Goal: Task Accomplishment & Management: Use online tool/utility

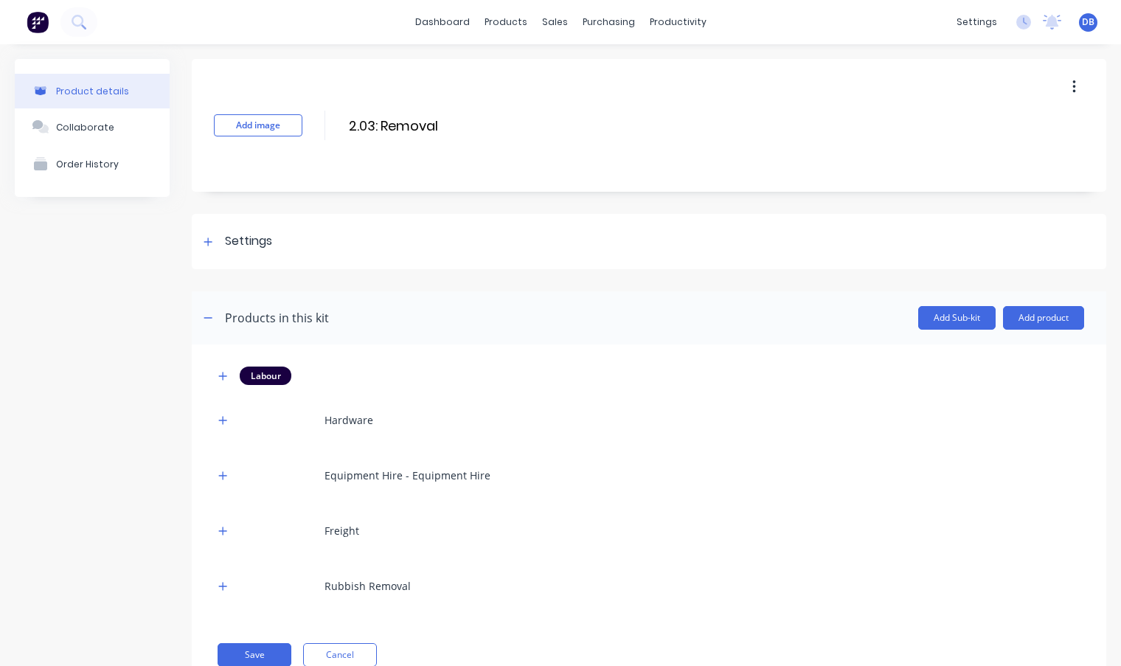
drag, startPoint x: 210, startPoint y: 320, endPoint x: 218, endPoint y: 320, distance: 8.1
click at [211, 320] on icon "button" at bounding box center [208, 318] width 9 height 10
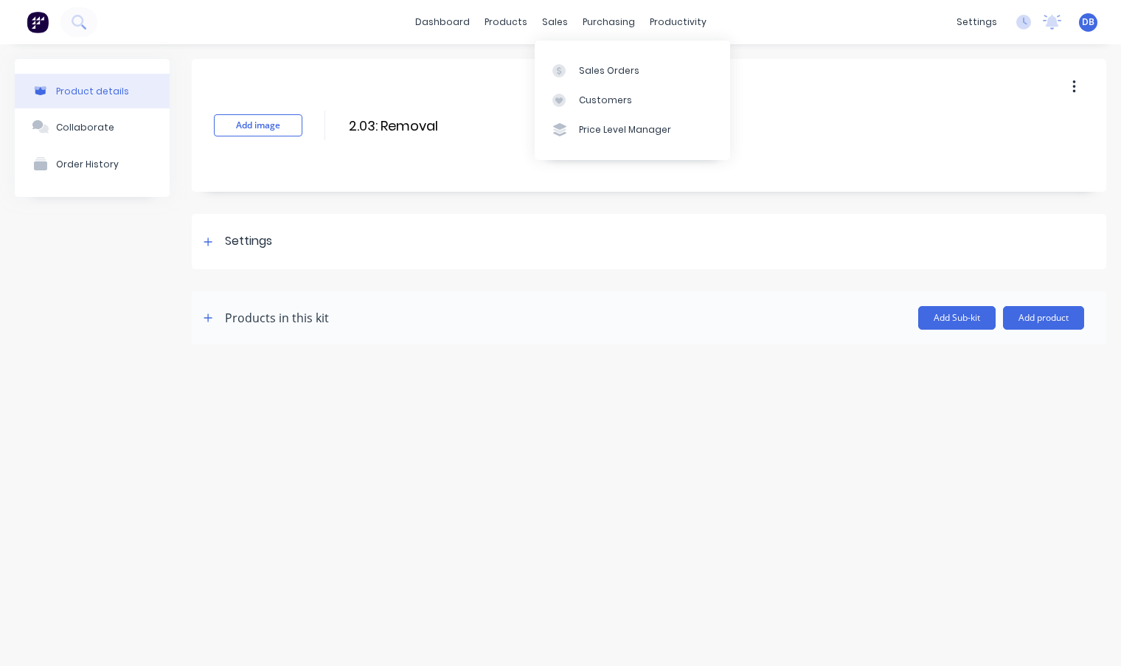
drag, startPoint x: 558, startPoint y: 25, endPoint x: 566, endPoint y: 33, distance: 11.5
click at [558, 25] on div "sales" at bounding box center [555, 22] width 41 height 22
click at [603, 69] on div "Sales Orders" at bounding box center [609, 70] width 60 height 13
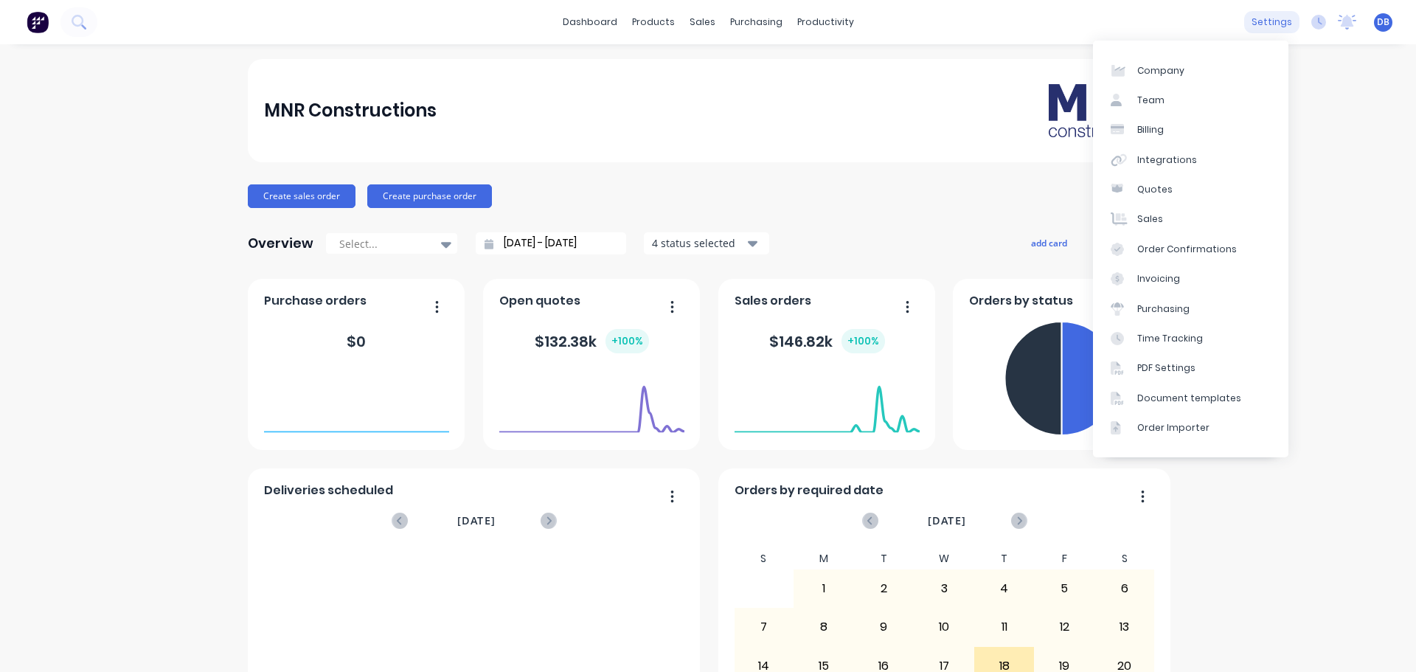
click at [1266, 16] on div "settings" at bounding box center [1271, 22] width 55 height 22
click at [1164, 97] on link "Team" at bounding box center [1190, 100] width 195 height 29
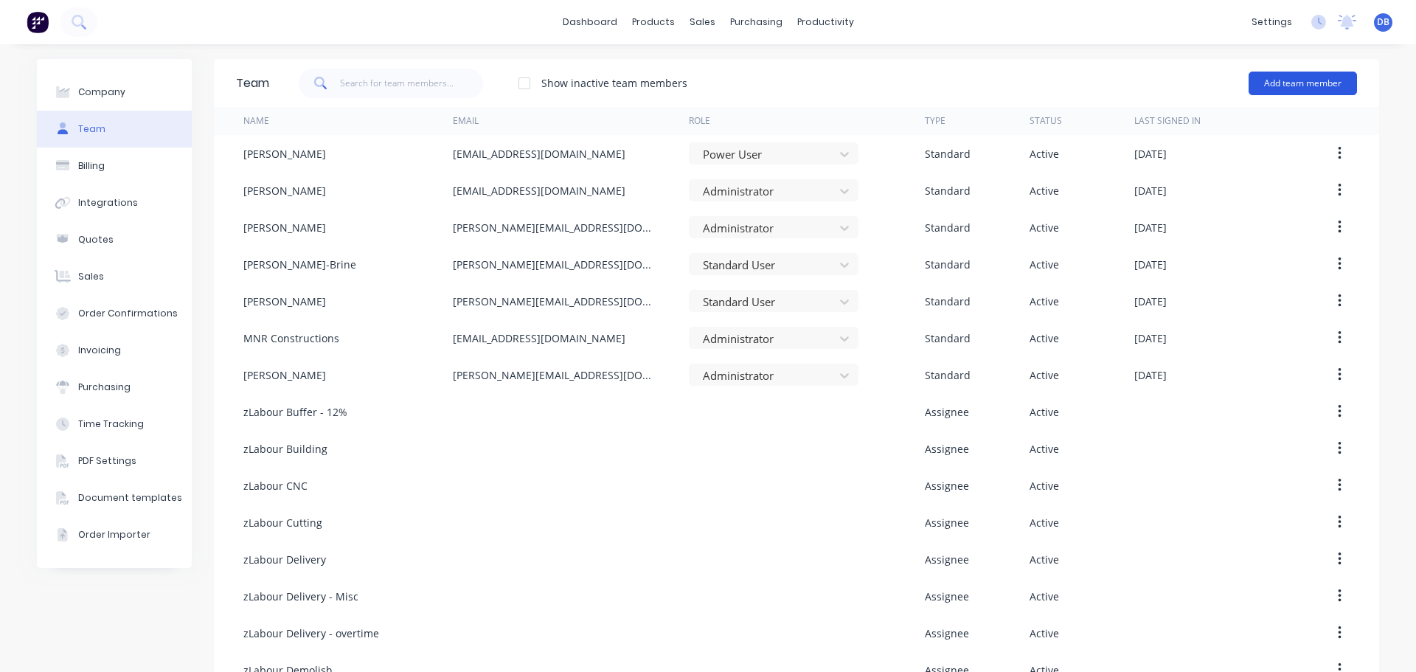
click at [1305, 85] on button "Add team member" at bounding box center [1303, 84] width 108 height 24
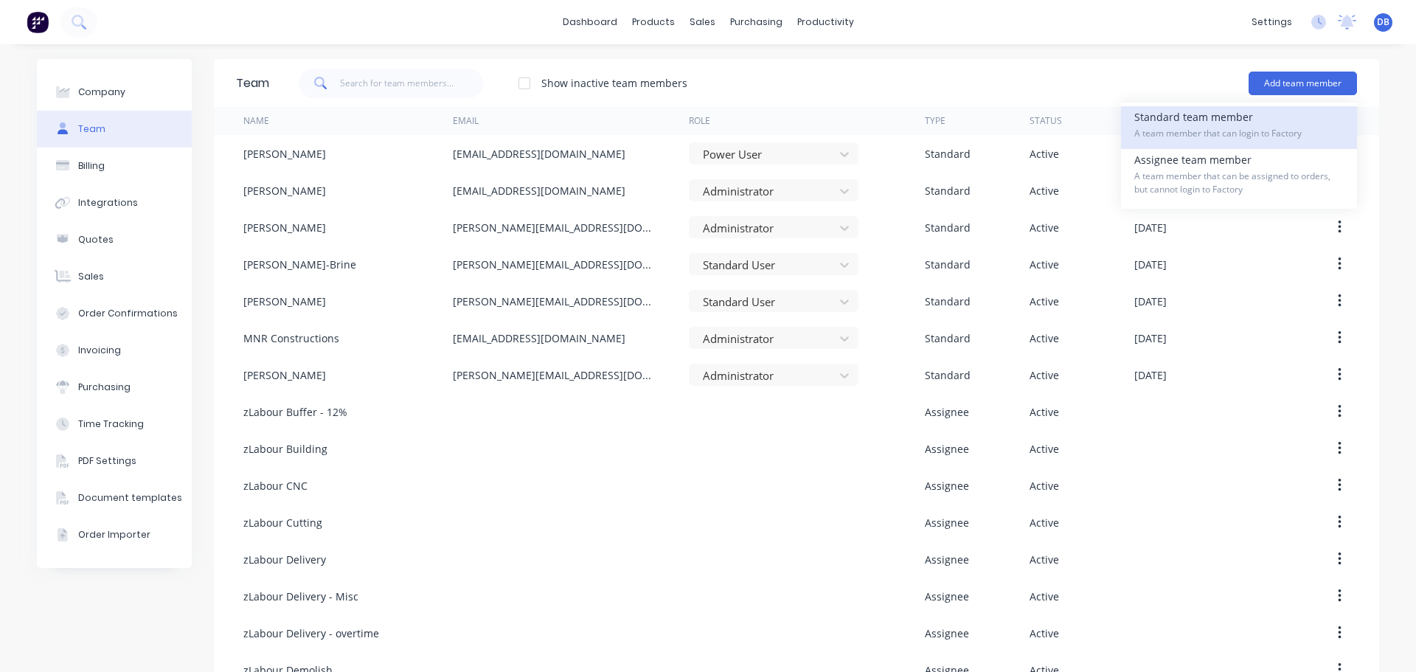
click at [1295, 128] on span "A team member that can login to Factory" at bounding box center [1238, 133] width 209 height 13
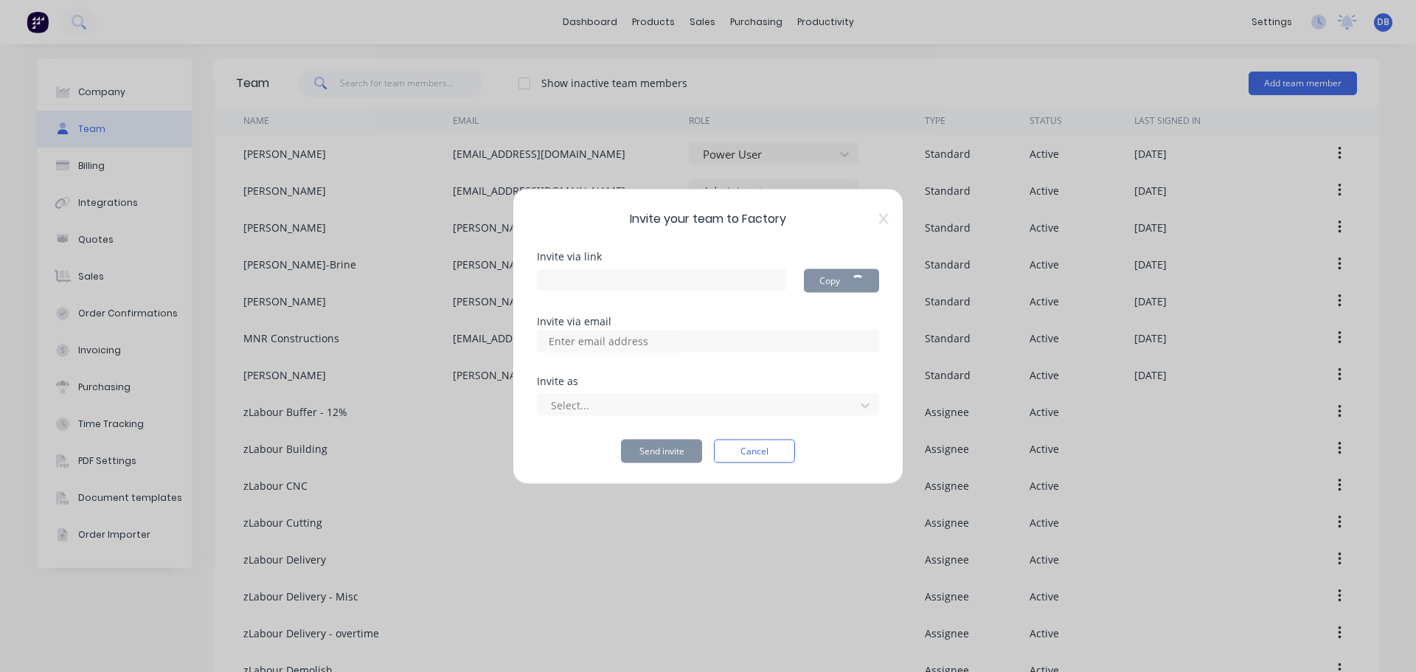
type input "[URL][DOMAIN_NAME]"
click at [603, 345] on input at bounding box center [614, 341] width 147 height 22
click at [645, 344] on input at bounding box center [614, 341] width 147 height 22
click at [623, 351] on input at bounding box center [614, 341] width 147 height 22
type input "clare"
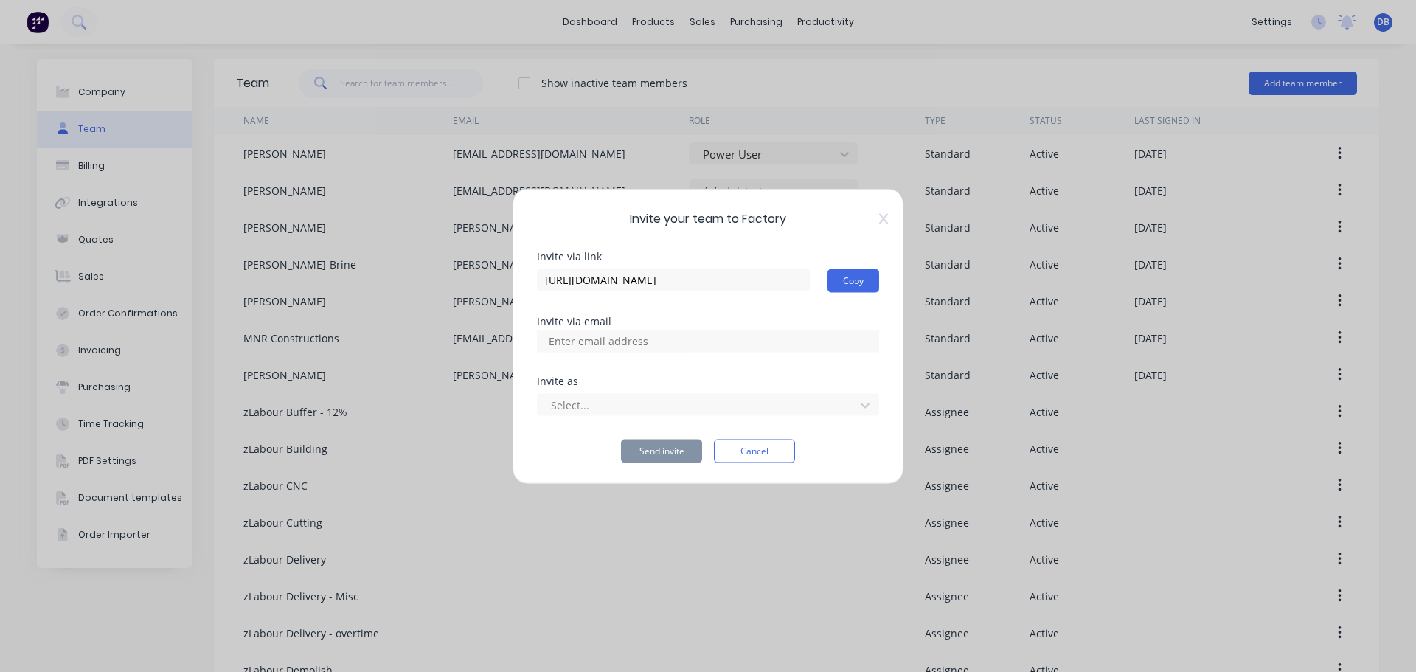
click at [687, 343] on input at bounding box center [614, 341] width 147 height 22
paste input "[EMAIL_ADDRESS][DOMAIN_NAME]"
click at [680, 339] on input "[EMAIL_ADDRESS][DOMAIN_NAME]" at bounding box center [614, 341] width 147 height 22
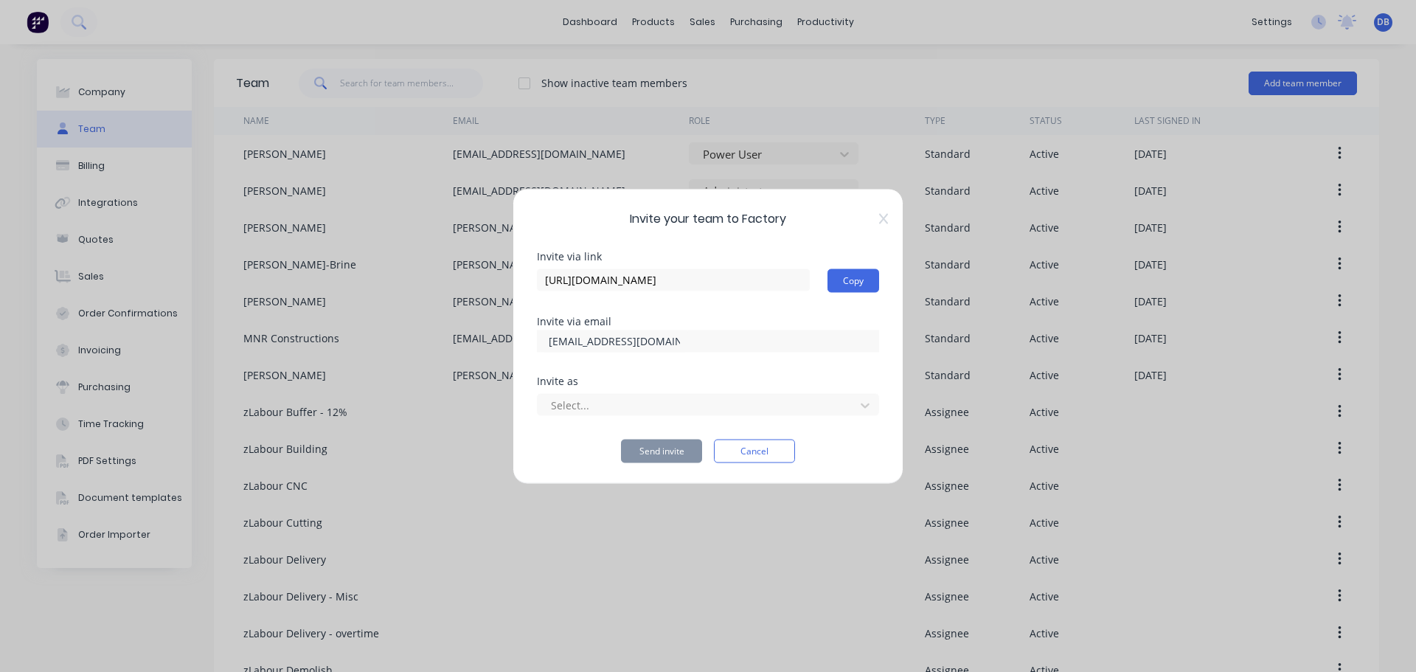
drag, startPoint x: 684, startPoint y: 339, endPoint x: 421, endPoint y: 355, distance: 263.8
click at [421, 355] on div "Invite your team to Factory Invite via link [URL][DOMAIN_NAME] Copy Invite via …" at bounding box center [708, 336] width 1416 height 672
type input "[EMAIL_ADDRESS][DOMAIN_NAME]"
click at [729, 403] on div at bounding box center [698, 405] width 298 height 18
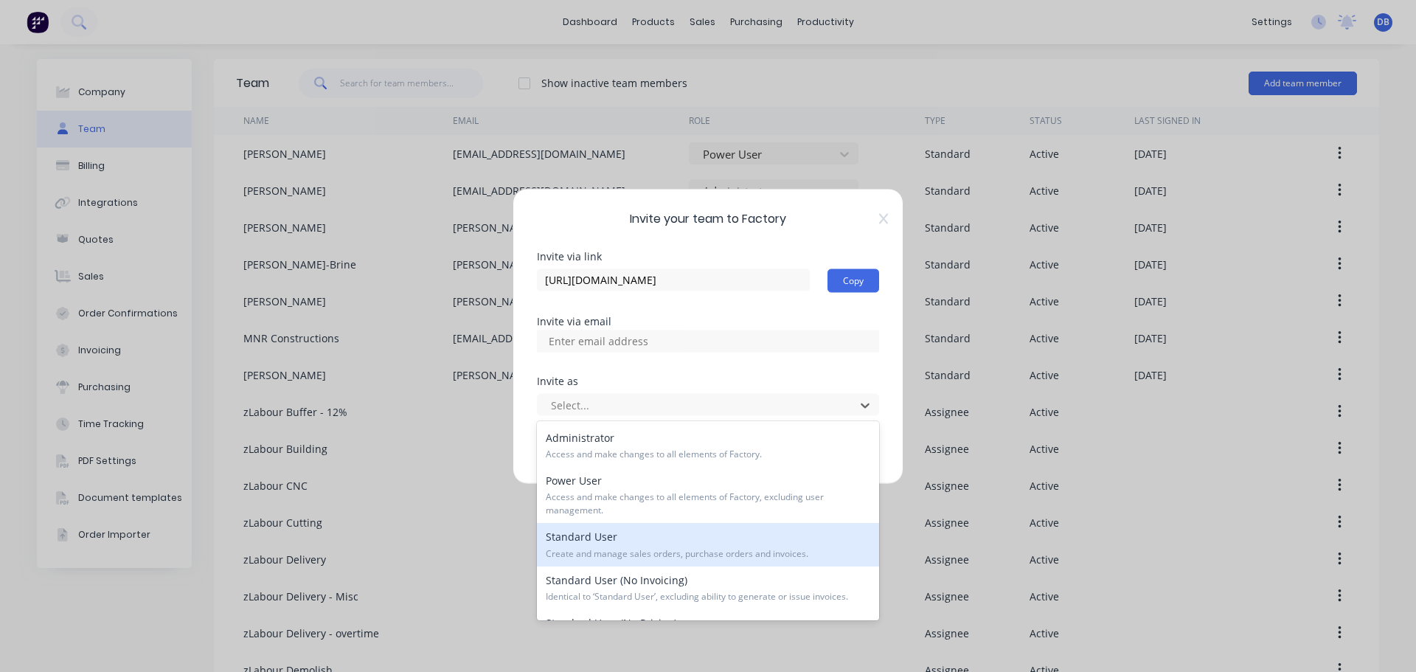
click at [737, 541] on div "Standard User Create and manage sales orders, purchase orders and invoices." at bounding box center [708, 544] width 342 height 43
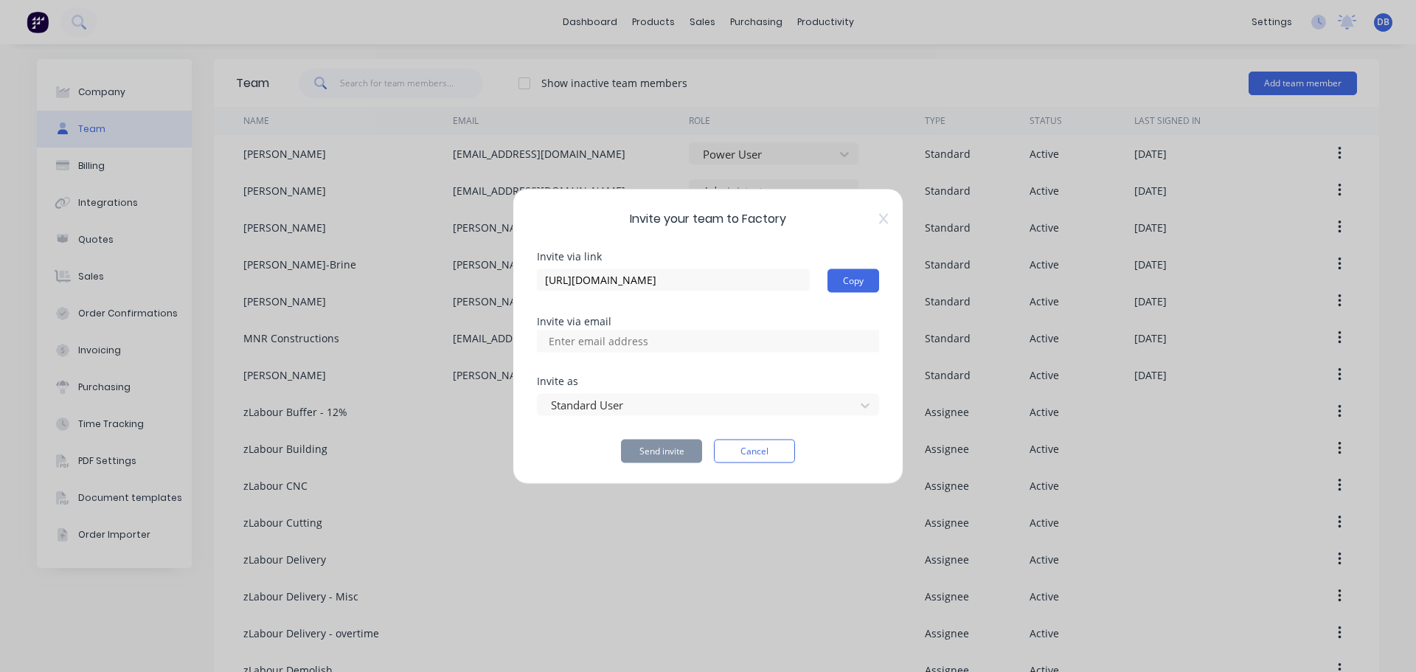
click at [678, 337] on input at bounding box center [614, 341] width 147 height 22
click at [638, 348] on input at bounding box center [614, 341] width 147 height 22
paste input "[EMAIL_ADDRESS][DOMAIN_NAME]"
type input "[EMAIL_ADDRESS][DOMAIN_NAME]"
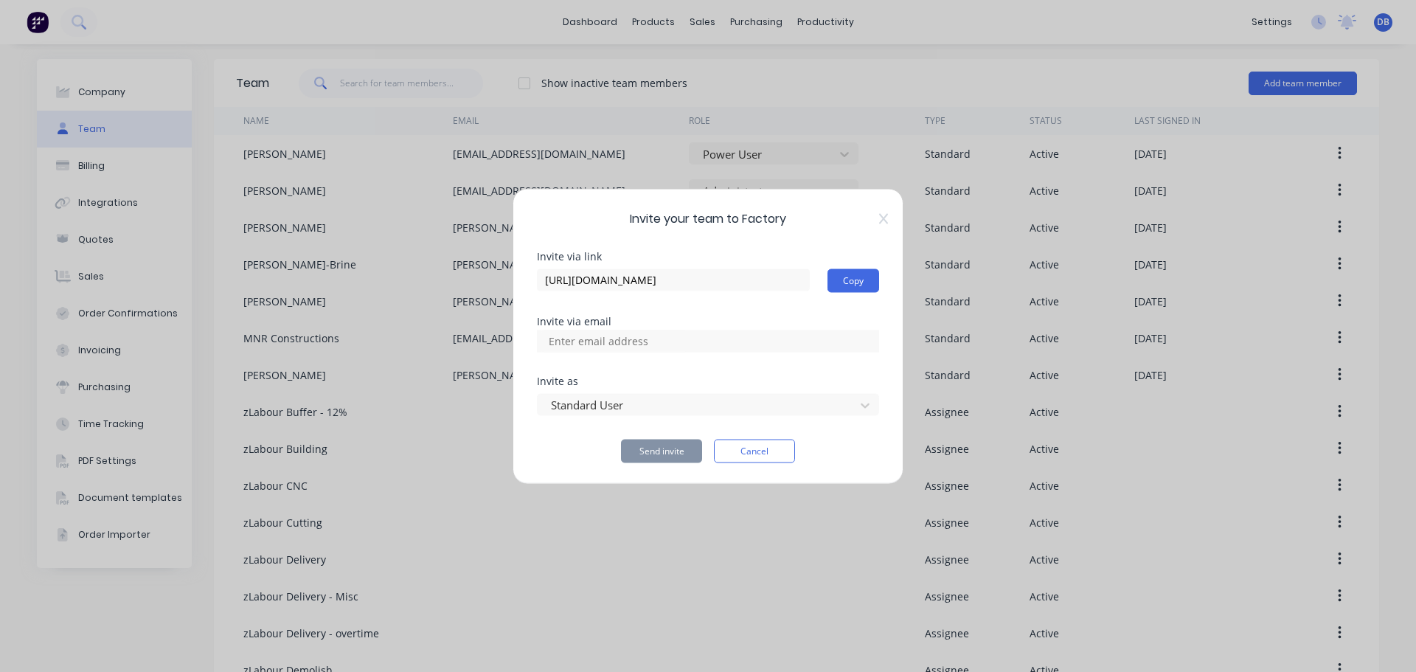
scroll to position [0, 0]
click at [724, 323] on div "Invite via email" at bounding box center [708, 321] width 342 height 10
click at [716, 344] on div at bounding box center [708, 341] width 342 height 22
click at [640, 346] on input at bounding box center [614, 341] width 147 height 22
paste input "[EMAIL_ADDRESS][DOMAIN_NAME]"
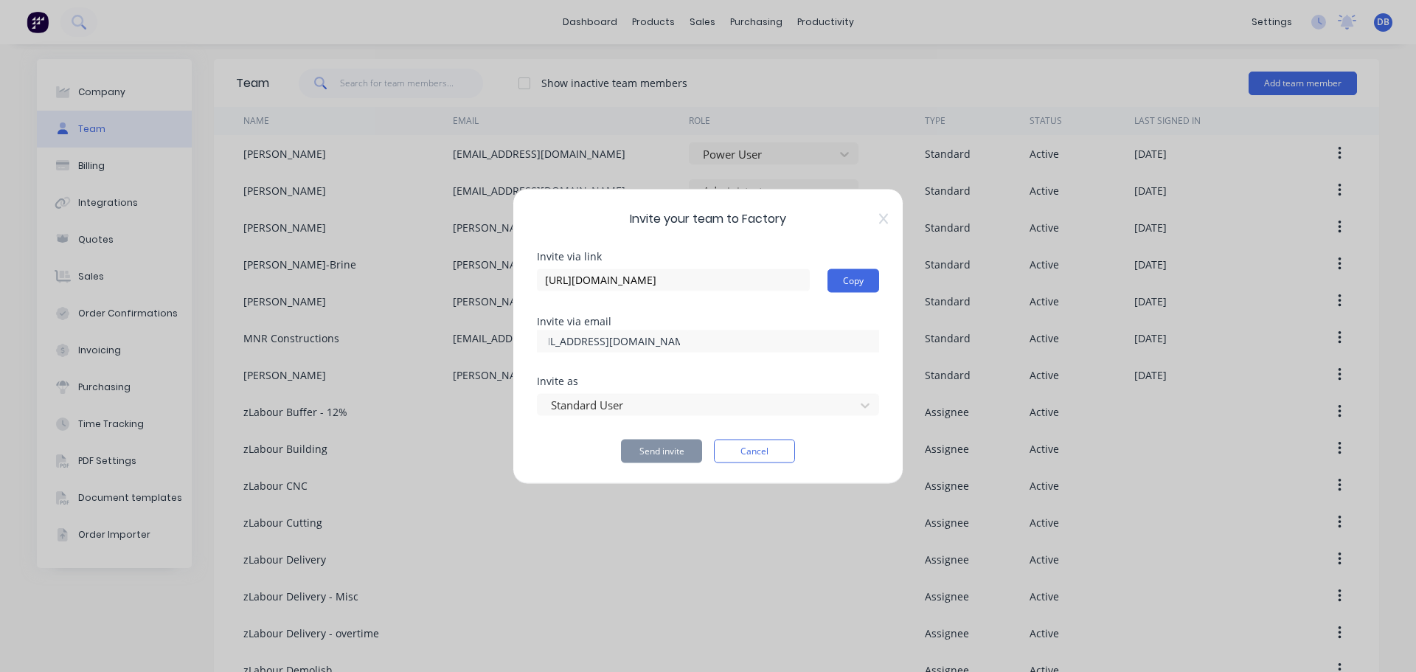
scroll to position [0, 24]
type input "[EMAIL_ADDRESS][DOMAIN_NAME]"
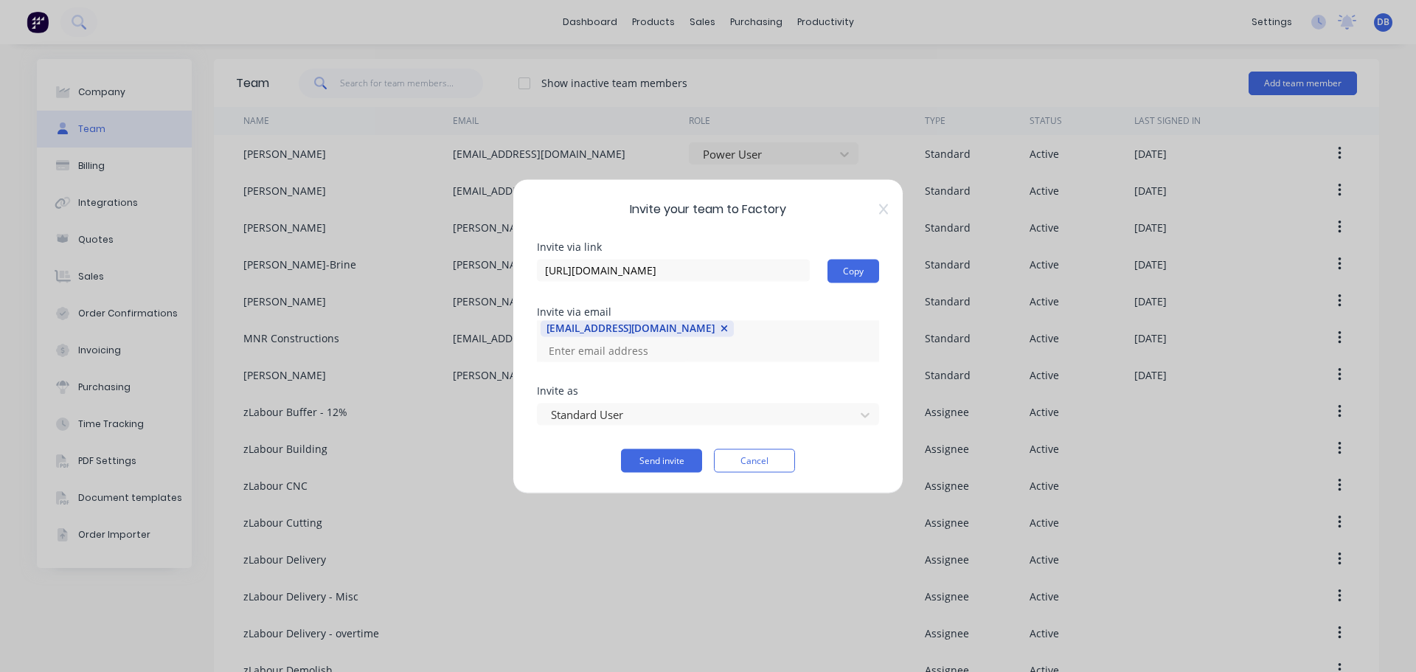
click at [553, 448] on div "Send invite Cancel" at bounding box center [708, 460] width 342 height 24
click at [665, 449] on button "Send invite" at bounding box center [661, 460] width 81 height 24
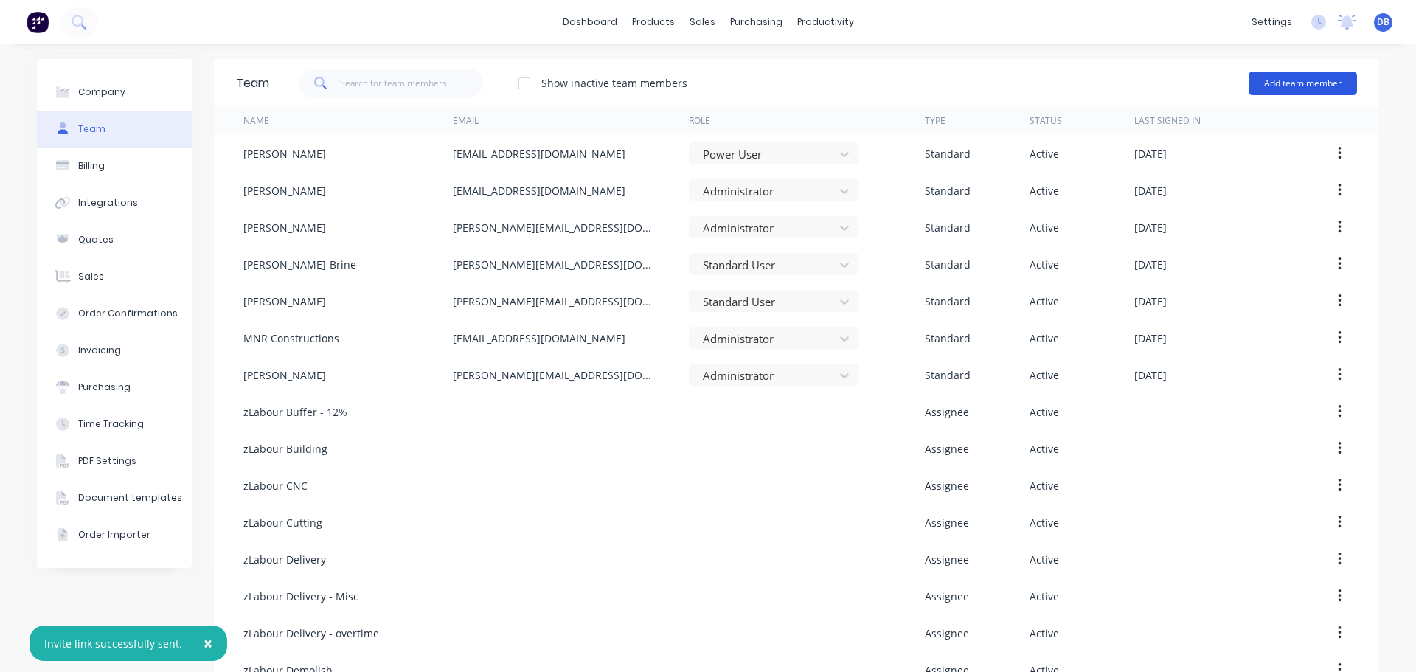
click at [1291, 85] on button "Add team member" at bounding box center [1303, 84] width 108 height 24
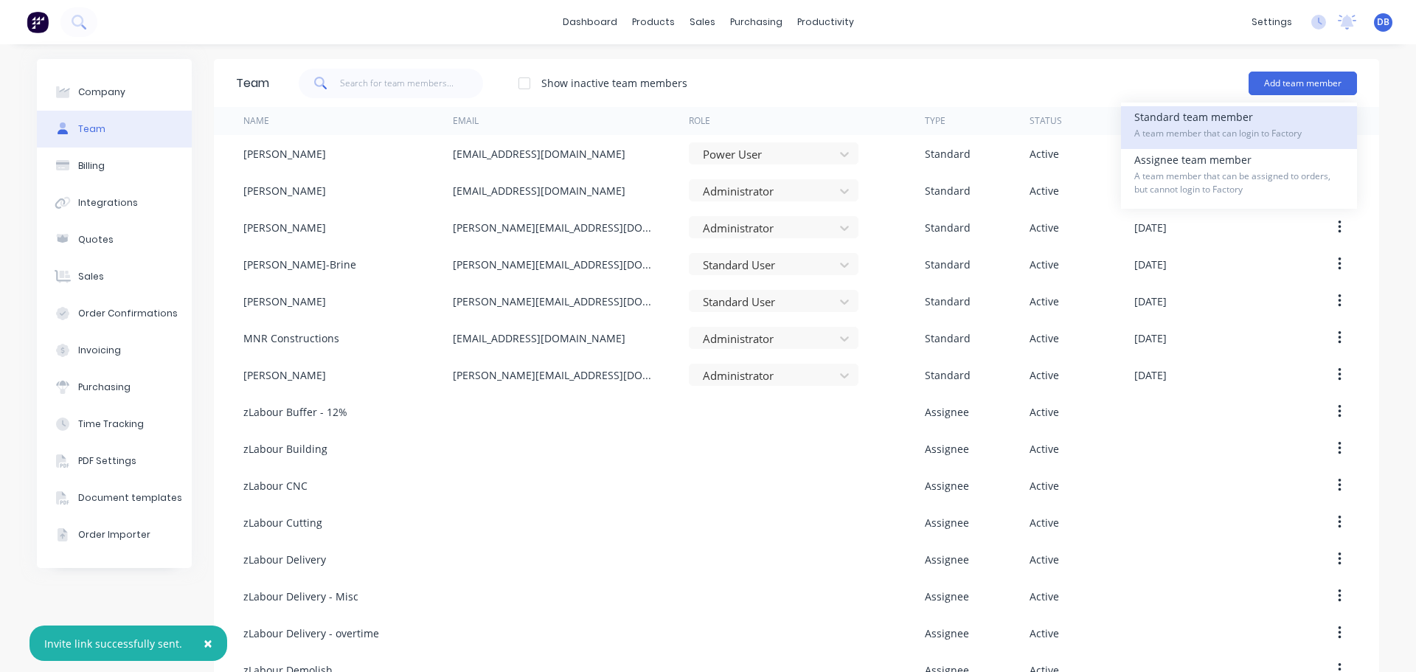
click at [1266, 125] on div "Standard team member A team member that can login to Factory" at bounding box center [1238, 127] width 209 height 43
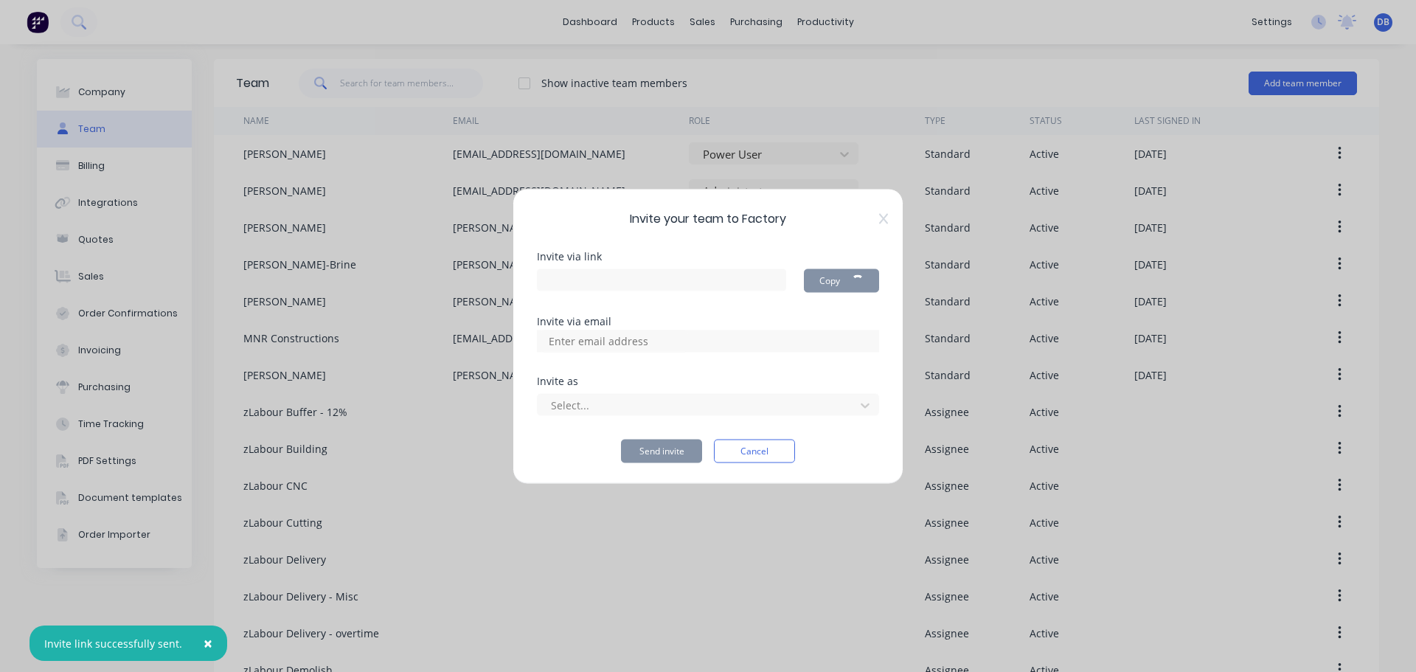
type input "[URL][DOMAIN_NAME]"
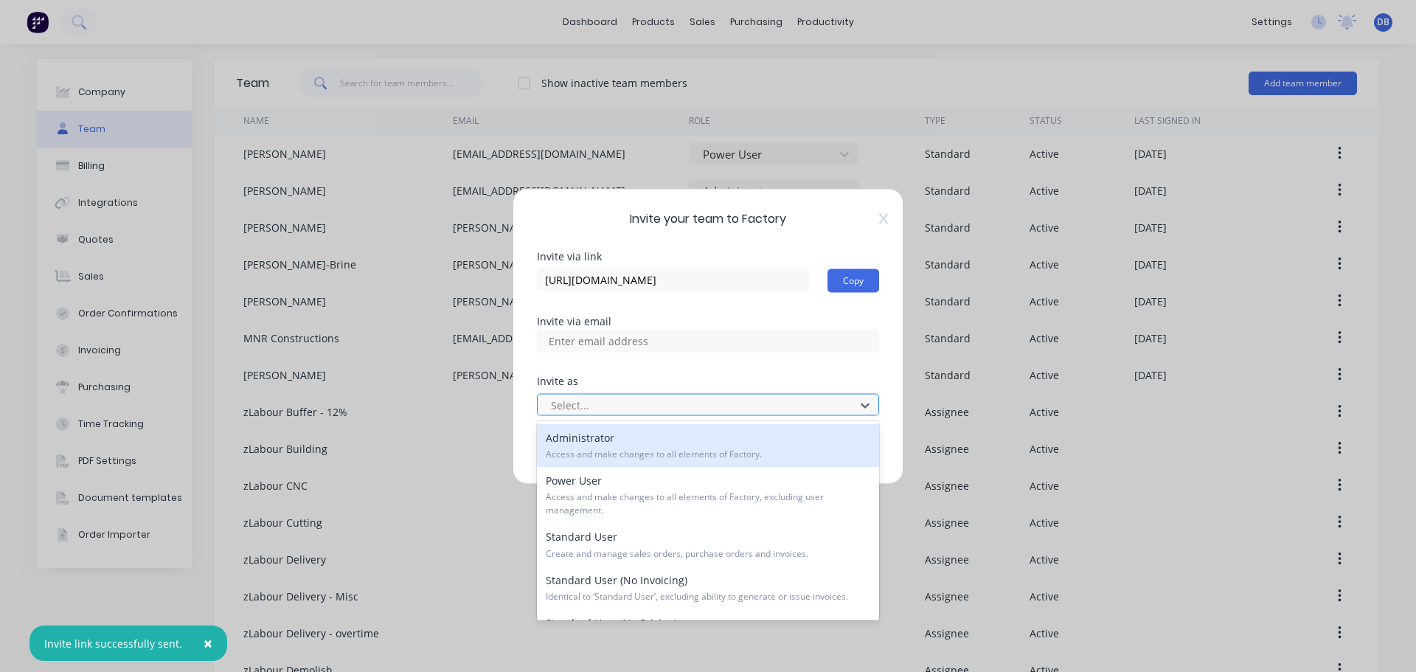
click at [690, 403] on div at bounding box center [698, 405] width 298 height 18
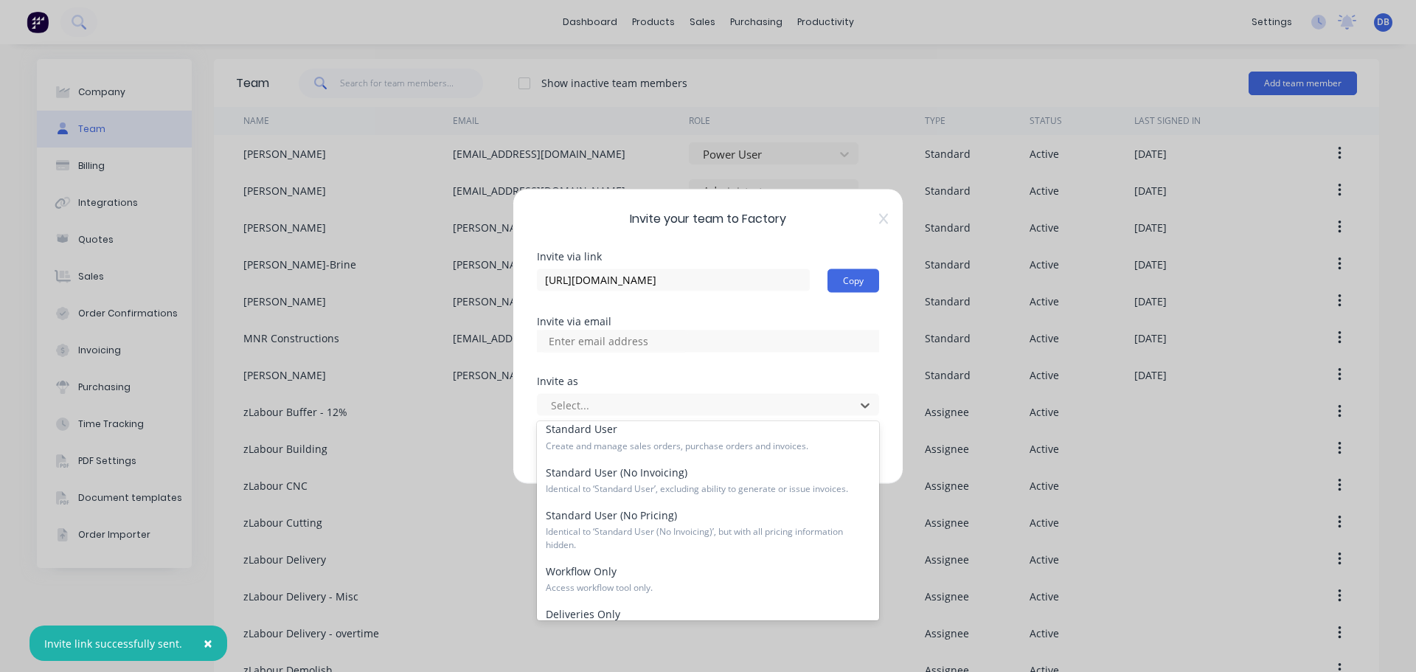
scroll to position [220, 0]
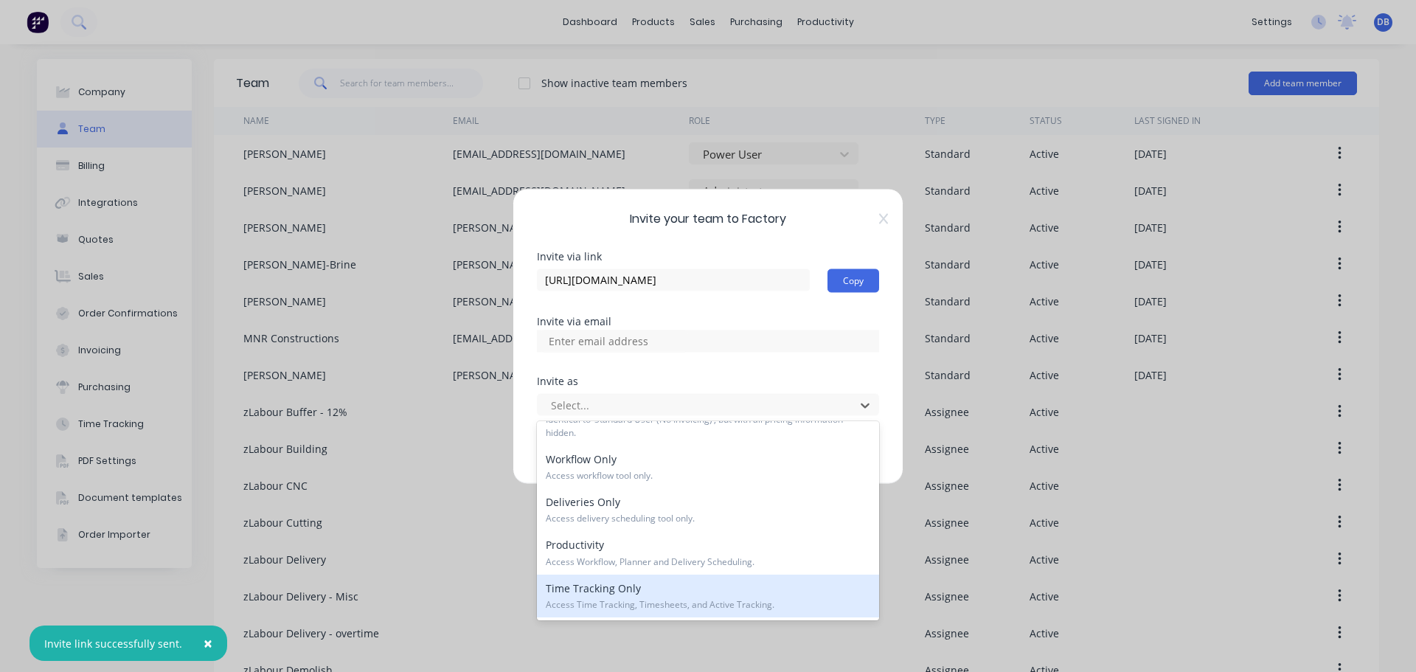
click at [678, 602] on span "Access Time Tracking, Timesheets, and Active Tracking." at bounding box center [708, 604] width 324 height 13
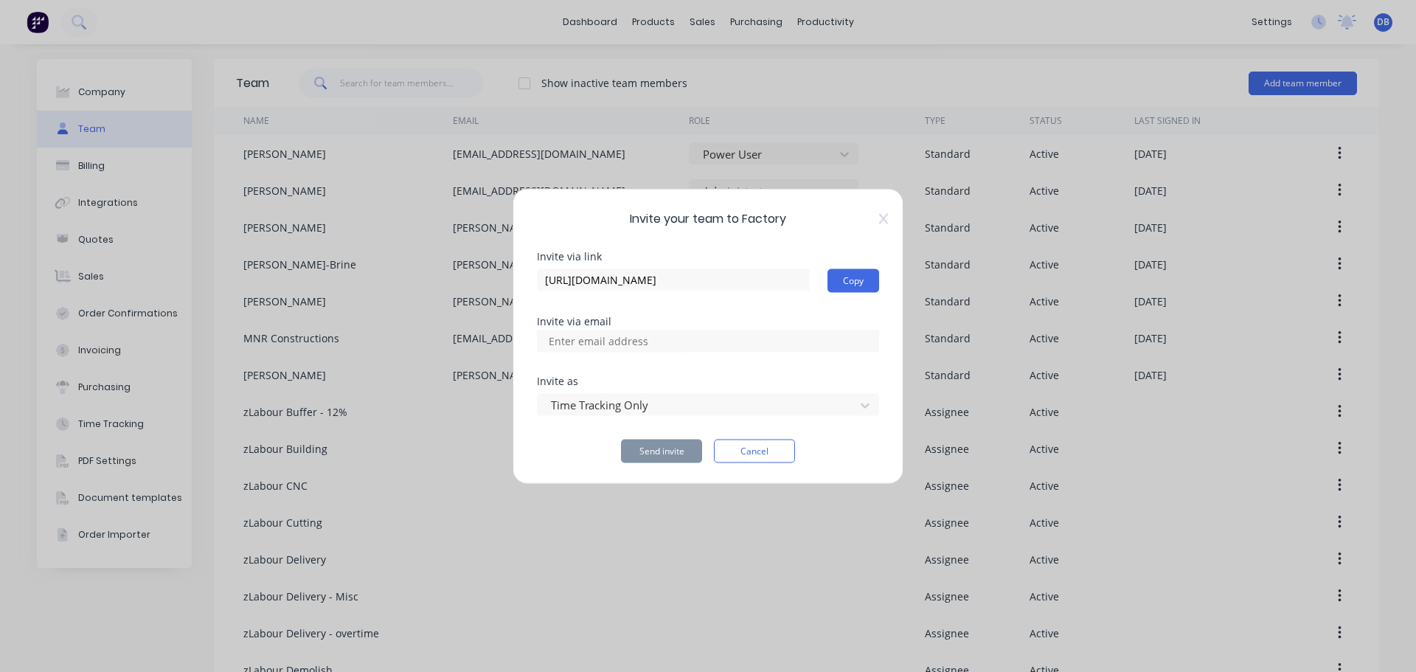
click at [663, 343] on input at bounding box center [614, 341] width 147 height 22
drag, startPoint x: 596, startPoint y: 332, endPoint x: 594, endPoint y: 339, distance: 7.5
click at [596, 332] on input at bounding box center [614, 341] width 147 height 22
paste input "[PERSON_NAME][EMAIL_ADDRESS][DOMAIN_NAME]"
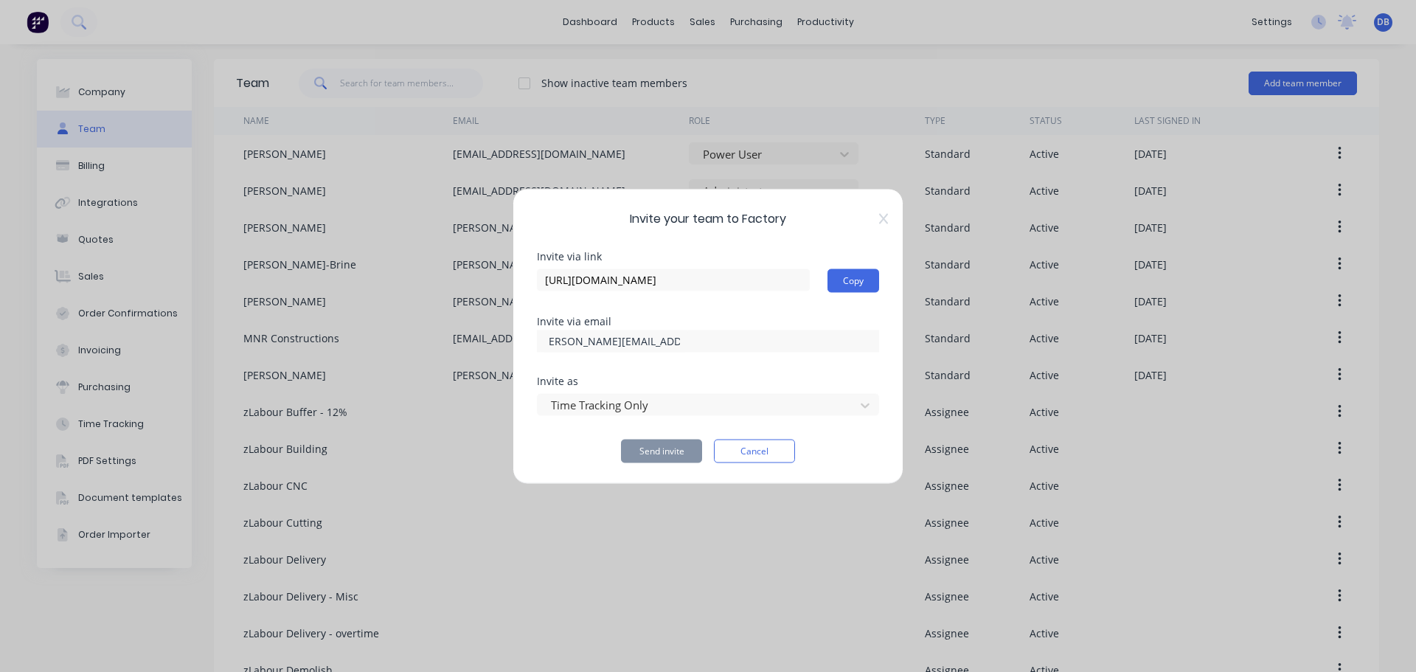
type input "[PERSON_NAME][EMAIL_ADDRESS][DOMAIN_NAME]"
click at [774, 341] on div at bounding box center [708, 341] width 342 height 22
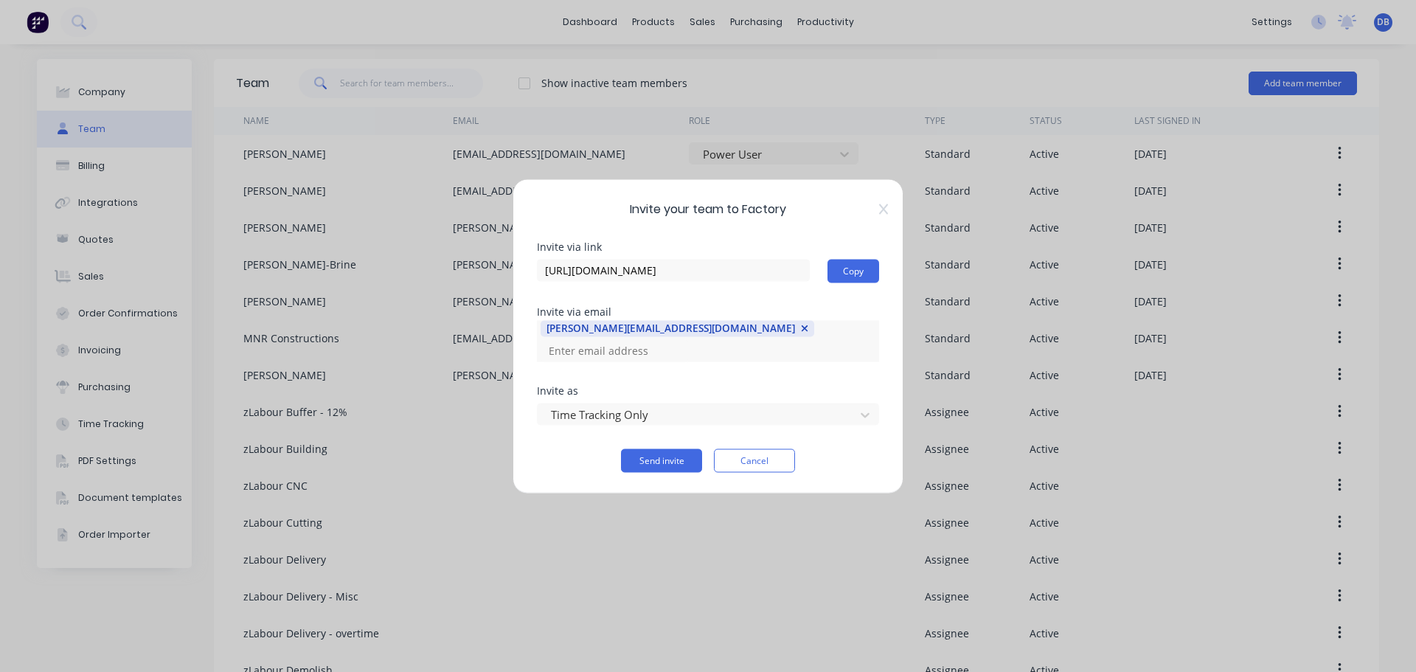
click at [688, 339] on input at bounding box center [614, 350] width 147 height 22
paste input "[EMAIL_ADDRESS][DOMAIN_NAME]"
type input "[EMAIL_ADDRESS][DOMAIN_NAME]"
click at [868, 344] on div "[PERSON_NAME][EMAIL_ADDRESS][DOMAIN_NAME]" at bounding box center [708, 340] width 342 height 41
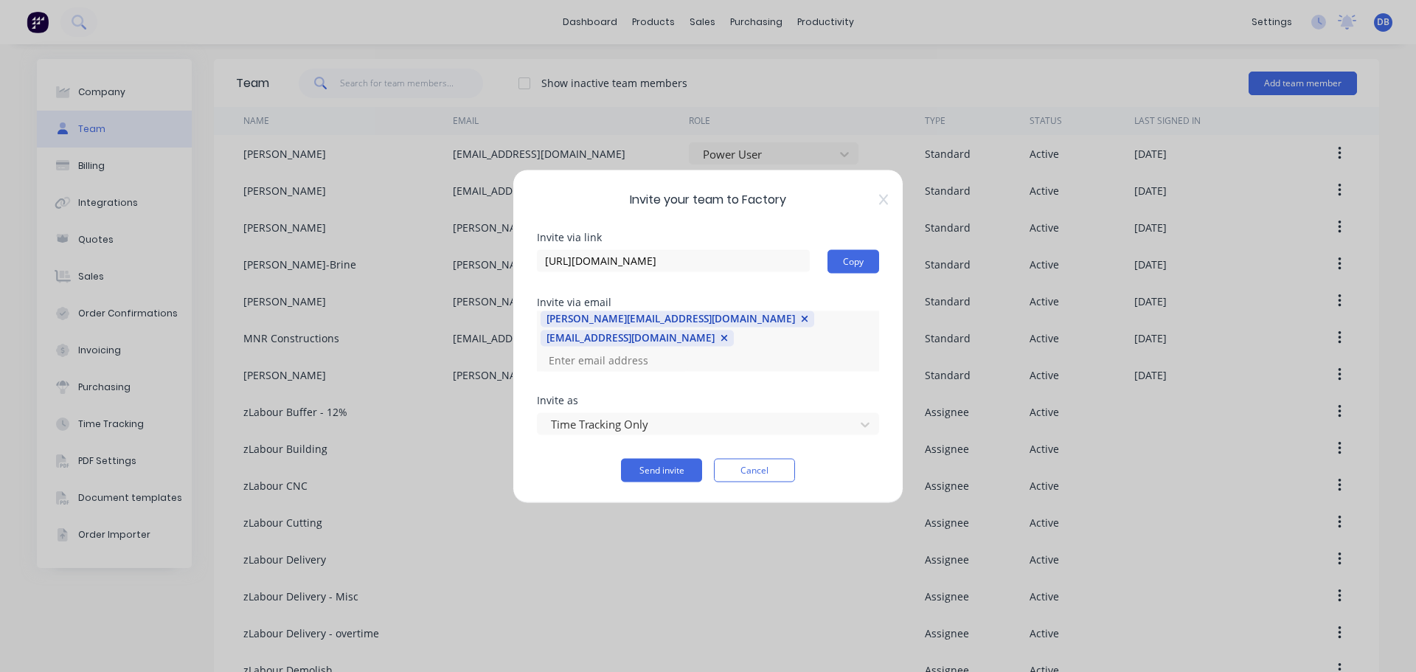
click at [628, 353] on input at bounding box center [614, 360] width 147 height 22
paste input "[EMAIL_ADDRESS][DOMAIN_NAME]"
type input "[EMAIL_ADDRESS][DOMAIN_NAME]"
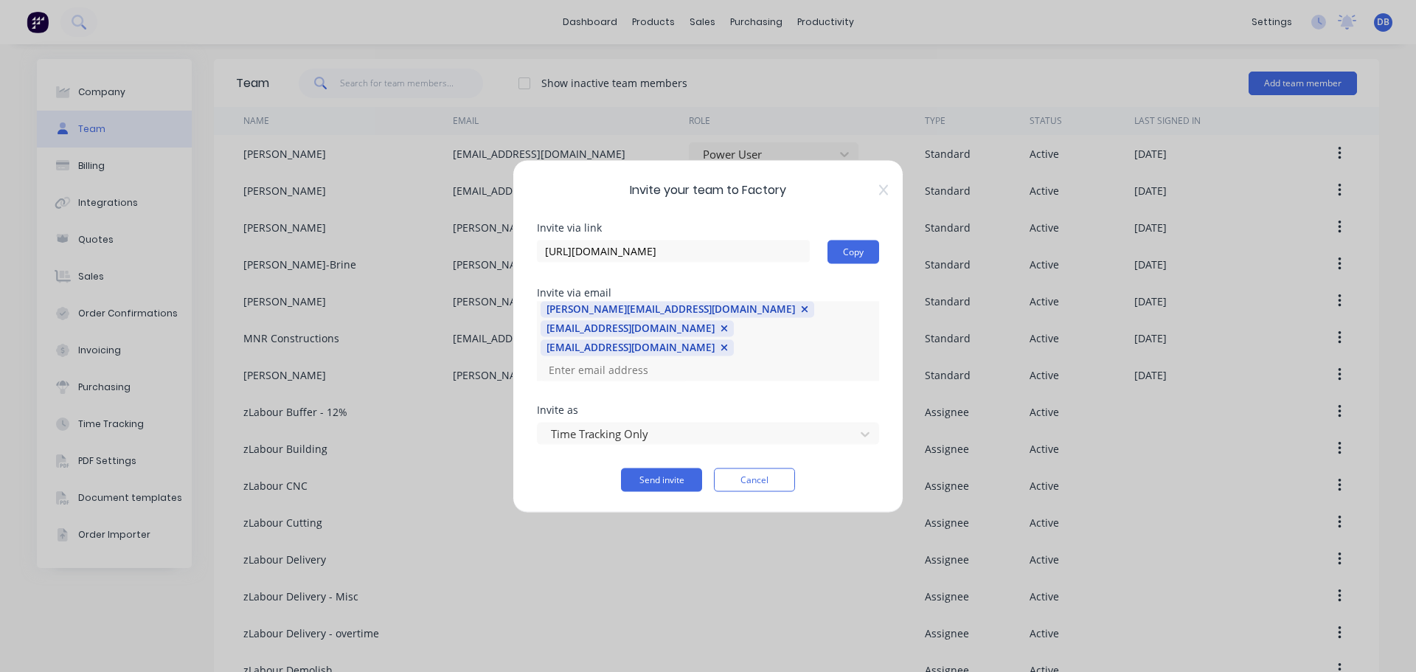
scroll to position [0, 0]
click at [688, 358] on input at bounding box center [614, 369] width 147 height 22
paste input "[PERSON_NAME][EMAIL_ADDRESS][DOMAIN_NAME]"
type input "[PERSON_NAME][EMAIL_ADDRESS][DOMAIN_NAME]"
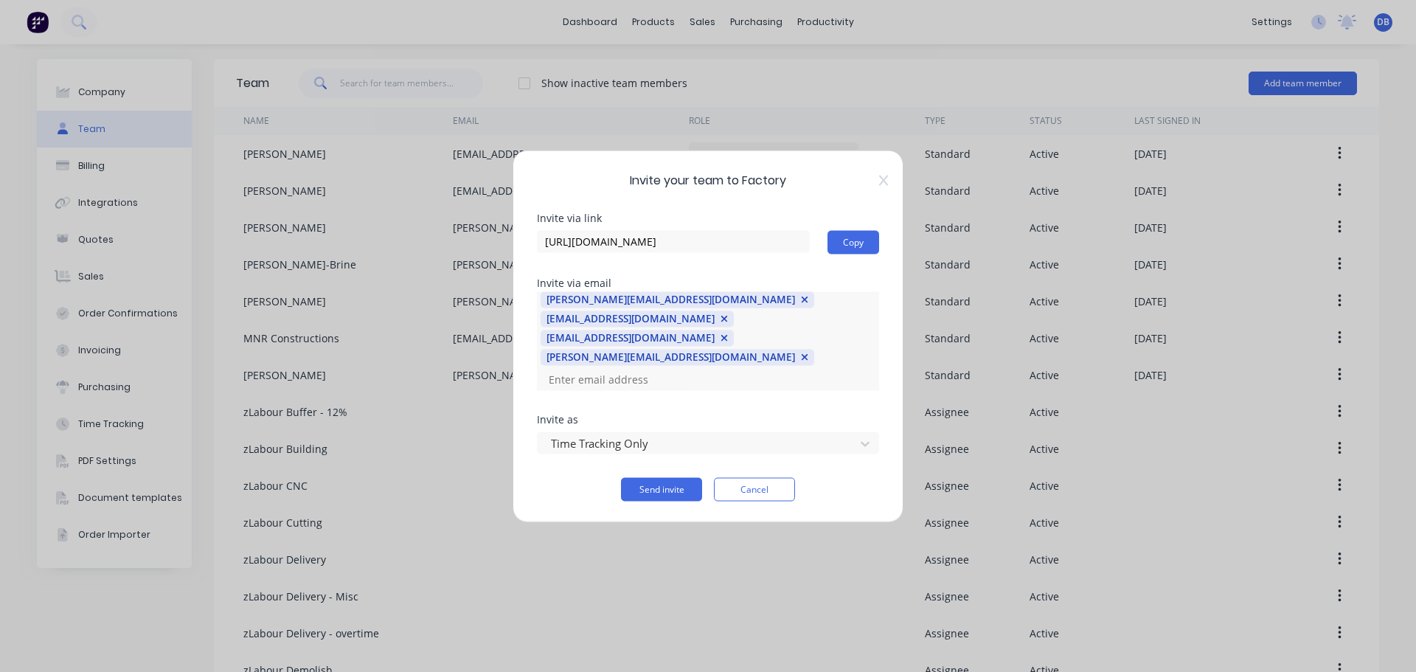
click at [857, 355] on div "[PERSON_NAME][EMAIL_ADDRESS][DOMAIN_NAME] [EMAIL_ADDRESS][DOMAIN_NAME] [EMAIL_A…" at bounding box center [708, 340] width 342 height 99
click at [688, 368] on input at bounding box center [614, 379] width 147 height 22
paste input "[PERSON_NAME][EMAIL_ADDRESS][DOMAIN_NAME]"
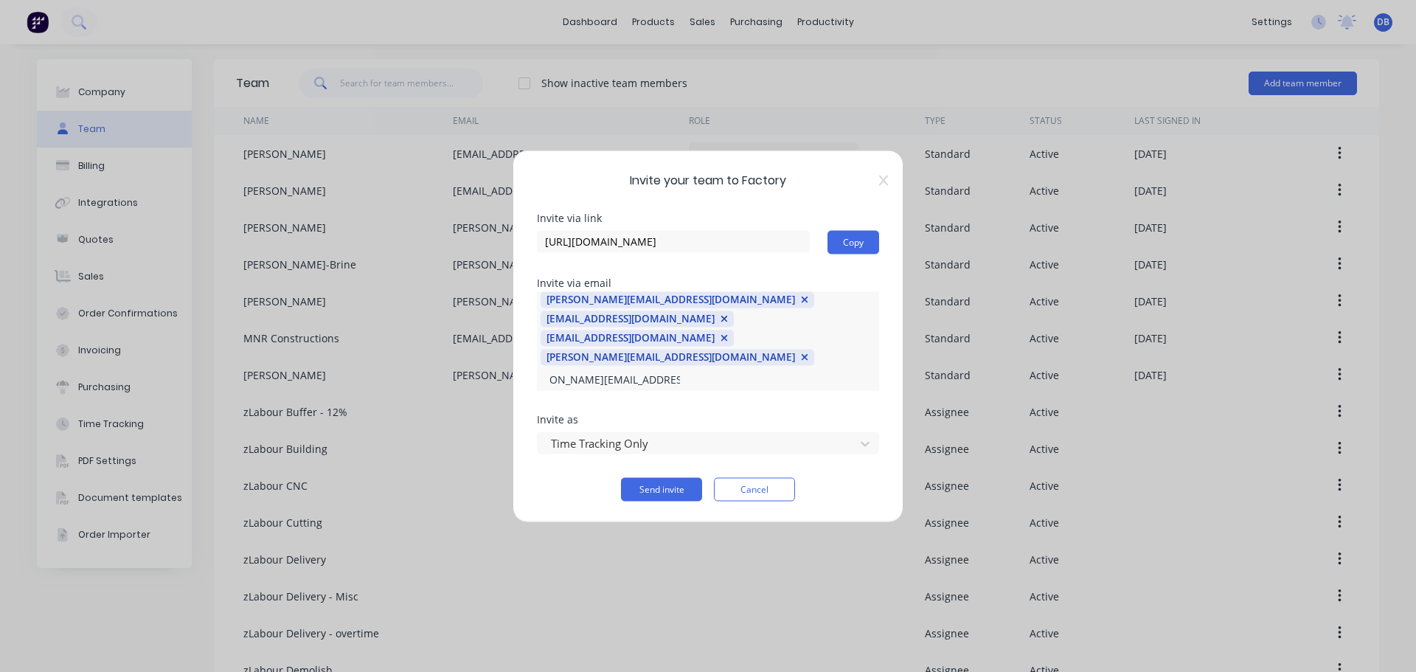
click at [688, 368] on input "[PERSON_NAME][EMAIL_ADDRESS][DOMAIN_NAME]" at bounding box center [614, 379] width 147 height 22
type input "[PERSON_NAME][EMAIL_ADDRESS][DOMAIN_NAME]"
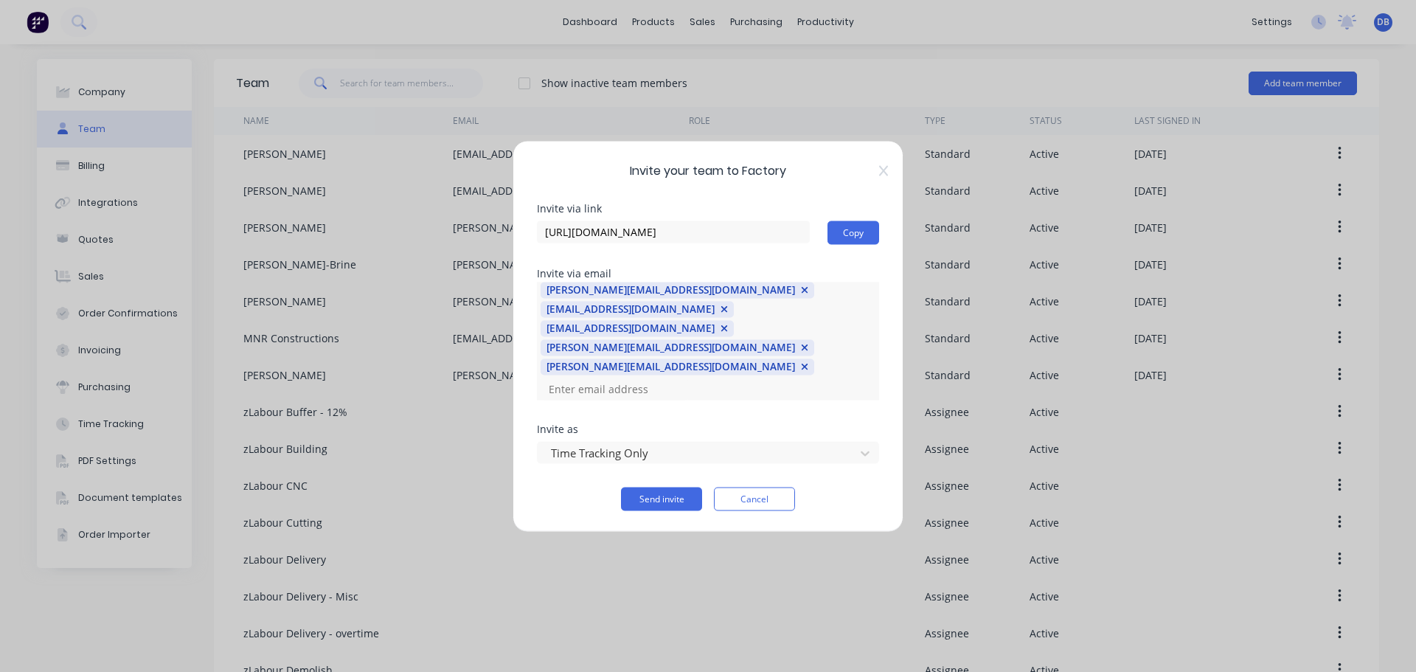
click at [688, 378] on input at bounding box center [614, 389] width 147 height 22
paste input "[EMAIL_ADDRESS][DOMAIN_NAME]"
type input "[EMAIL_ADDRESS][DOMAIN_NAME]"
click at [720, 349] on div "[PERSON_NAME][EMAIL_ADDRESS][DOMAIN_NAME] [EMAIL_ADDRESS][DOMAIN_NAME] [EMAIL_A…" at bounding box center [708, 341] width 342 height 118
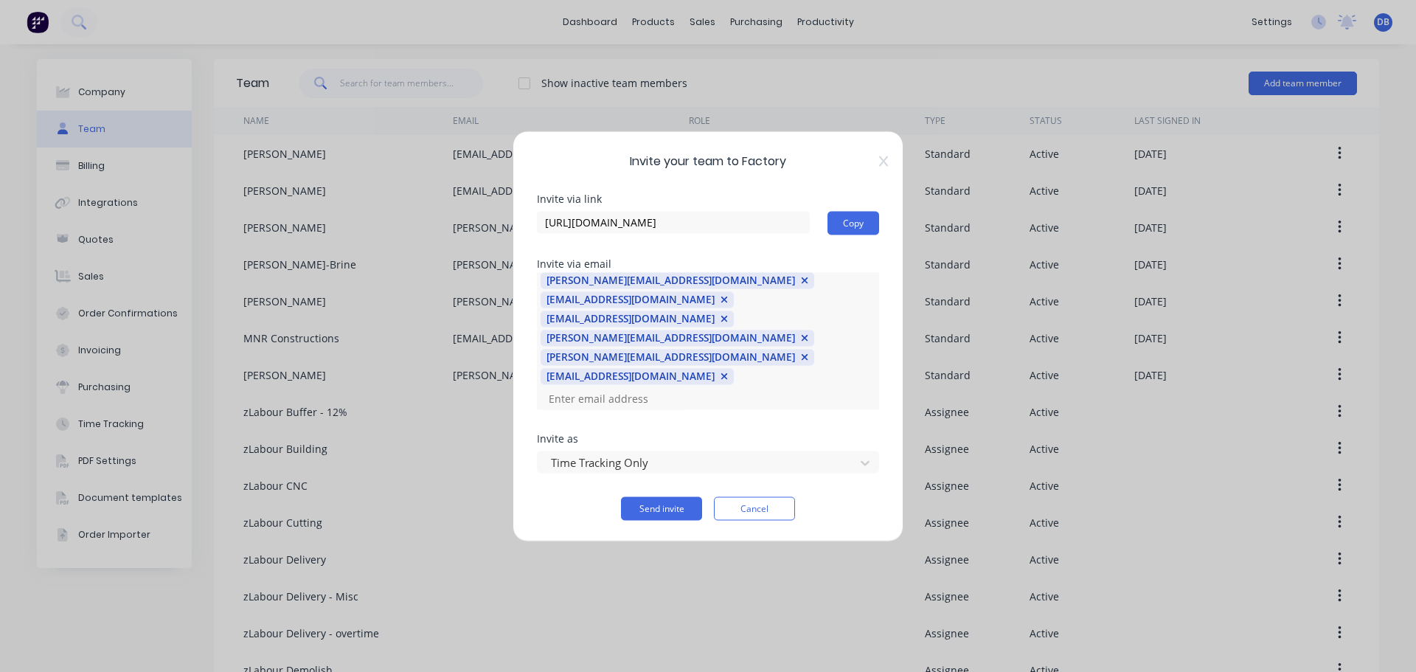
click at [802, 339] on icon "button" at bounding box center [805, 338] width 7 height 7
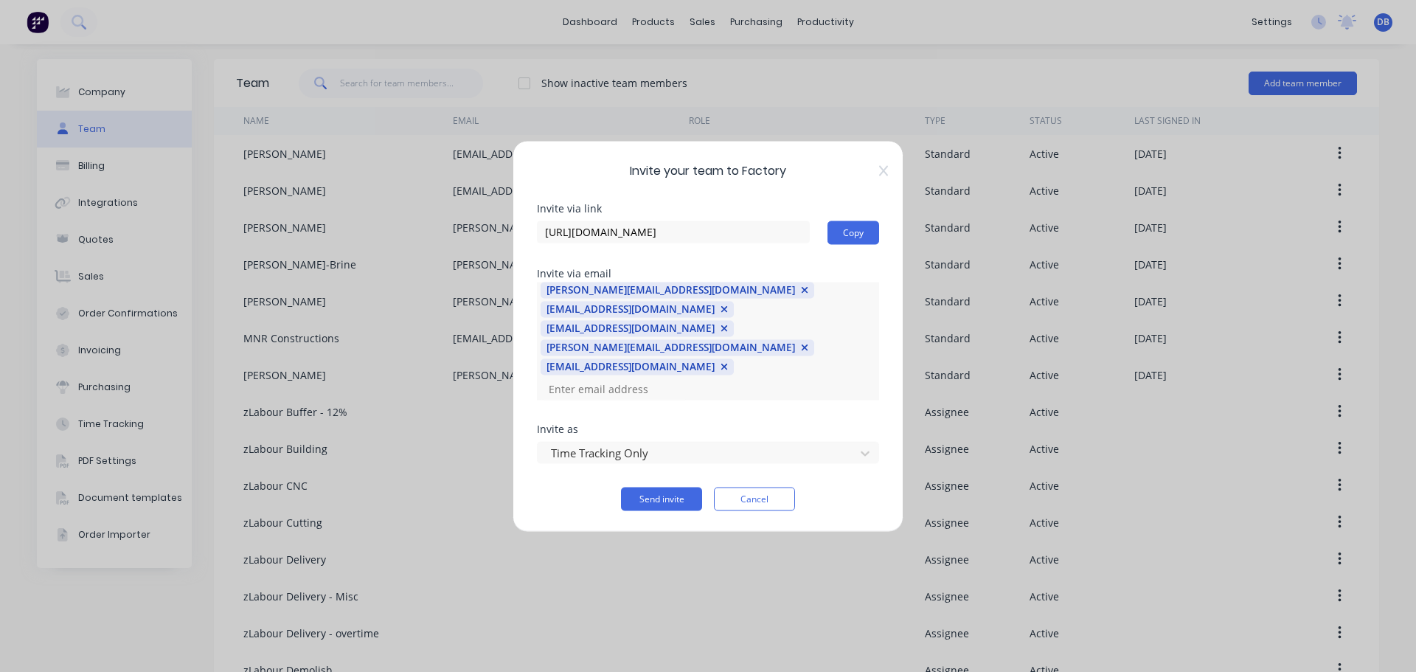
click at [801, 345] on icon "button" at bounding box center [805, 348] width 8 height 10
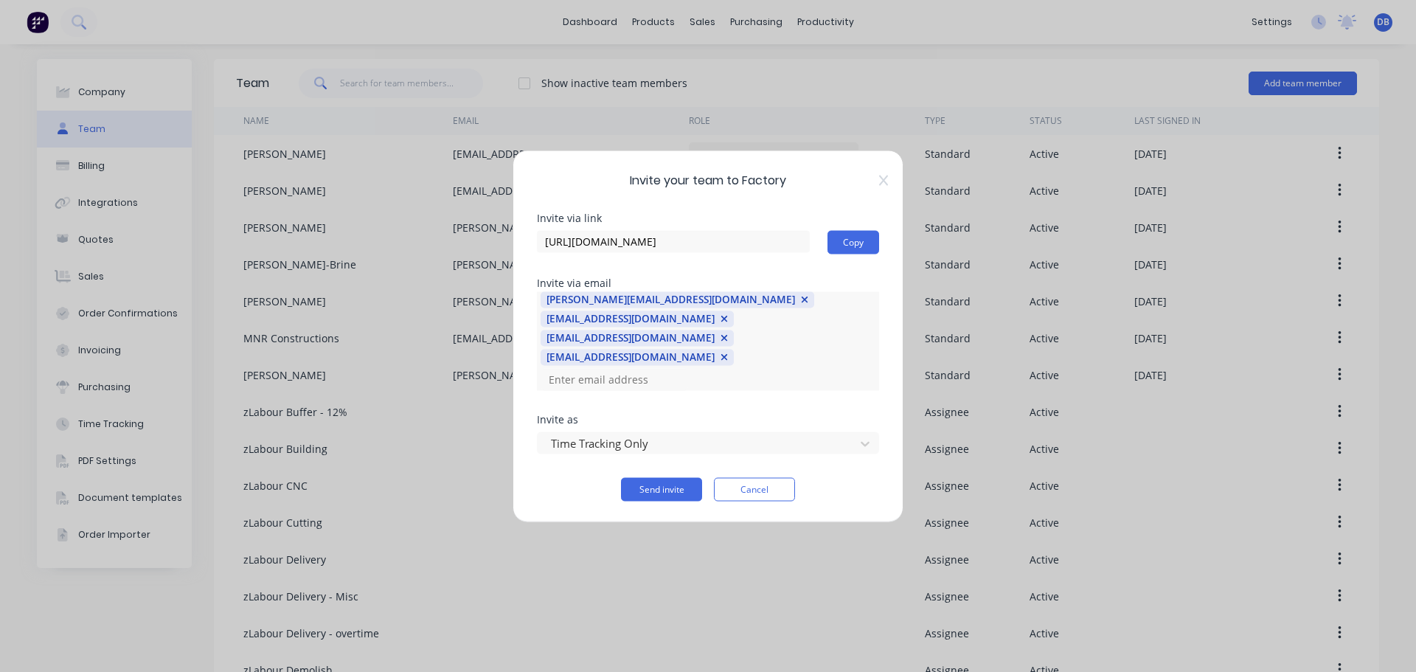
click at [850, 342] on div "[PERSON_NAME][EMAIL_ADDRESS][DOMAIN_NAME] [EMAIL_ADDRESS][DOMAIN_NAME] [EMAIL_A…" at bounding box center [708, 340] width 342 height 99
click at [833, 339] on div "[PERSON_NAME][EMAIL_ADDRESS][DOMAIN_NAME] [EMAIL_ADDRESS][DOMAIN_NAME] [EMAIL_A…" at bounding box center [708, 340] width 342 height 99
click at [835, 344] on div "[PERSON_NAME][EMAIL_ADDRESS][DOMAIN_NAME] [EMAIL_ADDRESS][DOMAIN_NAME] [EMAIL_A…" at bounding box center [708, 340] width 342 height 99
drag, startPoint x: 835, startPoint y: 343, endPoint x: 743, endPoint y: 351, distance: 91.8
click at [836, 341] on div "[PERSON_NAME][EMAIL_ADDRESS][DOMAIN_NAME] [EMAIL_ADDRESS][DOMAIN_NAME] [EMAIL_A…" at bounding box center [708, 340] width 342 height 99
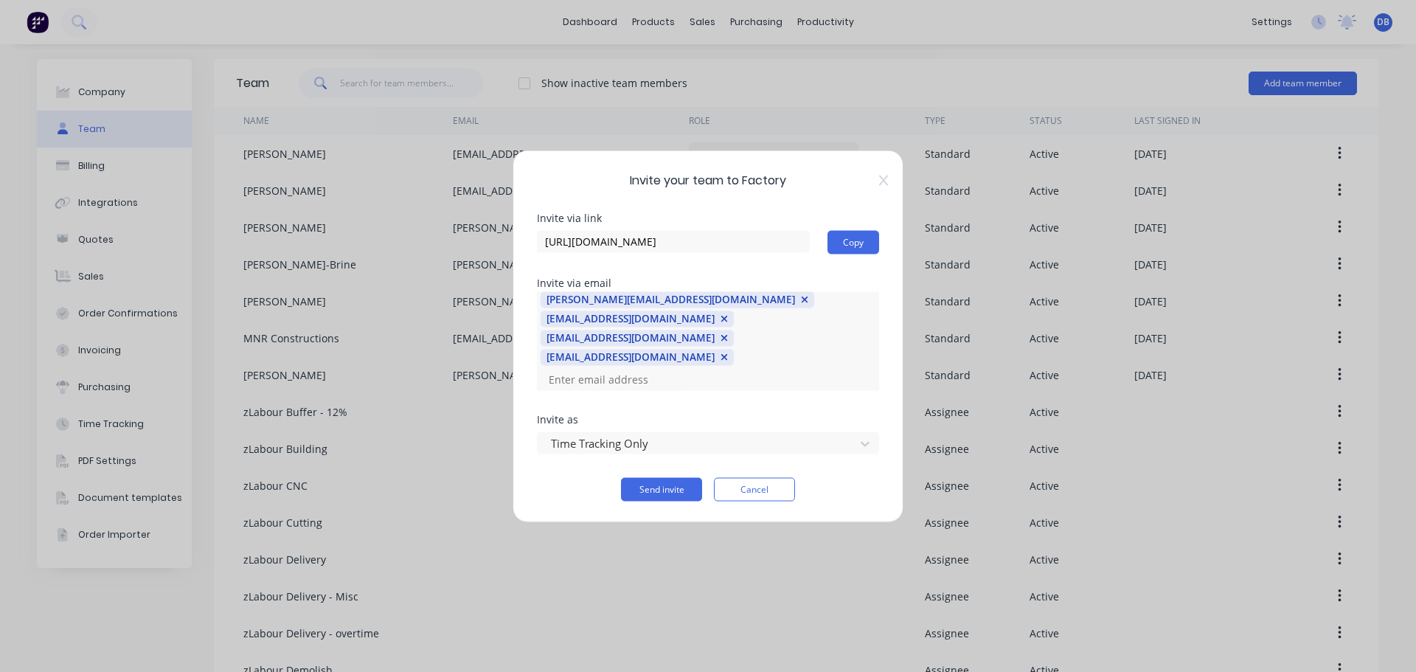
click at [639, 368] on input at bounding box center [614, 379] width 147 height 22
paste input "[EMAIL_ADDRESS][DOMAIN_NAME]"
type input "[EMAIL_ADDRESS][DOMAIN_NAME]"
click at [693, 364] on div "[PERSON_NAME][EMAIL_ADDRESS][DOMAIN_NAME] [EMAIL_ADDRESS][DOMAIN_NAME] [EMAIL_A…" at bounding box center [708, 340] width 342 height 99
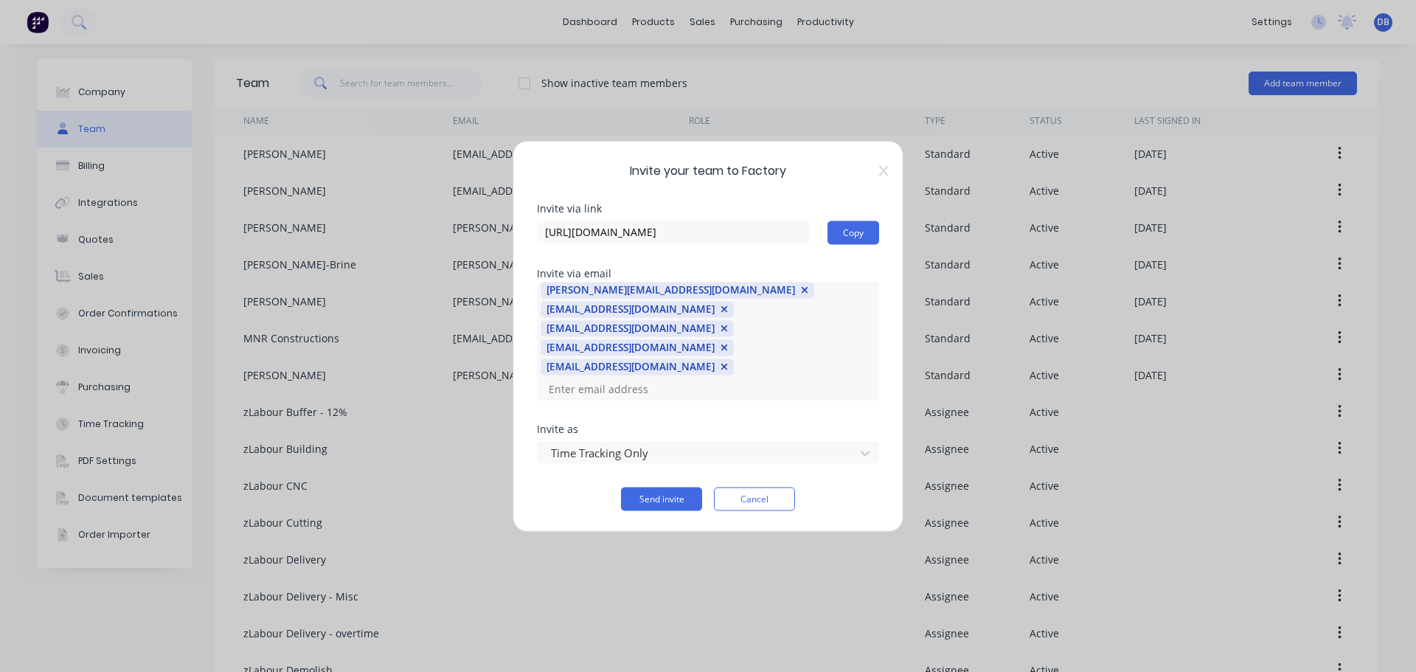
click at [688, 378] on input at bounding box center [614, 389] width 147 height 22
paste input "[EMAIL_ADDRESS][DOMAIN_NAME]"
click at [688, 378] on input "[EMAIL_ADDRESS][DOMAIN_NAME]" at bounding box center [614, 389] width 147 height 22
type input "[EMAIL_ADDRESS][DOMAIN_NAME]"
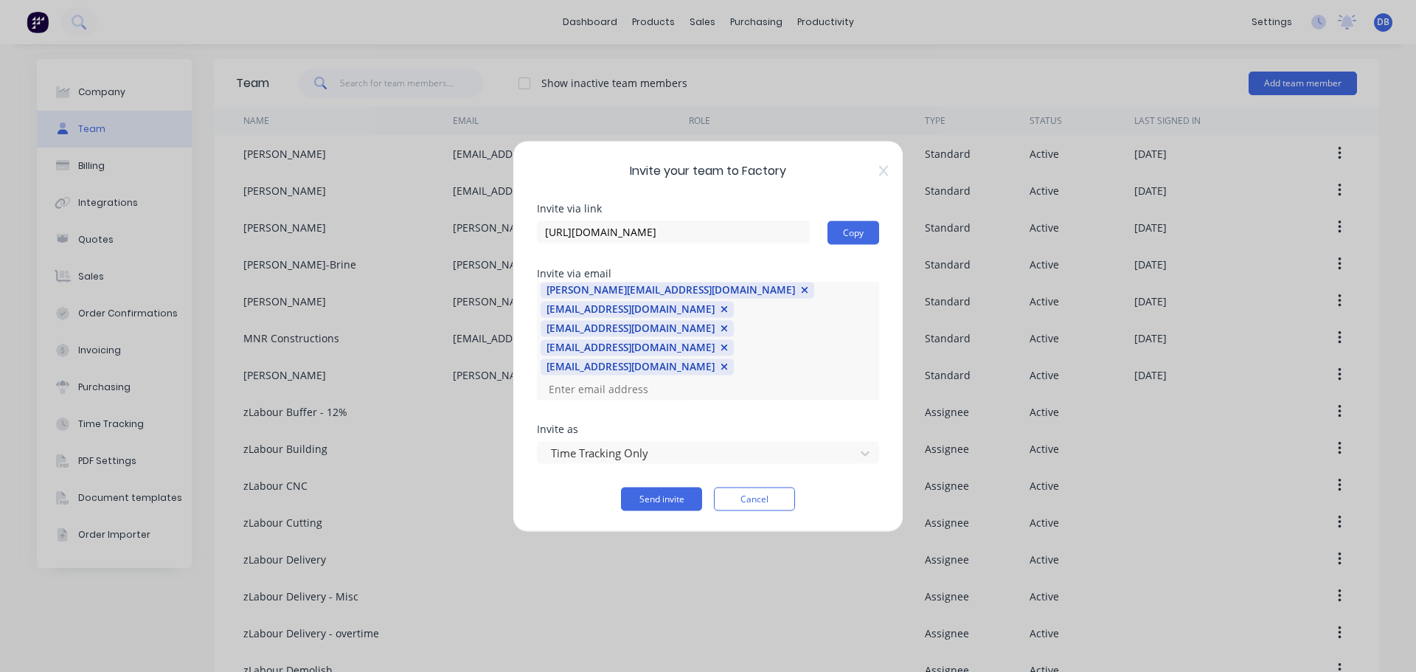
click at [872, 487] on div "Send invite Cancel" at bounding box center [708, 499] width 342 height 24
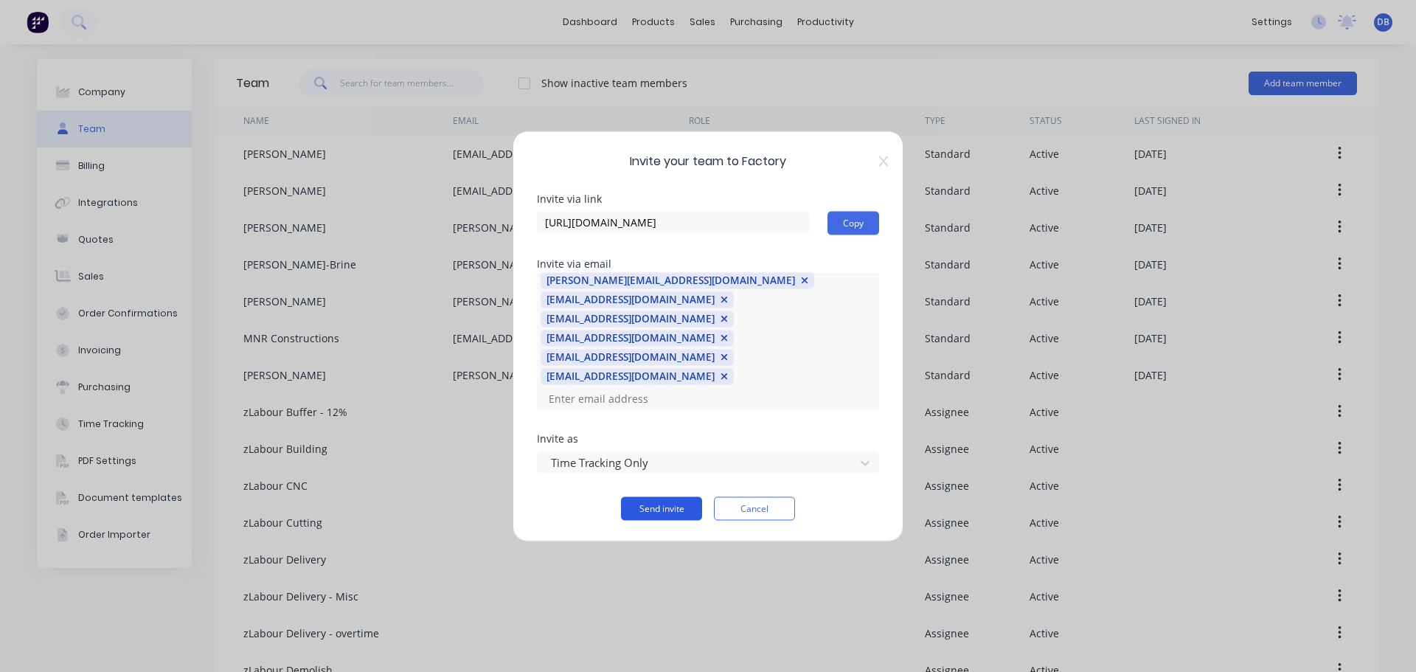
click at [653, 496] on button "Send invite" at bounding box center [661, 508] width 81 height 24
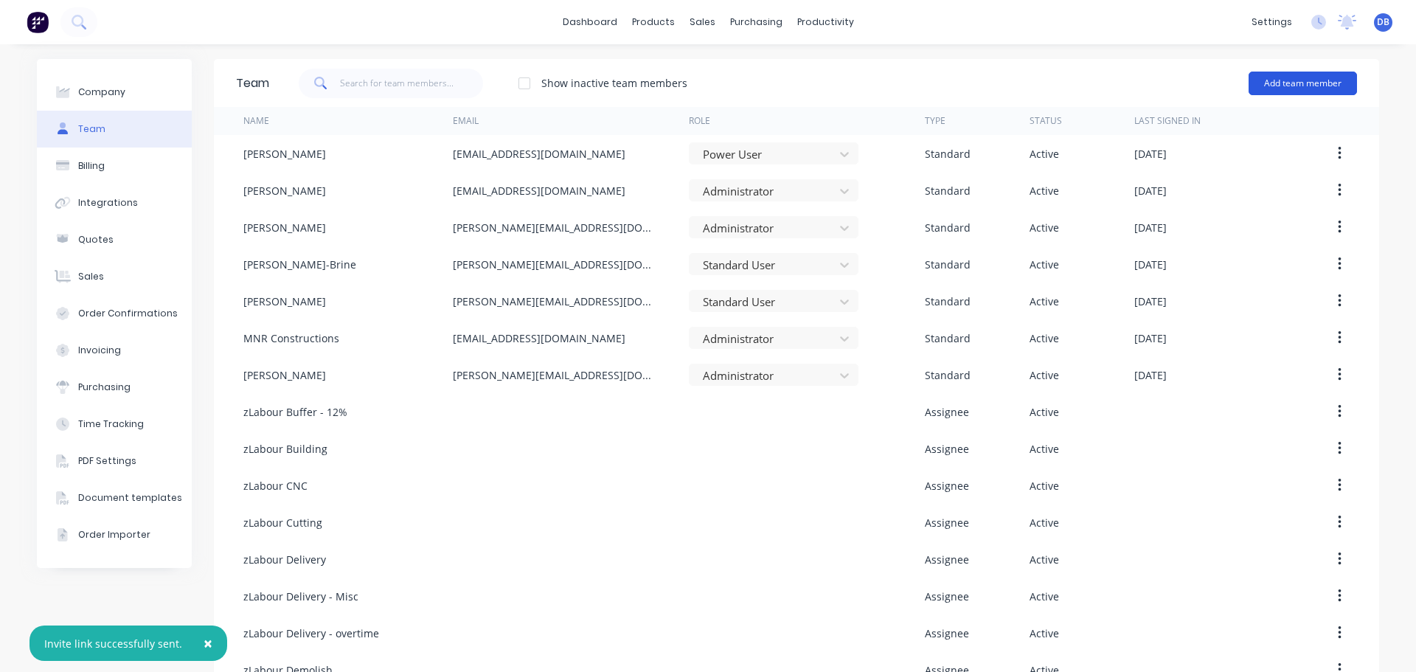
click at [1305, 77] on button "Add team member" at bounding box center [1303, 84] width 108 height 24
click at [1281, 77] on button "Add team member" at bounding box center [1303, 84] width 108 height 24
click at [1282, 85] on button "Add team member" at bounding box center [1303, 84] width 108 height 24
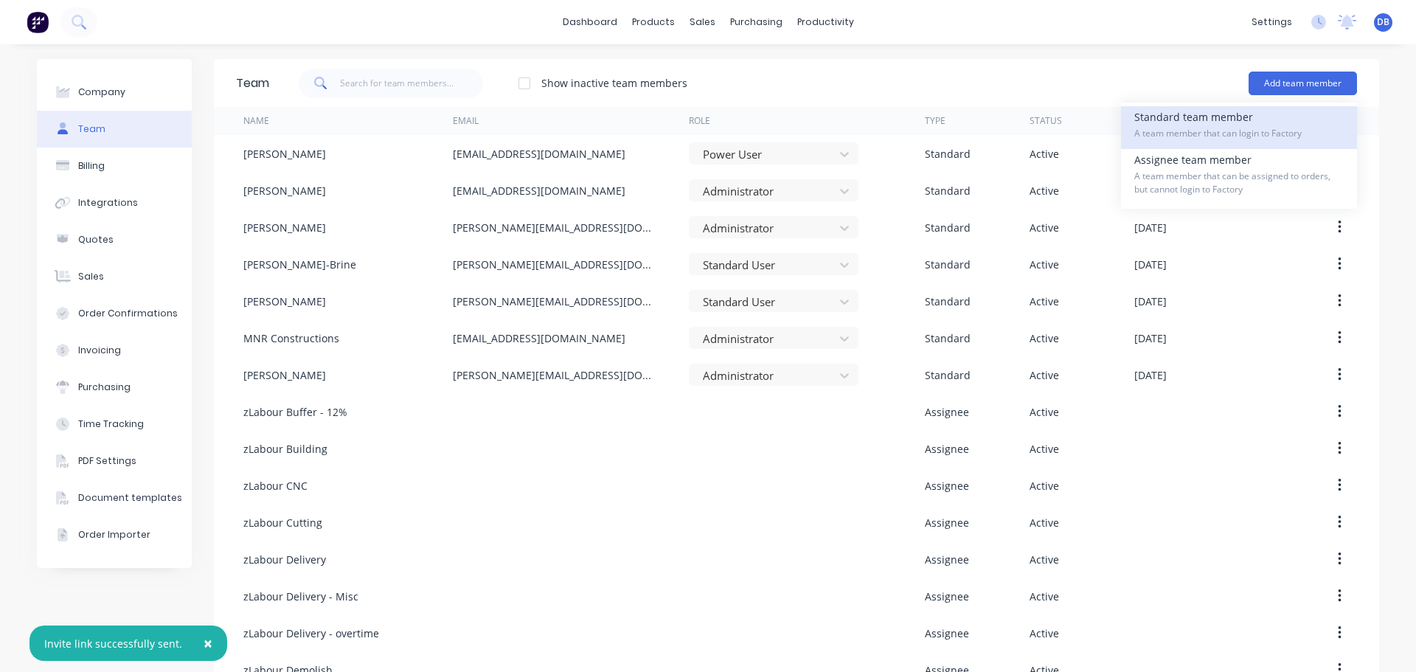
click at [1236, 130] on span "A team member that can login to Factory" at bounding box center [1238, 133] width 209 height 13
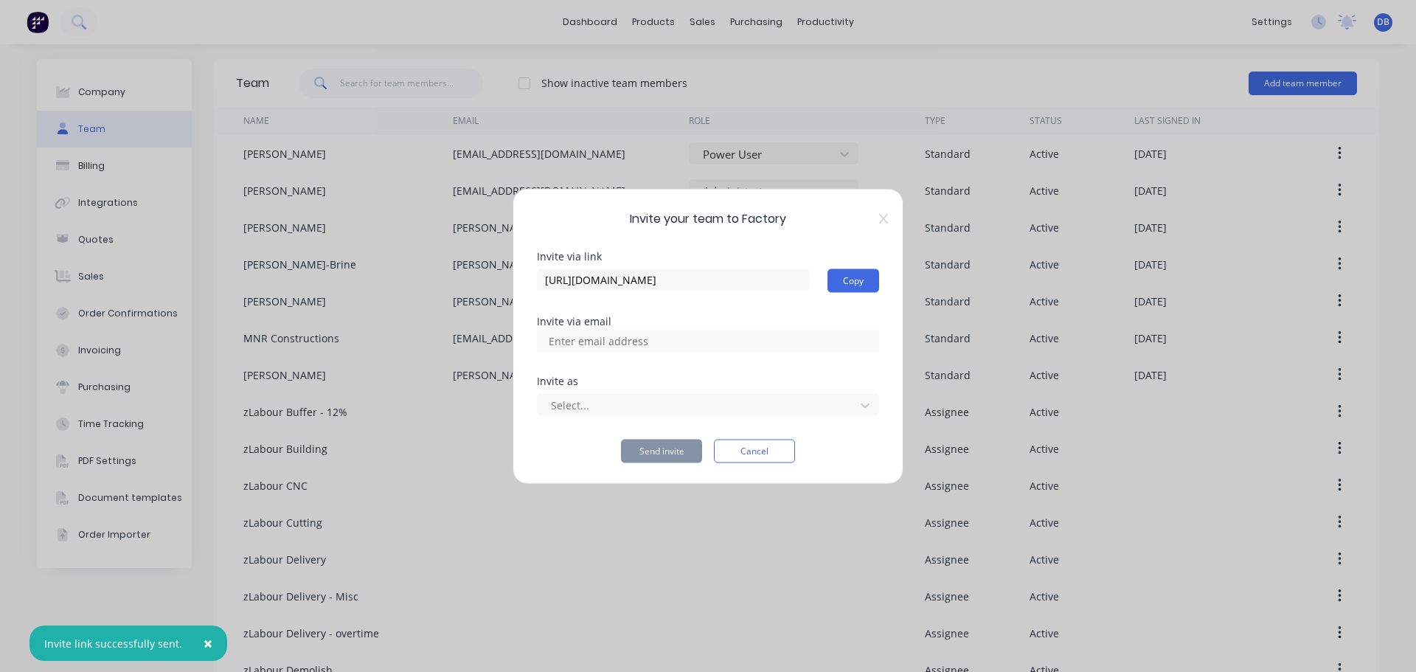
click at [695, 341] on div at bounding box center [708, 341] width 342 height 22
click at [635, 409] on div at bounding box center [698, 405] width 298 height 18
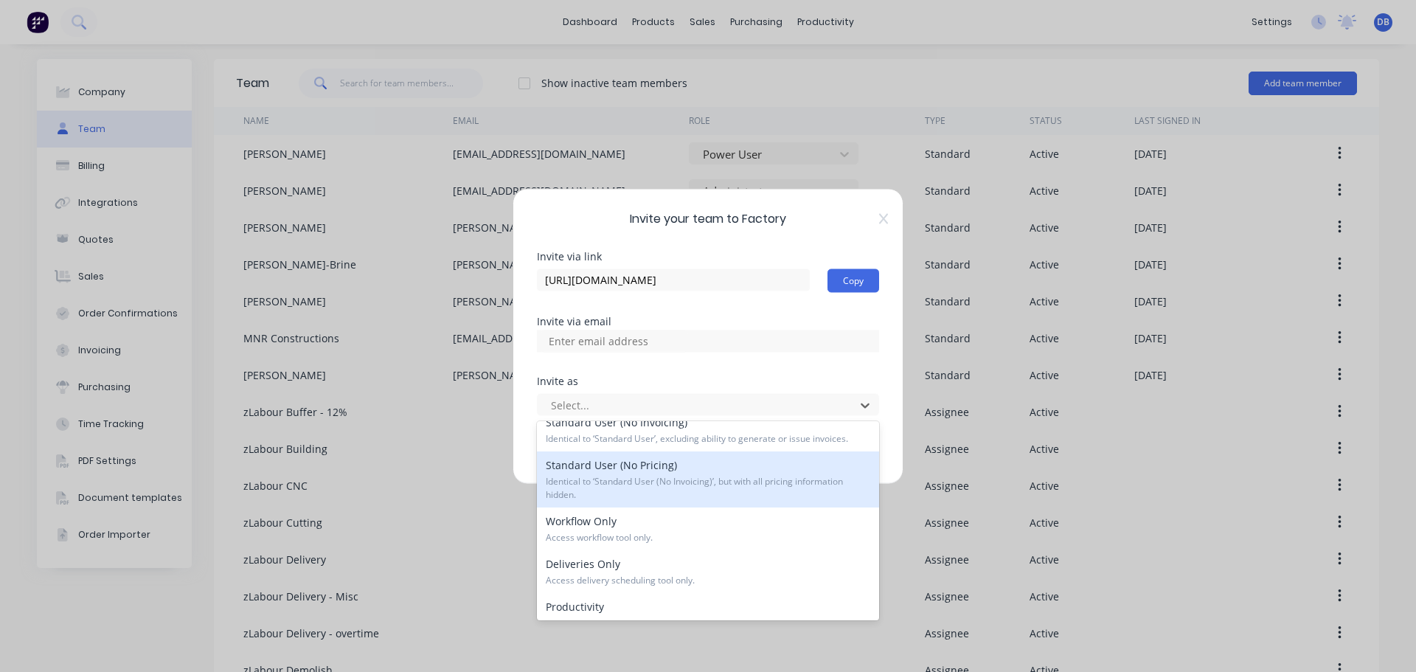
scroll to position [72, 0]
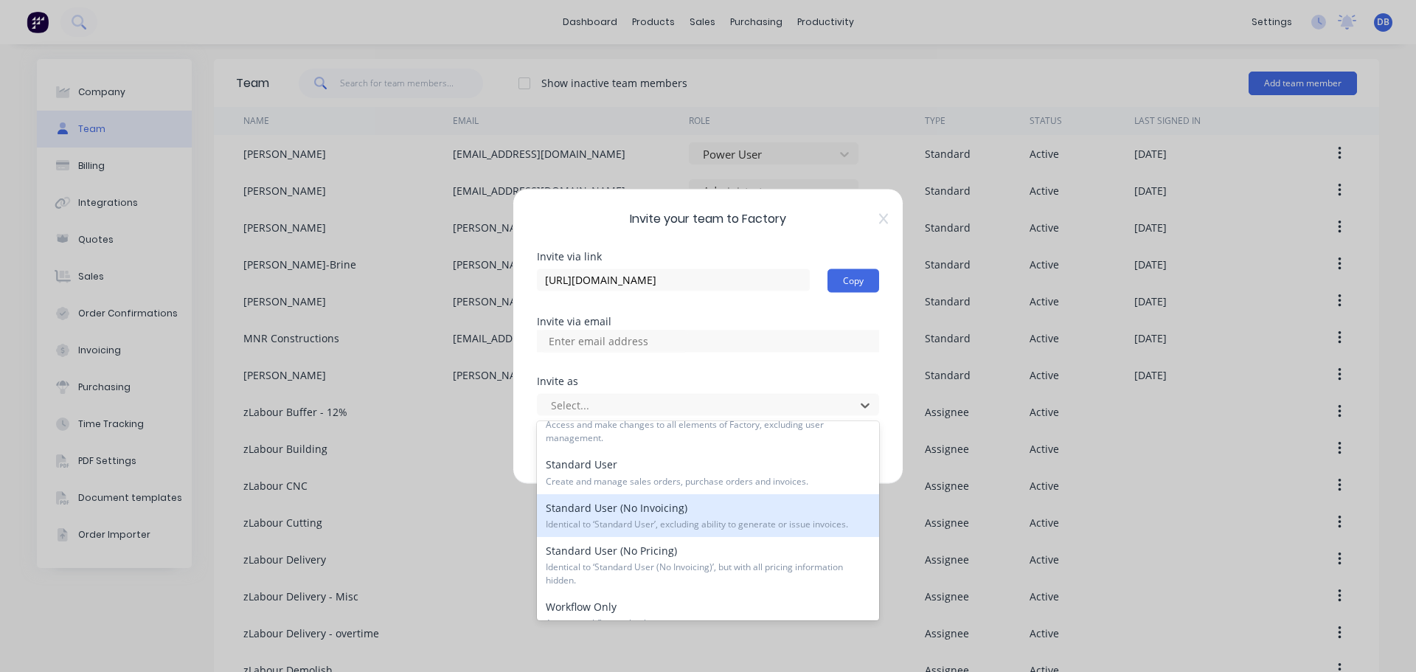
click at [820, 520] on span "Identical to ‘Standard User’, excluding ability to generate or issue invoices." at bounding box center [708, 524] width 324 height 13
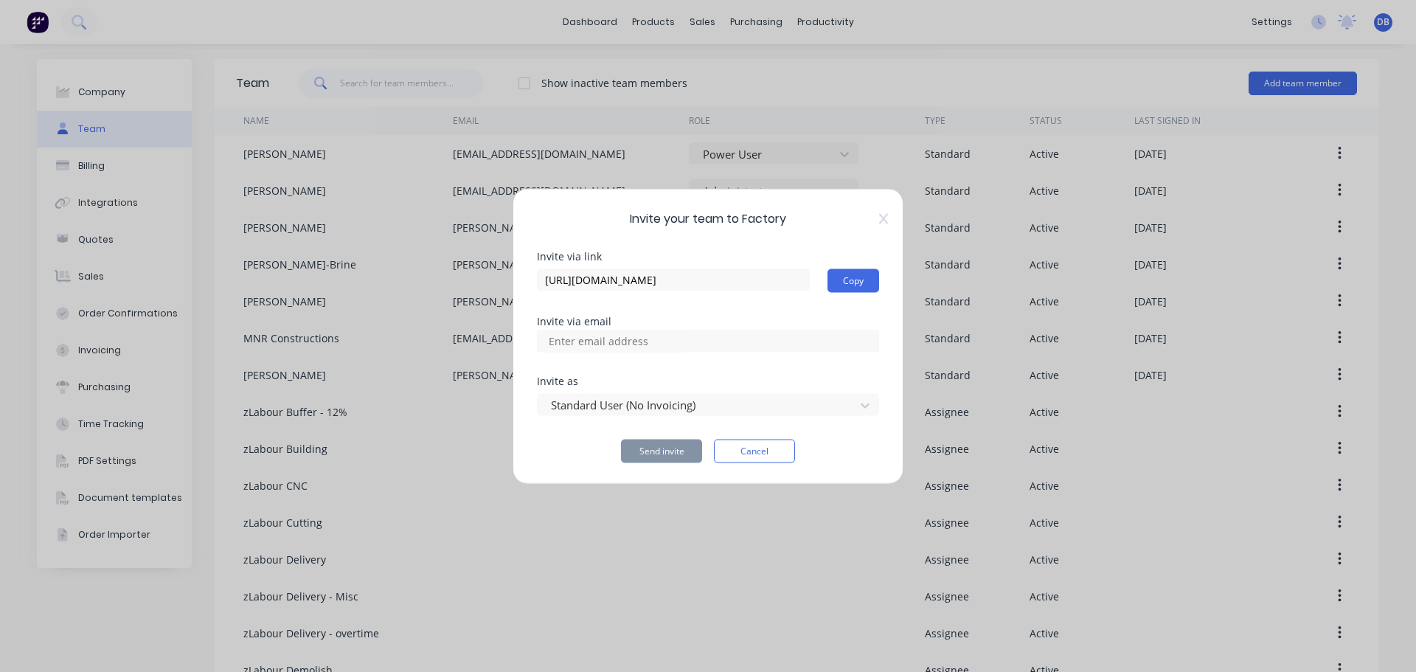
click at [719, 351] on div at bounding box center [708, 341] width 342 height 22
click at [718, 343] on div at bounding box center [708, 341] width 342 height 22
click at [634, 347] on input at bounding box center [614, 341] width 147 height 22
paste input "[PERSON_NAME][EMAIL_ADDRESS][DOMAIN_NAME]"
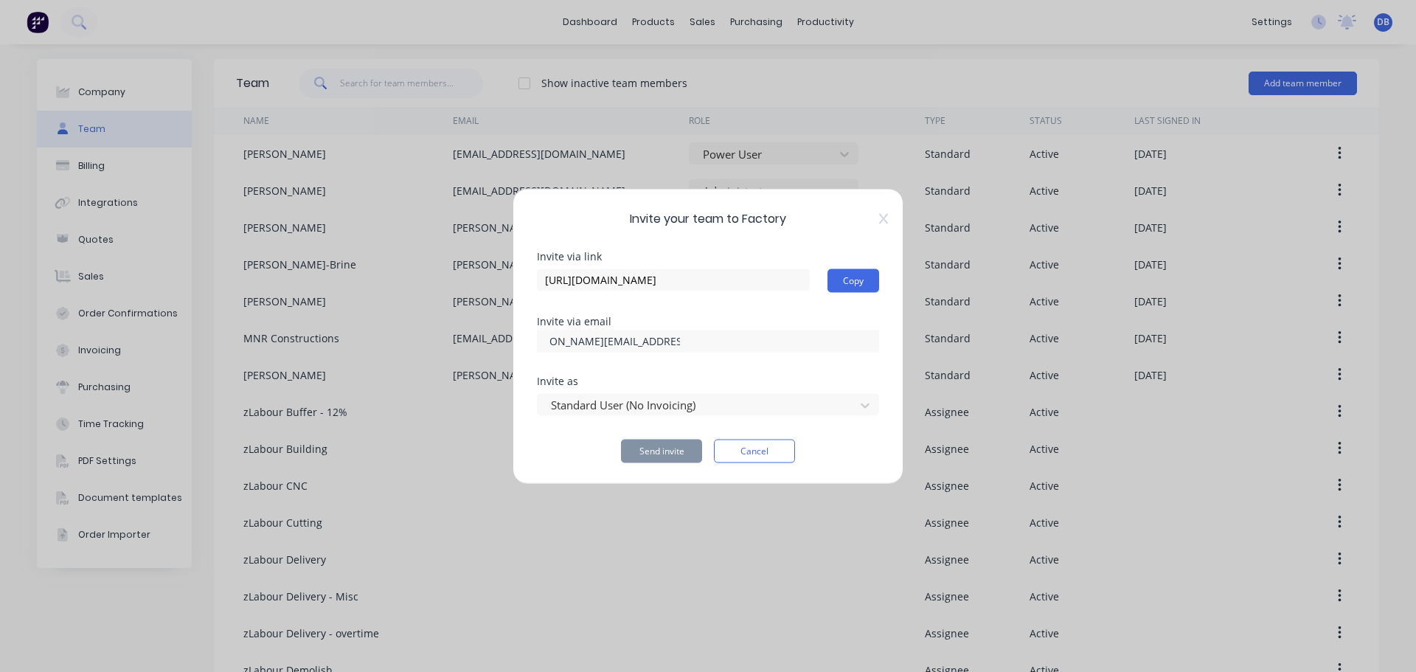
type input "[PERSON_NAME][EMAIL_ADDRESS][DOMAIN_NAME]"
click at [729, 350] on div at bounding box center [708, 341] width 342 height 22
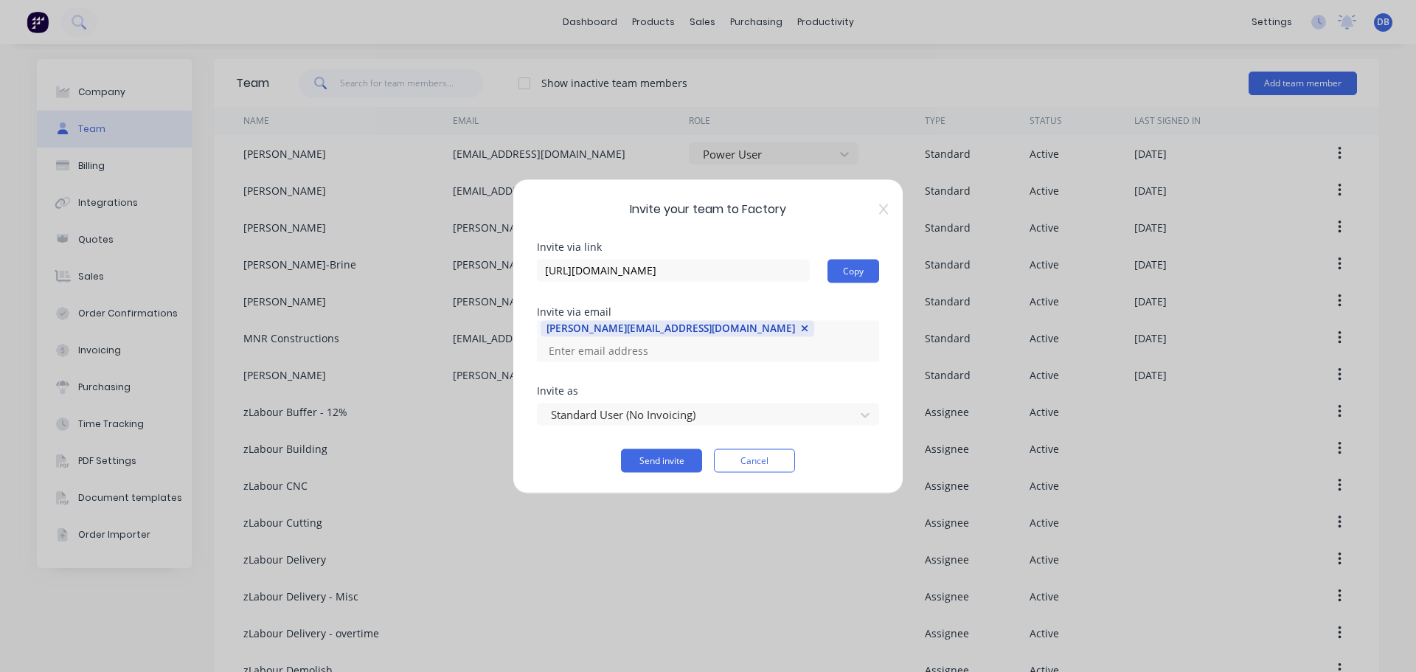
click at [688, 343] on input at bounding box center [614, 350] width 147 height 22
paste input "[PERSON_NAME][EMAIL_ADDRESS][DOMAIN_NAME]"
type input "[PERSON_NAME][EMAIL_ADDRESS][DOMAIN_NAME]"
click at [877, 341] on div "[PERSON_NAME][EMAIL_ADDRESS][DOMAIN_NAME]" at bounding box center [708, 340] width 342 height 41
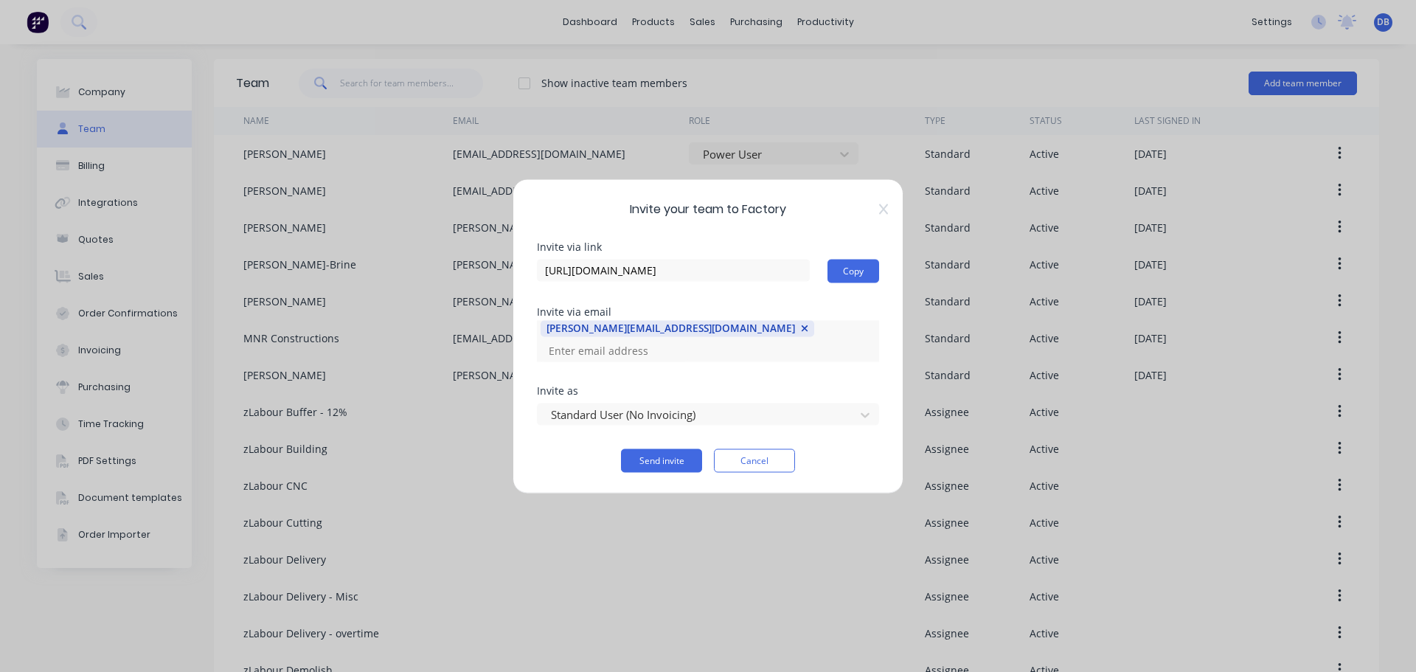
scroll to position [0, 0]
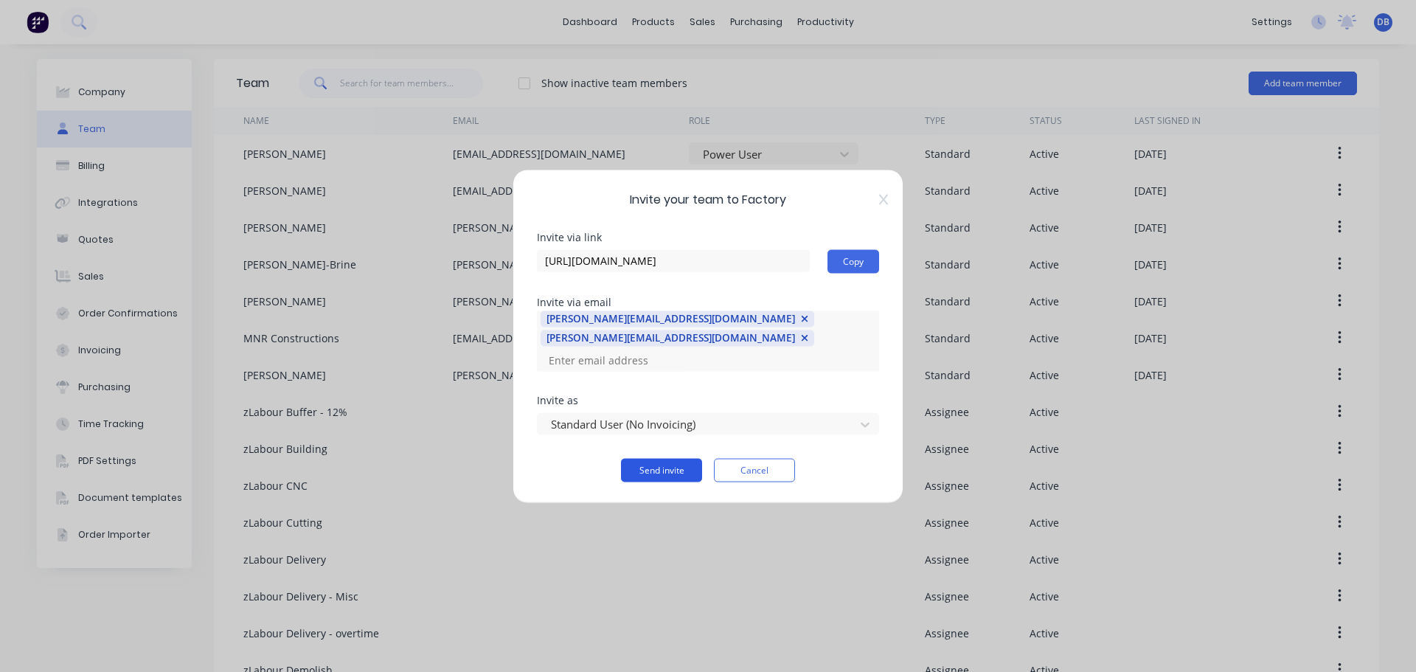
click at [673, 459] on button "Send invite" at bounding box center [661, 470] width 81 height 24
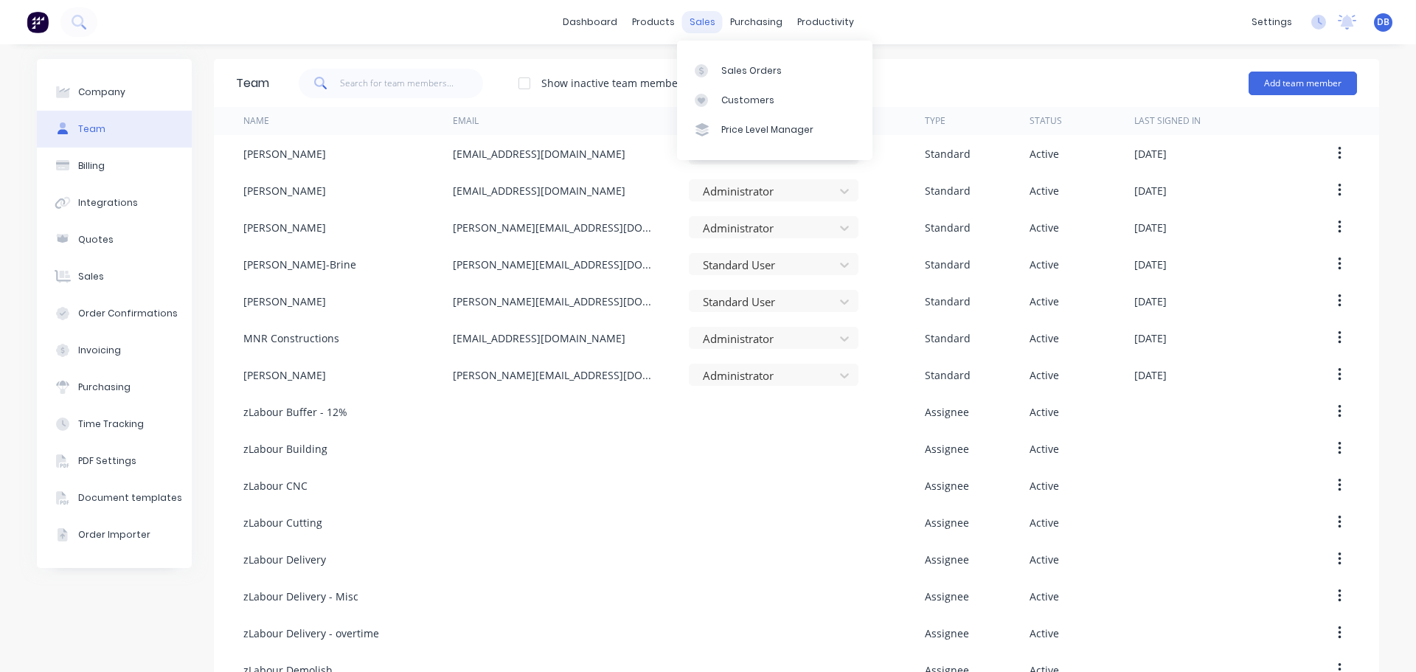
click at [704, 13] on div "sales" at bounding box center [702, 22] width 41 height 22
click at [731, 66] on div "Sales Orders" at bounding box center [751, 70] width 60 height 13
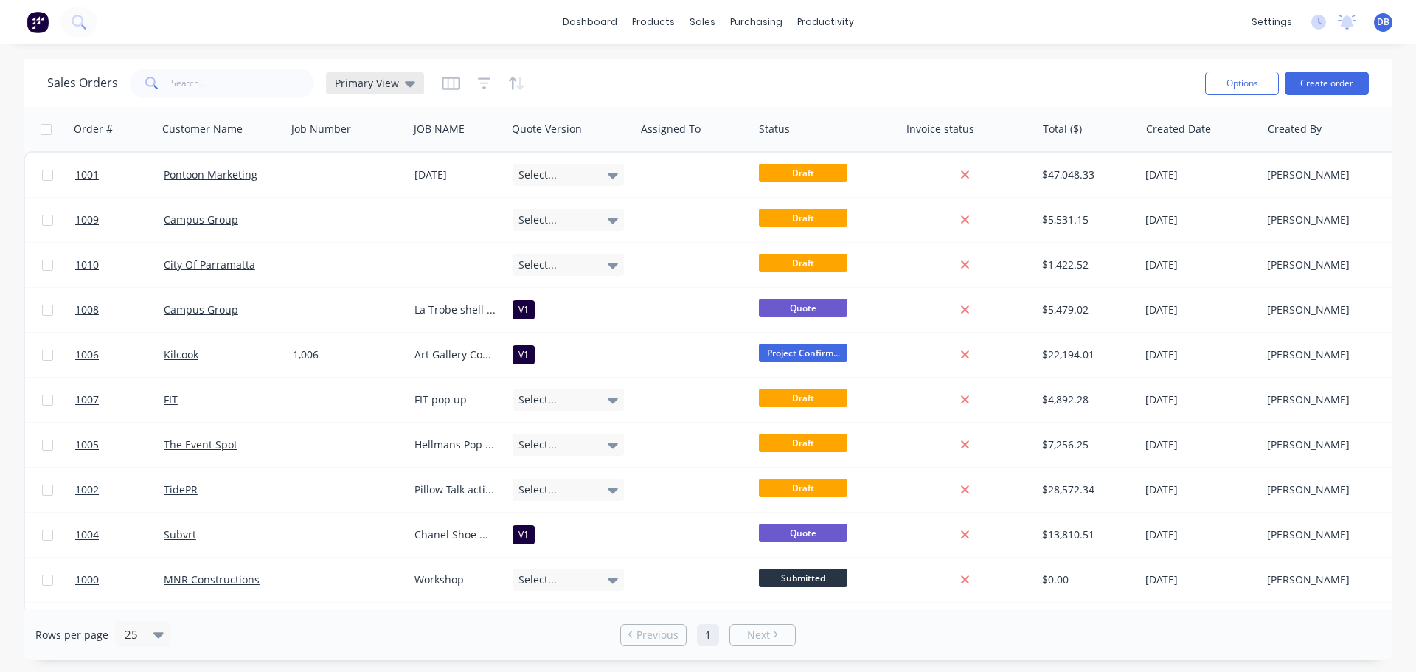
click at [400, 84] on div "Primary View" at bounding box center [375, 83] width 80 height 13
click at [513, 239] on button "edit" at bounding box center [514, 238] width 19 height 15
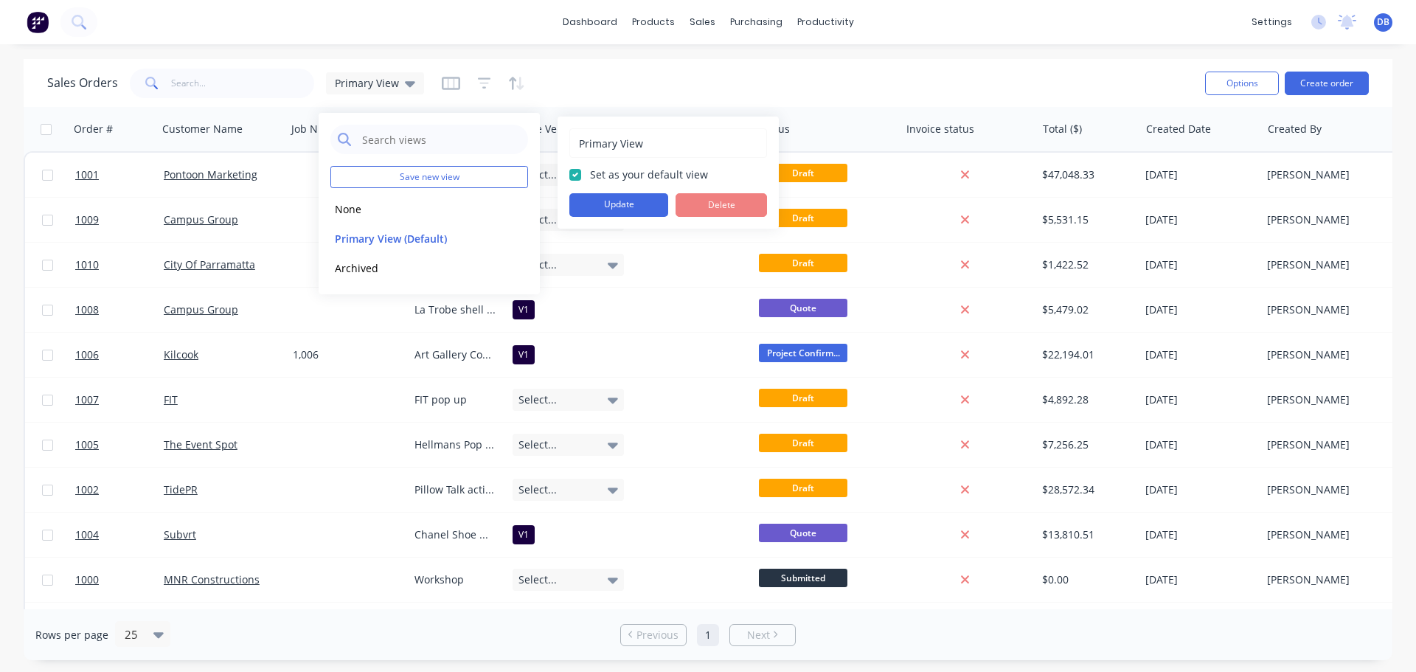
click at [637, 142] on input "Primary View" at bounding box center [667, 143] width 181 height 28
drag, startPoint x: 643, startPoint y: 142, endPoint x: 581, endPoint y: 148, distance: 62.2
click at [573, 143] on div "Primary View" at bounding box center [668, 142] width 198 height 29
type input "View All"
click at [613, 204] on button "Update" at bounding box center [618, 205] width 99 height 24
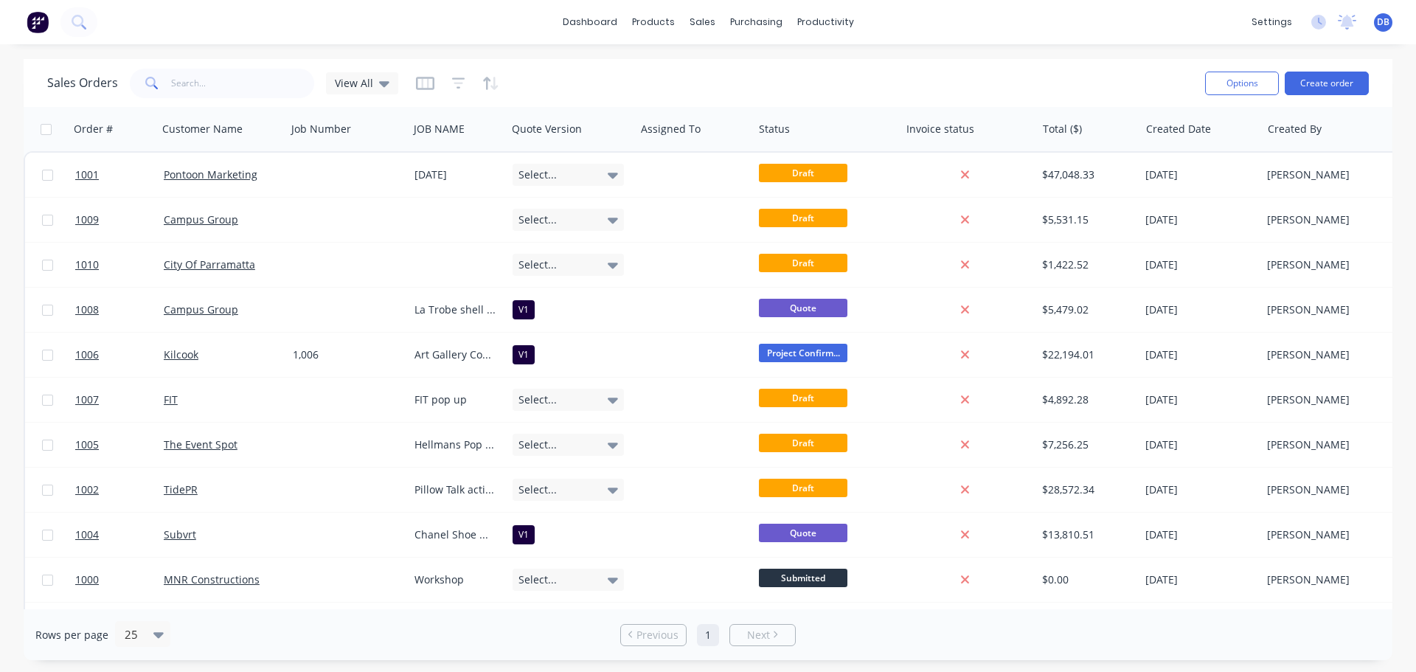
drag, startPoint x: 605, startPoint y: 609, endPoint x: 568, endPoint y: 610, distance: 37.6
click at [568, 610] on div "Rows per page 25 Previous 1 Next" at bounding box center [708, 634] width 1369 height 51
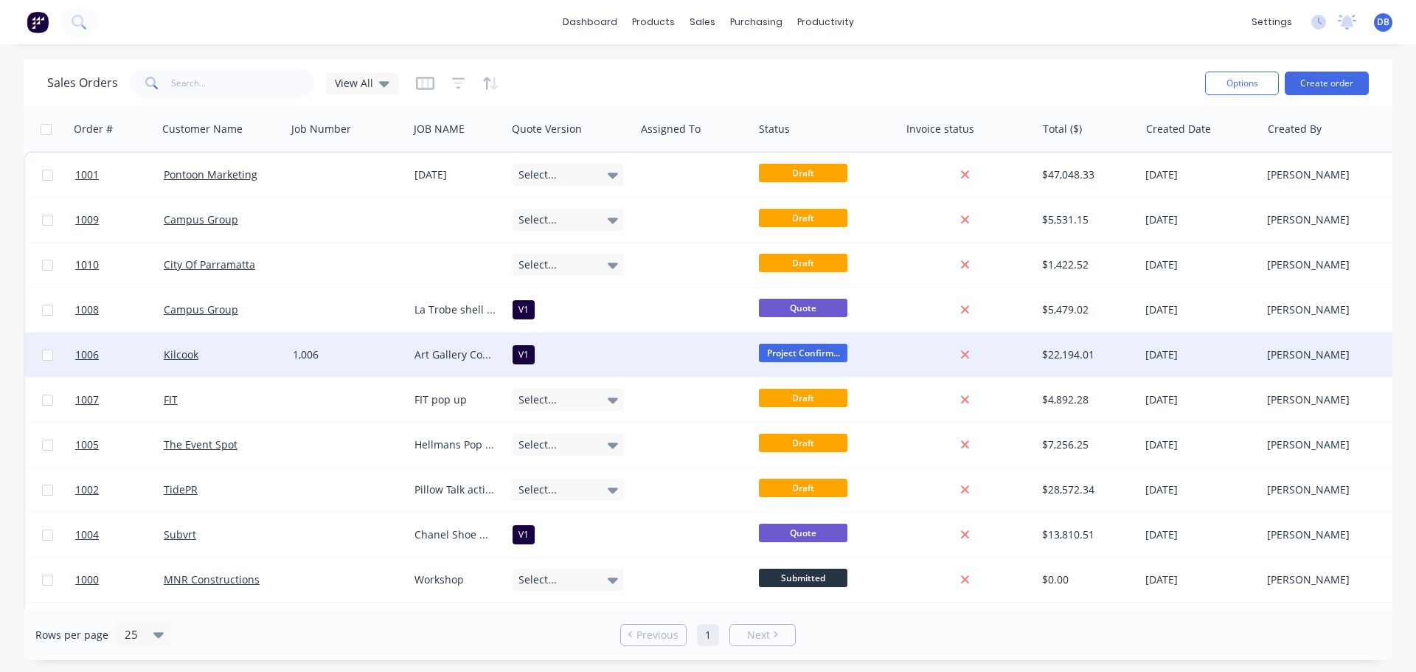
click at [636, 362] on div at bounding box center [694, 355] width 117 height 44
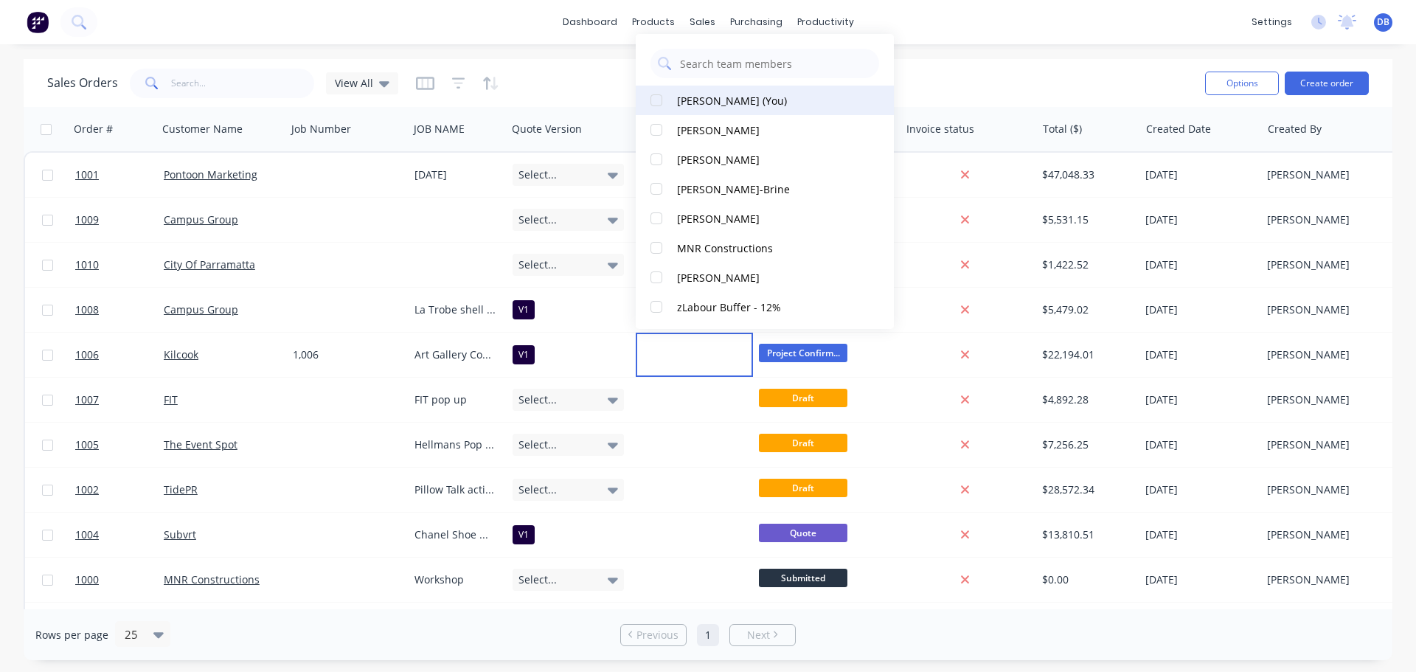
click at [774, 100] on div "[PERSON_NAME] (You)" at bounding box center [732, 100] width 110 height 15
click at [1015, 84] on div "Sales Orders View All" at bounding box center [620, 83] width 1146 height 36
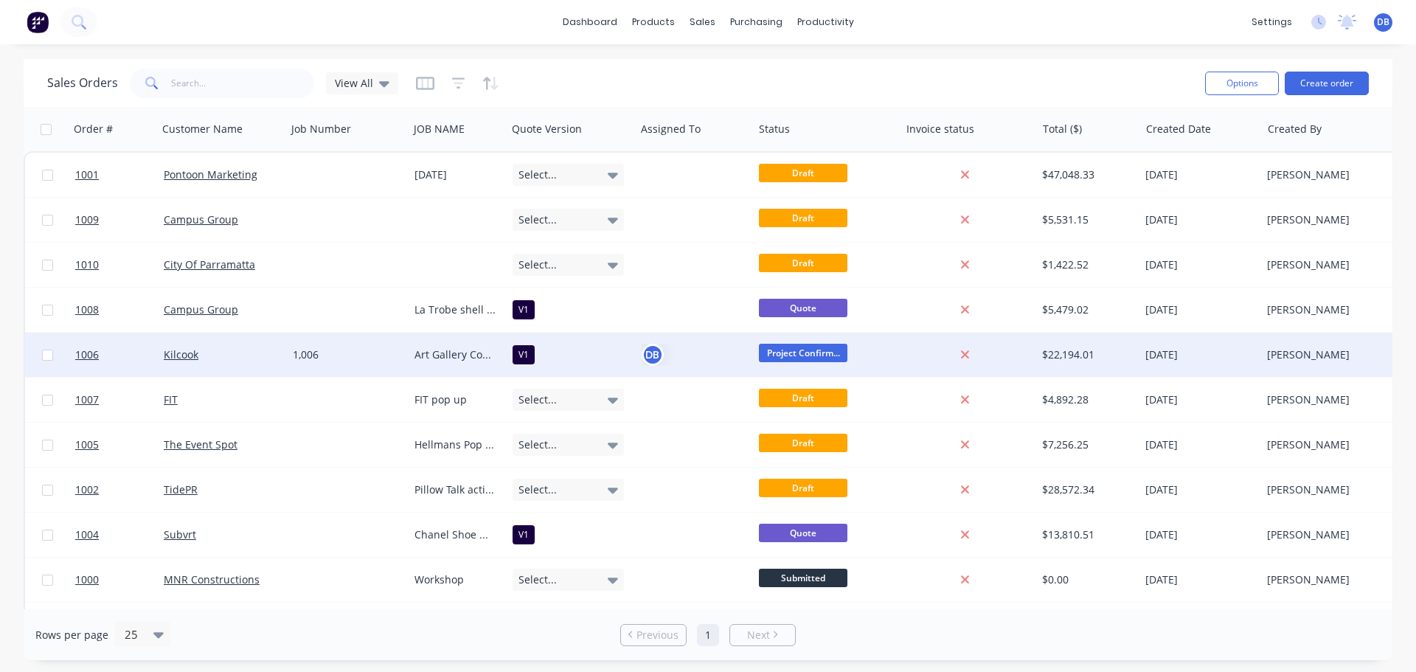
click at [302, 358] on div "1,006" at bounding box center [345, 354] width 105 height 15
click at [303, 358] on input "1006" at bounding box center [347, 356] width 119 height 44
click at [299, 347] on input "1006" at bounding box center [347, 356] width 119 height 44
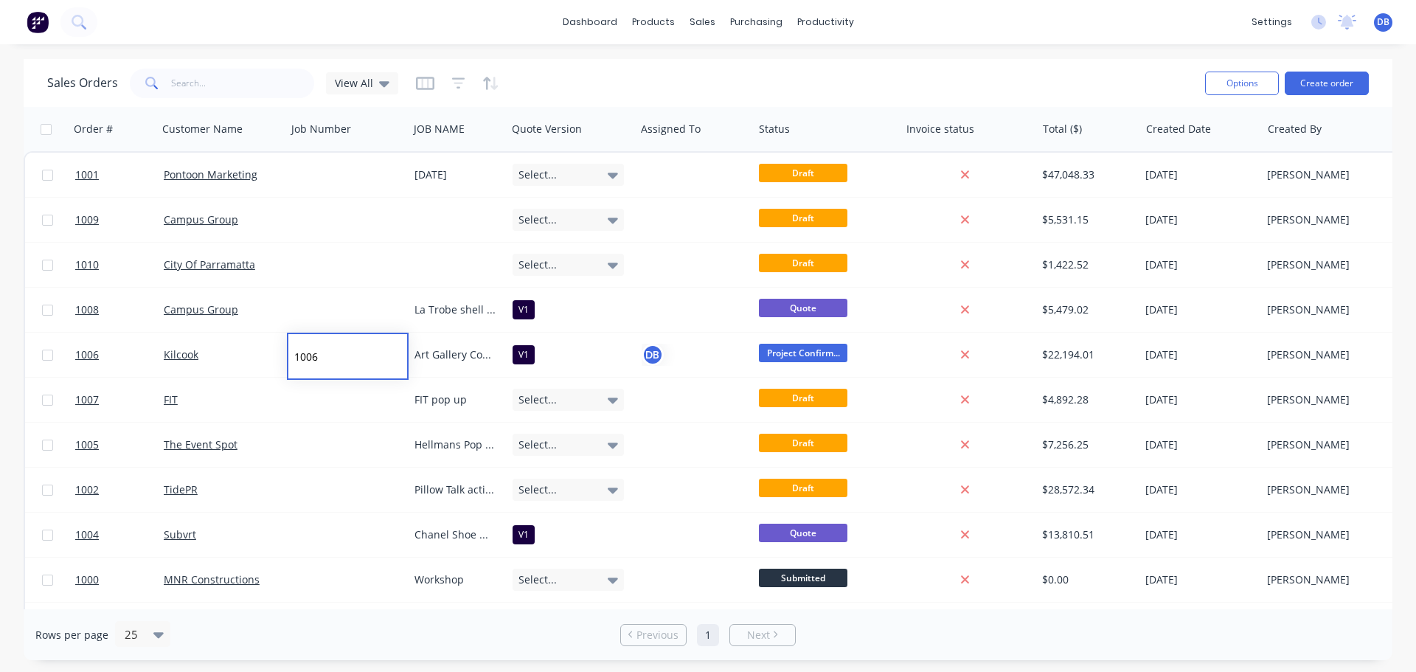
click at [808, 66] on div "Sales Orders View All" at bounding box center [620, 83] width 1146 height 36
click at [372, 81] on div "View All" at bounding box center [362, 83] width 55 height 13
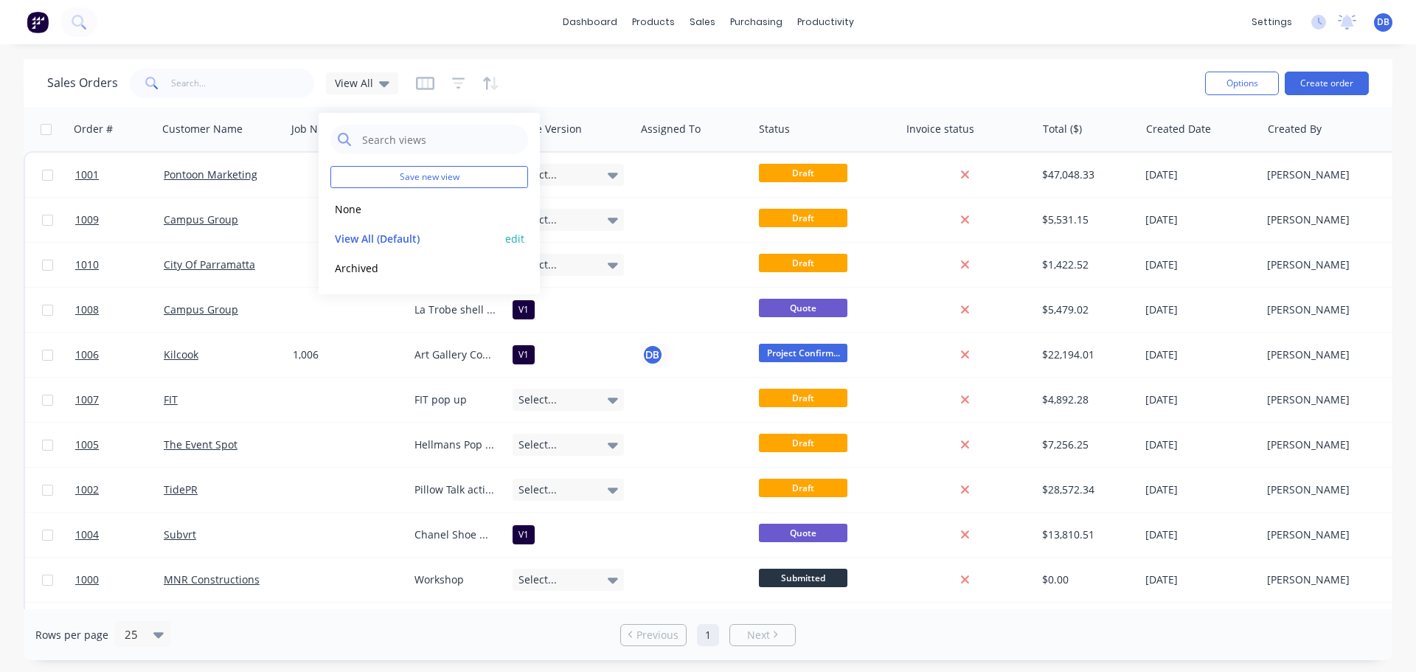
click at [513, 237] on button "edit" at bounding box center [514, 238] width 19 height 15
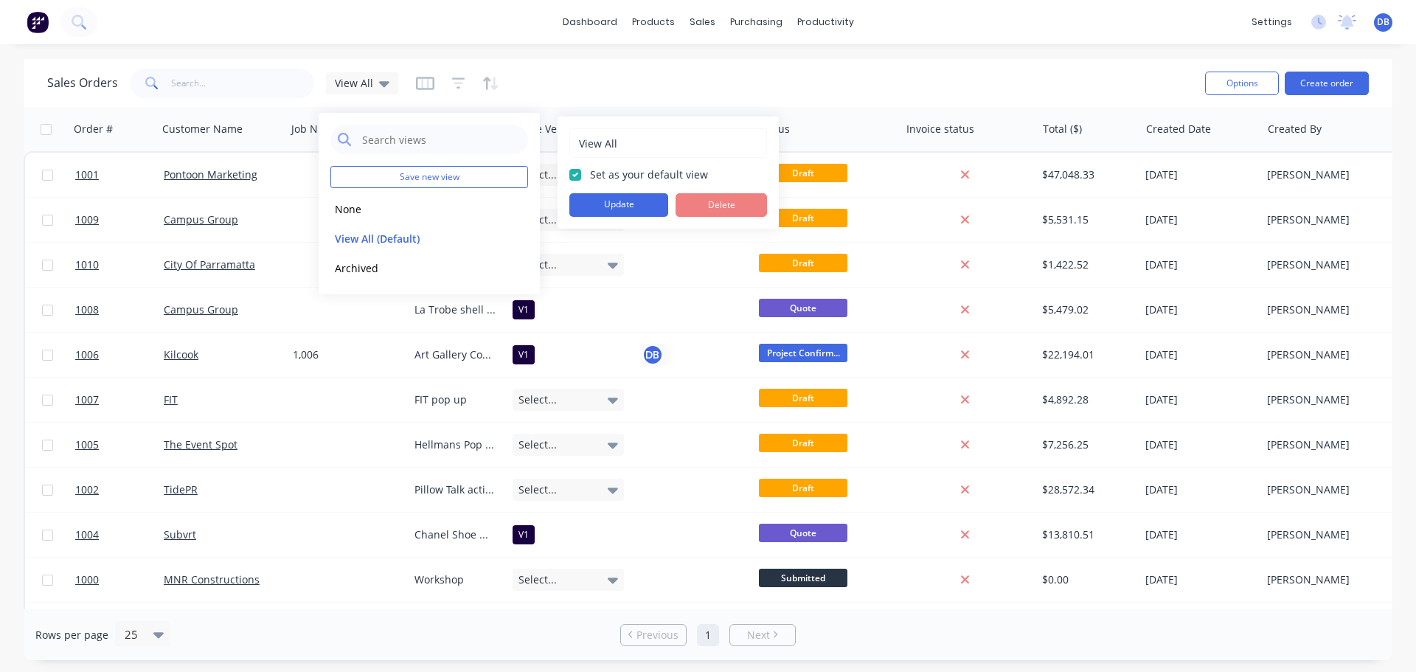
click at [628, 130] on input "View All" at bounding box center [667, 143] width 181 height 28
drag, startPoint x: 632, startPoint y: 142, endPoint x: 538, endPoint y: 142, distance: 94.4
click at [528, 671] on div "Save new view None edit View All (Default) edit Archived edit View All Set as y…" at bounding box center [708, 672] width 1416 height 0
drag, startPoint x: 650, startPoint y: 145, endPoint x: 555, endPoint y: 143, distance: 95.9
click at [555, 143] on body "dashboard products sales purchasing productivity dashboard products Product Cat…" at bounding box center [708, 336] width 1416 height 672
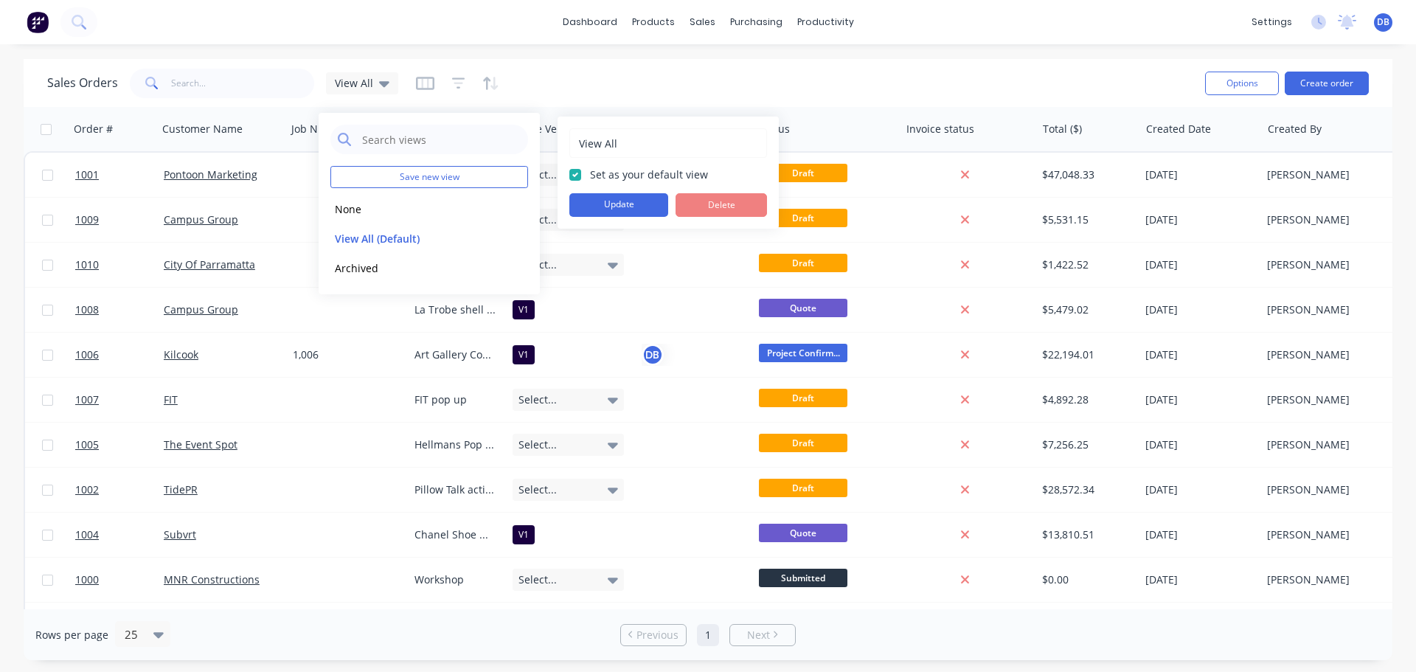
click at [625, 143] on input "View All" at bounding box center [667, 143] width 181 height 28
click at [576, 143] on div "View All" at bounding box center [668, 142] width 198 height 29
type input "V"
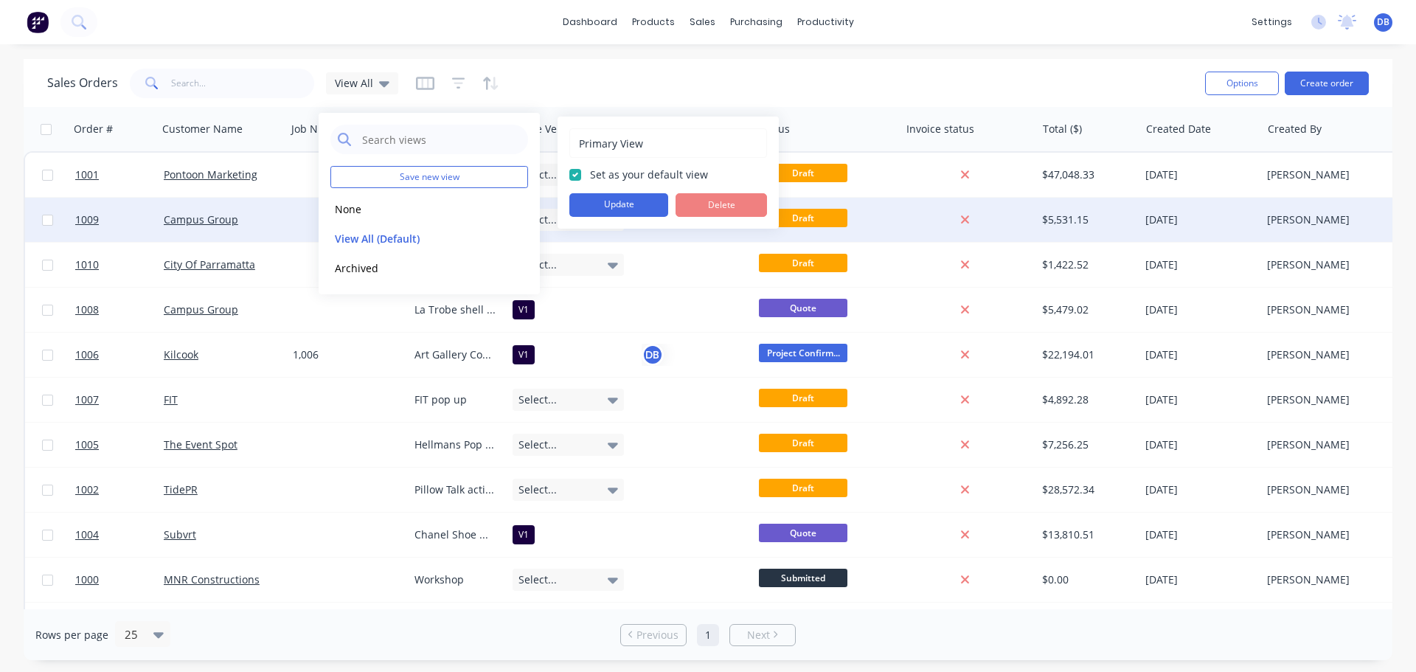
type input "Primary View"
click at [631, 206] on button "Update" at bounding box center [618, 205] width 99 height 24
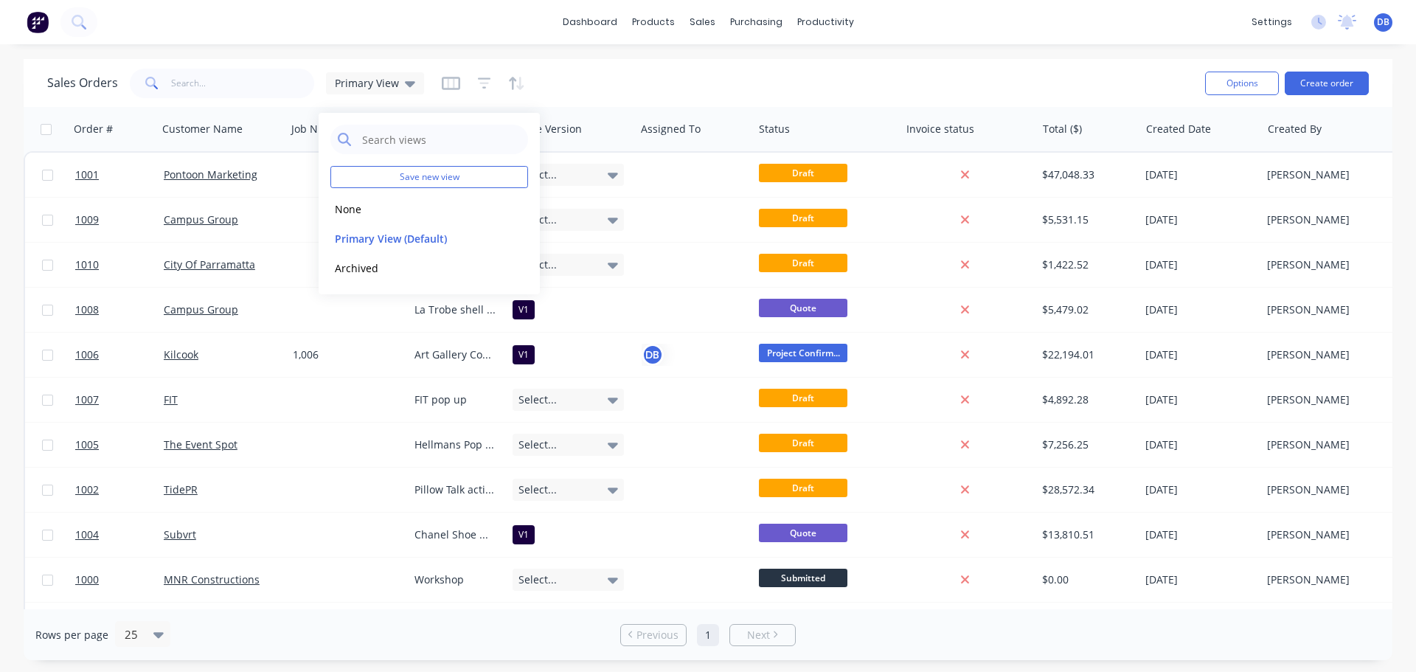
click at [695, 93] on div "Sales Orders Primary View" at bounding box center [620, 83] width 1146 height 36
click at [484, 83] on icon "button" at bounding box center [484, 83] width 10 height 2
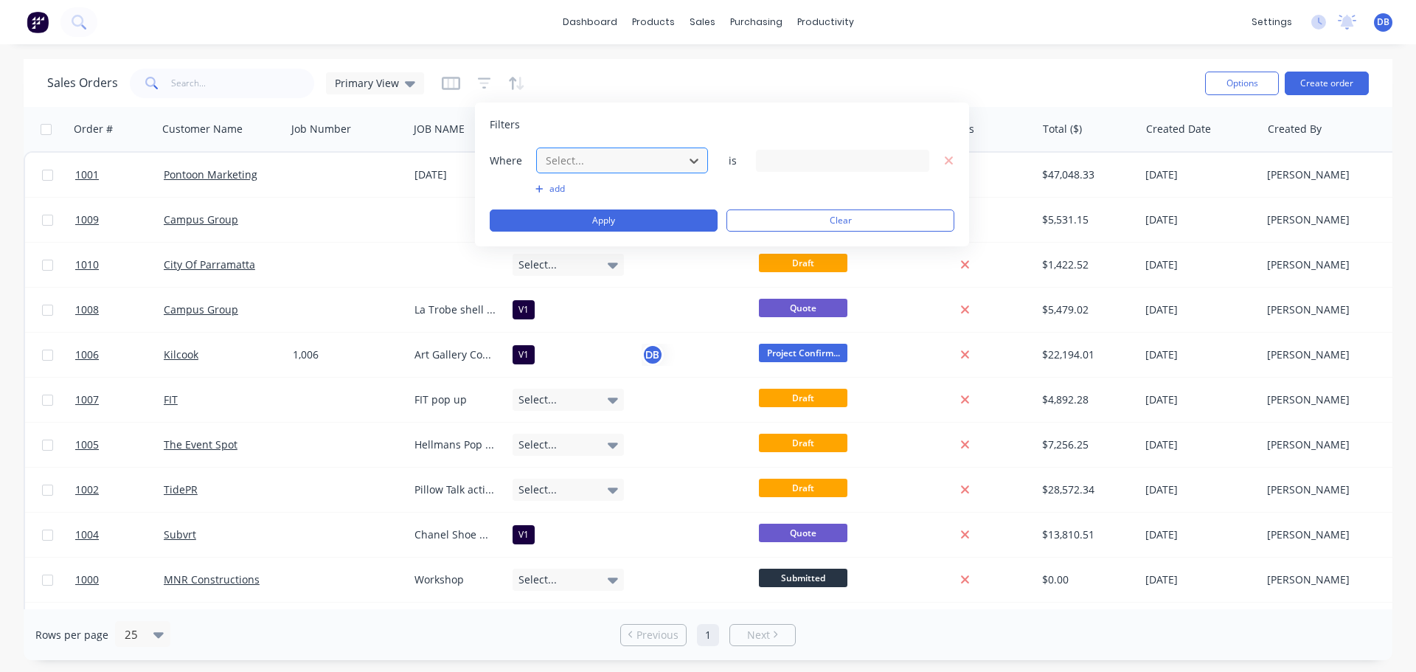
click at [651, 158] on div at bounding box center [610, 160] width 132 height 18
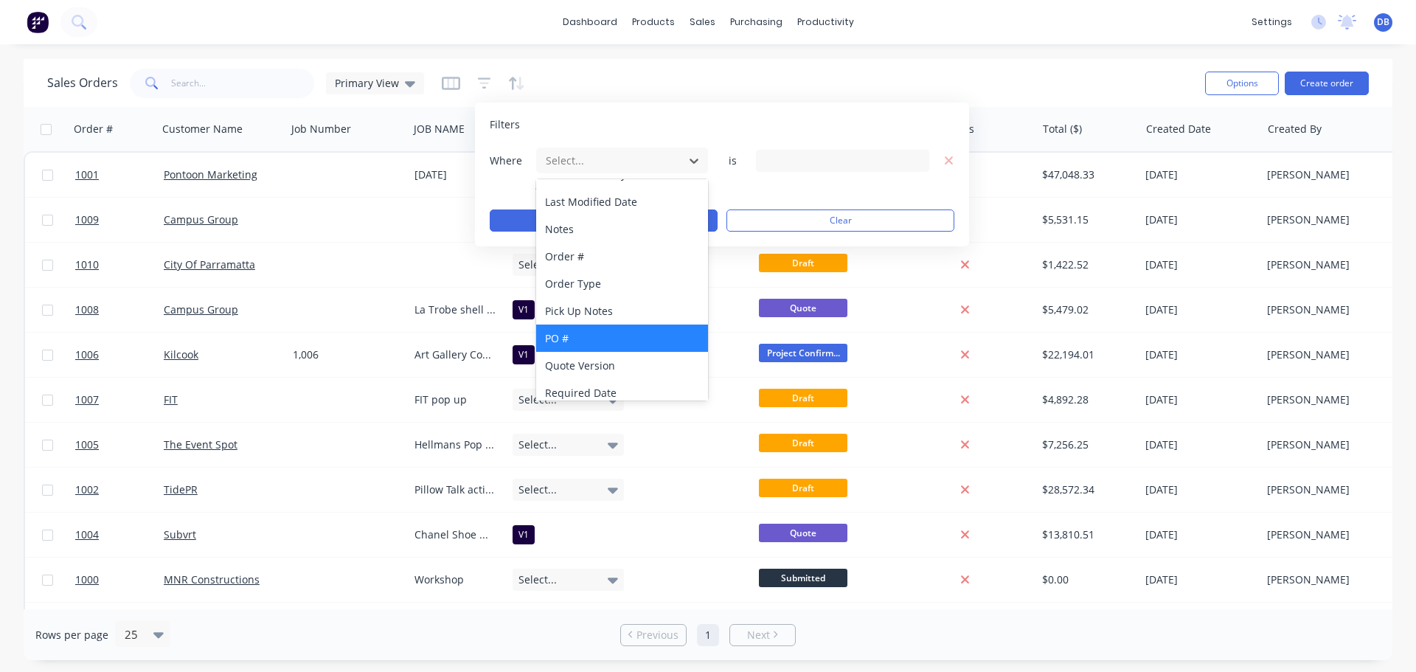
scroll to position [440, 0]
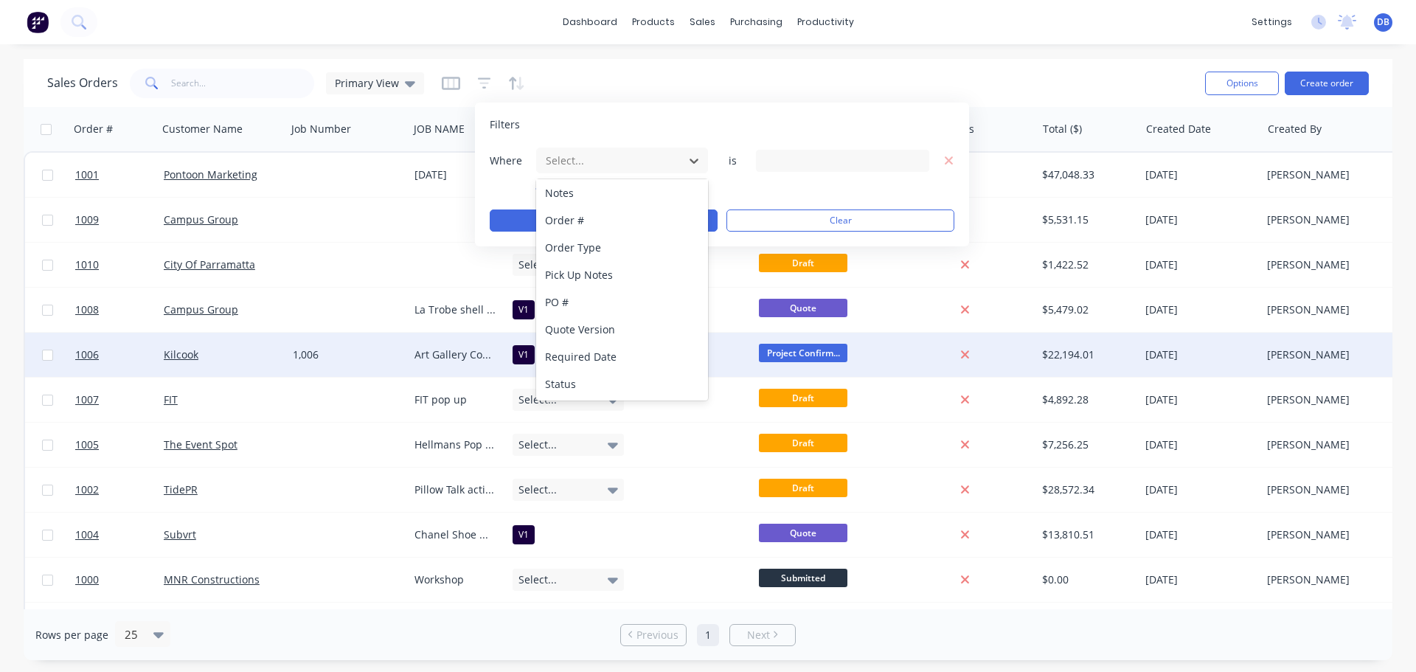
click at [618, 375] on div "Status" at bounding box center [622, 383] width 172 height 27
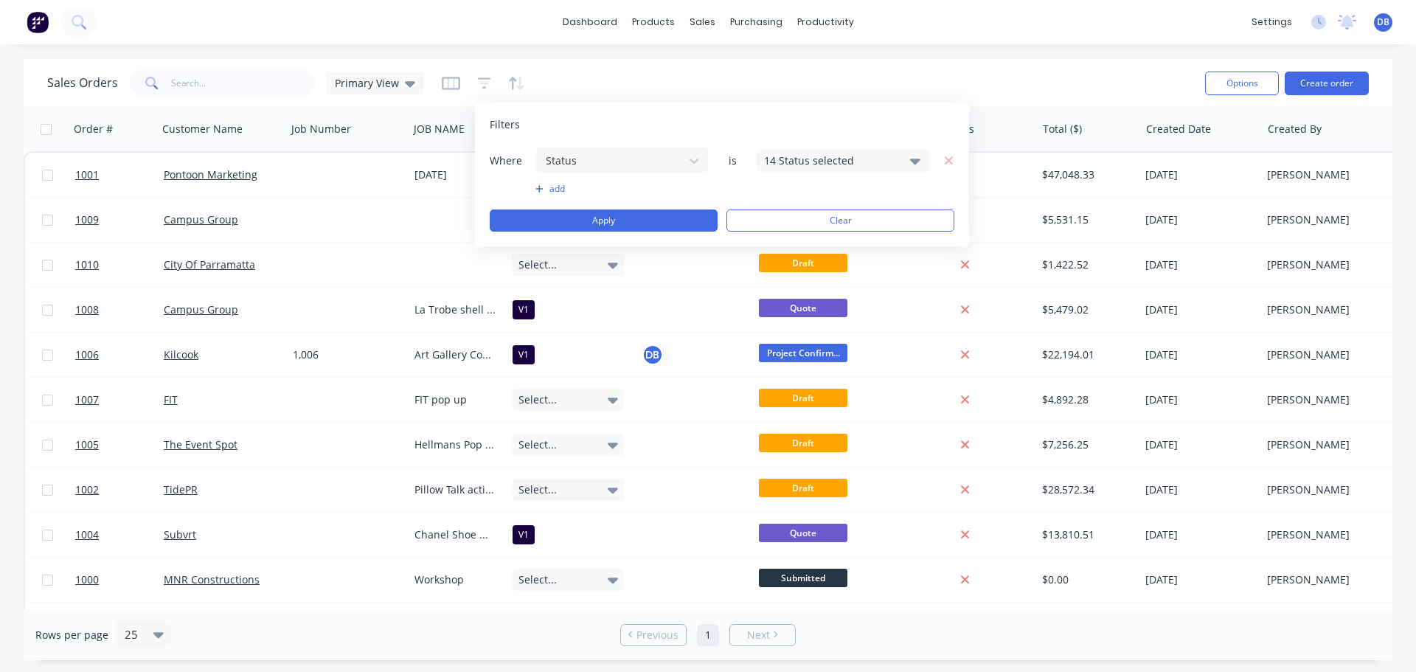
click at [814, 160] on div "14 Status selected" at bounding box center [830, 160] width 133 height 15
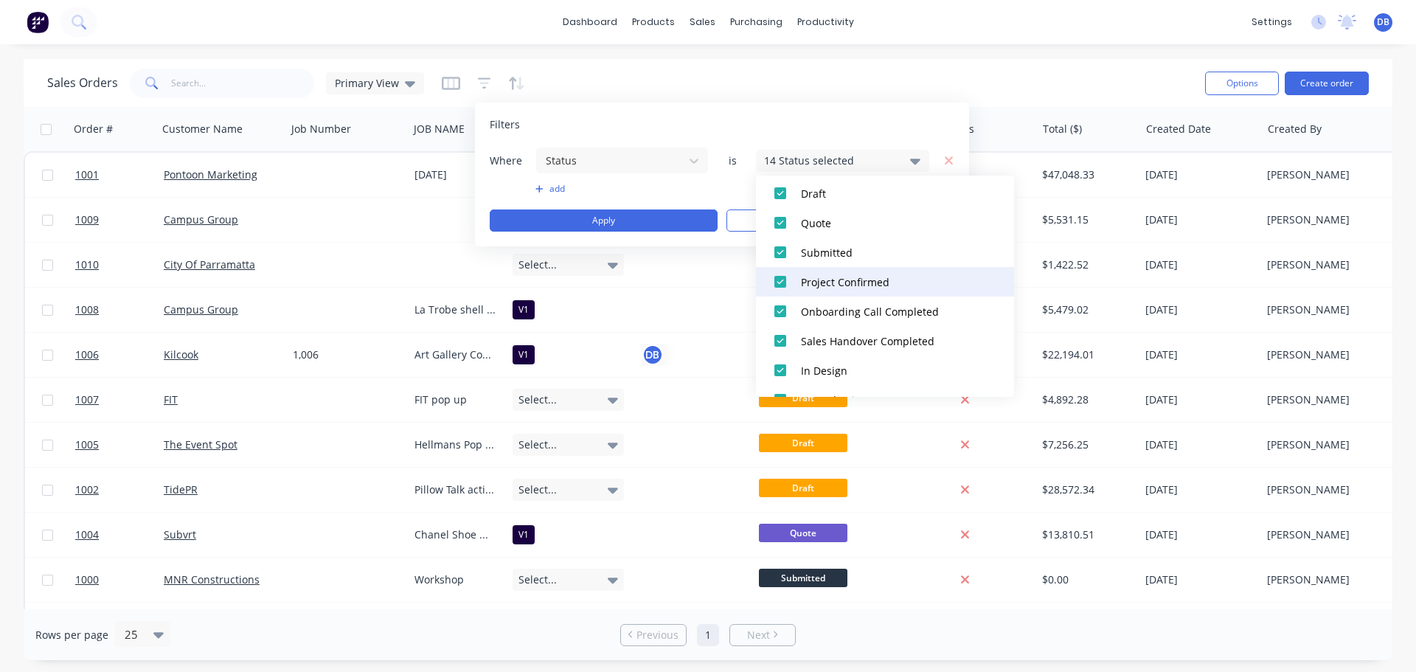
scroll to position [74, 0]
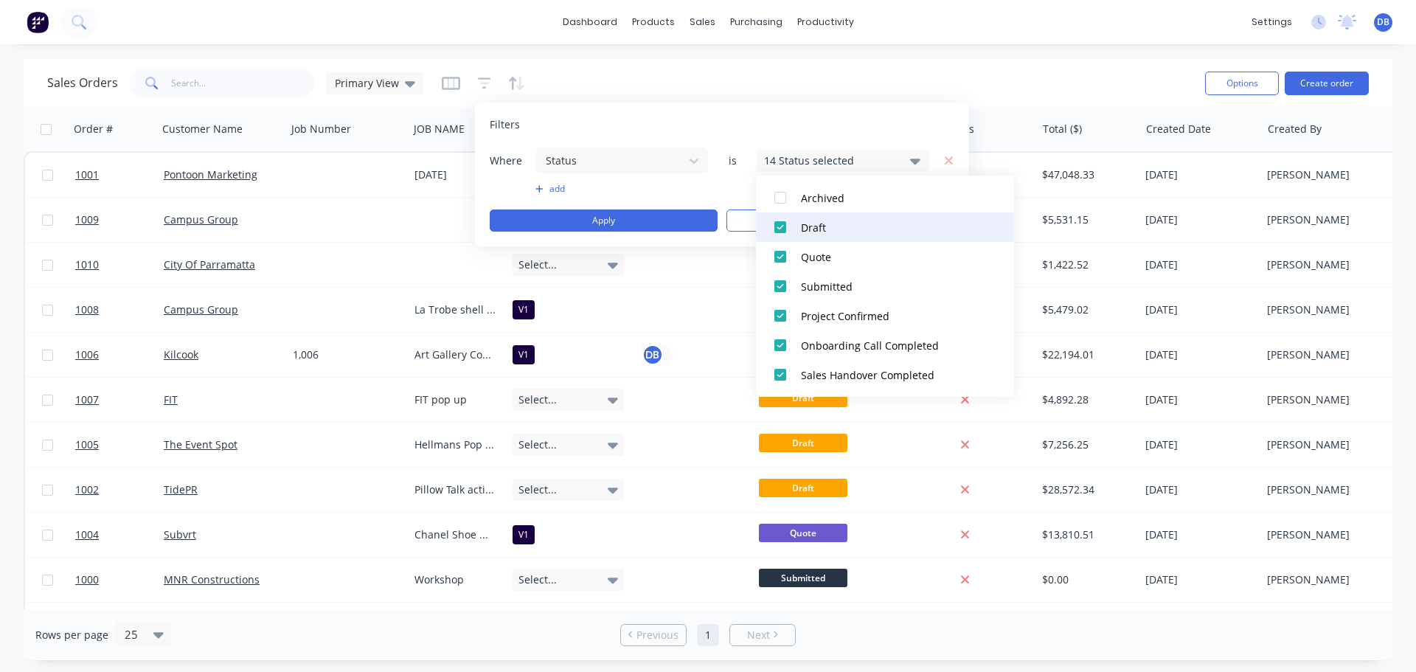
click at [780, 224] on div at bounding box center [779, 226] width 29 height 29
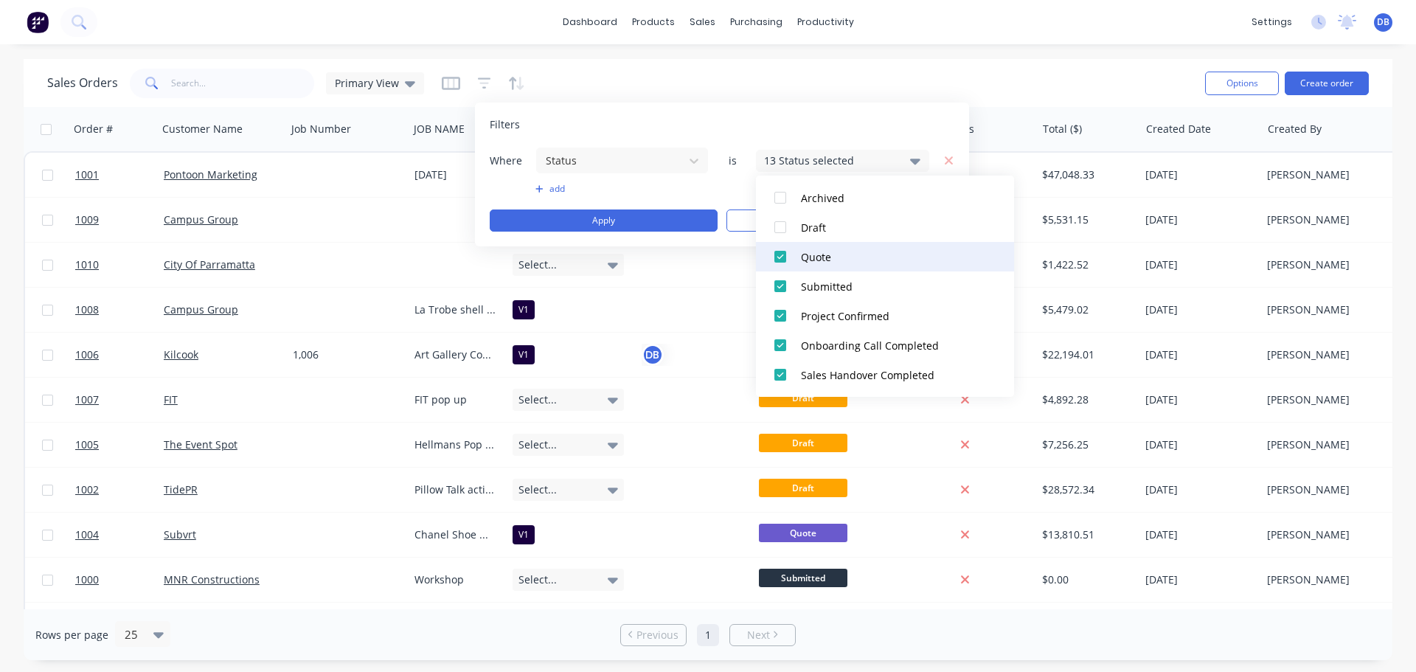
click at [779, 256] on div at bounding box center [779, 256] width 29 height 29
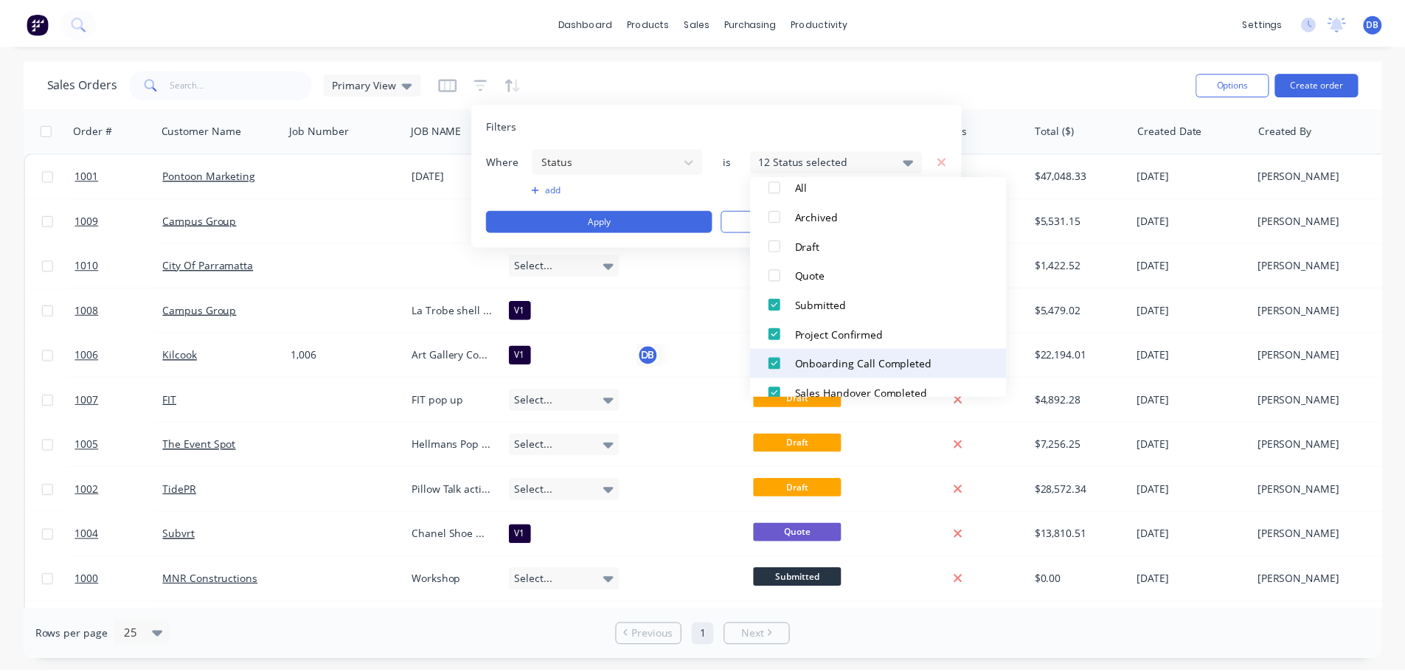
scroll to position [88, 0]
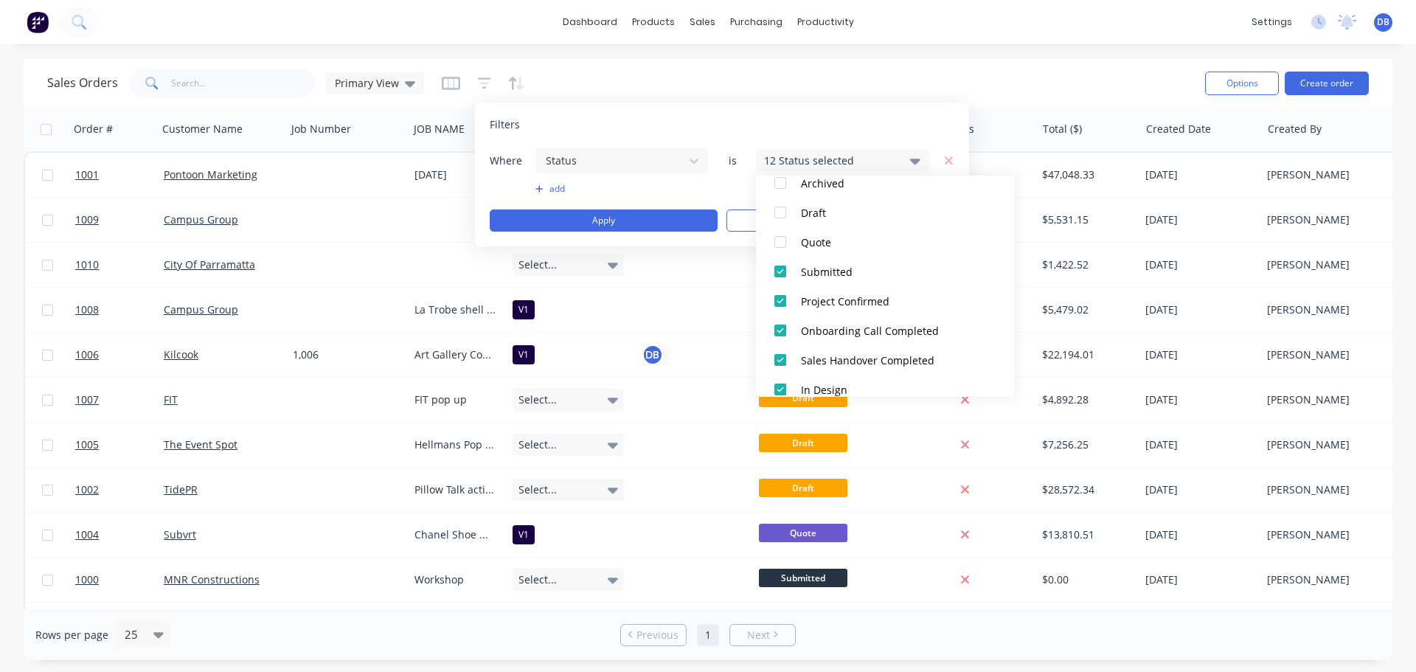
click at [857, 91] on div "Sales Orders Primary View" at bounding box center [620, 83] width 1146 height 36
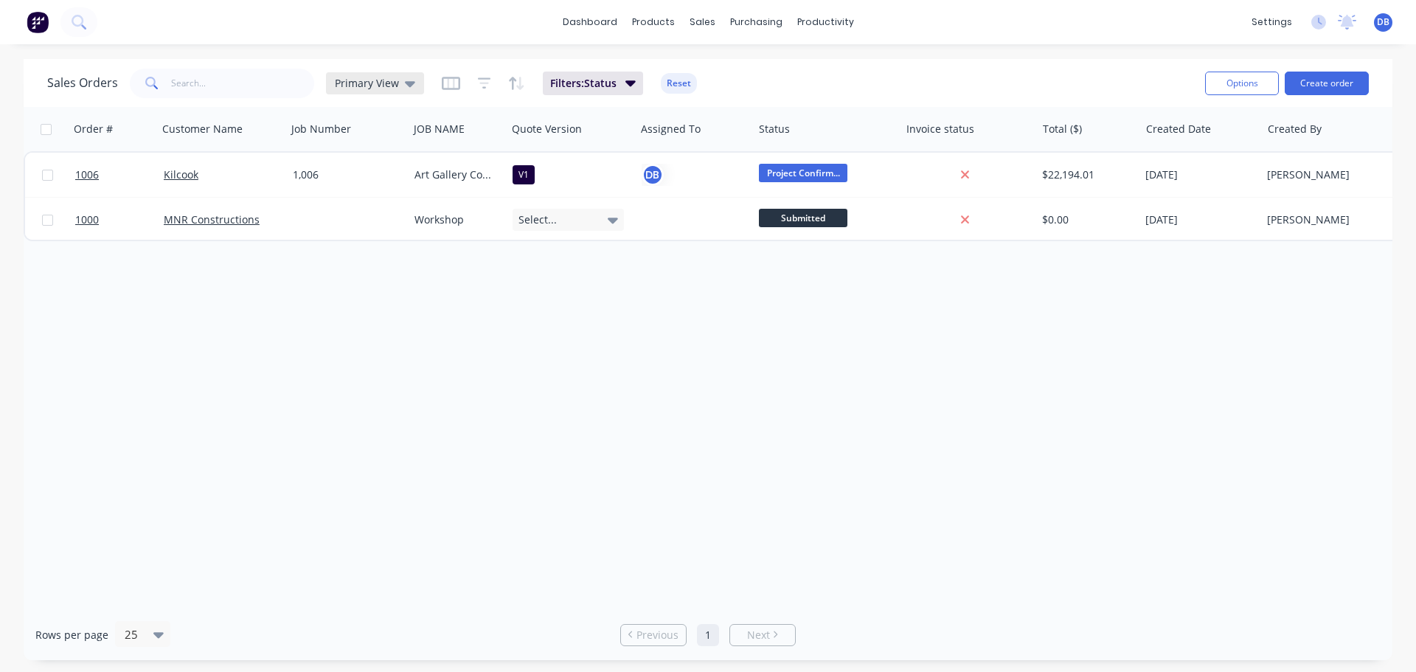
click at [399, 88] on div "Primary View" at bounding box center [375, 83] width 80 height 13
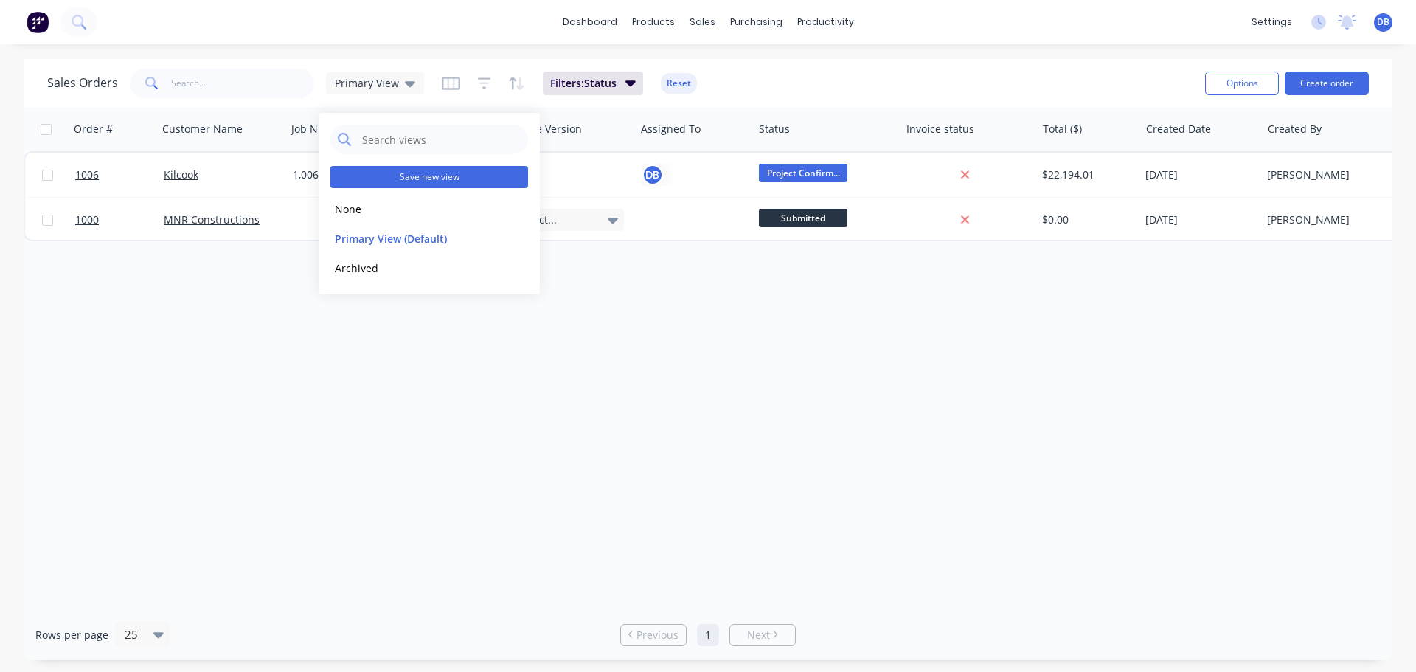
click at [448, 177] on button "Save new view" at bounding box center [429, 177] width 198 height 22
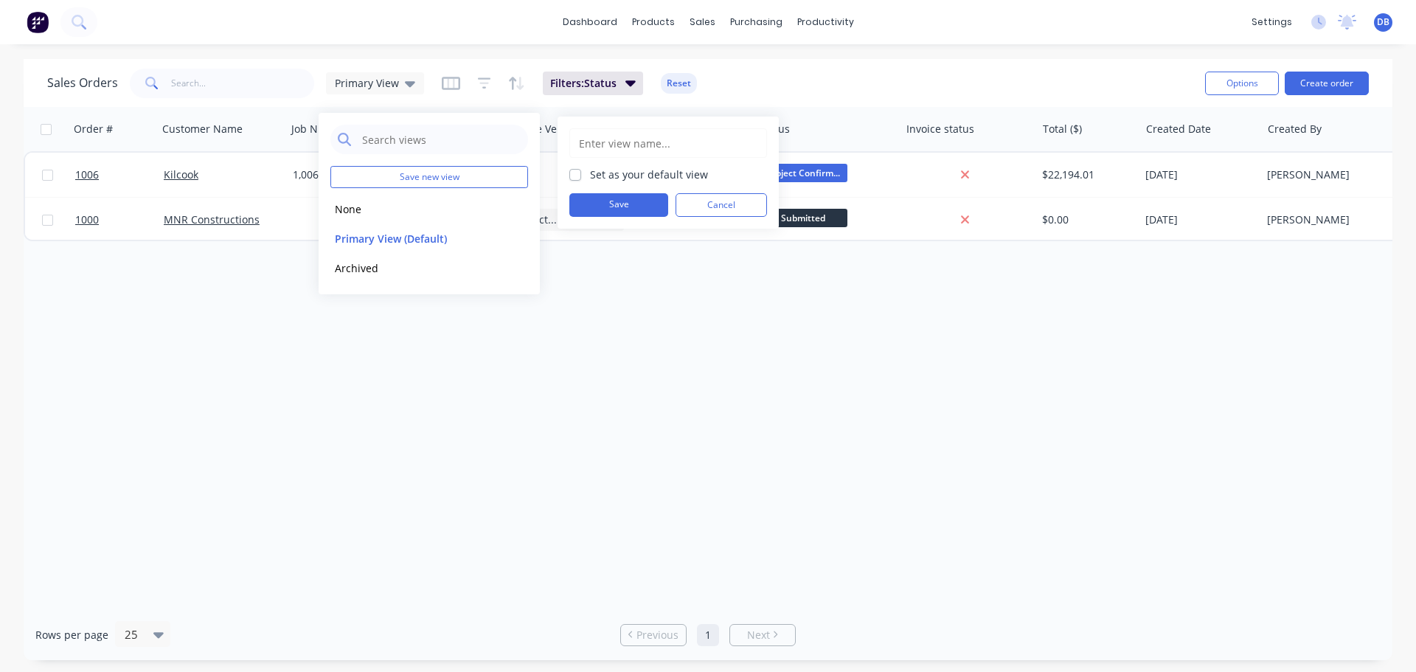
click at [645, 144] on input "text" at bounding box center [667, 143] width 181 height 28
type input "O"
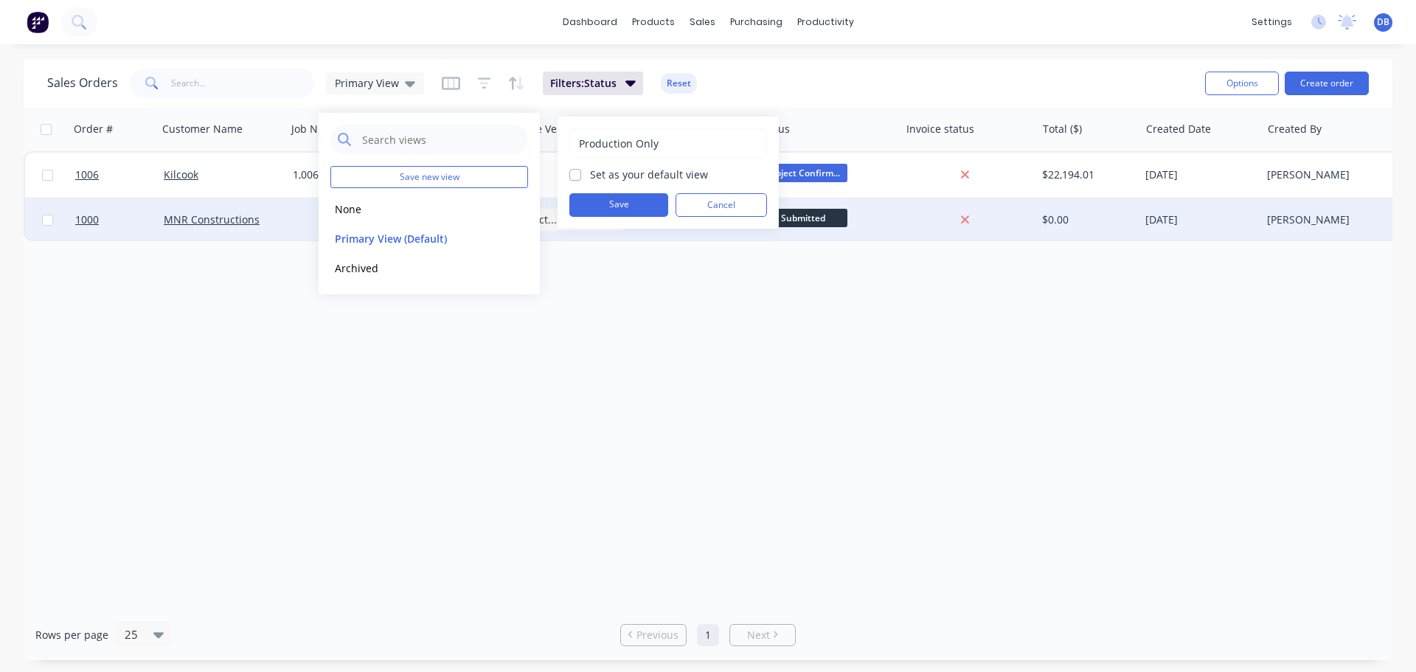
type input "Production Only"
click at [644, 203] on button "Save" at bounding box center [618, 205] width 99 height 24
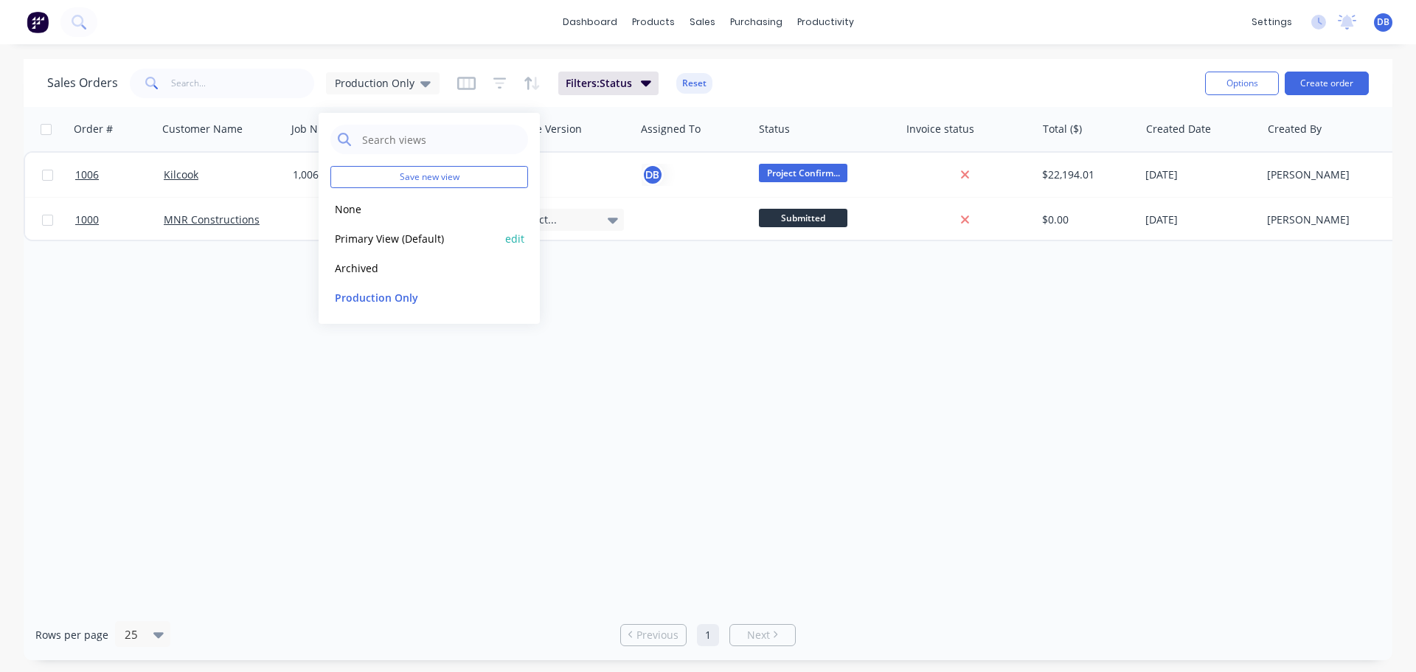
click at [381, 239] on button "Primary View (Default)" at bounding box center [414, 238] width 168 height 17
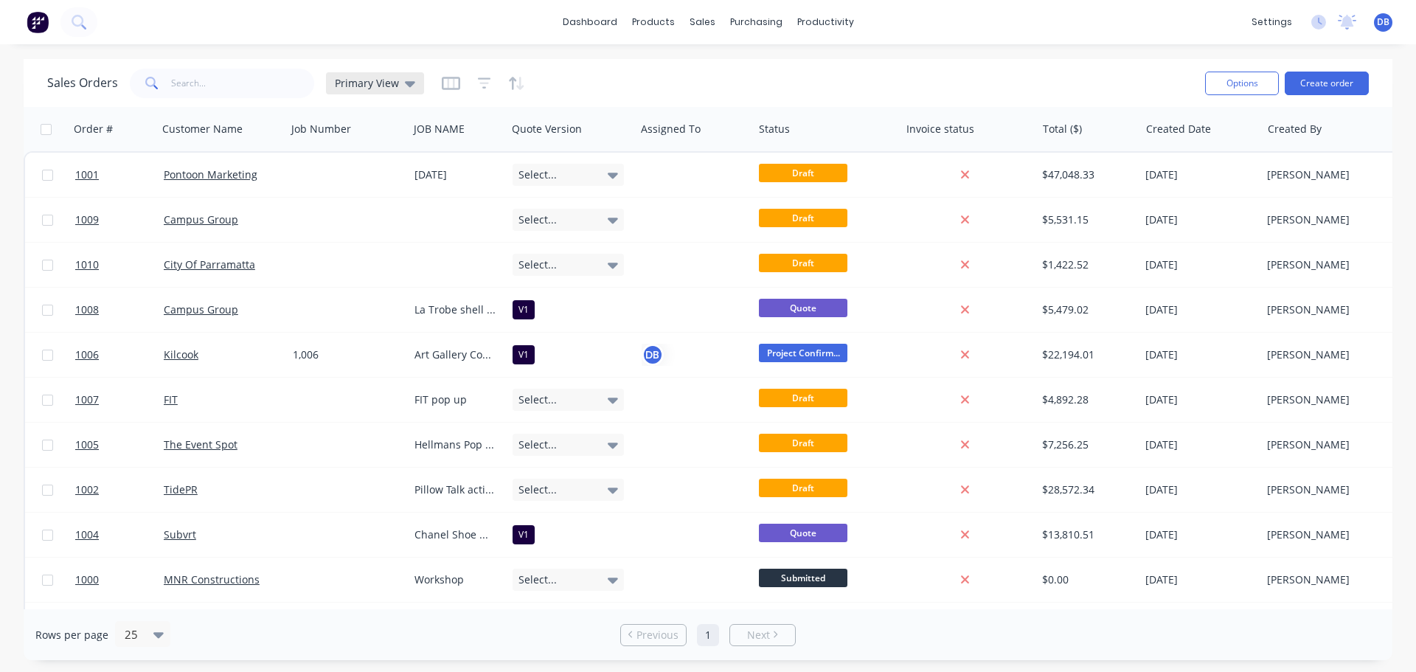
click at [383, 80] on span "Primary View" at bounding box center [367, 82] width 64 height 15
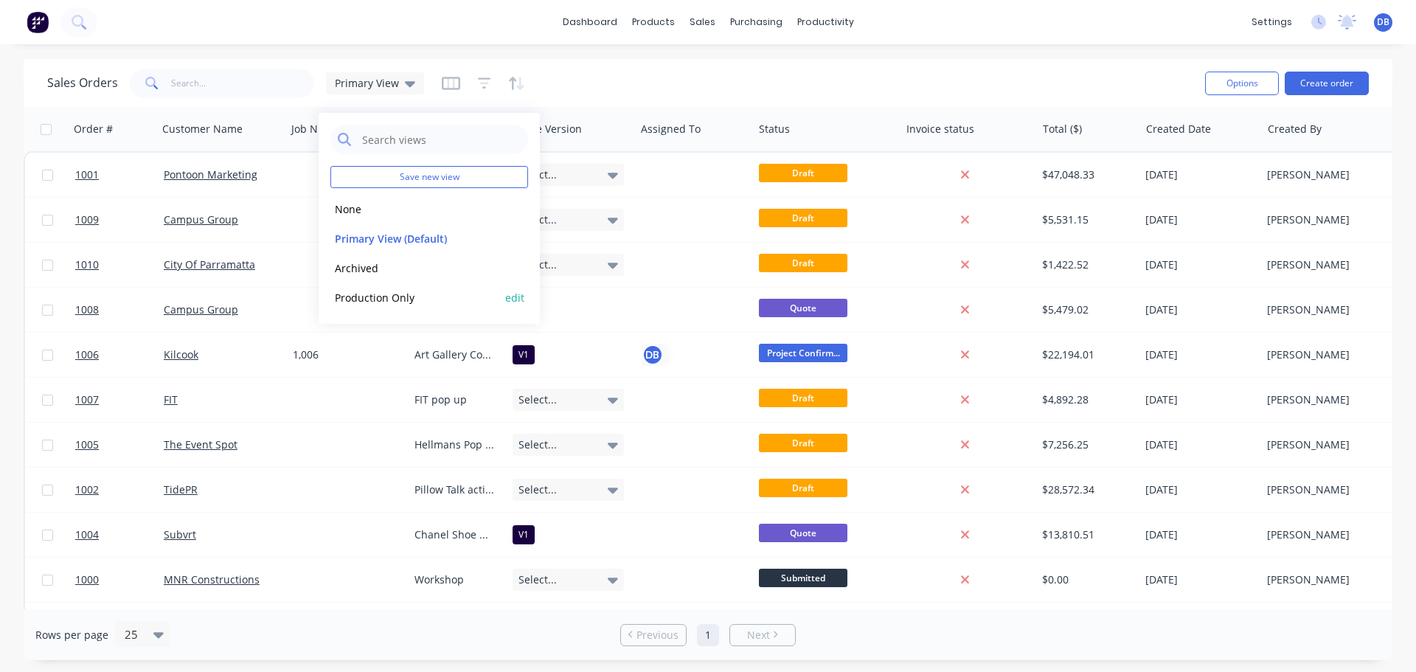
click at [389, 298] on button "Production Only" at bounding box center [414, 297] width 168 height 17
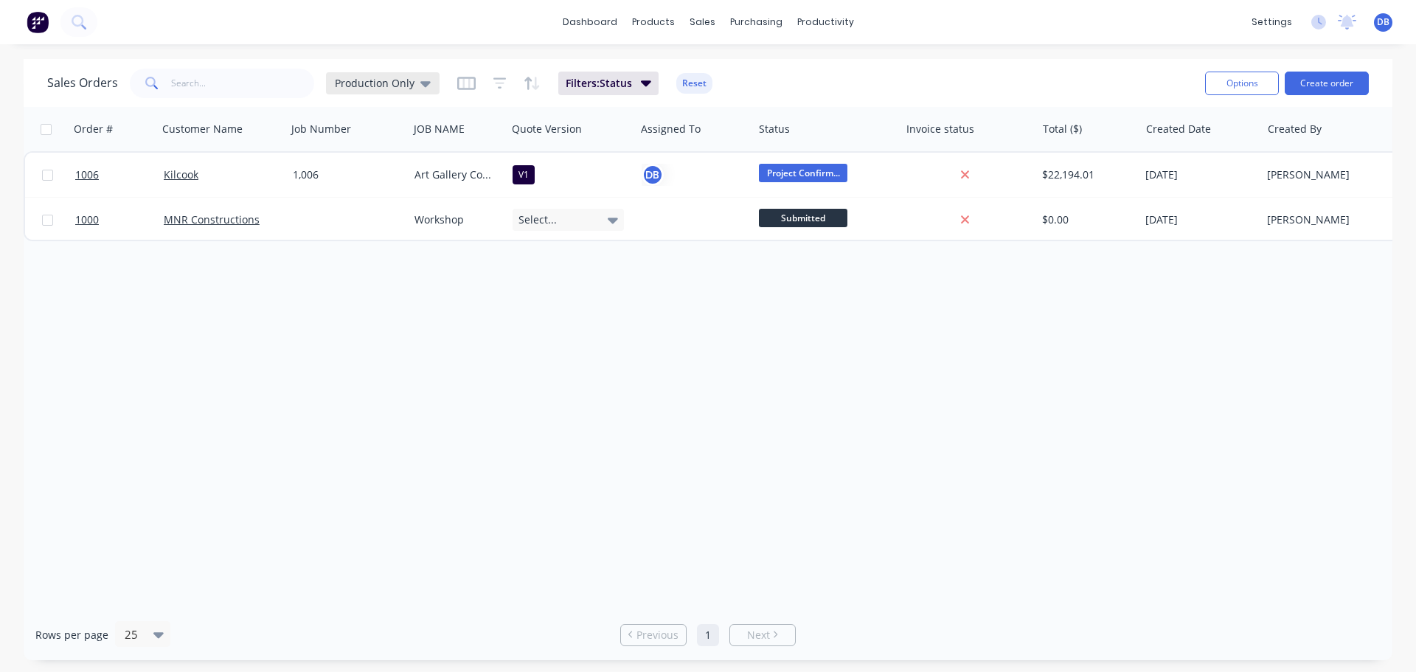
click at [378, 80] on span "Production Only" at bounding box center [375, 82] width 80 height 15
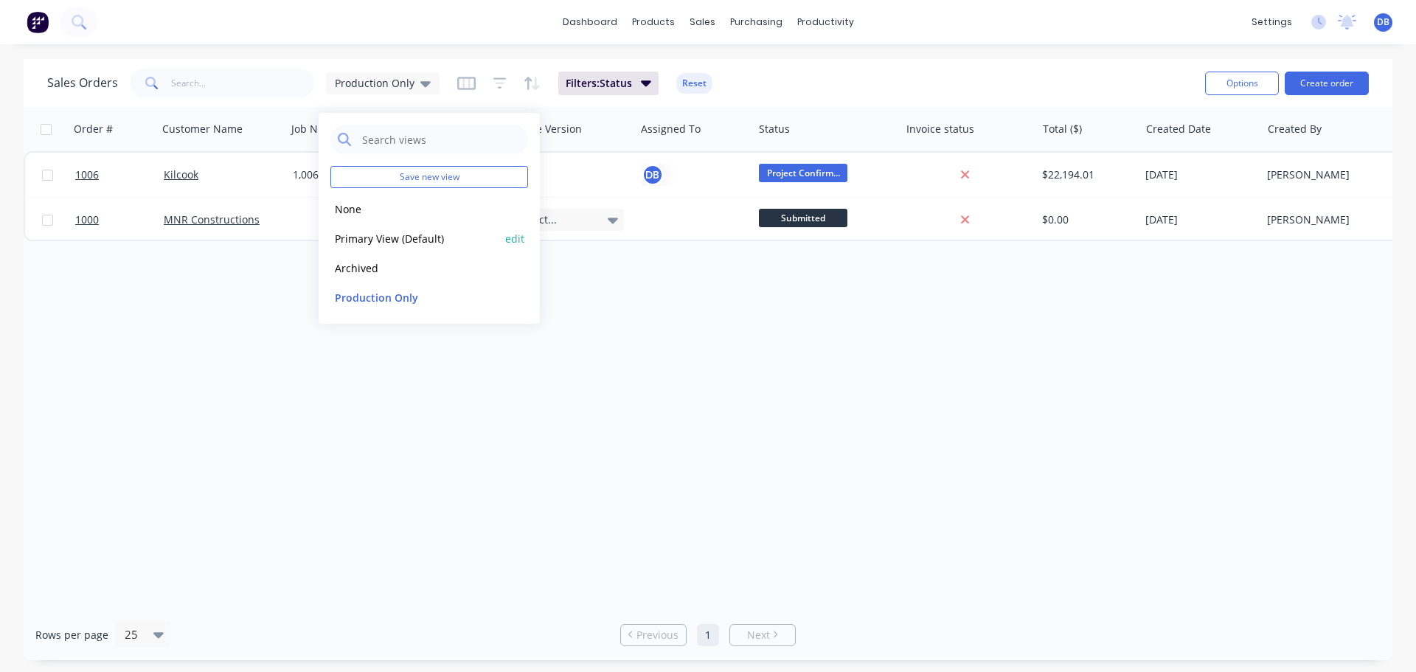
click at [392, 241] on button "Primary View (Default)" at bounding box center [414, 238] width 168 height 17
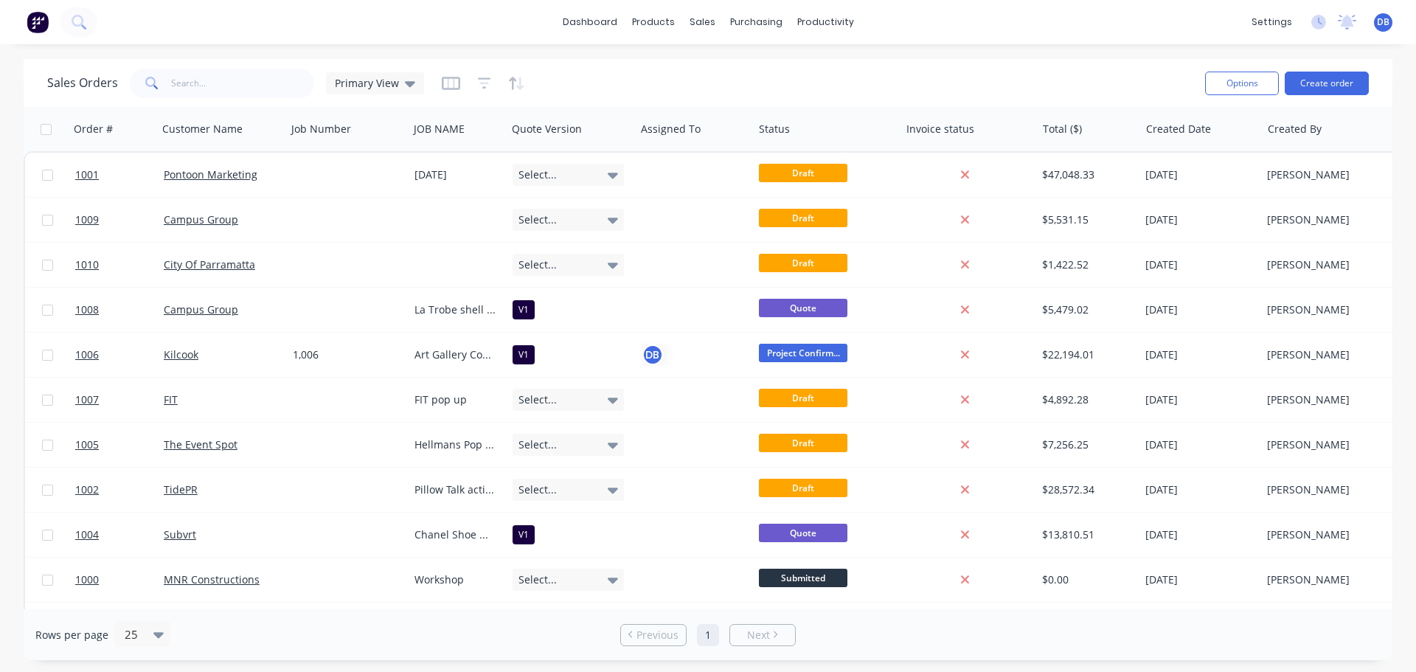
click at [852, 66] on div "Sales Orders Primary View" at bounding box center [620, 83] width 1146 height 36
click at [830, 69] on div "Sales Orders Primary View" at bounding box center [620, 83] width 1146 height 36
click at [944, 78] on div "Sales Orders Primary View" at bounding box center [620, 83] width 1146 height 36
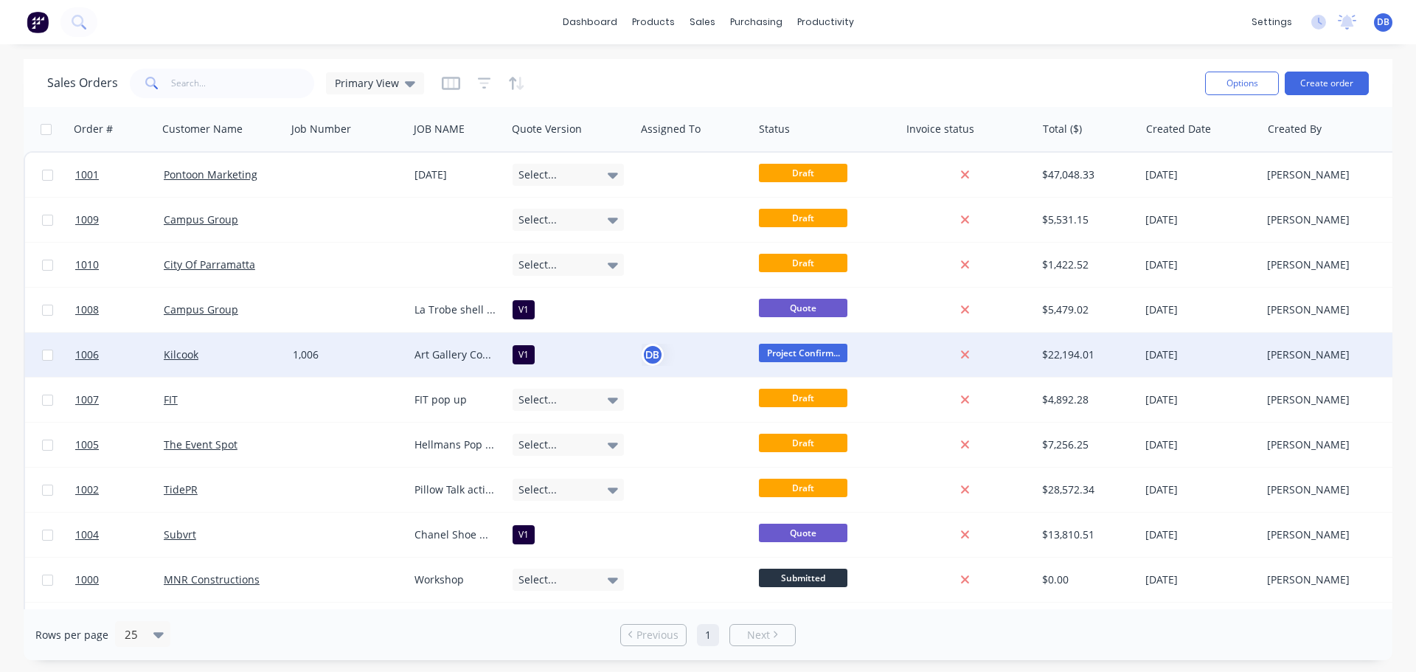
click at [364, 356] on div "1,006" at bounding box center [345, 354] width 105 height 15
click at [239, 352] on div "Kilcook" at bounding box center [219, 354] width 111 height 15
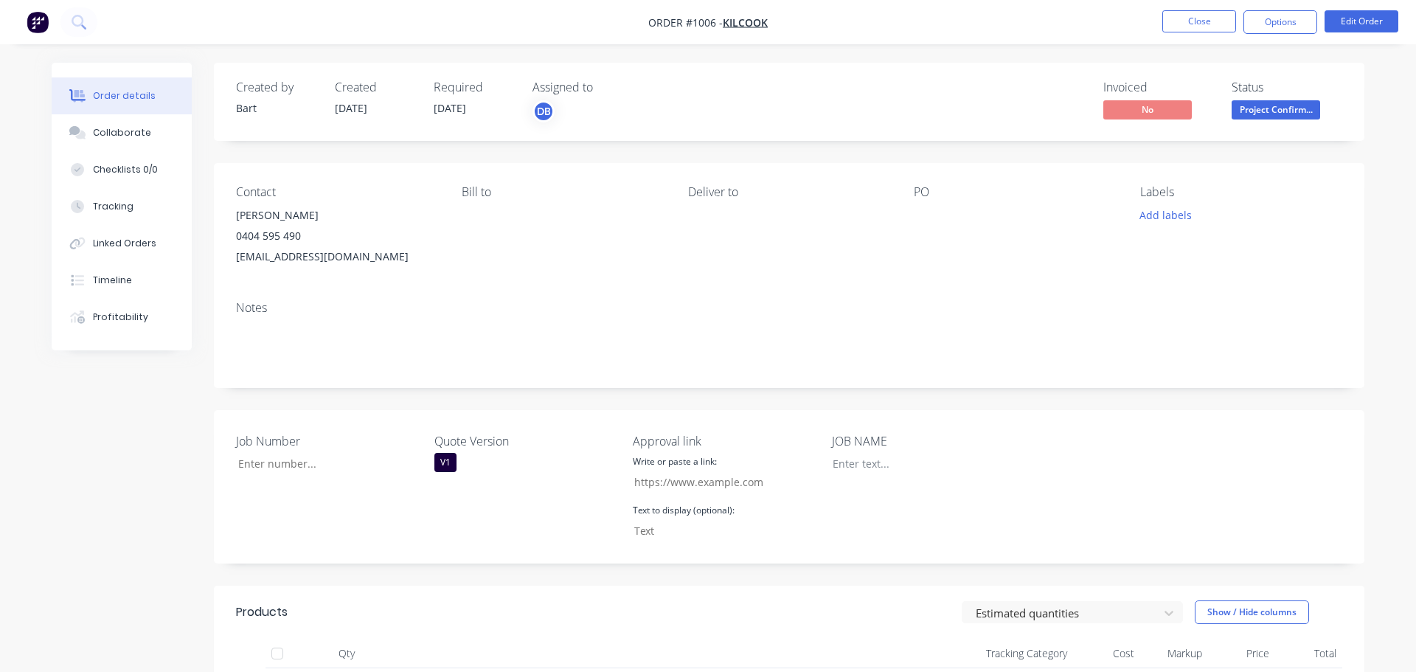
type input "1,006"
type input "[URL][DOMAIN_NAME]"
type input "CLICK HERE TO APPROVE QUOTE"
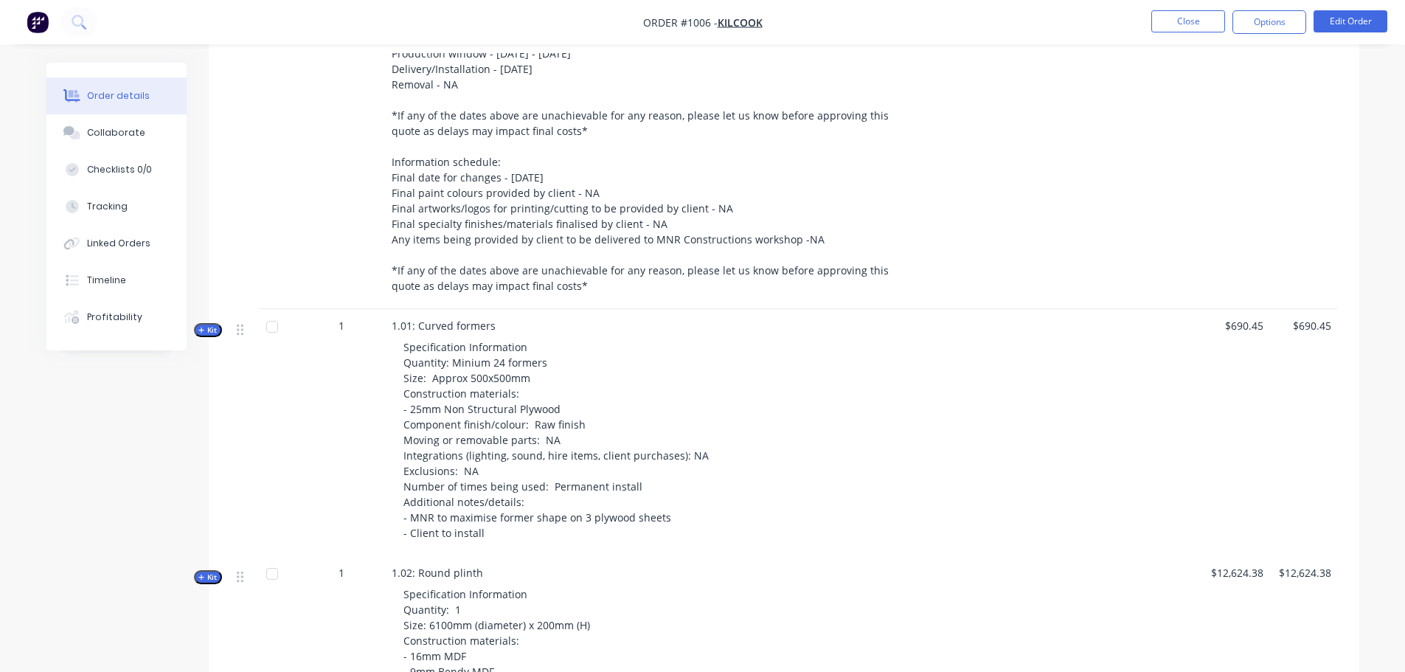
scroll to position [885, 0]
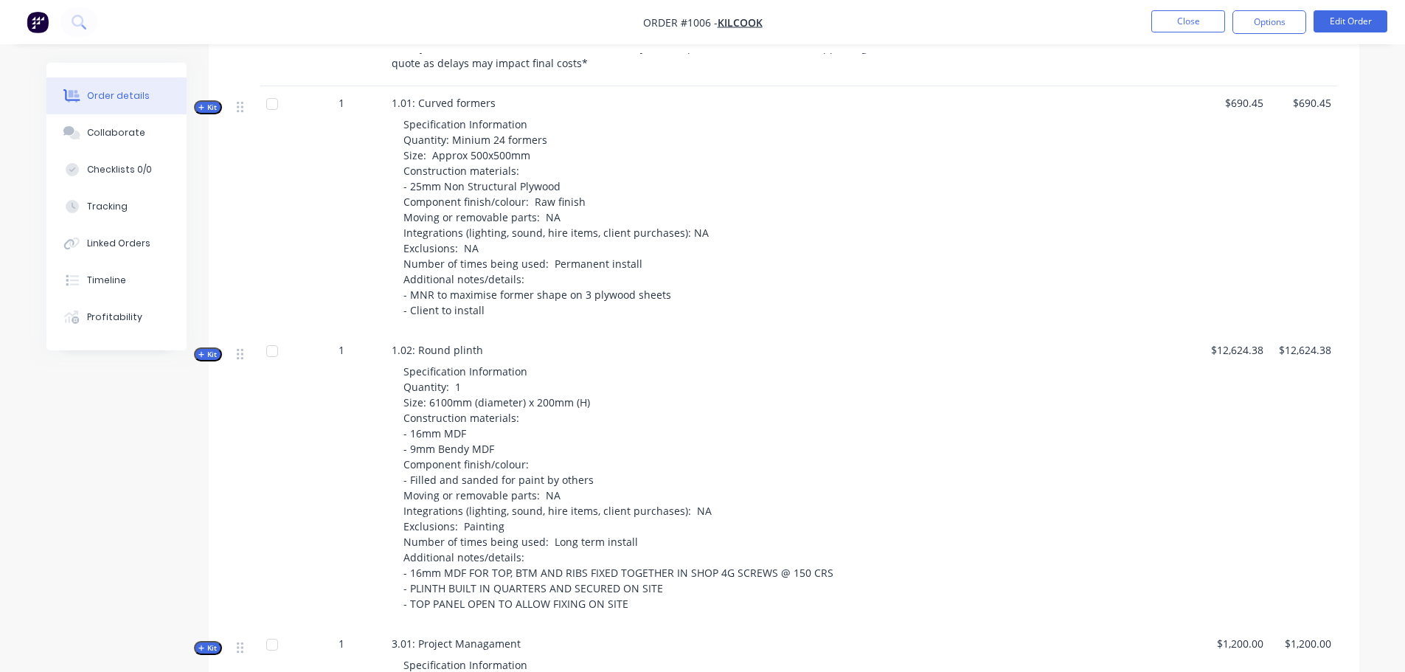
click at [212, 105] on span "Kit" at bounding box center [207, 107] width 19 height 11
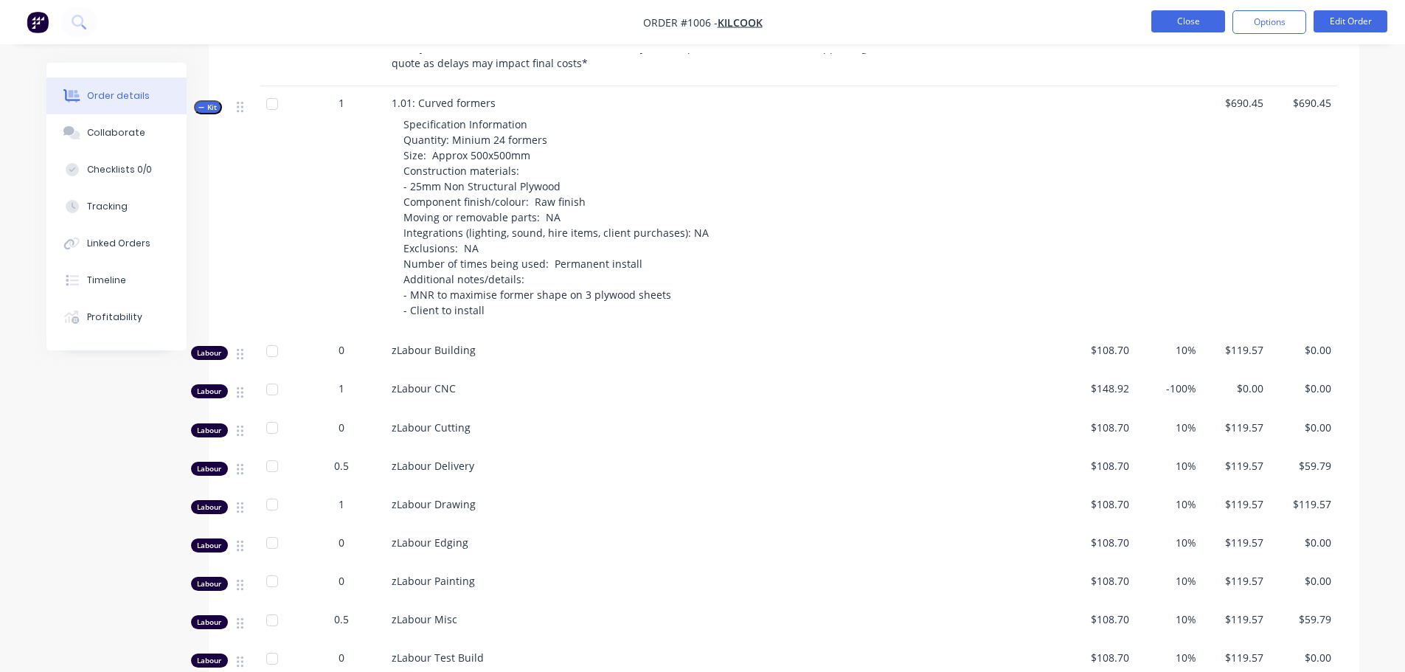
click at [1201, 20] on button "Close" at bounding box center [1188, 21] width 74 height 22
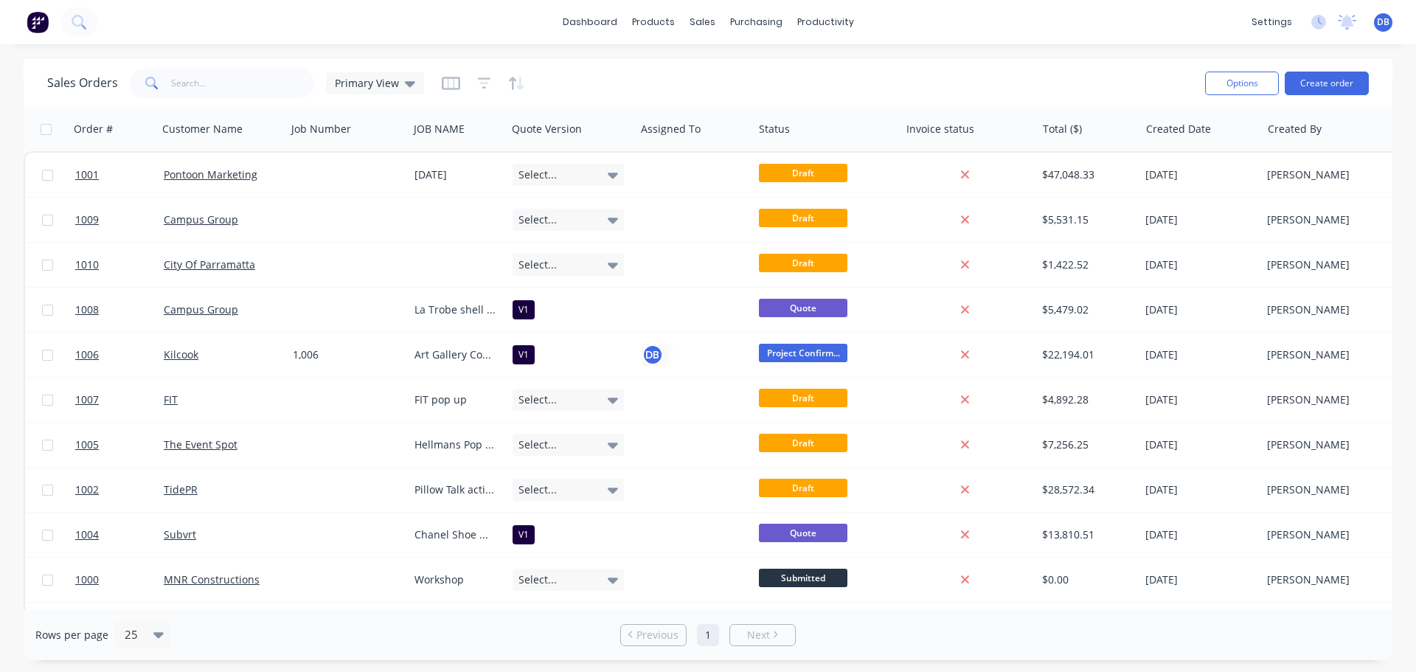
click at [952, 26] on div "dashboard products sales purchasing productivity dashboard products Product Cat…" at bounding box center [708, 22] width 1416 height 44
click at [682, 67] on div "Product Catalogue" at bounding box center [718, 70] width 91 height 13
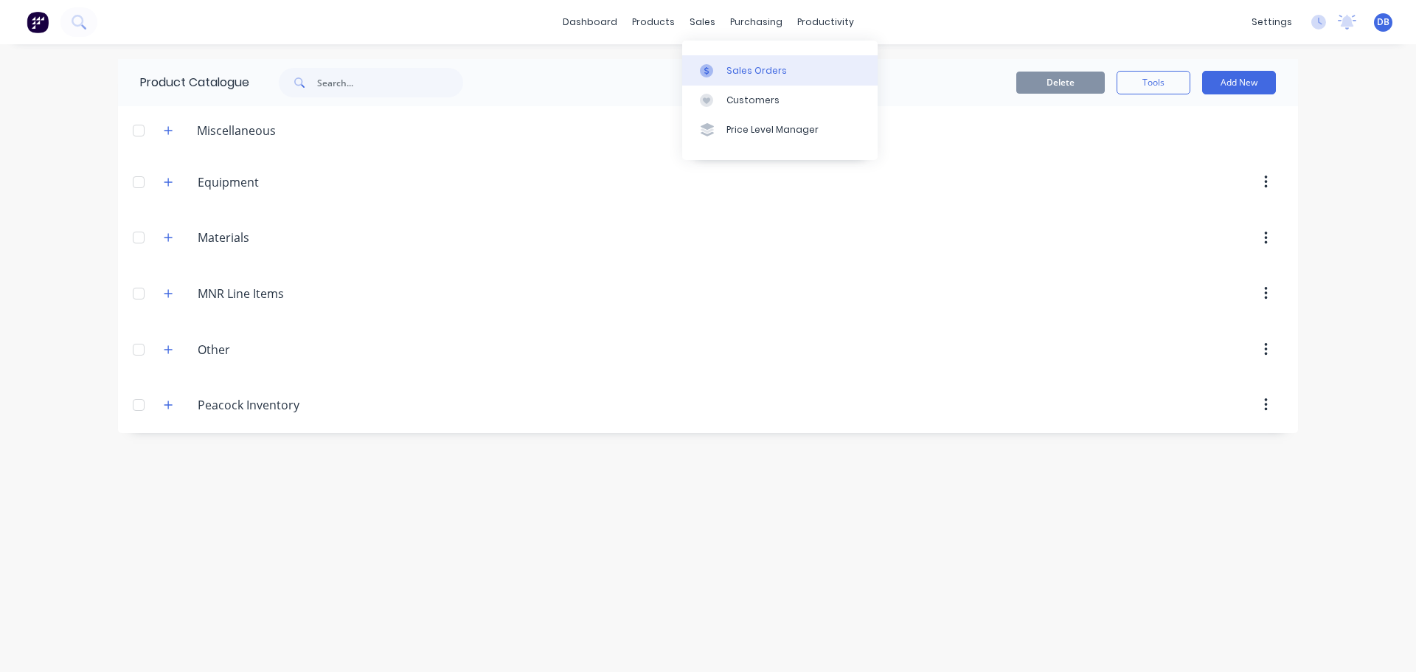
click at [746, 74] on div "Sales Orders" at bounding box center [756, 70] width 60 height 13
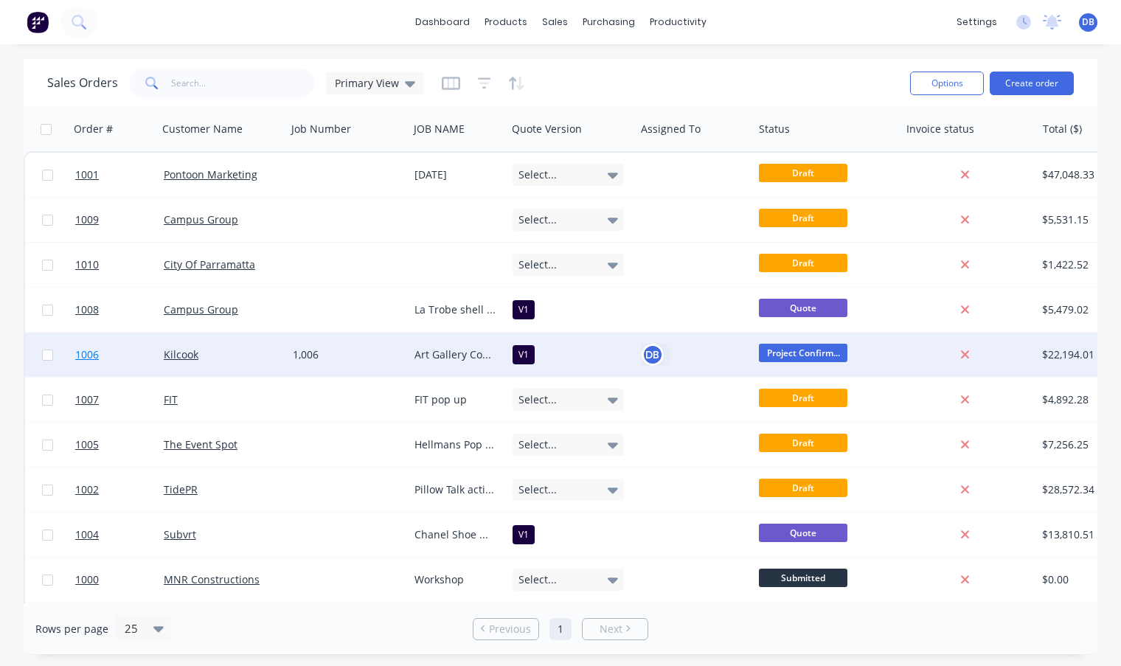
click at [120, 347] on link "1006" at bounding box center [119, 355] width 88 height 44
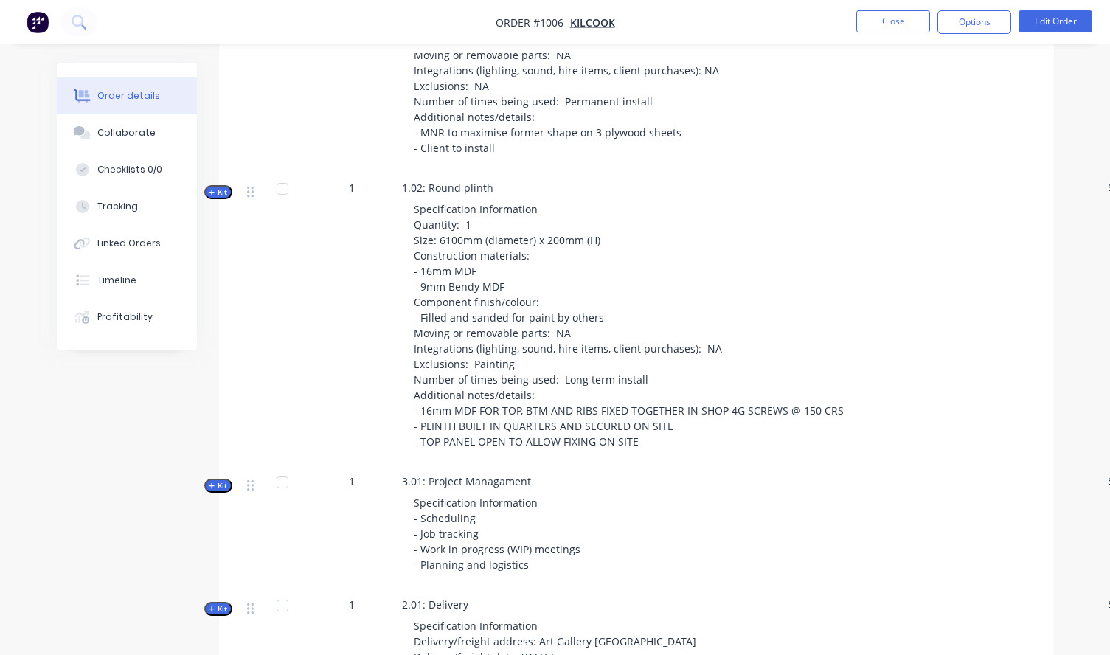
scroll to position [1032, 0]
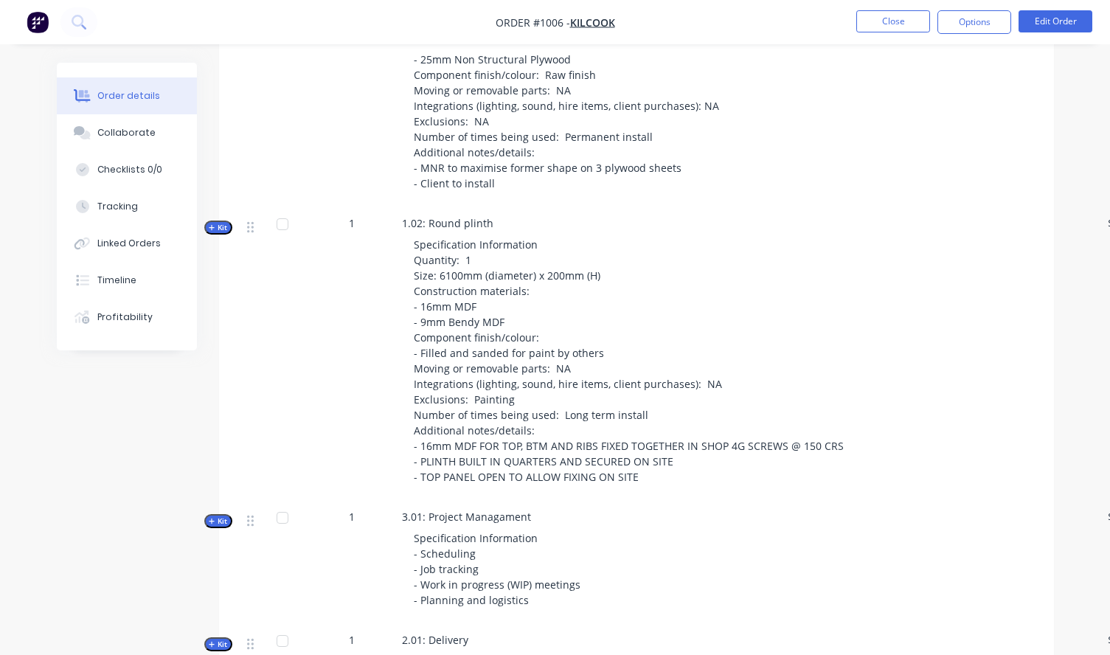
click at [822, 240] on div "Specification Information Quantity: 1 Size: 6100mm (diameter) x 200mm (H) Const…" at bounding box center [654, 361] width 504 height 260
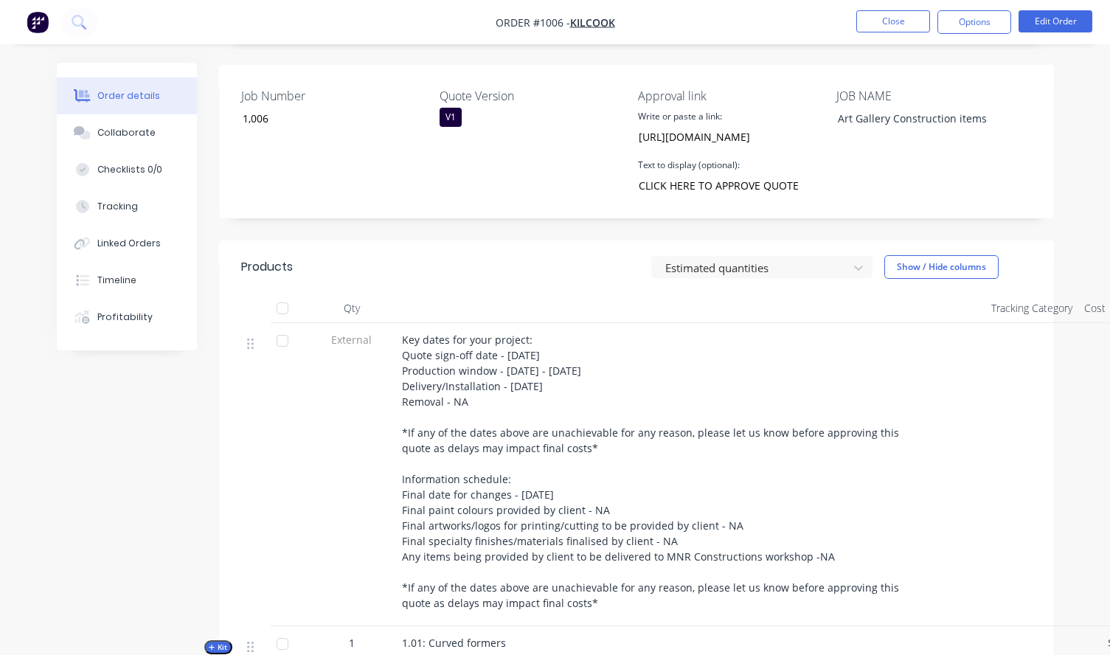
scroll to position [590, 0]
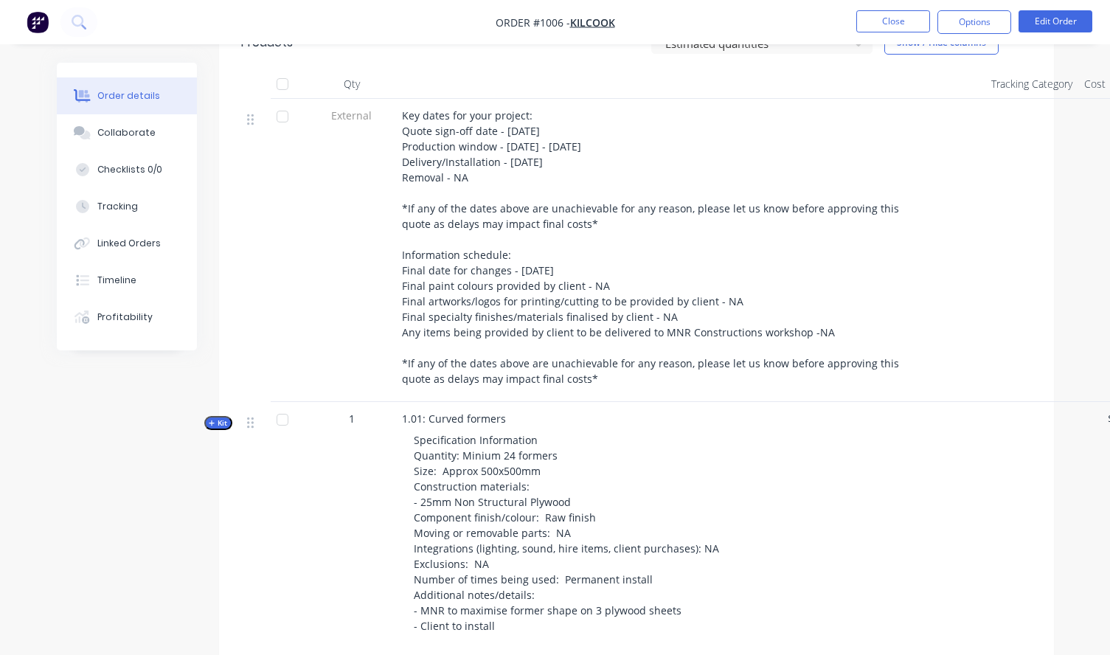
click at [745, 510] on div "Specification Information Quantity: Minium 24 formers Size: Approx 500x500mm Co…" at bounding box center [654, 532] width 504 height 213
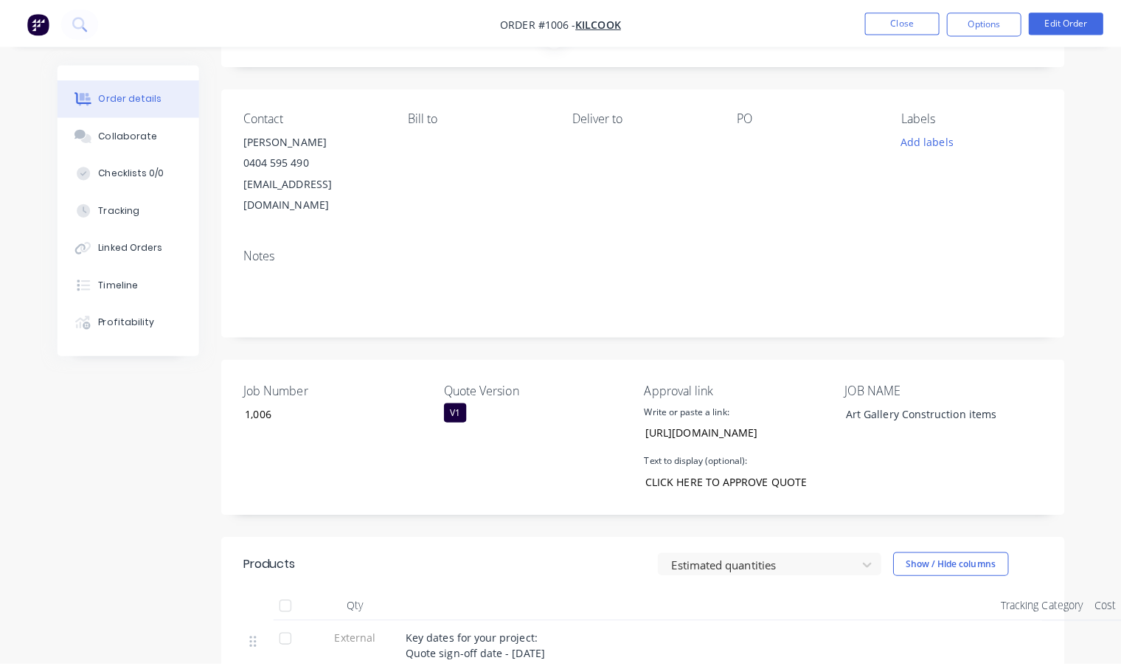
scroll to position [0, 0]
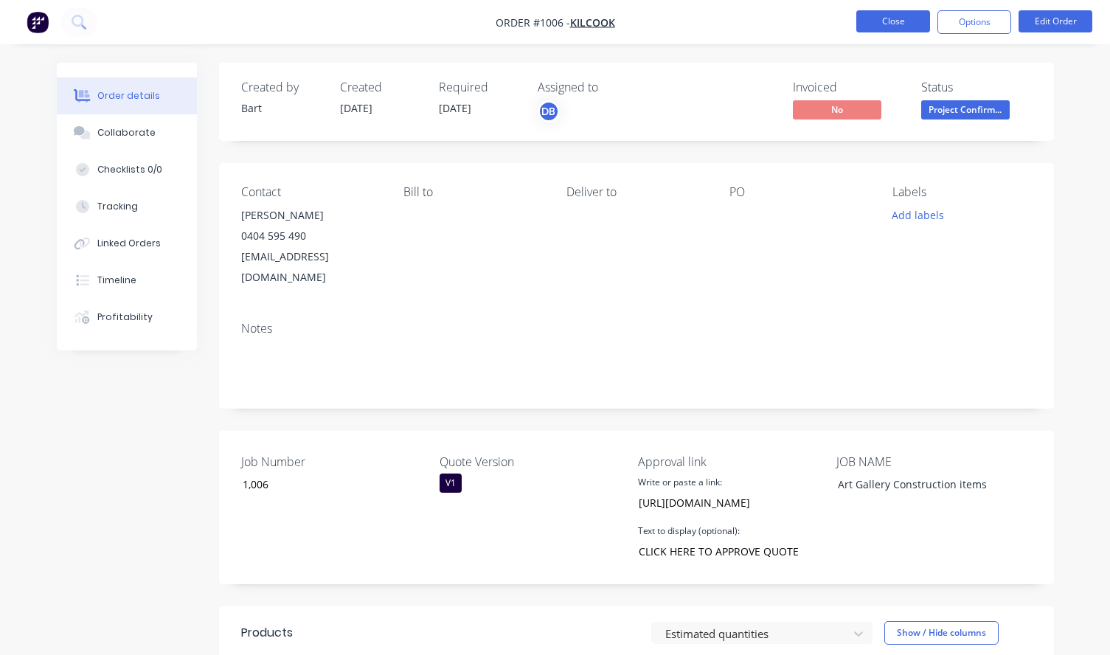
click at [907, 24] on button "Close" at bounding box center [893, 21] width 74 height 22
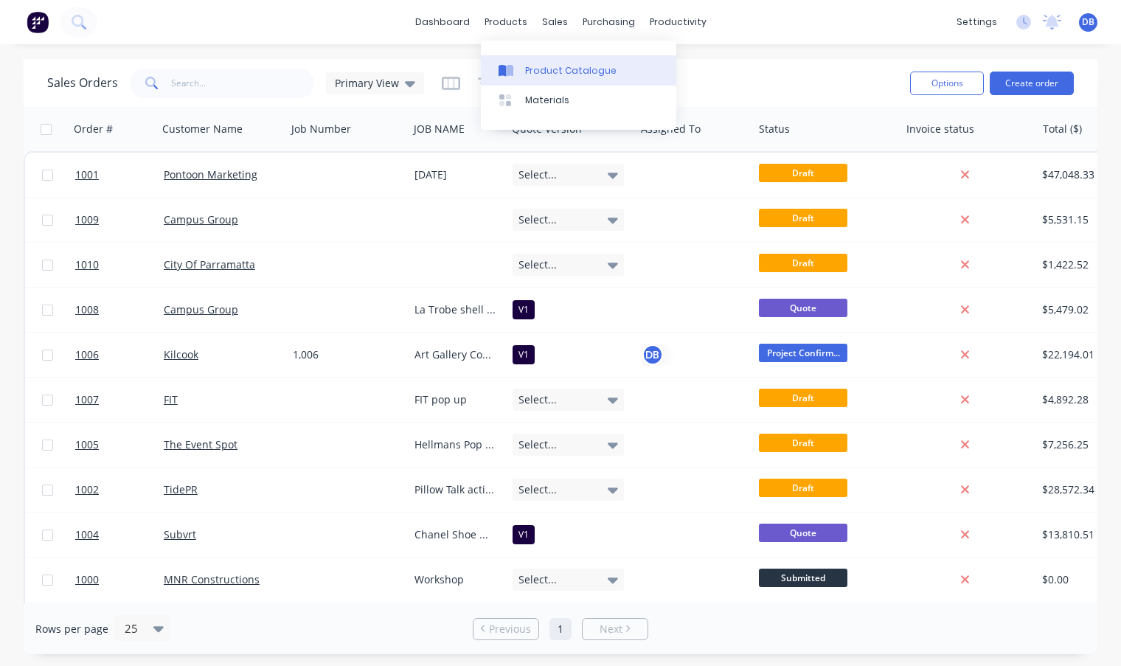
click at [551, 70] on div "Product Catalogue" at bounding box center [570, 70] width 91 height 13
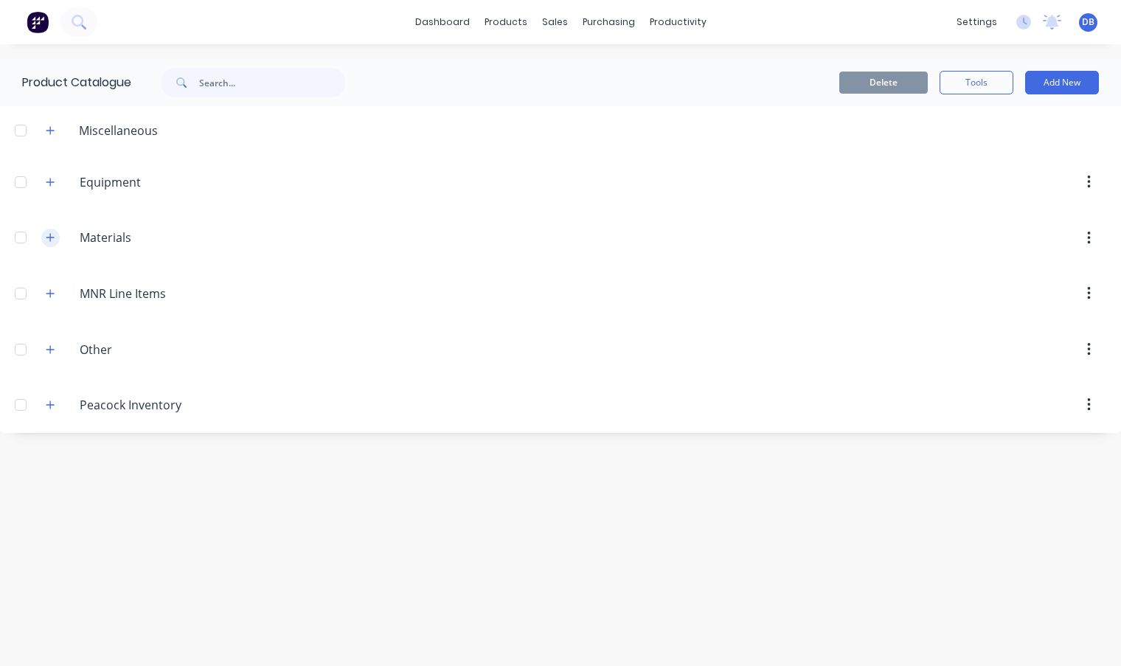
click at [55, 240] on icon "button" at bounding box center [50, 237] width 9 height 10
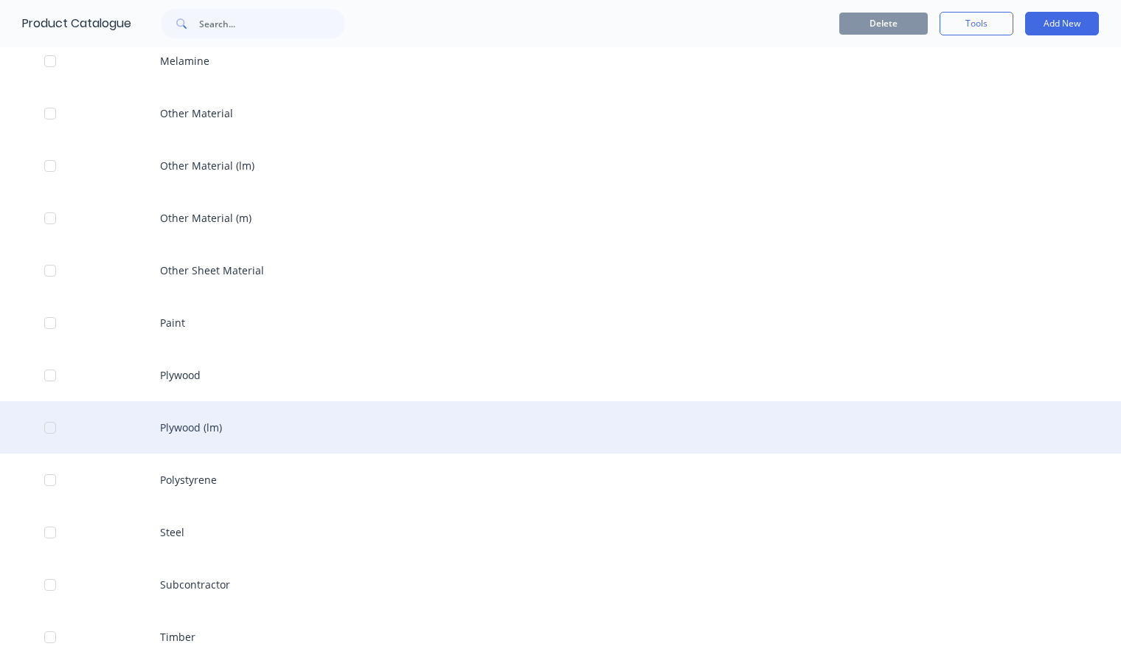
scroll to position [1622, 0]
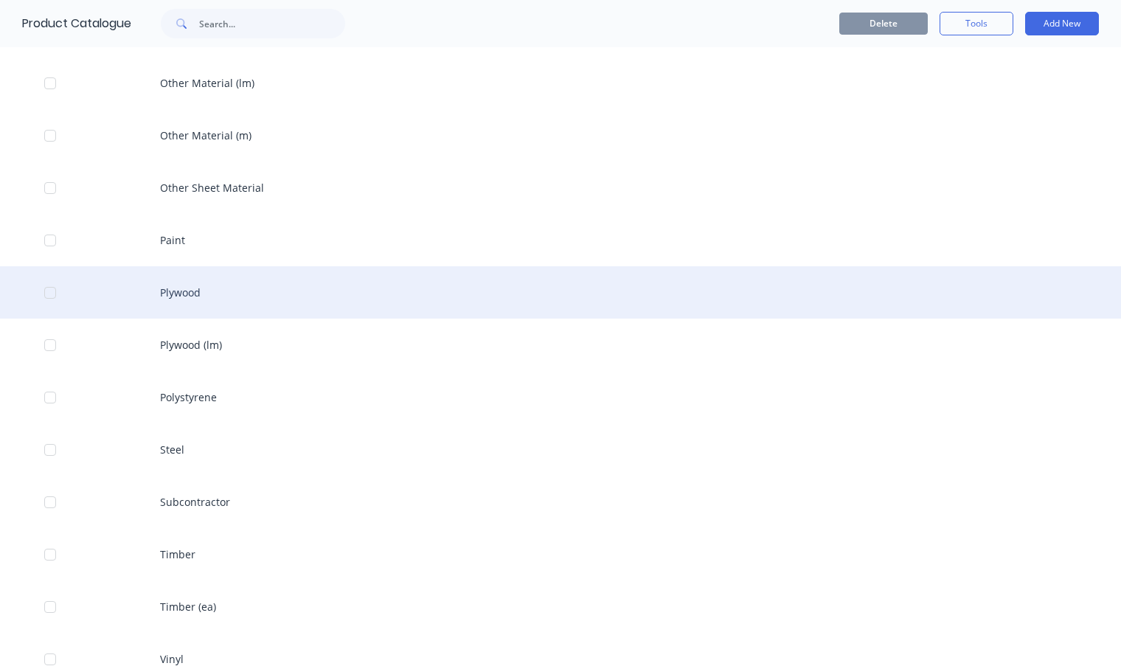
click at [268, 297] on div "Plywood" at bounding box center [560, 292] width 1121 height 52
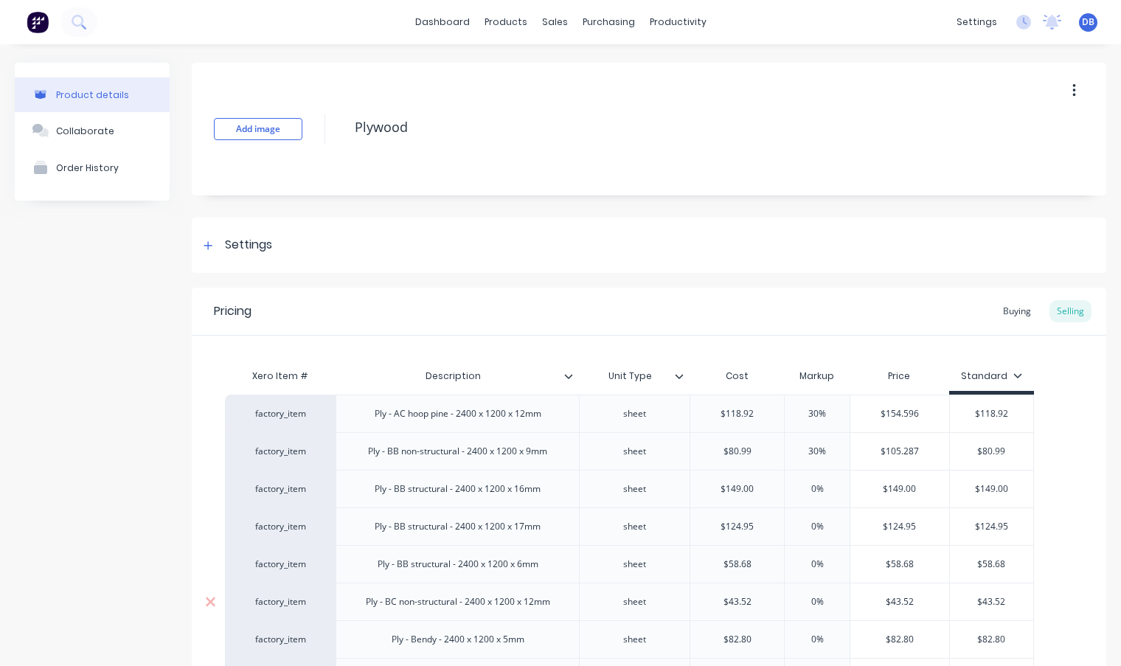
scroll to position [295, 0]
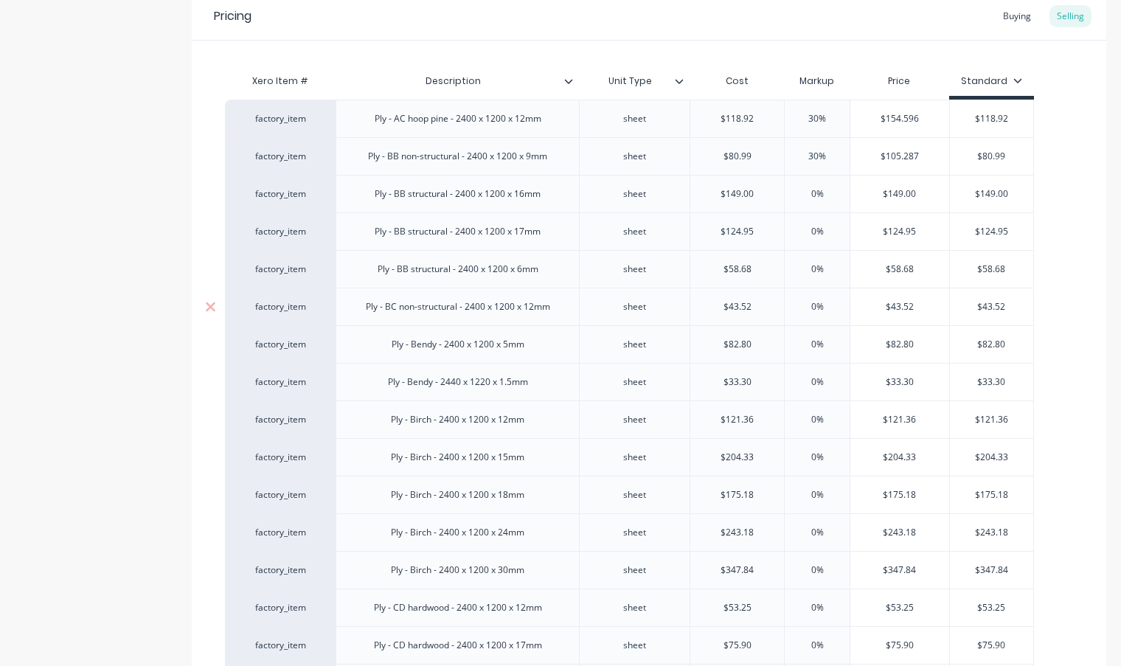
type textarea "x"
click at [823, 192] on input "text" at bounding box center [817, 193] width 74 height 13
click at [808, 192] on input "0%" at bounding box center [817, 193] width 74 height 13
type input "30%"
type textarea "x"
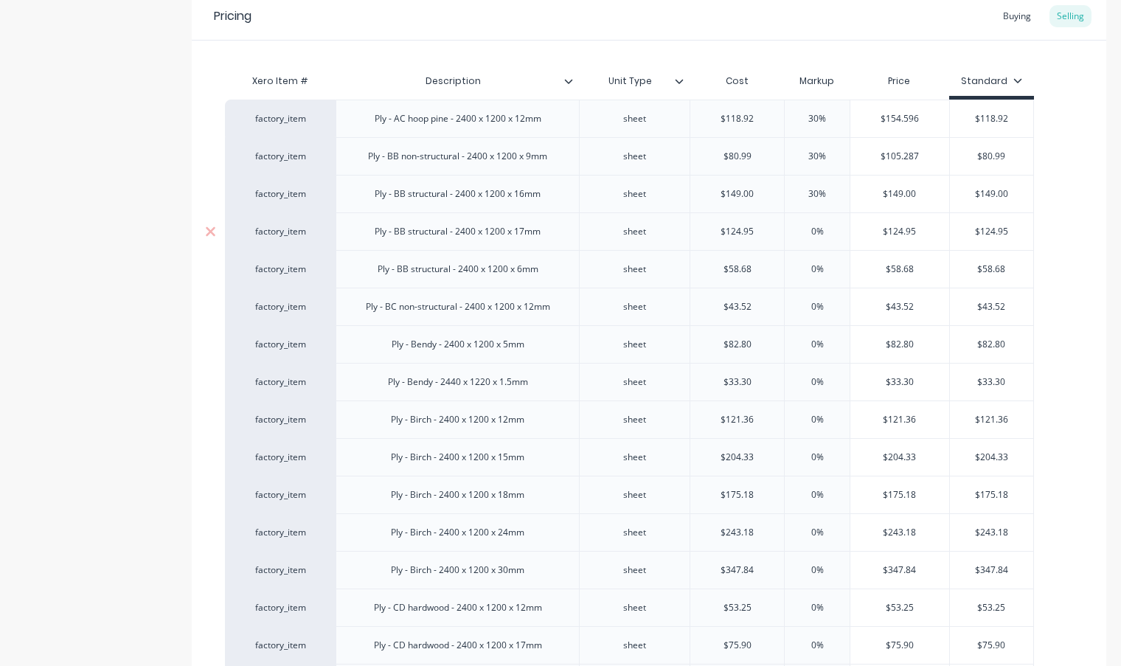
type input "30%"
type input "$193.70"
click at [807, 237] on input "0%" at bounding box center [817, 231] width 74 height 13
type input "40%"
type textarea "x"
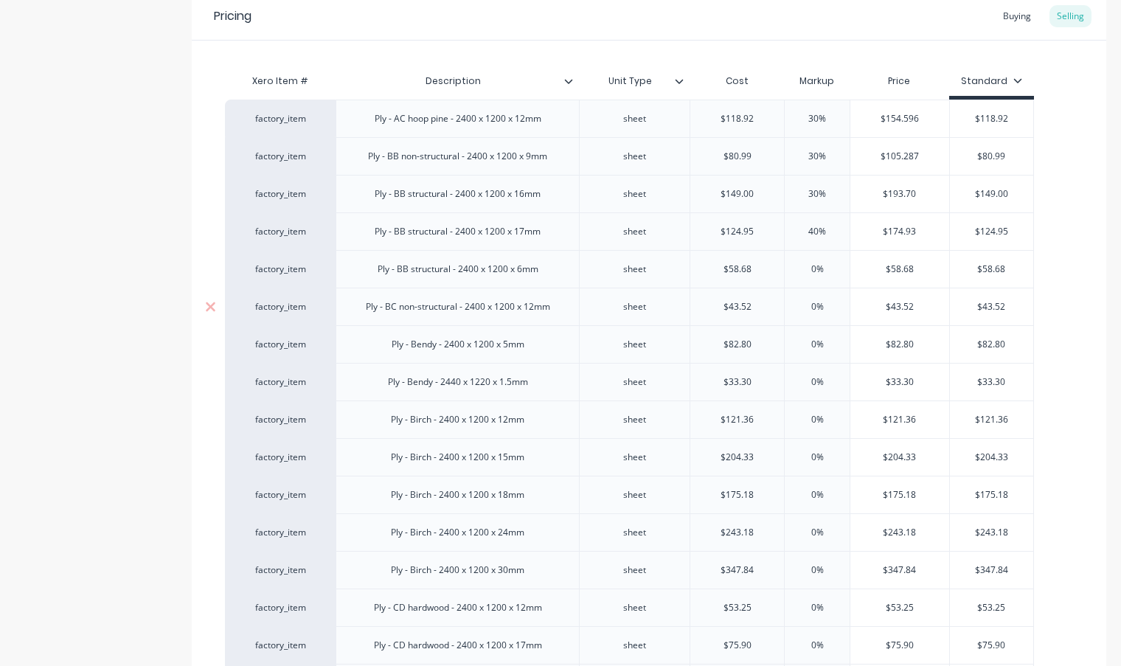
type input "0%"
type textarea "x"
type input "30%"
type textarea "x"
type input "30%"
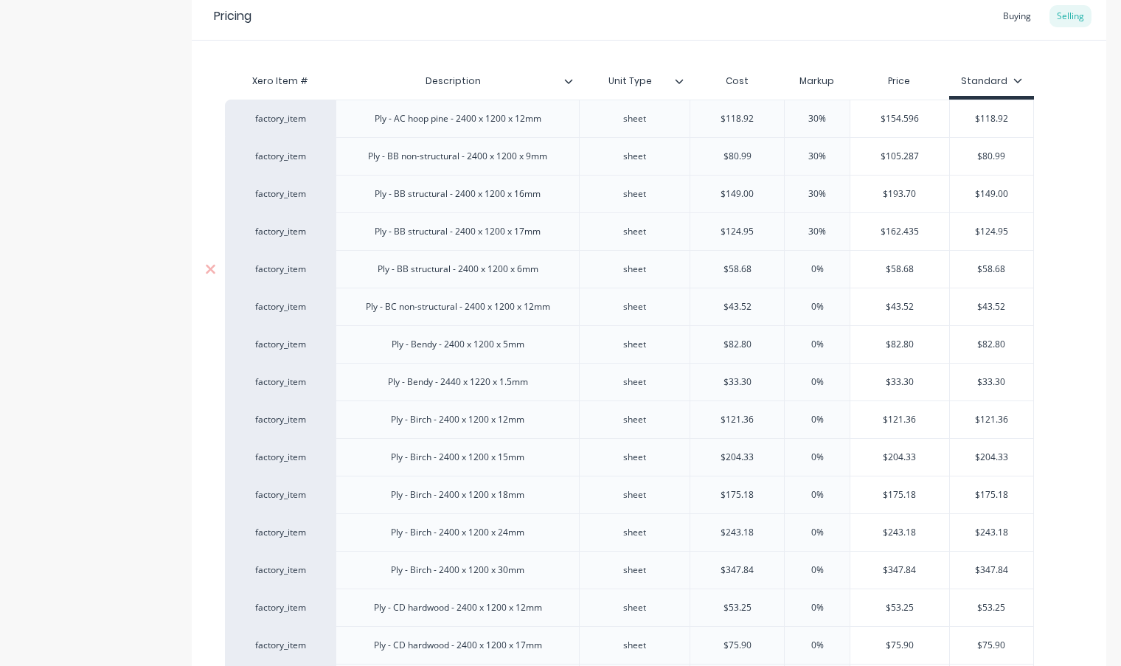
click at [813, 271] on input "0%" at bounding box center [817, 269] width 74 height 13
type input "30%"
type textarea "x"
type input "30%"
click at [817, 305] on input "0%" at bounding box center [817, 306] width 74 height 13
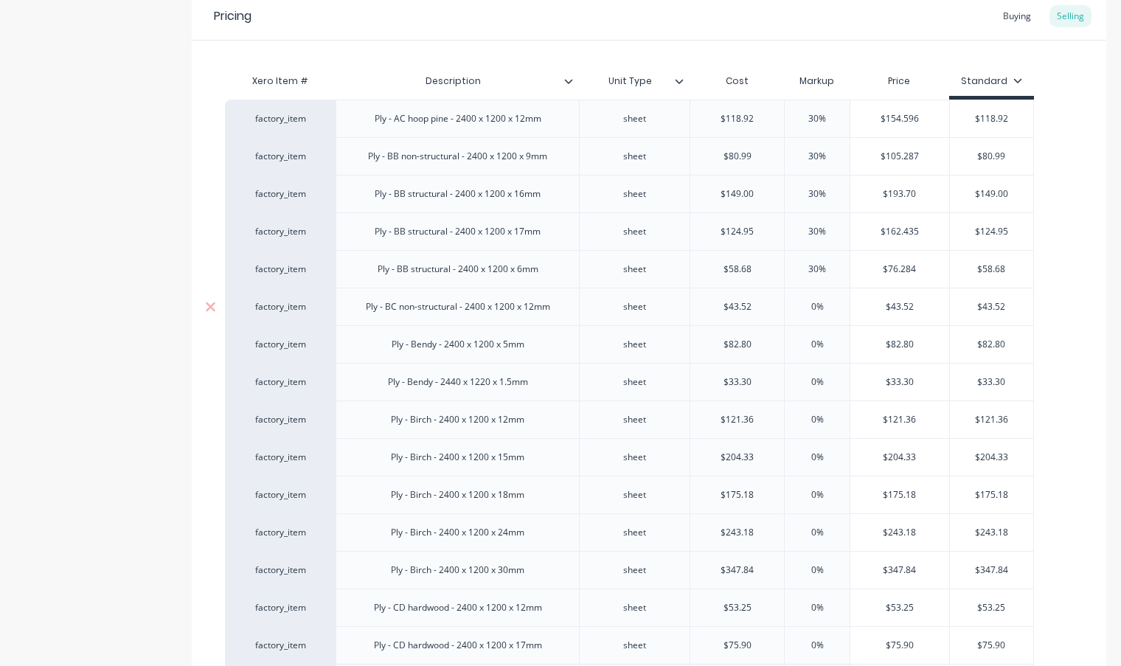
click at [813, 308] on input "0%" at bounding box center [817, 306] width 74 height 13
type input "30%"
type textarea "x"
type input "30%"
click at [808, 348] on input "0%" at bounding box center [817, 344] width 74 height 13
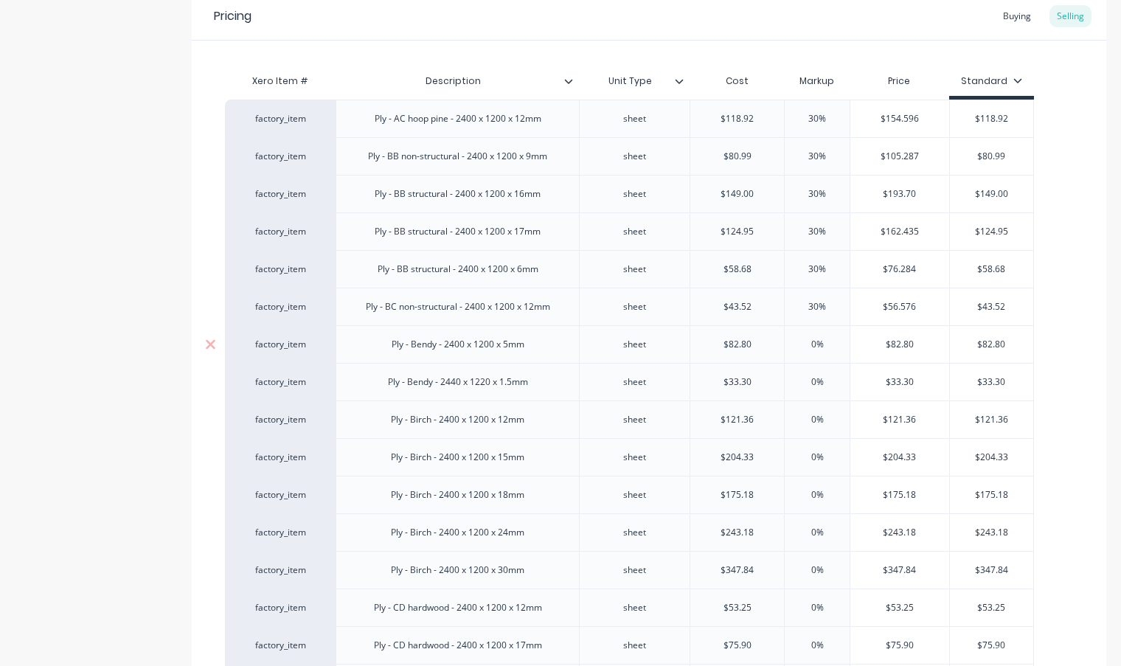
type input "30%"
type textarea "x"
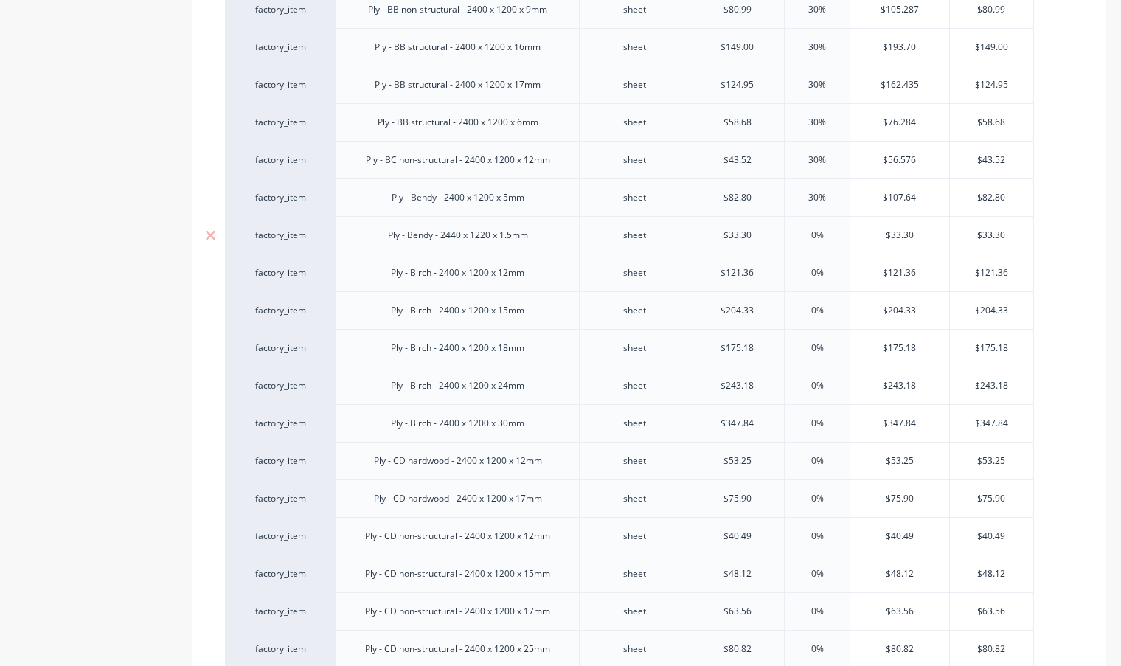
scroll to position [442, 0]
type input "30%"
click at [809, 236] on input "0%" at bounding box center [817, 234] width 74 height 13
type input "30%"
type textarea "x"
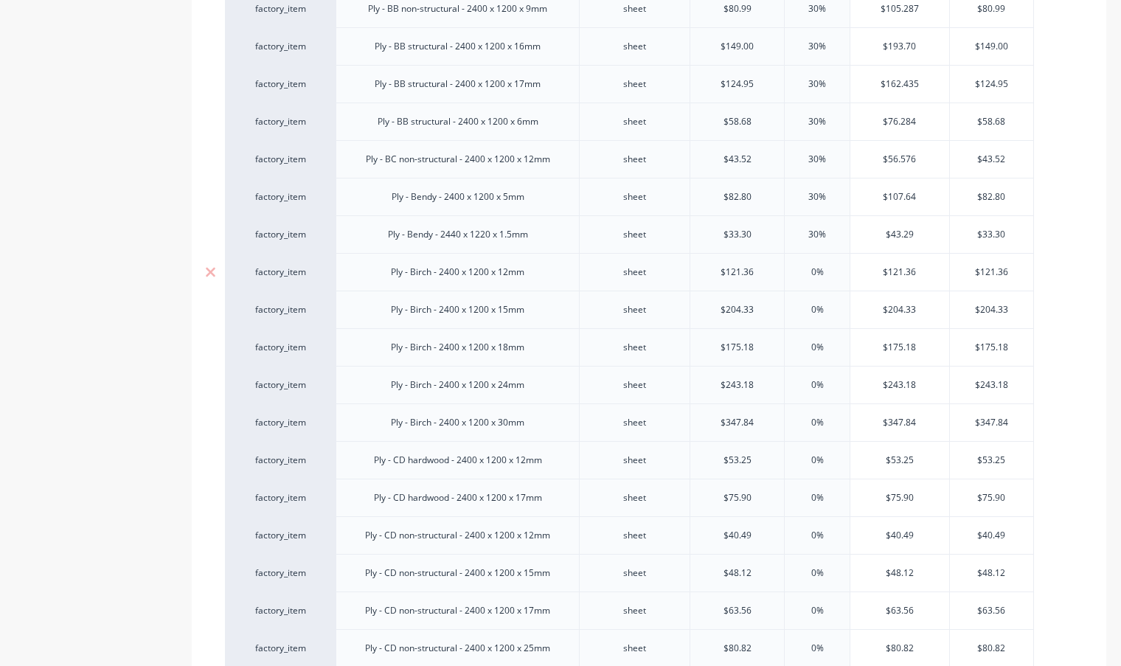
type input "30%"
click at [810, 274] on input "0%" at bounding box center [817, 271] width 74 height 13
type input "30%"
type textarea "x"
type input "30%"
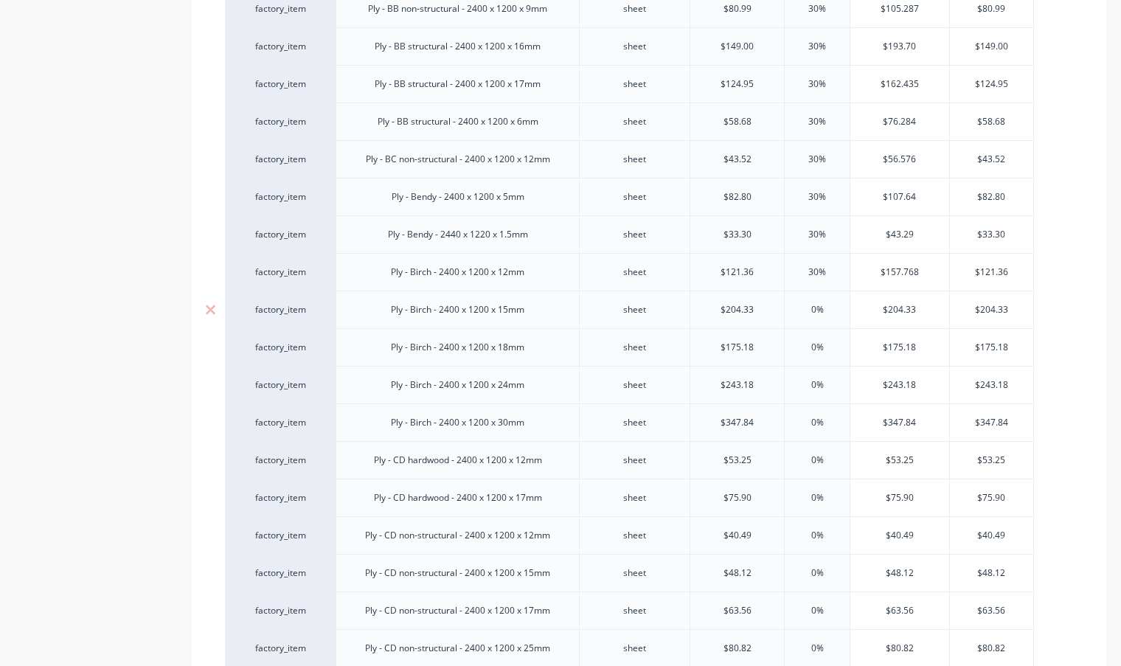
click at [809, 308] on input "0%" at bounding box center [817, 309] width 74 height 13
type input "30%"
type textarea "x"
type input "30%"
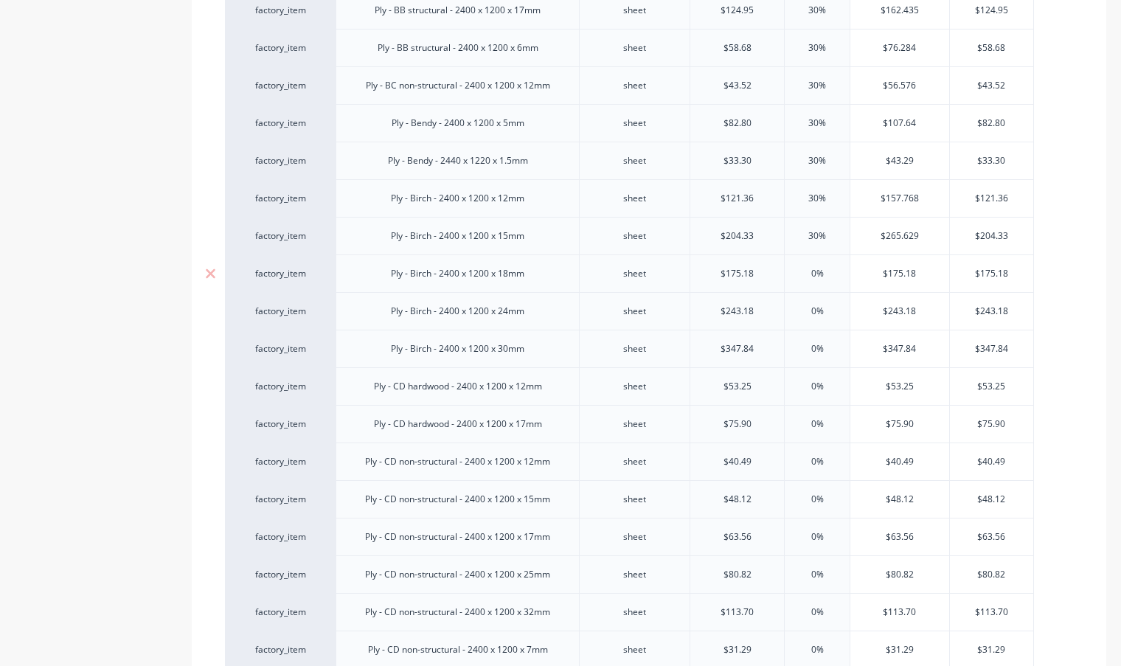
click at [810, 276] on input "0%" at bounding box center [817, 273] width 74 height 13
type input "30%"
type textarea "x"
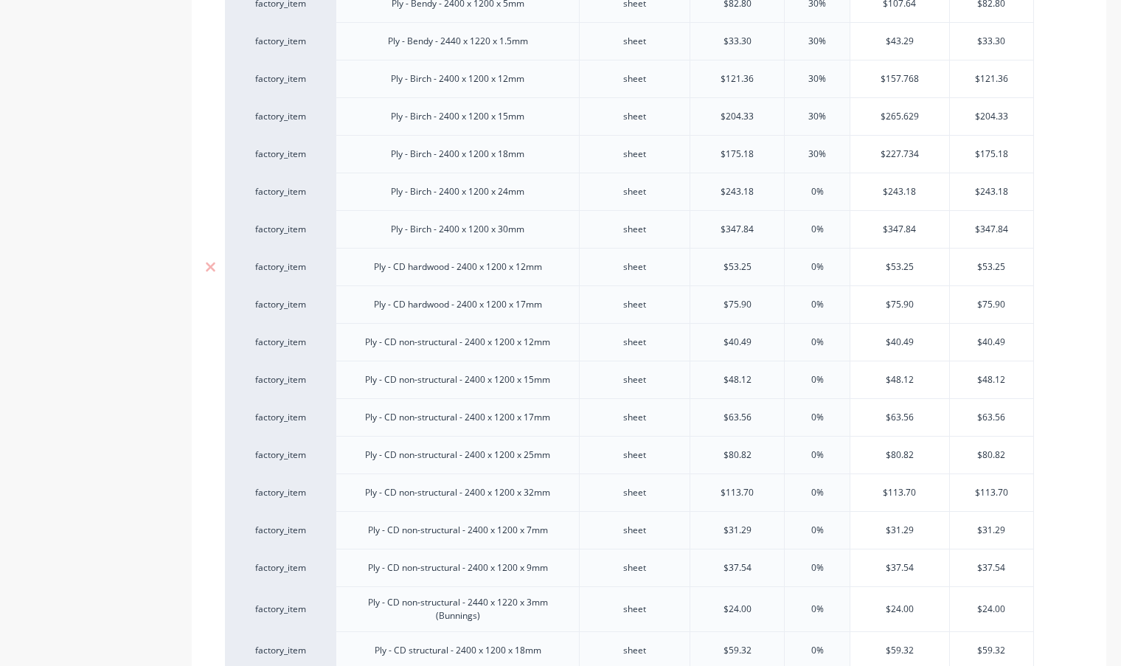
scroll to position [664, 0]
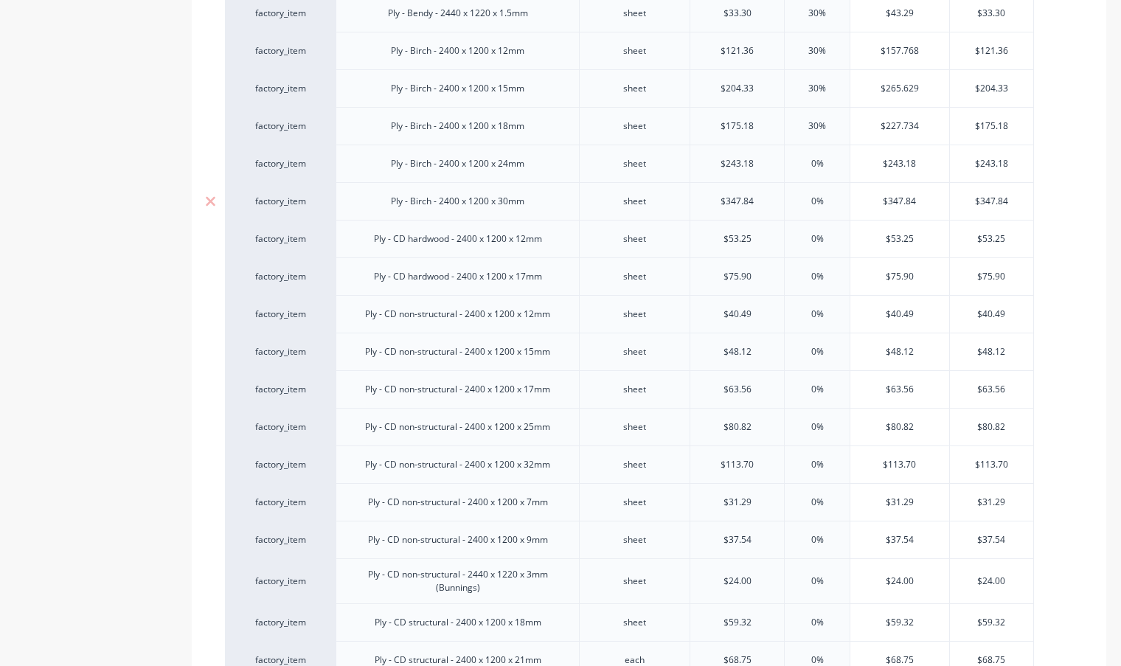
type input "30%"
click at [806, 201] on input "0%" at bounding box center [817, 201] width 74 height 13
type input "30%"
type textarea "x"
type input "30%"
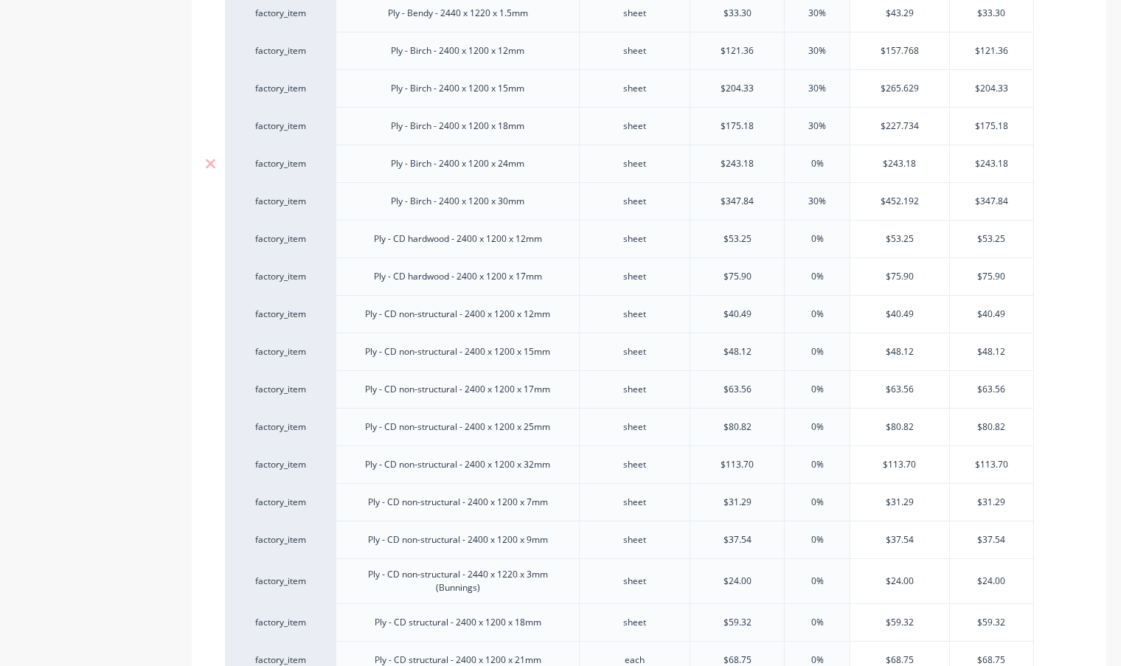
drag, startPoint x: 808, startPoint y: 166, endPoint x: 830, endPoint y: 242, distance: 78.9
click at [808, 165] on input "0%" at bounding box center [817, 163] width 74 height 13
type input "30%"
type textarea "x"
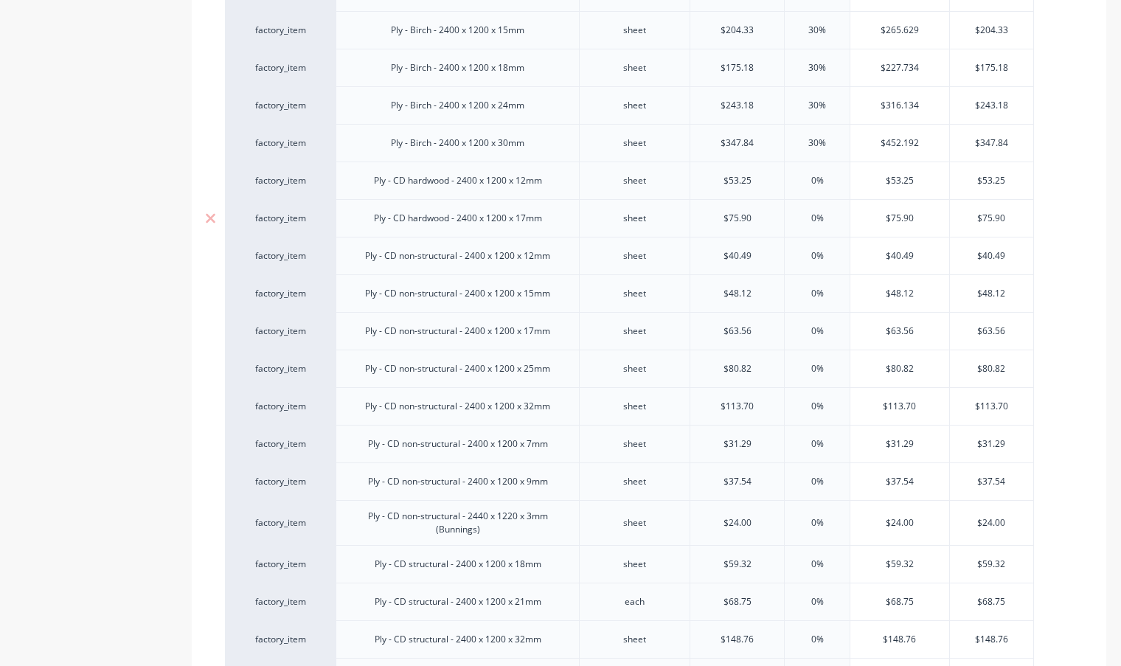
scroll to position [737, 0]
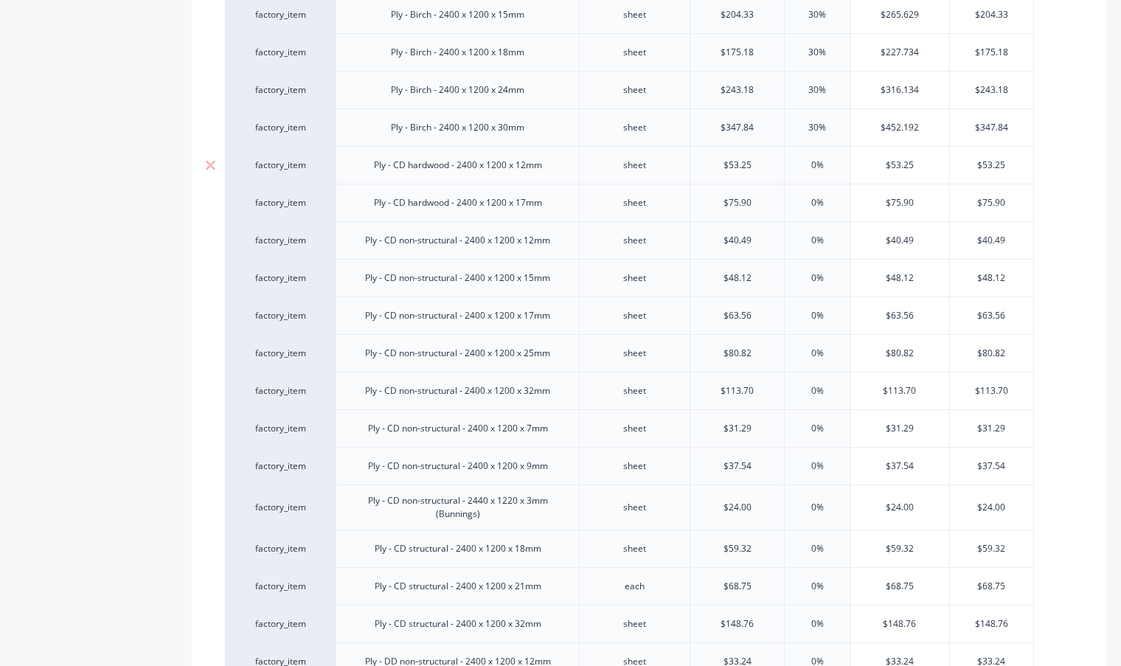
type input "30%"
click at [813, 167] on input "0%" at bounding box center [817, 165] width 74 height 13
type input "30%"
type textarea "x"
click at [810, 195] on div "0%" at bounding box center [817, 202] width 74 height 37
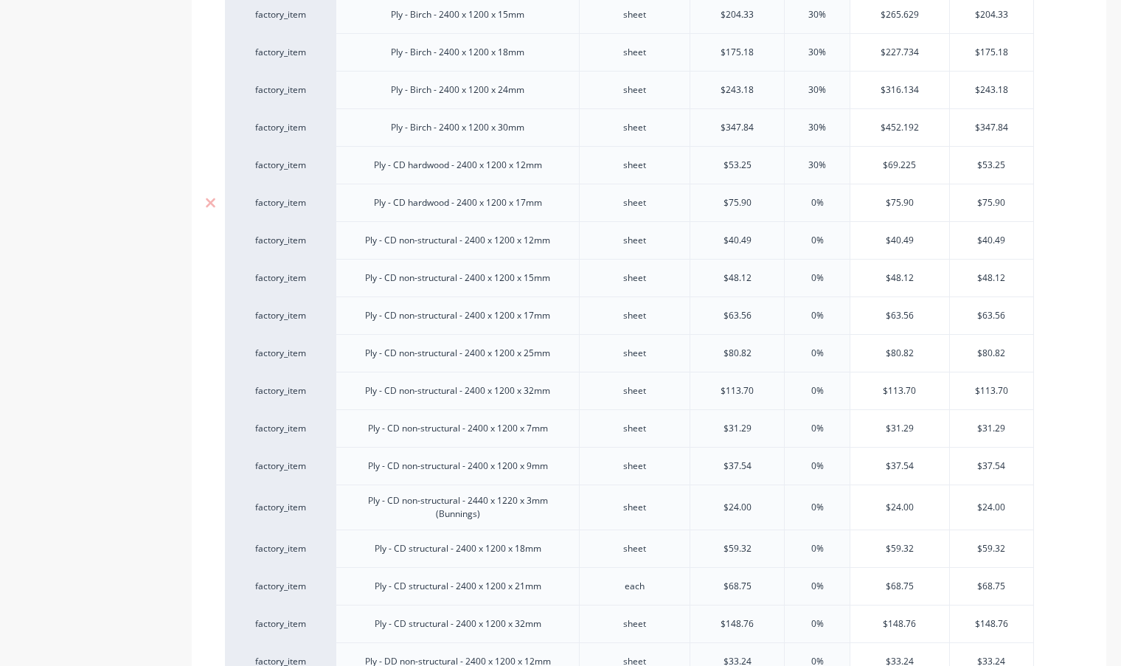
type input "30%"
click at [811, 201] on input "0%" at bounding box center [817, 202] width 74 height 13
type input "30%"
type textarea "x"
type input "30%"
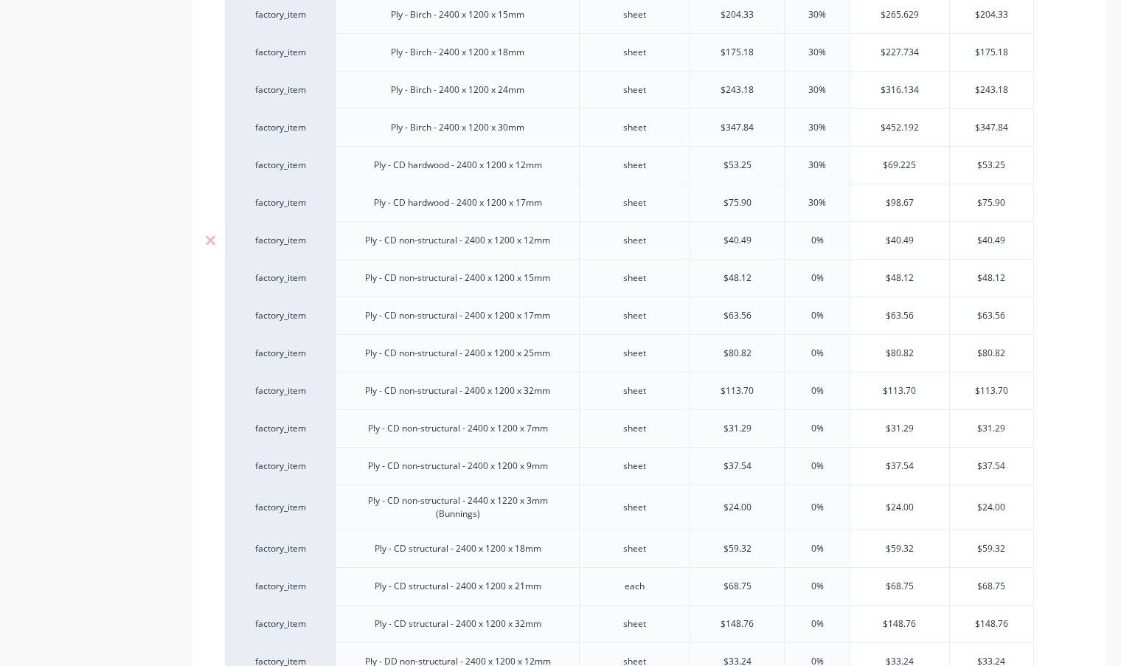
click at [805, 241] on input "0%" at bounding box center [817, 240] width 74 height 13
type input "30%"
type textarea "x"
type input "30%"
click at [816, 278] on input "0%" at bounding box center [817, 277] width 74 height 13
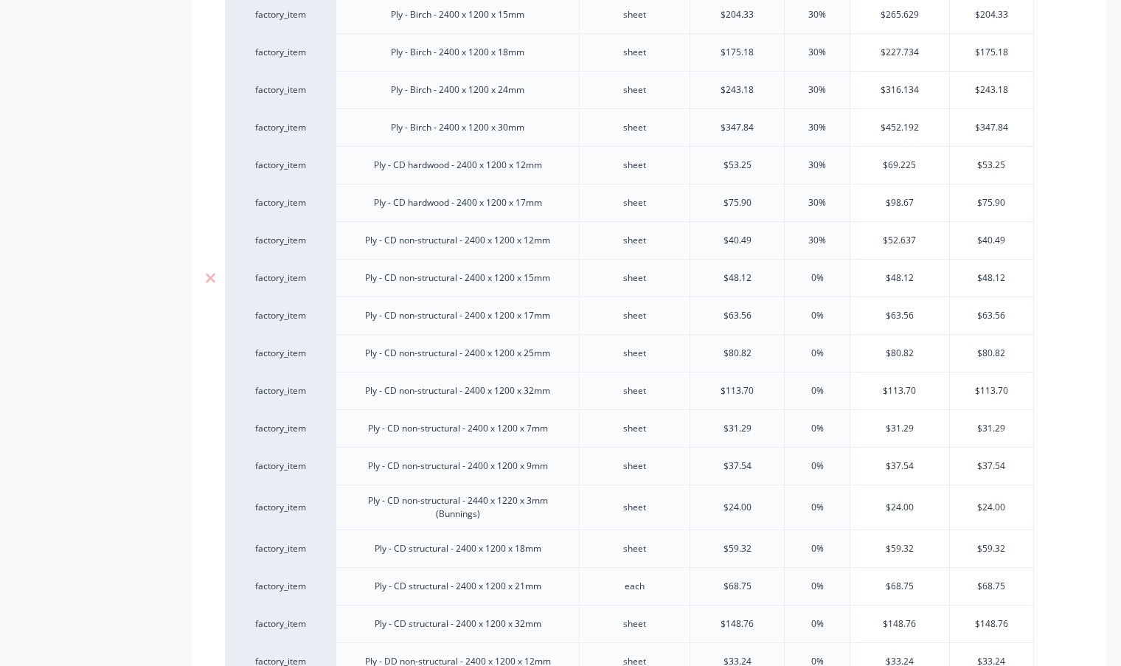
click at [808, 279] on input "0%" at bounding box center [817, 277] width 74 height 13
type input "30%"
type textarea "x"
type input "30%"
click at [813, 318] on input "0%" at bounding box center [817, 315] width 74 height 13
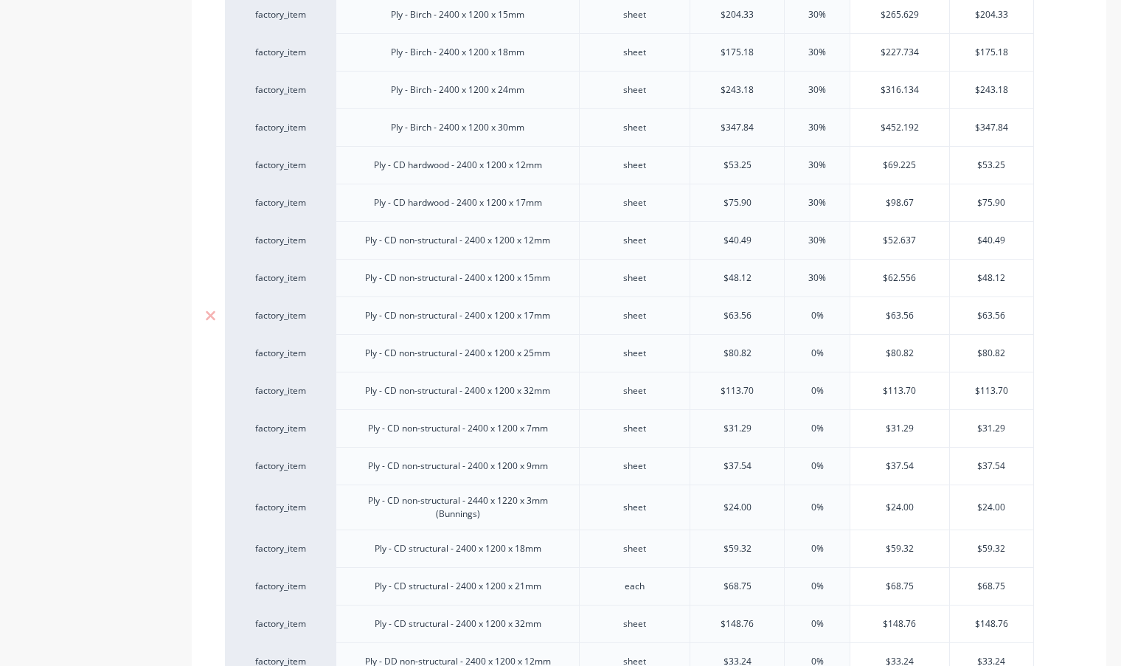
type input "30%"
type textarea "x"
type input "30%"
click at [809, 353] on input "0%" at bounding box center [817, 353] width 74 height 13
type input "30%"
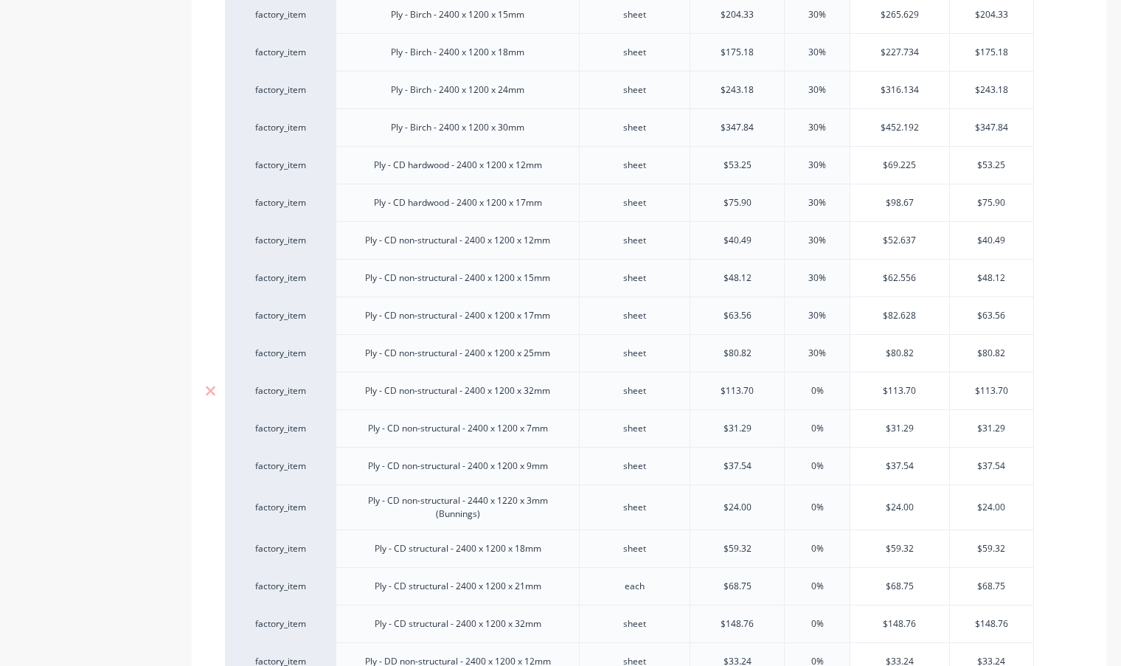
type textarea "x"
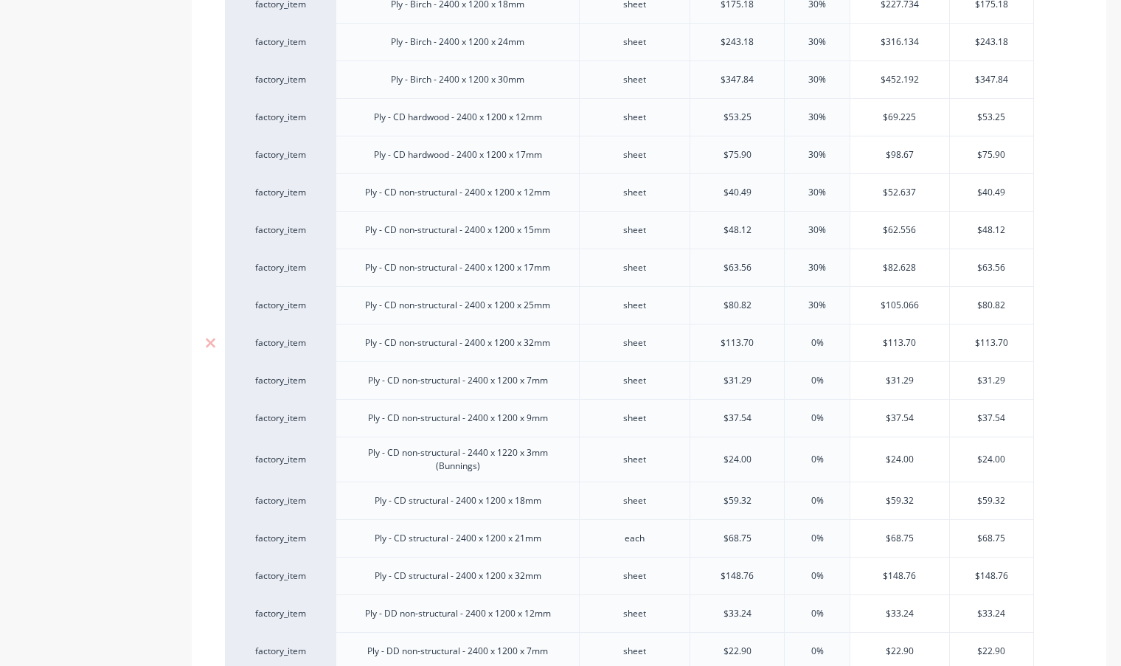
scroll to position [811, 0]
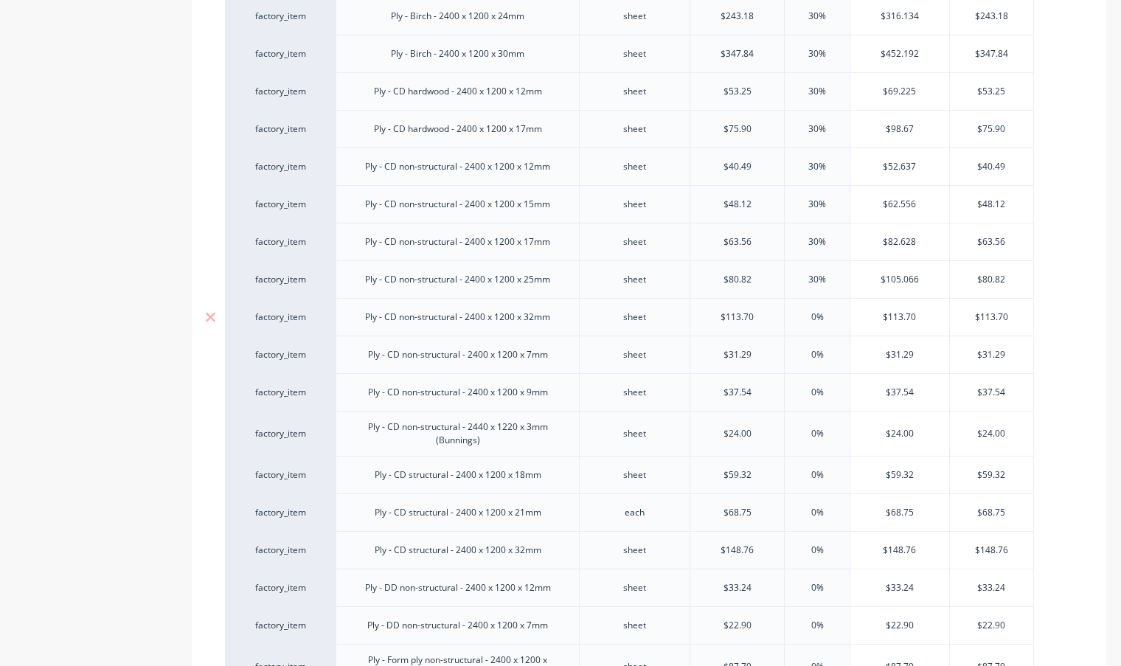
type input "30%"
click at [810, 318] on input "0%" at bounding box center [817, 316] width 74 height 13
type input "30%"
type textarea "x"
type input "30%"
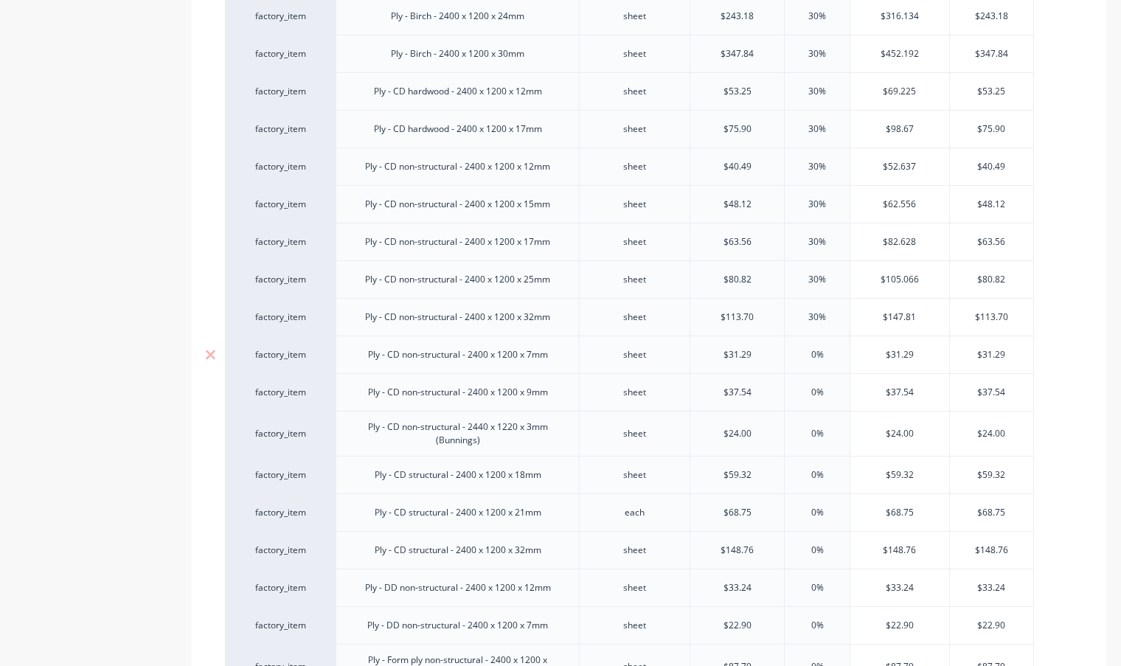
click at [808, 355] on input "0%" at bounding box center [817, 354] width 74 height 13
type input "30%"
type textarea "x"
type input "30%"
click at [807, 387] on input "0%" at bounding box center [817, 392] width 74 height 13
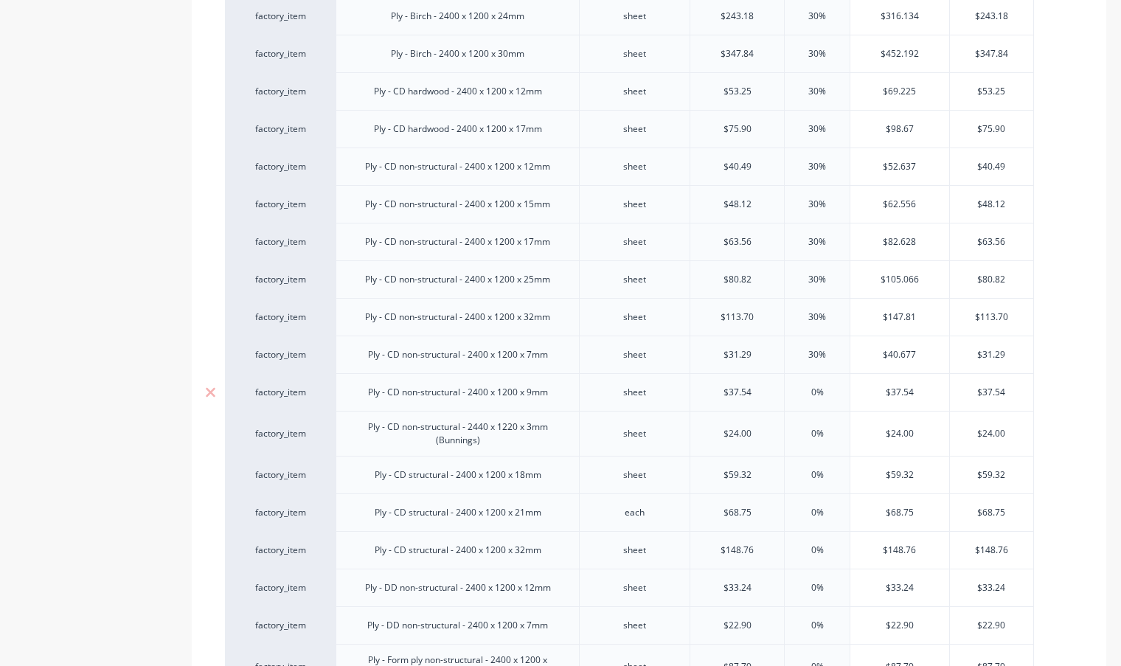
type input "30%"
type textarea "x"
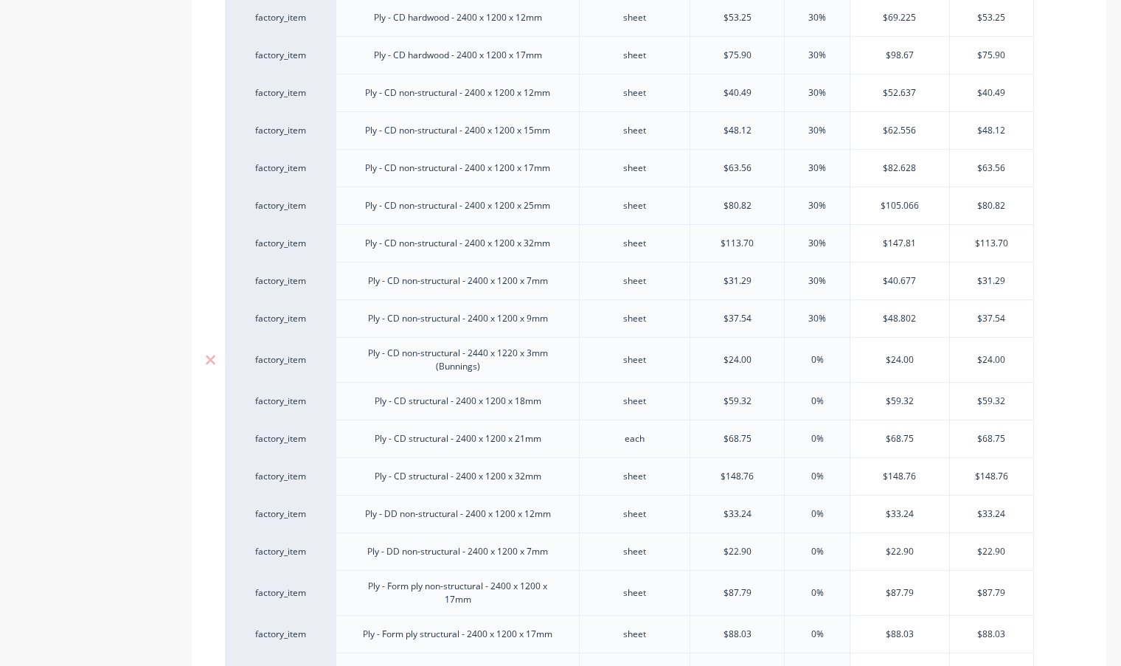
type input "30%"
click at [808, 358] on input "0%" at bounding box center [817, 359] width 74 height 13
type input "30%"
type textarea "x"
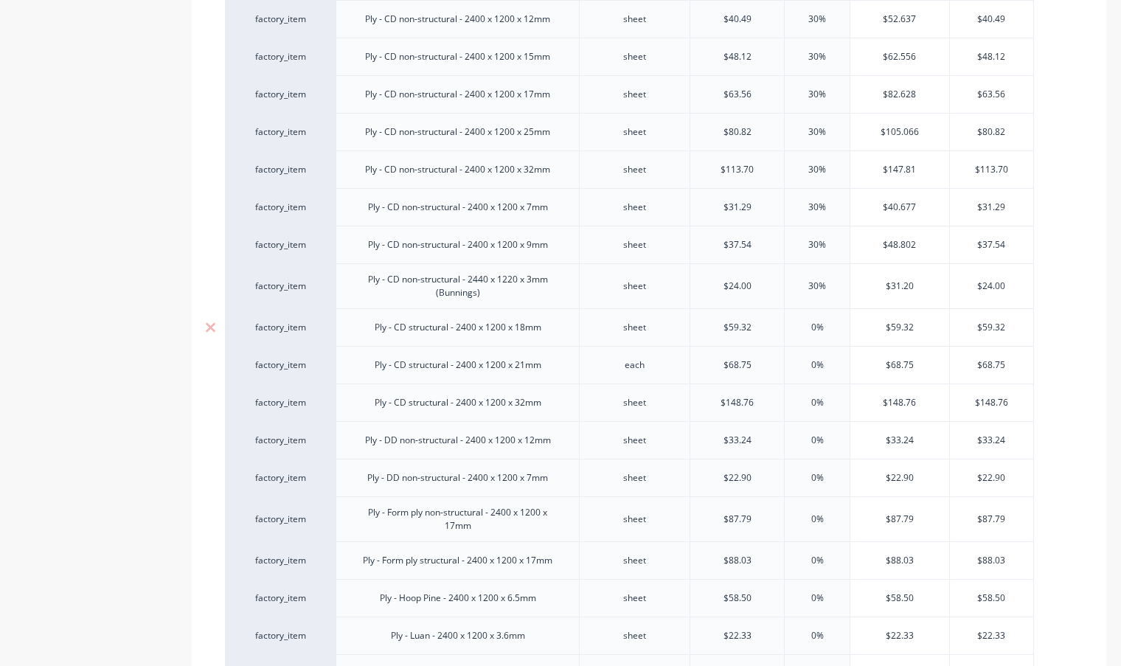
type input "30%"
drag, startPoint x: 806, startPoint y: 331, endPoint x: 803, endPoint y: 364, distance: 33.3
click at [806, 330] on input "0%" at bounding box center [817, 327] width 74 height 13
type input "30%"
type textarea "x"
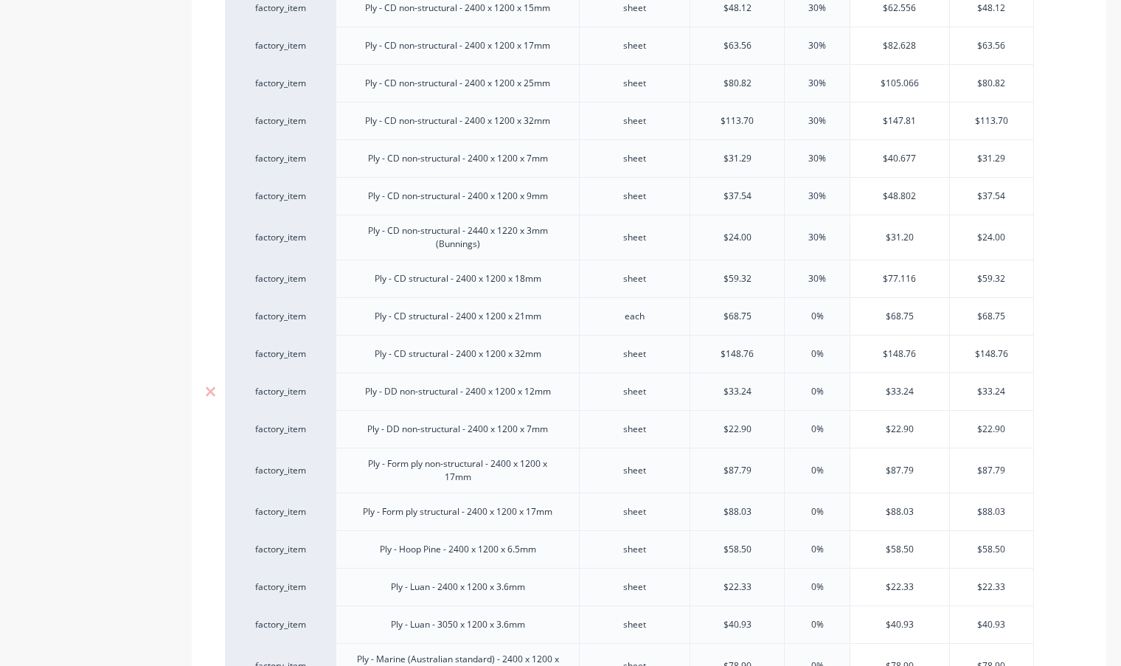
scroll to position [1032, 0]
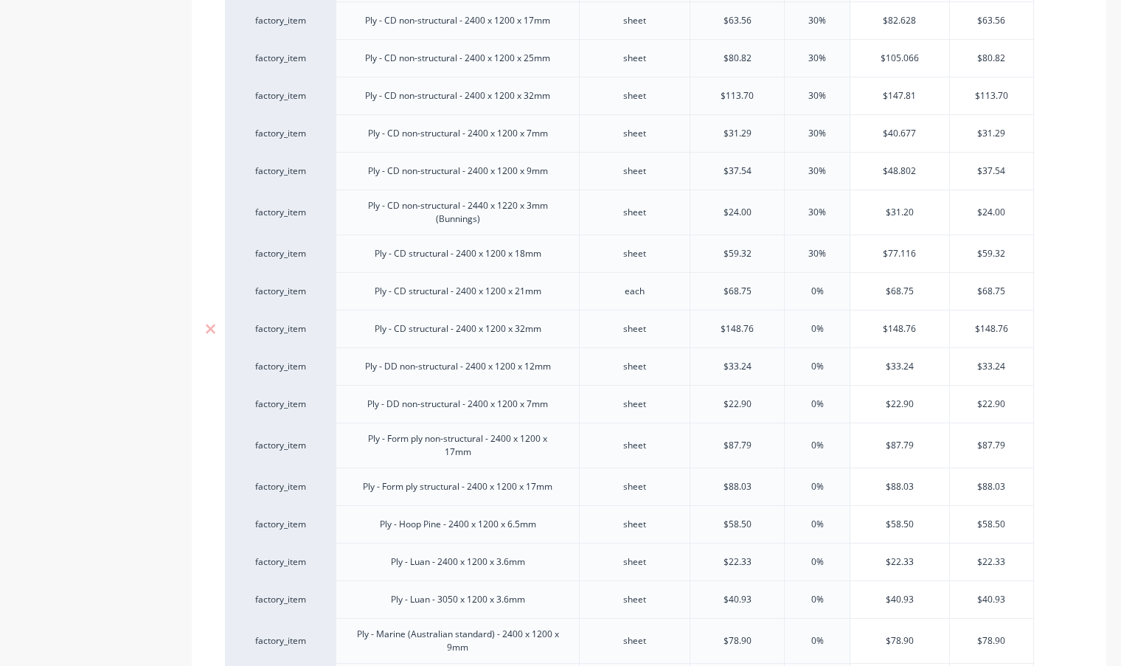
type input "30%"
click at [806, 327] on input "0%" at bounding box center [817, 328] width 74 height 13
type input "30%"
type textarea "x"
type input "30%"
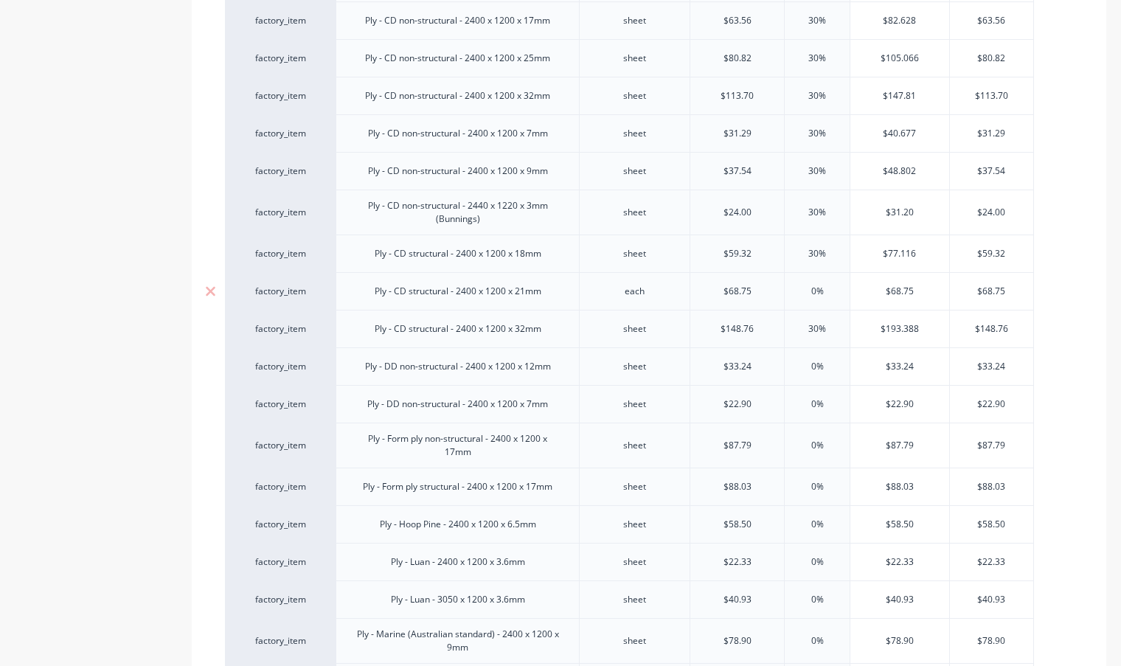
click at [808, 289] on input "0%" at bounding box center [817, 291] width 74 height 13
type input "30%"
type textarea "x"
type input "30%"
click at [808, 361] on input "0%" at bounding box center [817, 366] width 74 height 13
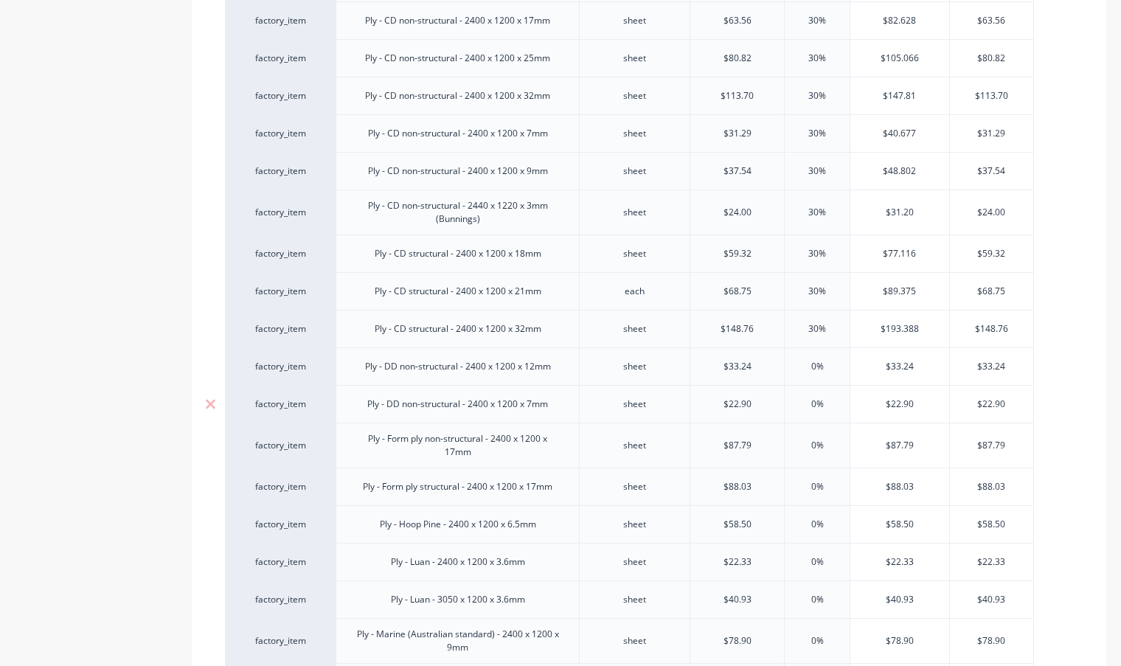
type input "30%"
type textarea "x"
type input "30%"
click at [811, 399] on input "0%" at bounding box center [817, 403] width 74 height 13
type input "30%"
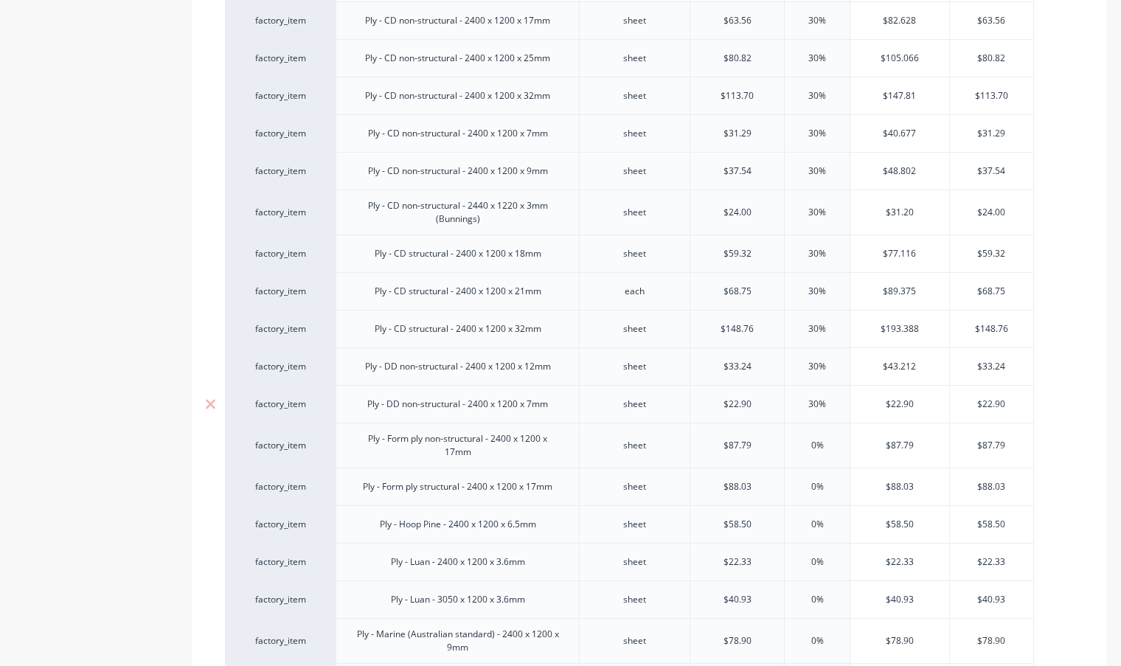
type textarea "x"
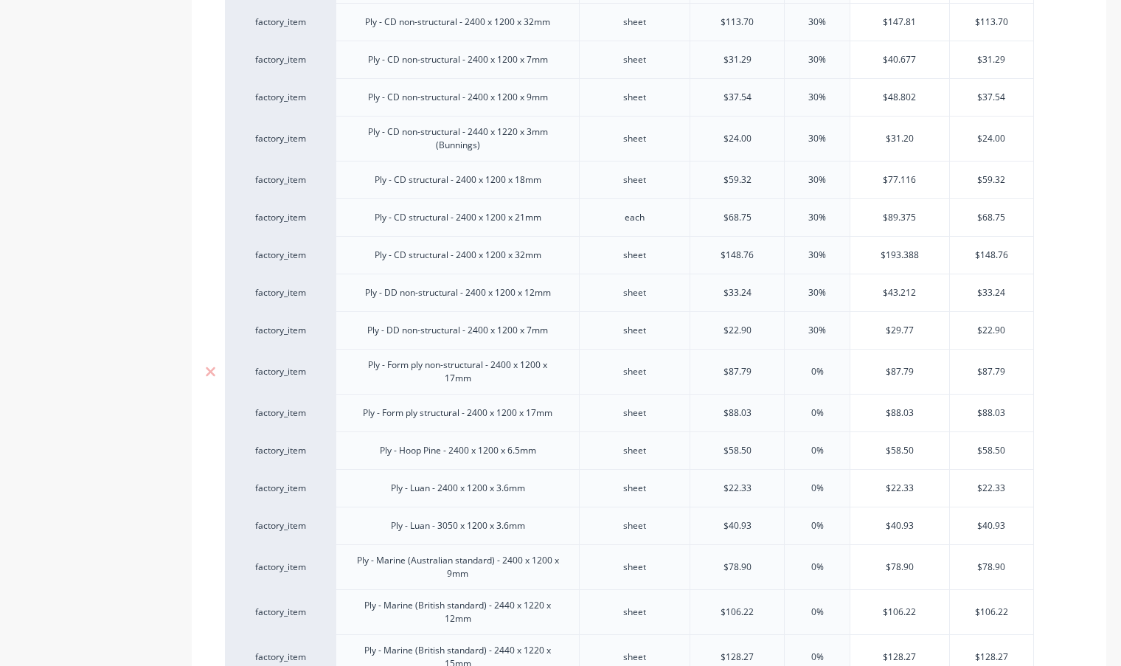
type input "30%"
click at [811, 373] on input "0%" at bounding box center [817, 371] width 74 height 13
type input "30%"
type textarea "x"
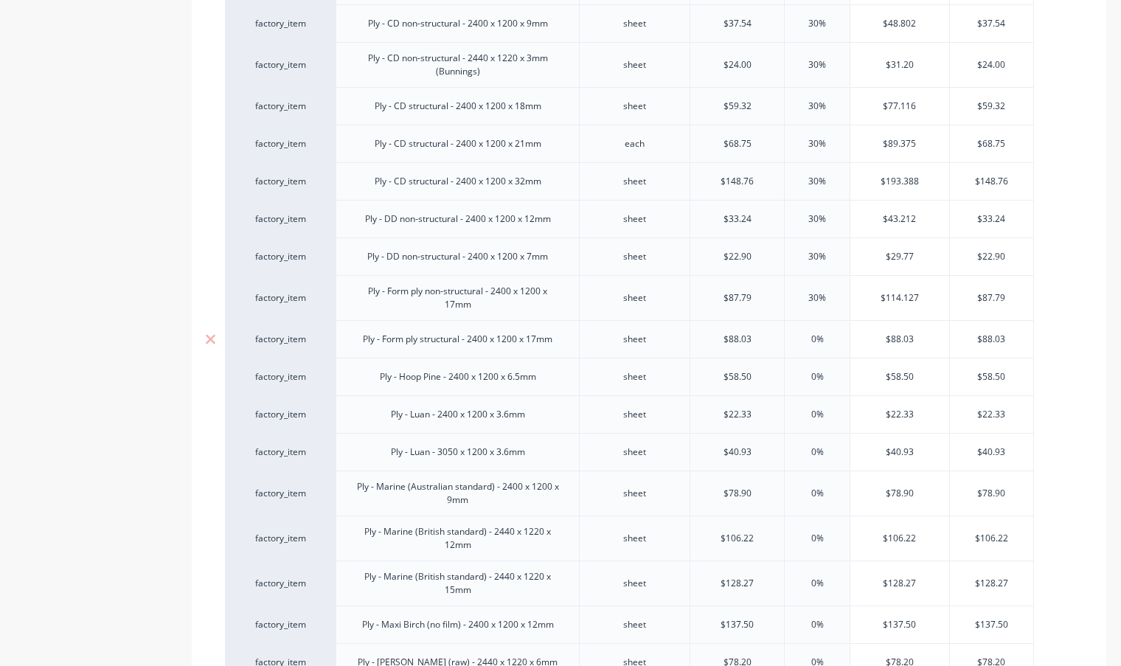
type input "30%"
click at [806, 341] on input "0%" at bounding box center [817, 339] width 74 height 13
type input "30%"
type textarea "x"
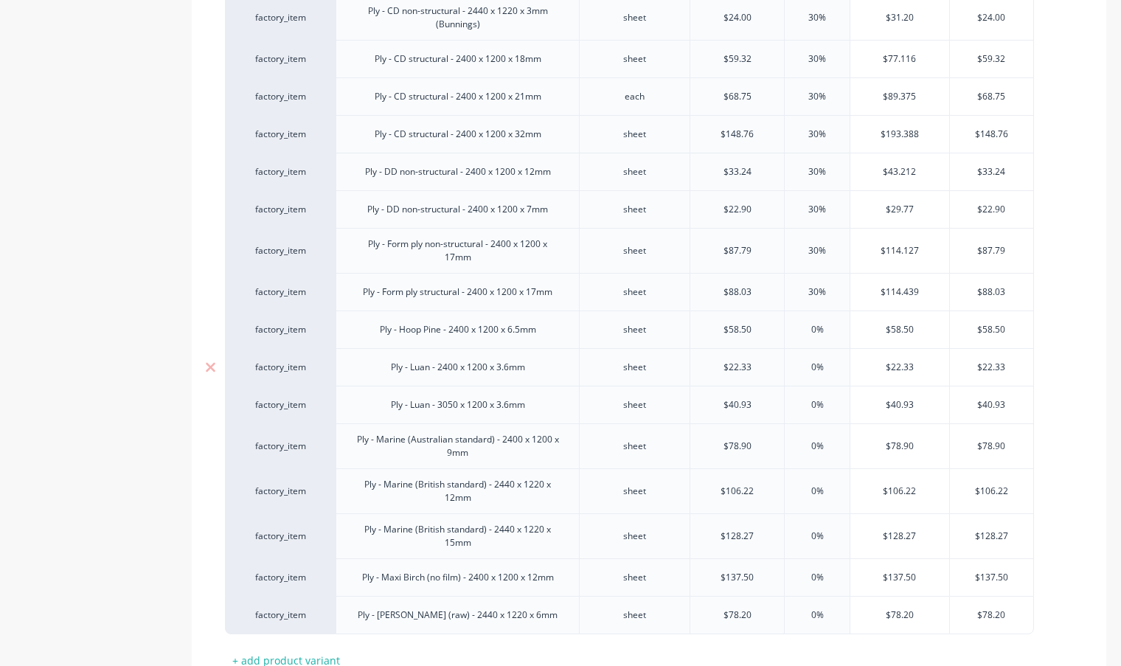
scroll to position [1254, 0]
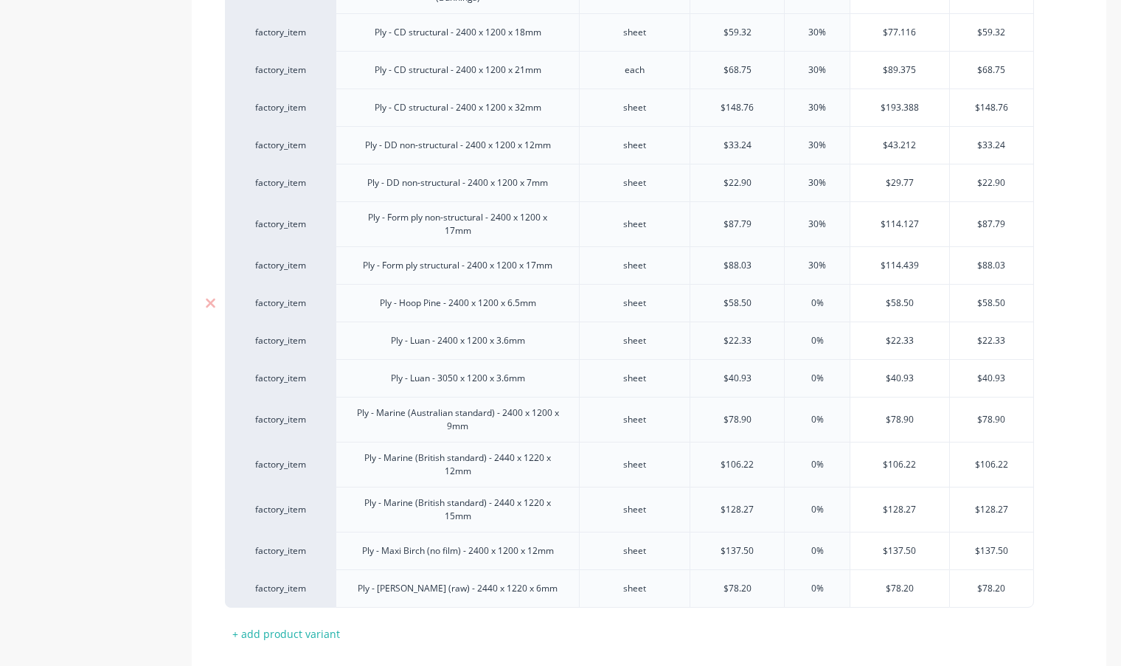
type input "30%"
click at [796, 302] on input "0%" at bounding box center [817, 302] width 74 height 13
type input "30%"
type textarea "x"
click at [808, 347] on div "0%" at bounding box center [817, 340] width 74 height 37
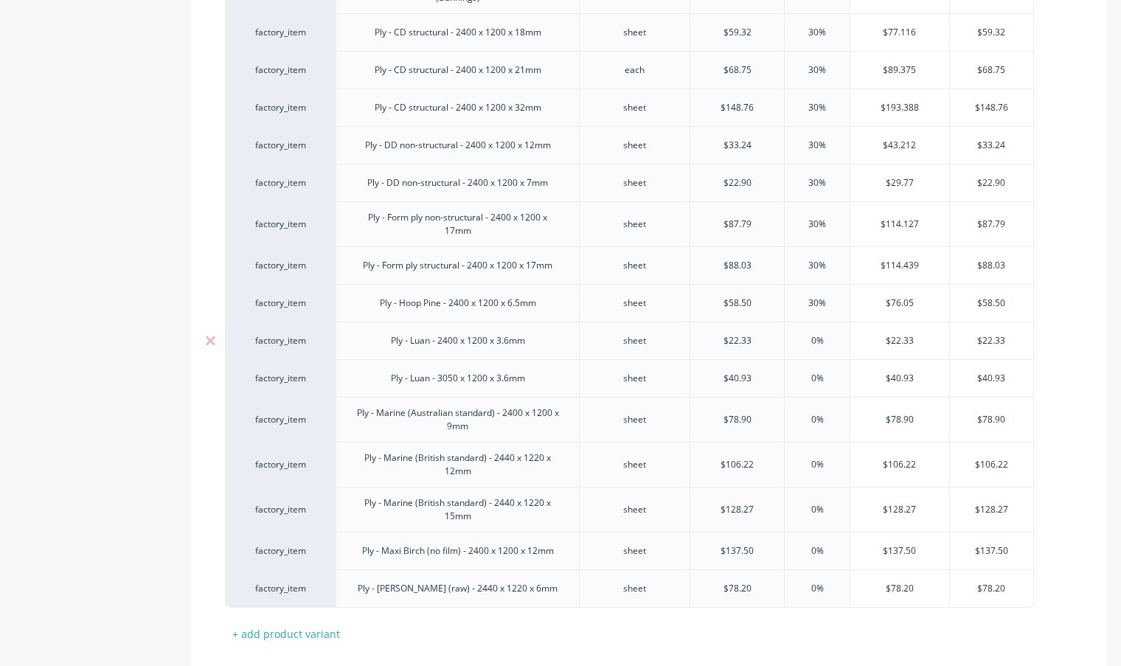
type input "30%"
type input "0%3"
type textarea "x"
type input "0%"
type textarea "x"
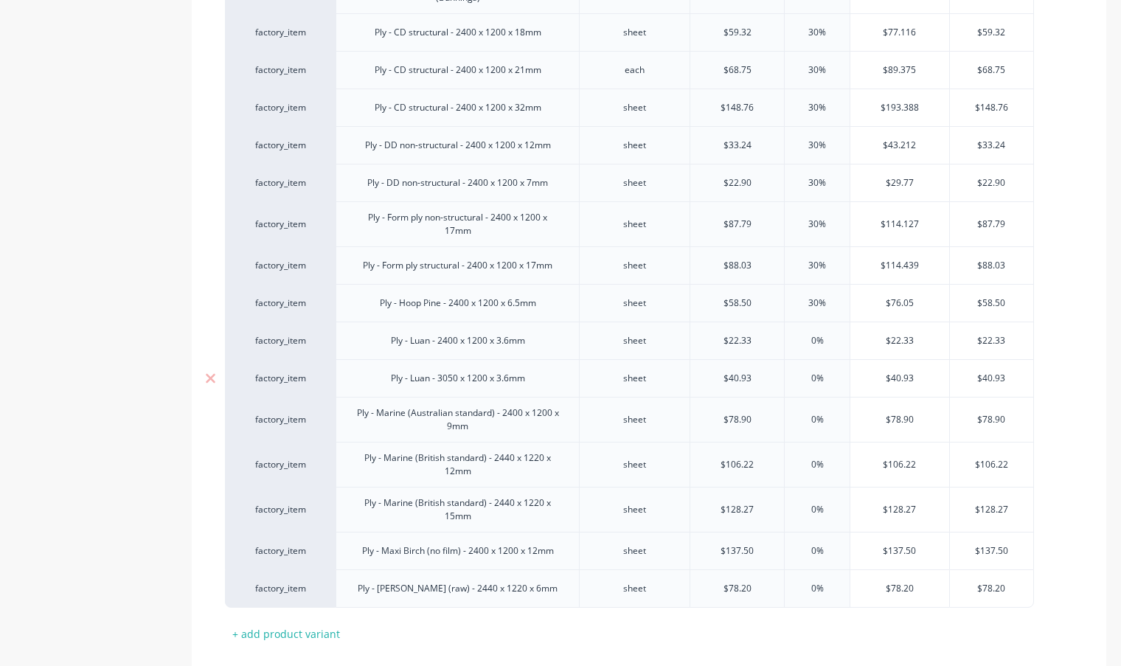
type input "30%"
type textarea "x"
type input "30%"
click at [806, 378] on input "0%" at bounding box center [817, 378] width 74 height 13
type input "30%"
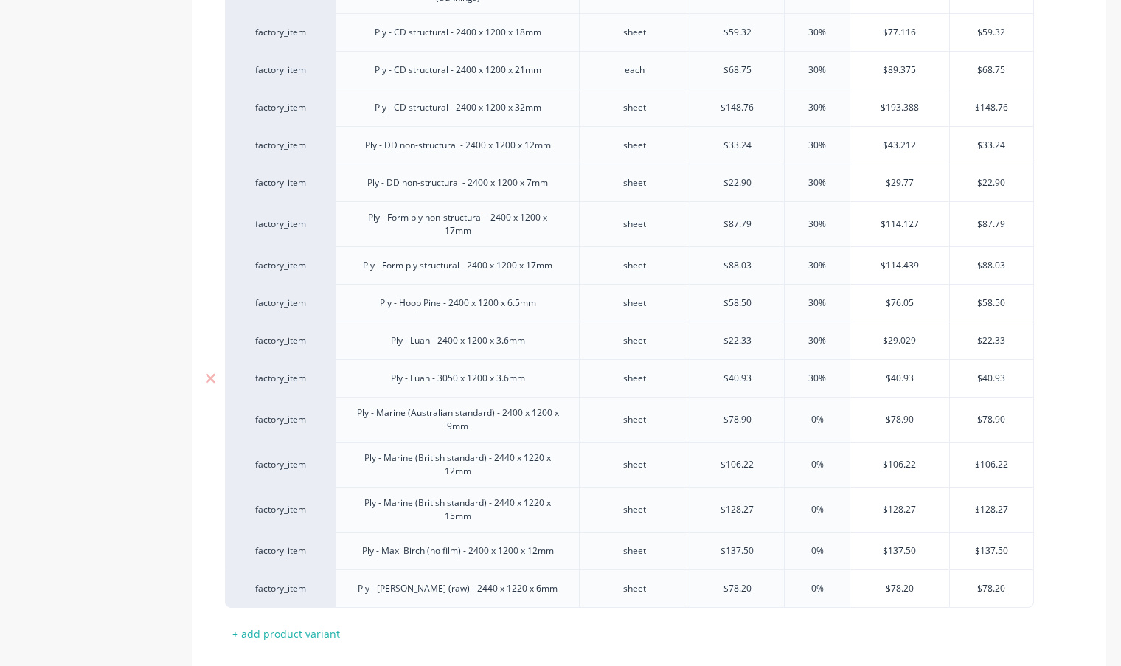
type textarea "x"
type input "30%"
click at [805, 423] on input "0%" at bounding box center [817, 419] width 74 height 13
type input "30%"
type textarea "x"
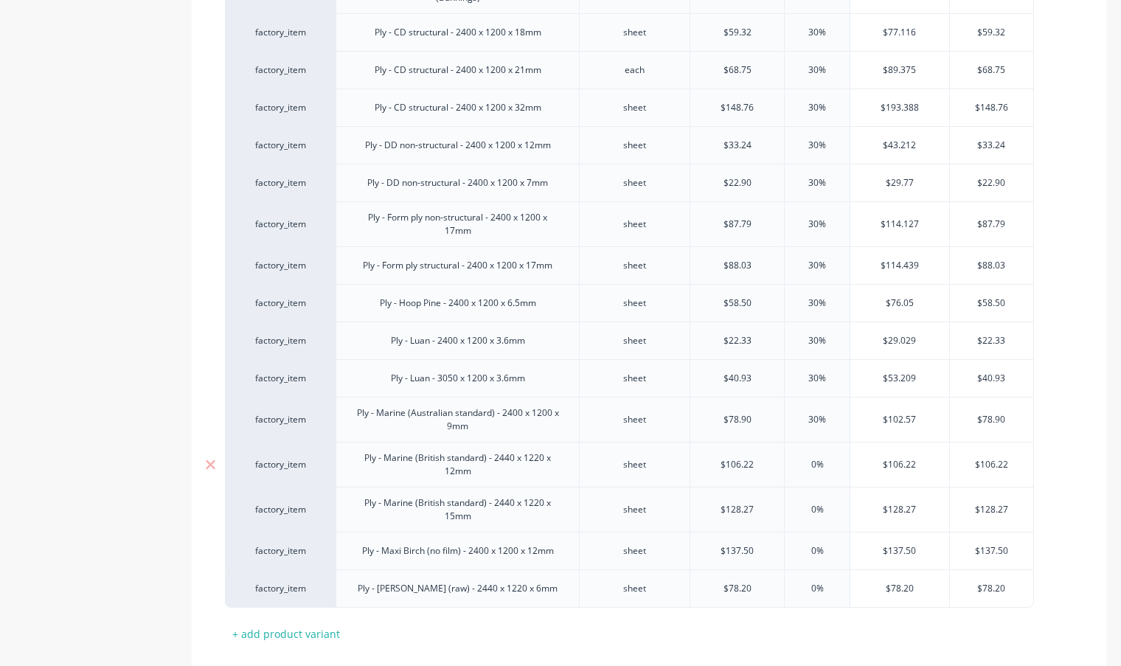
type input "30%"
click at [807, 466] on input "0%" at bounding box center [817, 464] width 74 height 13
type input "30%"
type textarea "x"
type input "30%"
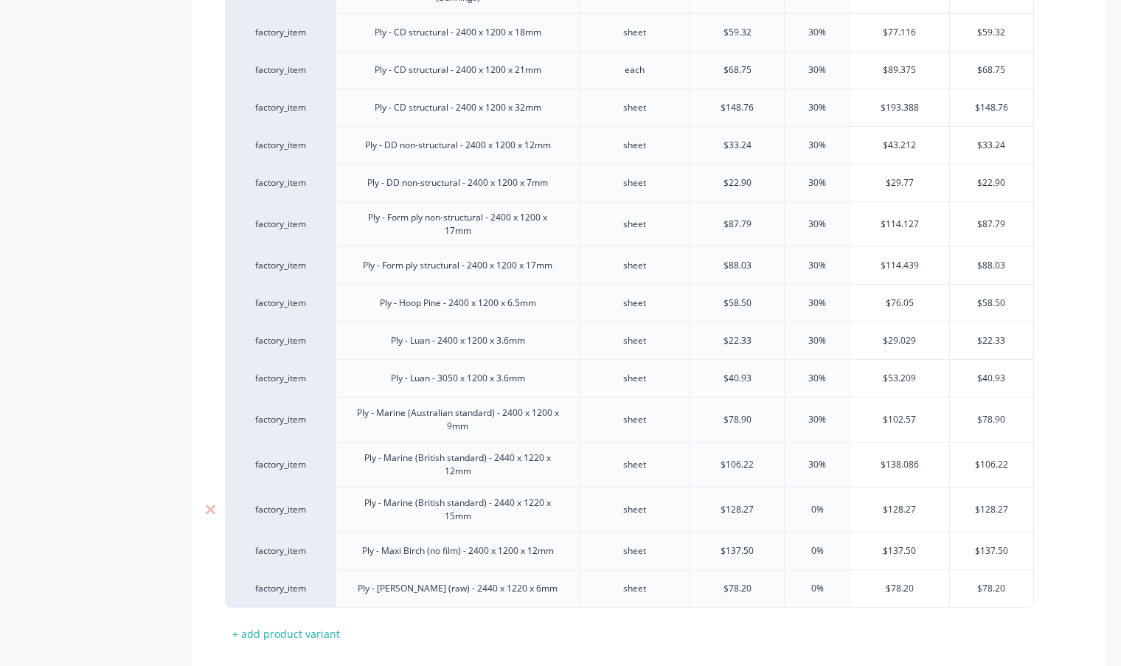
click at [808, 509] on input "0%" at bounding box center [817, 509] width 74 height 13
type input "30%"
type textarea "x"
type input "30%"
click at [807, 552] on input "0%" at bounding box center [817, 550] width 74 height 13
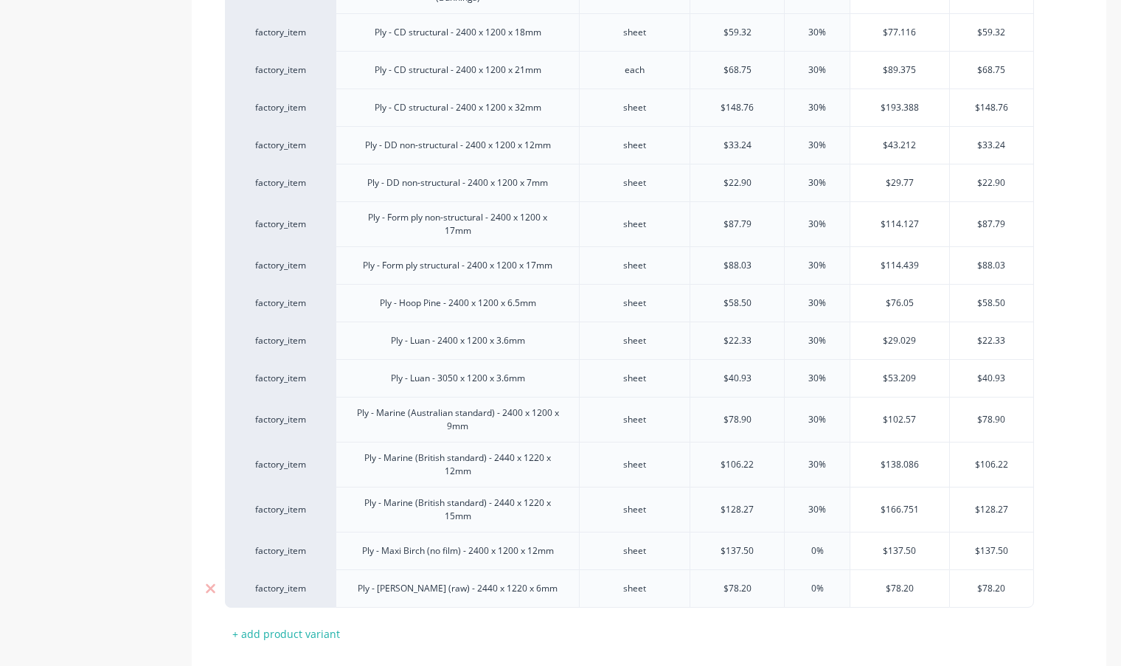
type input "30%"
type textarea "x"
type input "30%"
click at [810, 584] on input "0%" at bounding box center [817, 588] width 74 height 13
type input "30%"
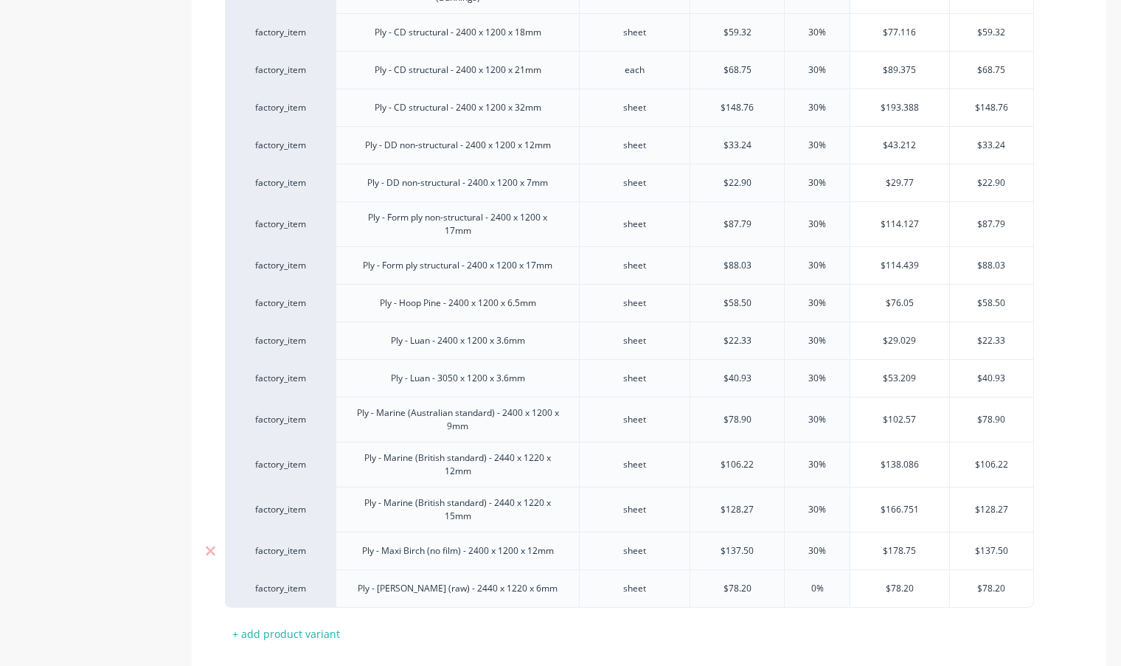
type textarea "x"
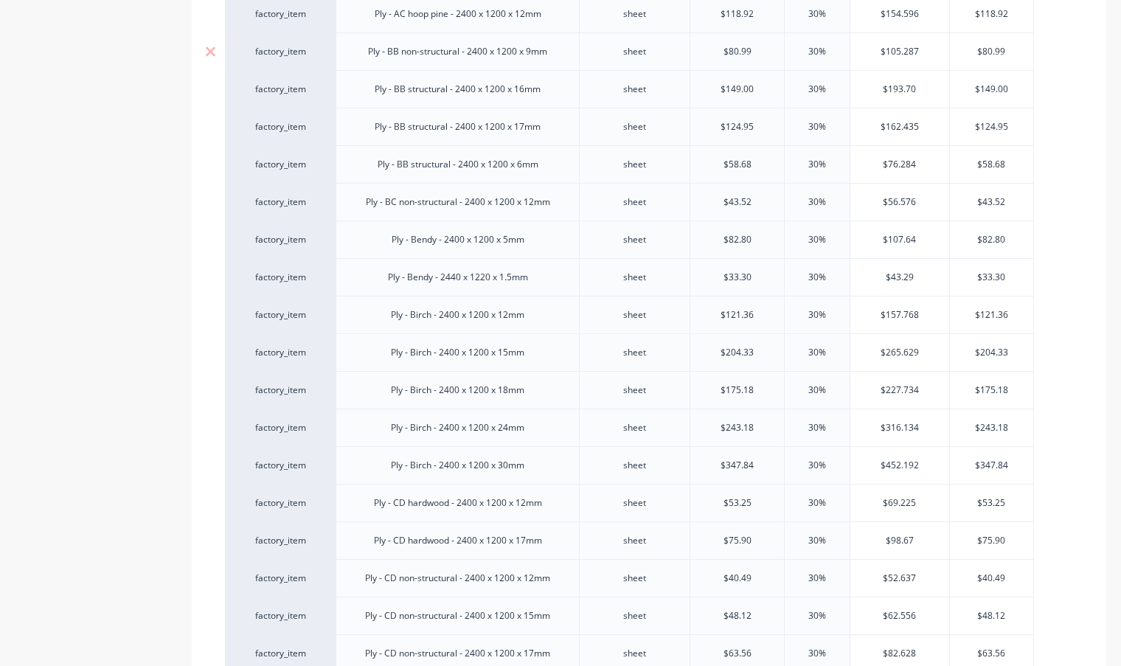
scroll to position [221, 0]
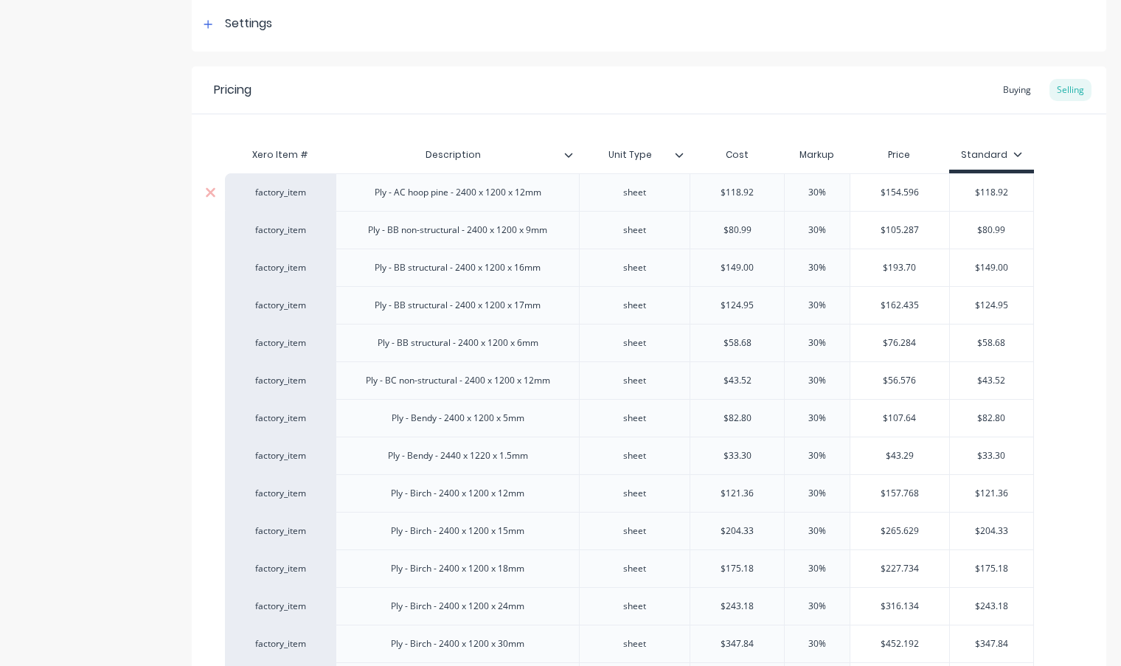
click at [1009, 210] on div "$118.92" at bounding box center [991, 192] width 83 height 37
type input "30%"
type input "$118.92"
drag, startPoint x: 1014, startPoint y: 193, endPoint x: 969, endPoint y: 195, distance: 45.0
click at [976, 195] on input "$118.92" at bounding box center [991, 192] width 83 height 13
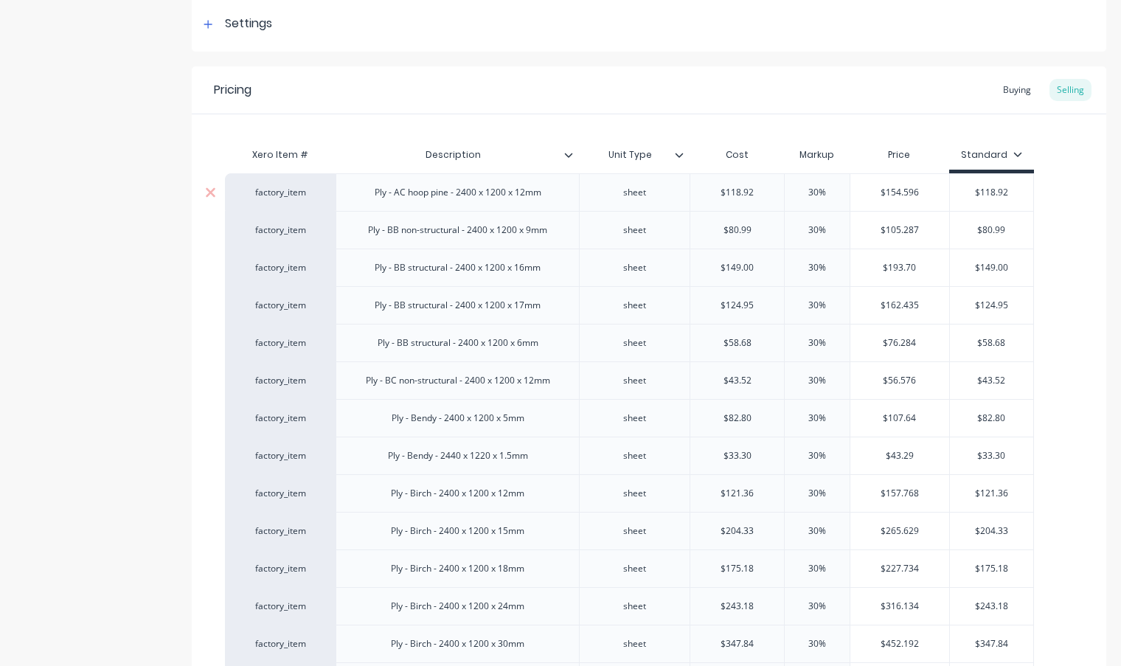
type input "$154.596"
click at [912, 191] on input "$154.596" at bounding box center [899, 192] width 99 height 13
drag, startPoint x: 920, startPoint y: 191, endPoint x: 881, endPoint y: 193, distance: 38.4
click at [881, 193] on input "$154.596" at bounding box center [899, 192] width 99 height 13
click at [918, 196] on input "$154.596" at bounding box center [899, 192] width 99 height 13
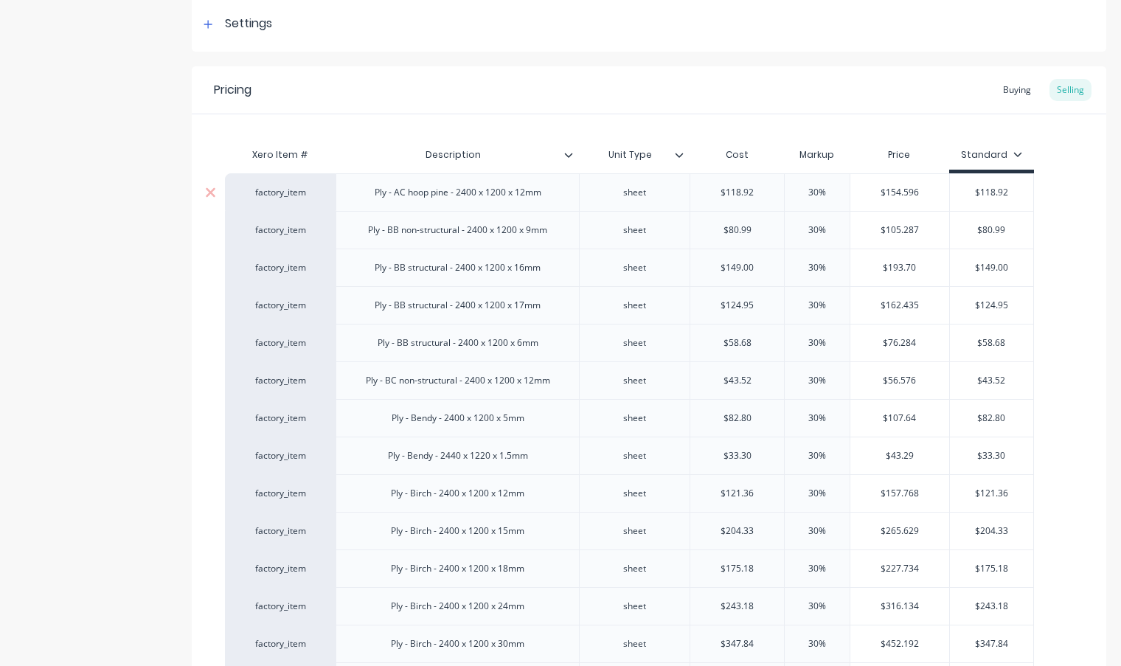
click at [1007, 194] on input "$118.92" at bounding box center [991, 192] width 83 height 13
click at [962, 194] on input "$118.92" at bounding box center [991, 192] width 83 height 13
paste input "54.596"
type input "$154.596"
type textarea "x"
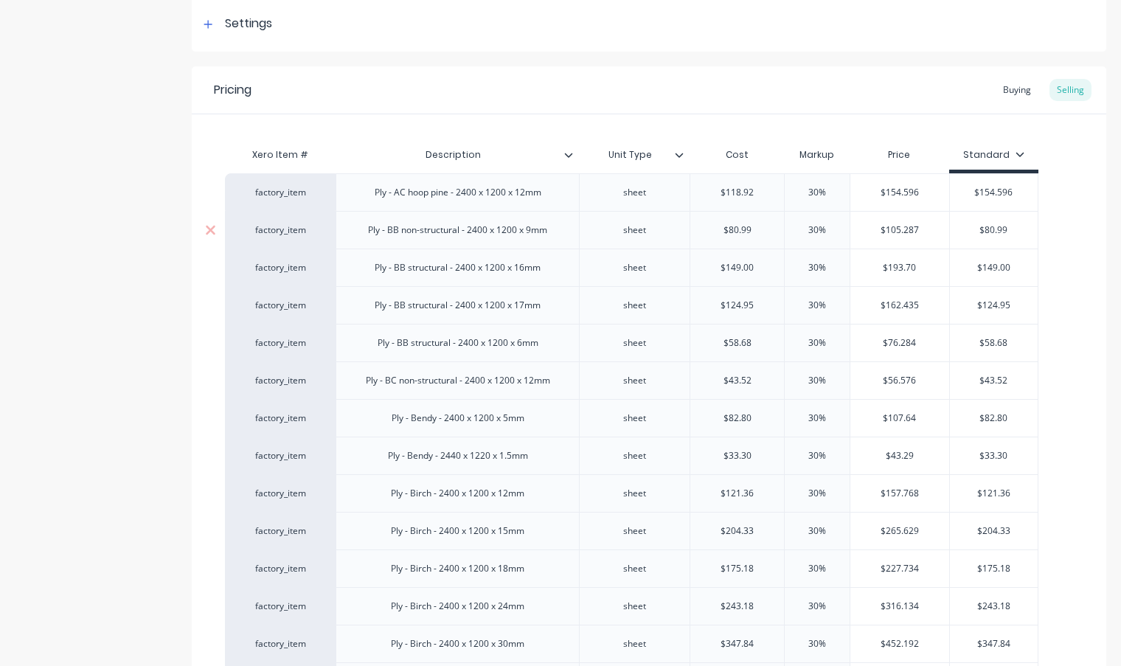
type input "$154.596"
type input "$105.287"
click at [928, 232] on input "$105.287" at bounding box center [899, 229] width 99 height 13
drag, startPoint x: 916, startPoint y: 232, endPoint x: 878, endPoint y: 229, distance: 37.7
click at [878, 229] on input "$105.287" at bounding box center [899, 229] width 99 height 13
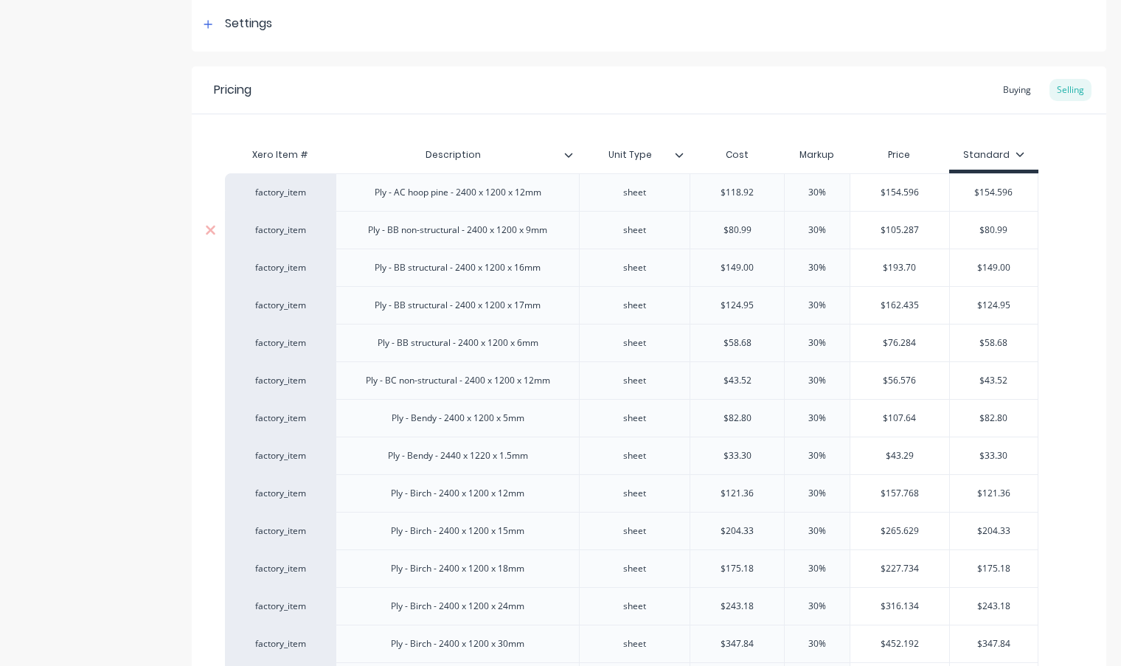
click at [1014, 220] on div "$80.99" at bounding box center [994, 230] width 88 height 37
drag, startPoint x: 962, startPoint y: 231, endPoint x: 947, endPoint y: 231, distance: 14.7
click at [947, 231] on div "factory_item Ply - BB non-structural - 2400 x 1200 x 9mm sheet $80.99 30% $105.…" at bounding box center [631, 230] width 813 height 38
paste input "105.287"
type input "$105.287"
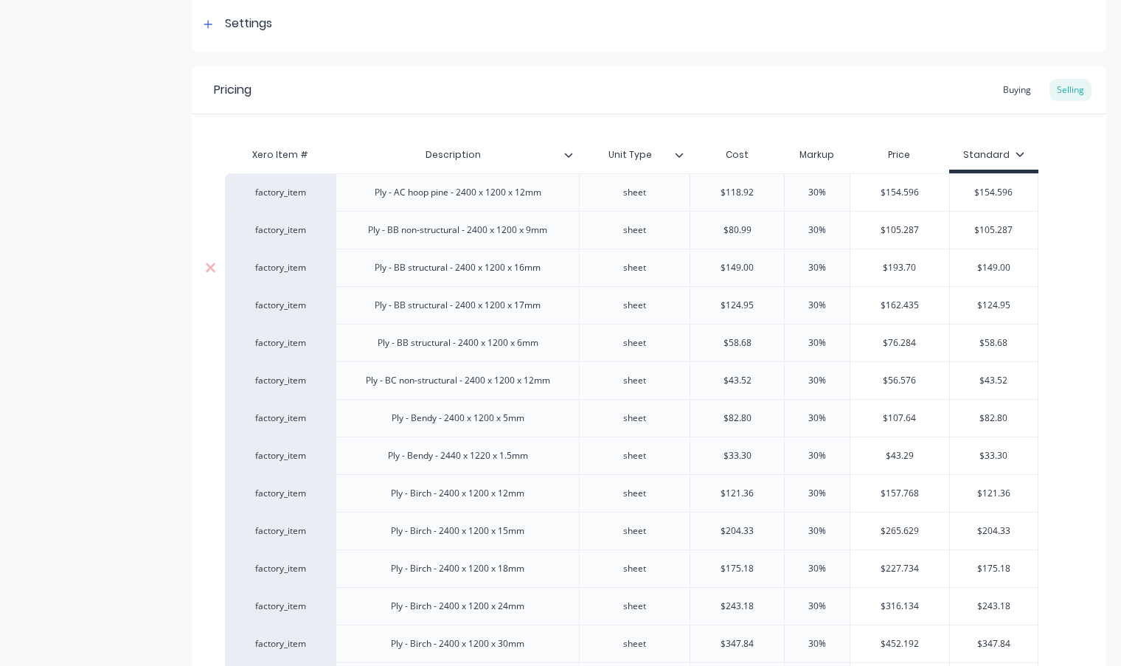
type textarea "x"
type input "$105.287"
click at [939, 273] on input "$193.70" at bounding box center [899, 267] width 99 height 13
drag, startPoint x: 932, startPoint y: 271, endPoint x: 883, endPoint y: 271, distance: 48.7
click at [883, 271] on input "$193.70" at bounding box center [899, 267] width 99 height 13
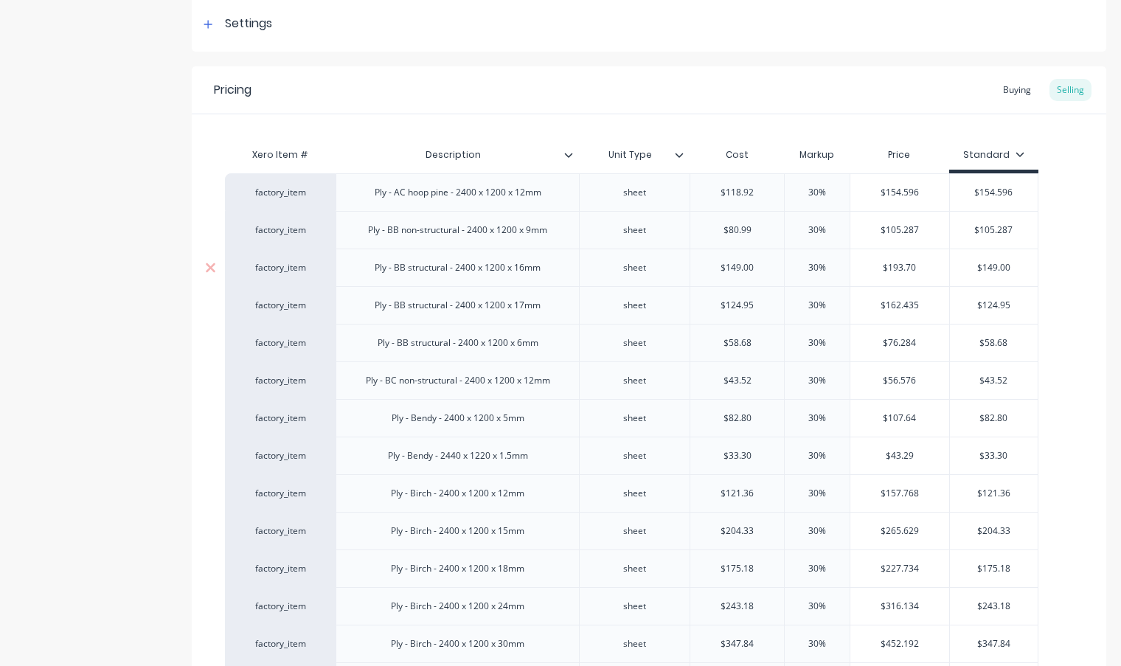
drag, startPoint x: 1022, startPoint y: 267, endPoint x: 958, endPoint y: 268, distance: 64.2
click at [958, 268] on input "$149.00" at bounding box center [994, 267] width 88 height 13
paste input "93.7"
type input "$193.70"
type textarea "x"
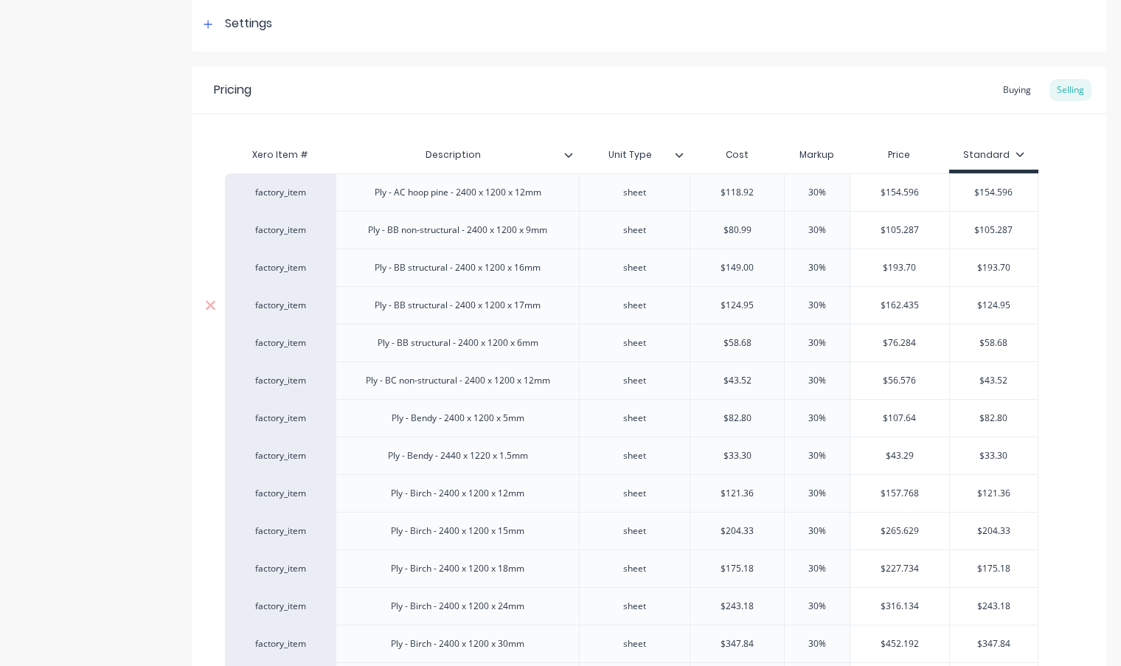
type input "$193.70"
type input "$162.435"
click at [942, 301] on input "$162.435" at bounding box center [899, 305] width 99 height 13
click at [864, 302] on input "$162.435" at bounding box center [899, 305] width 99 height 13
drag, startPoint x: 1016, startPoint y: 304, endPoint x: 992, endPoint y: 302, distance: 24.4
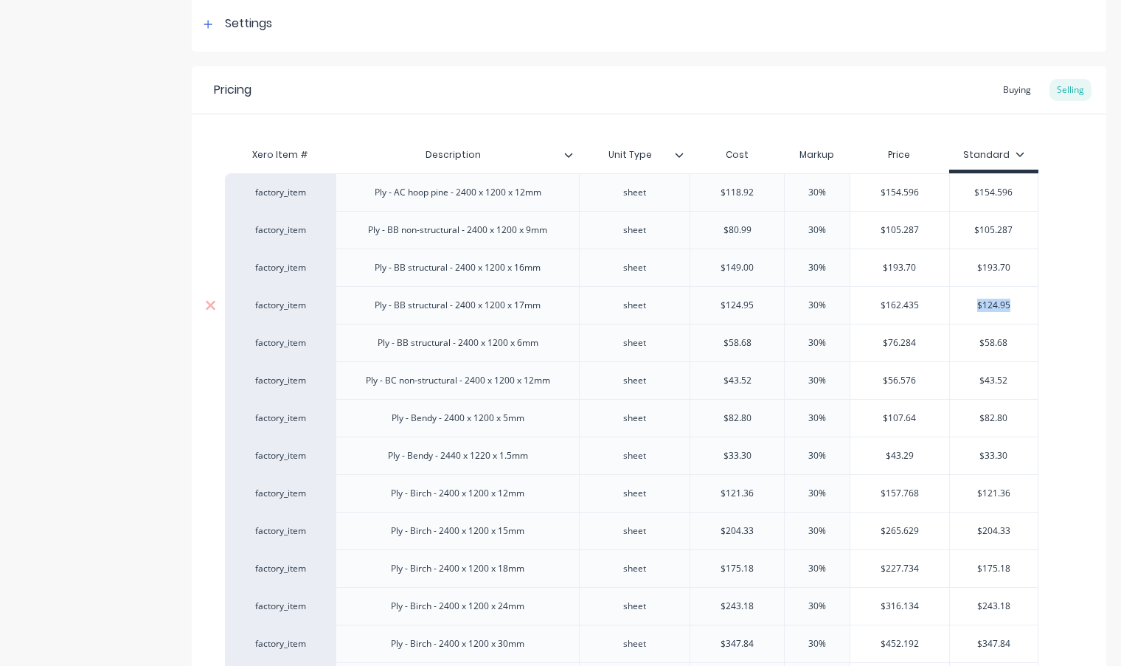
drag, startPoint x: 1015, startPoint y: 302, endPoint x: 941, endPoint y: 300, distance: 74.5
click at [940, 300] on div "factory_item Ply - BB structural - 2400 x 1200 x 17mm sheet $124.95 30% 30% $16…" at bounding box center [631, 305] width 813 height 38
paste input "62.43"
type input "$162.435"
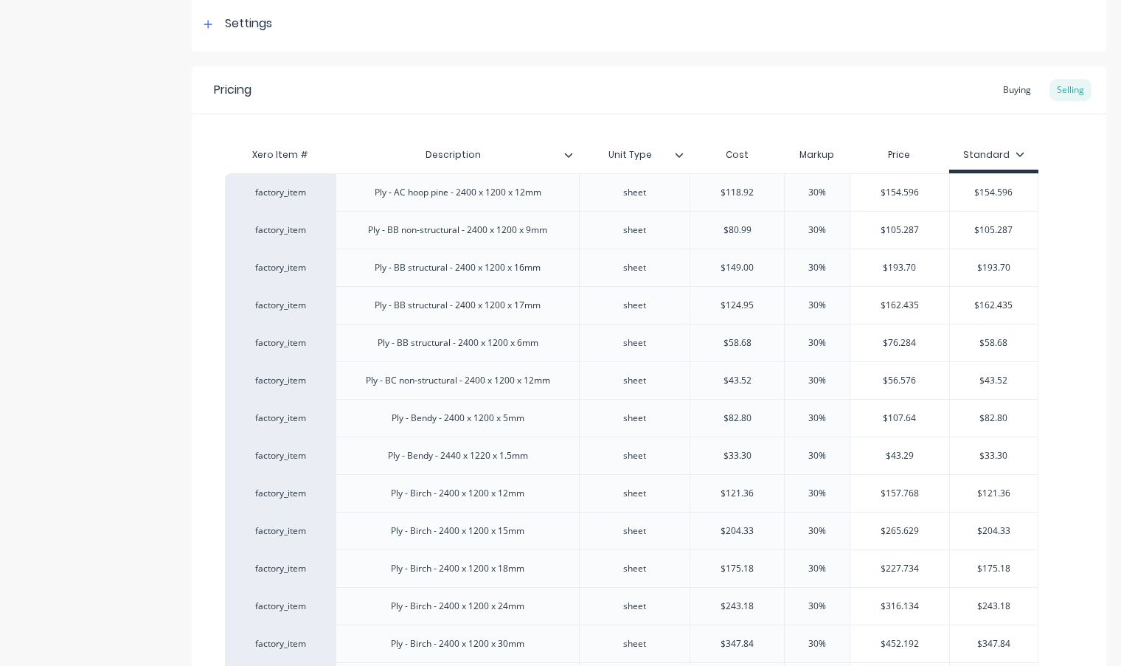
type textarea "x"
type input "$162.435"
click at [934, 341] on input "text" at bounding box center [899, 342] width 99 height 13
type input "$76.284"
drag, startPoint x: 930, startPoint y: 341, endPoint x: 871, endPoint y: 344, distance: 59.1
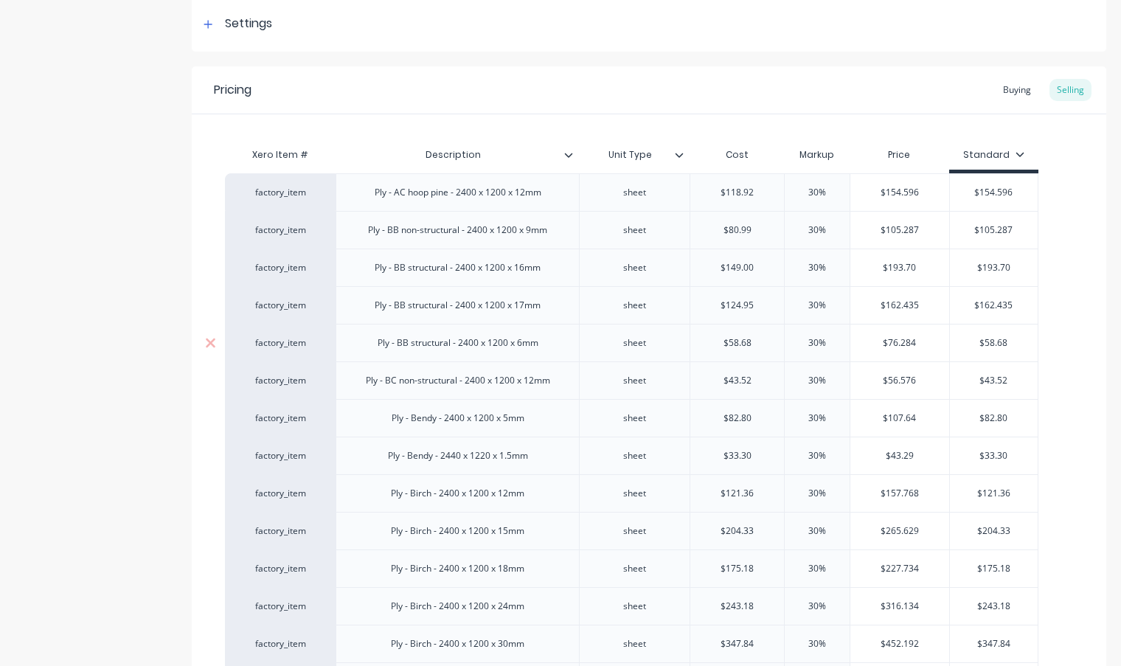
click at [871, 344] on input "$76.284" at bounding box center [899, 342] width 99 height 13
type input "$58.68"
drag, startPoint x: 1018, startPoint y: 343, endPoint x: 979, endPoint y: 343, distance: 38.3
click at [979, 343] on input "$58.68" at bounding box center [994, 342] width 88 height 13
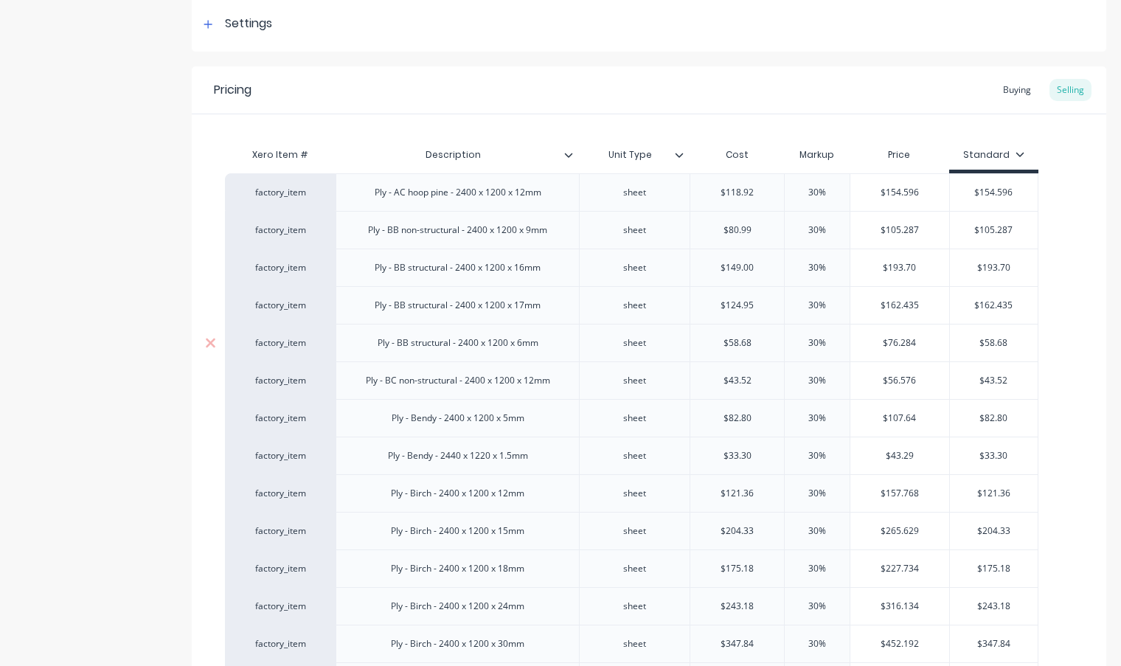
paste input "76.284"
type textarea "x"
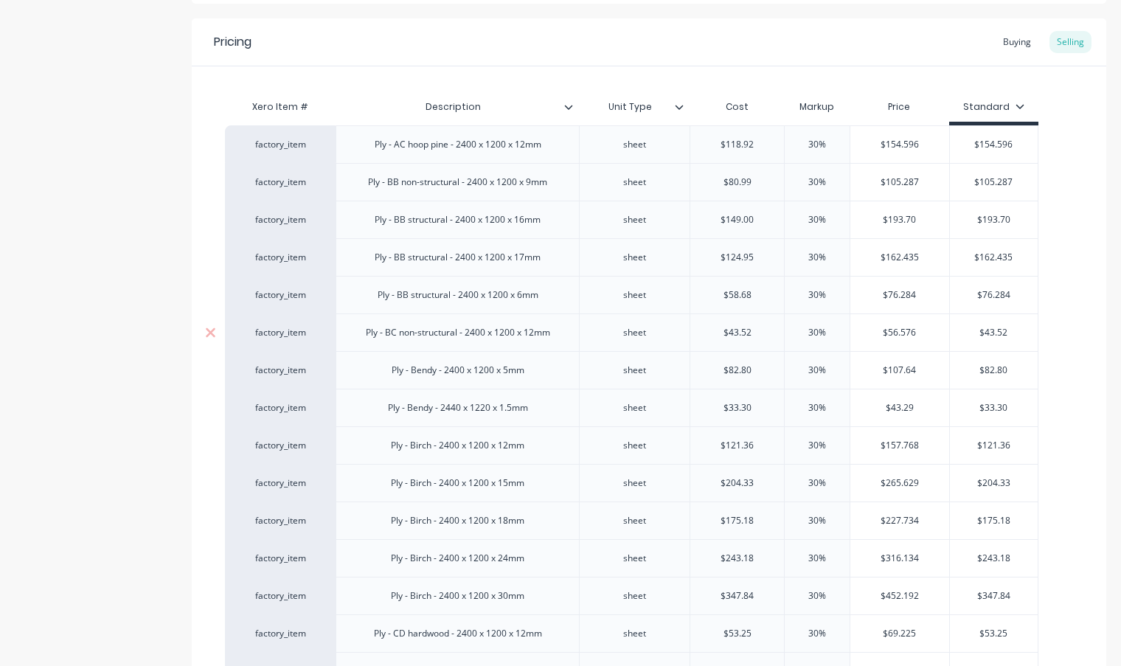
scroll to position [295, 0]
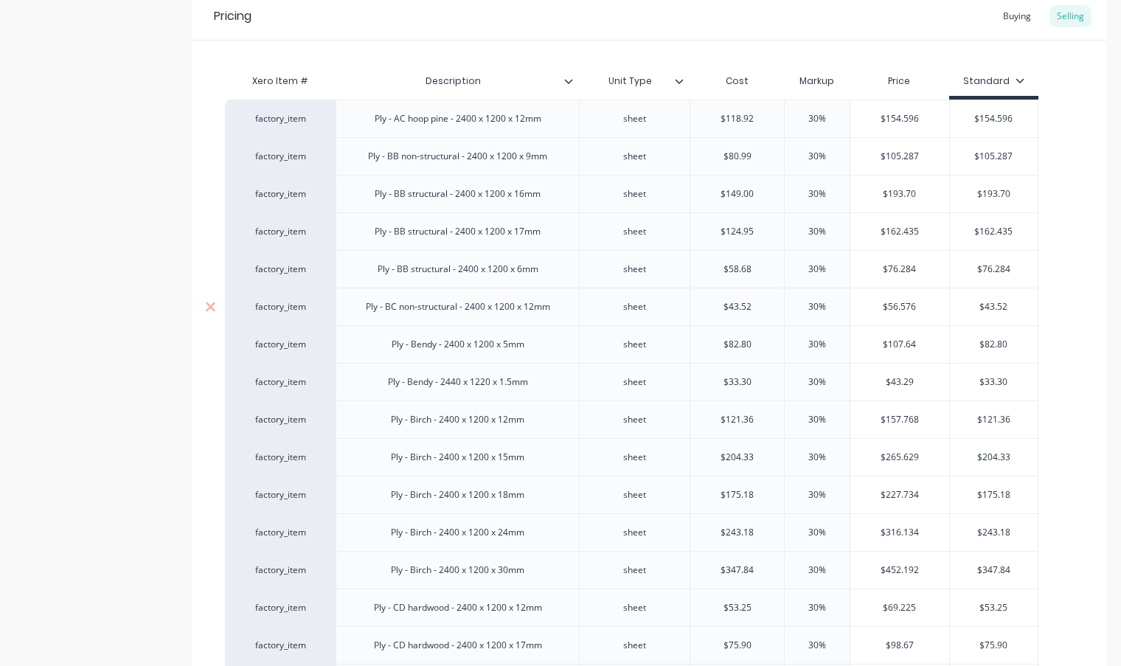
type input "$76.284"
type input "$56.576"
click at [922, 310] on input "$56.576" at bounding box center [899, 306] width 99 height 13
drag, startPoint x: 923, startPoint y: 310, endPoint x: 867, endPoint y: 306, distance: 56.9
click at [865, 308] on input "$56.576" at bounding box center [899, 306] width 99 height 13
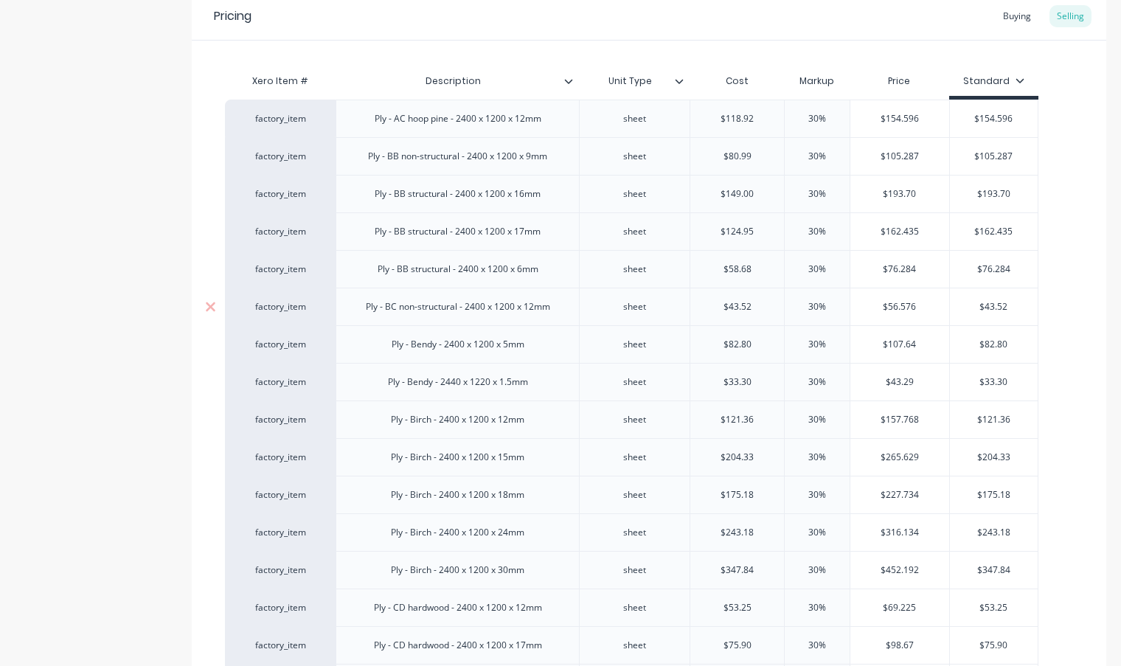
type input "$43.52"
click at [1011, 308] on input "$43.52" at bounding box center [994, 306] width 88 height 13
drag, startPoint x: 1003, startPoint y: 308, endPoint x: 963, endPoint y: 307, distance: 39.8
click at [962, 307] on input "$43.52" at bounding box center [994, 306] width 88 height 13
paste input "56.576"
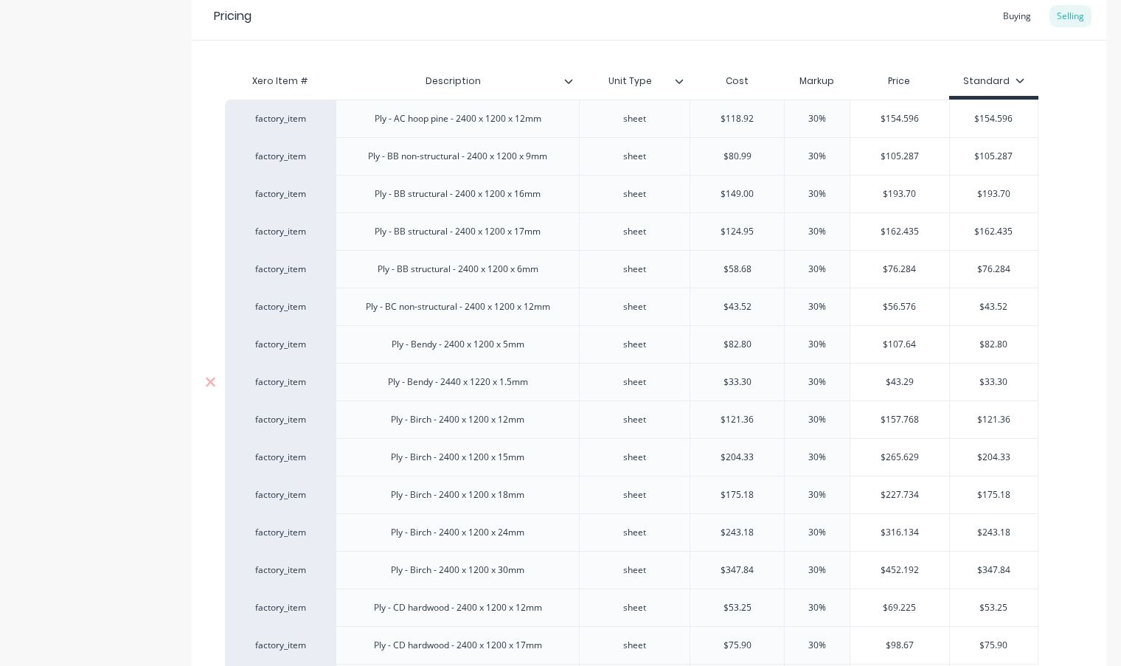
type textarea "x"
type input "$56.576"
type input "$107.64"
click at [923, 342] on input "$107.64" at bounding box center [899, 344] width 99 height 13
drag, startPoint x: 891, startPoint y: 342, endPoint x: 862, endPoint y: 342, distance: 28.8
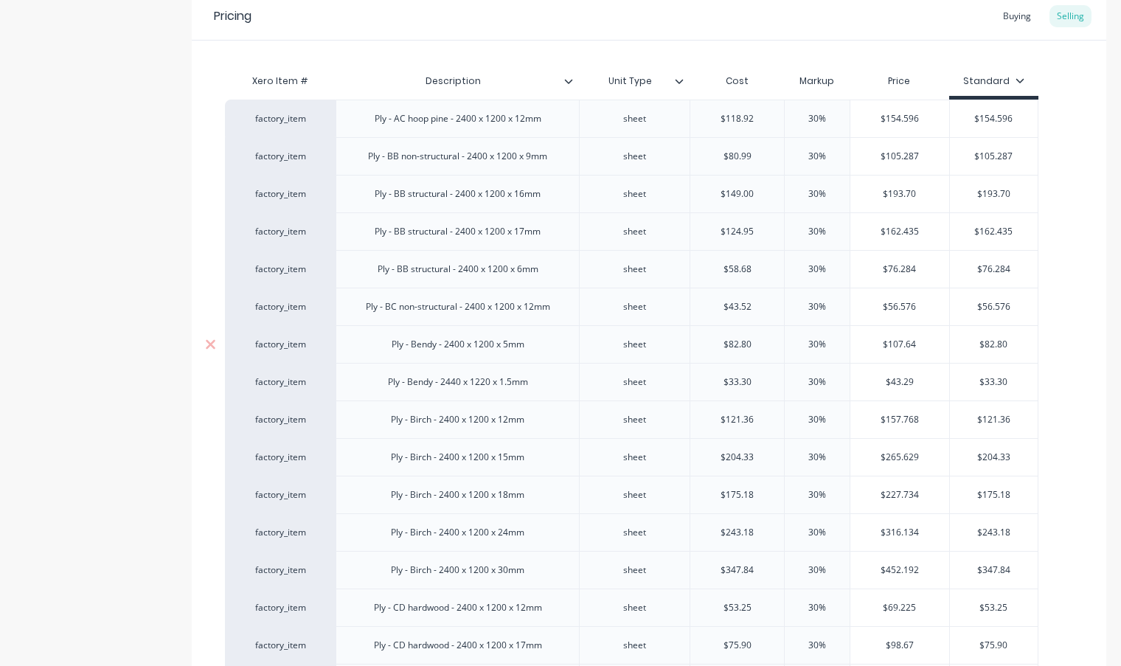
click at [862, 342] on input "$107.64" at bounding box center [899, 344] width 99 height 13
type input "$82.80"
click at [1028, 349] on input "$82.80" at bounding box center [994, 344] width 88 height 13
drag, startPoint x: 1019, startPoint y: 347, endPoint x: 956, endPoint y: 347, distance: 63.4
click at [956, 347] on input "$82.80" at bounding box center [994, 344] width 88 height 13
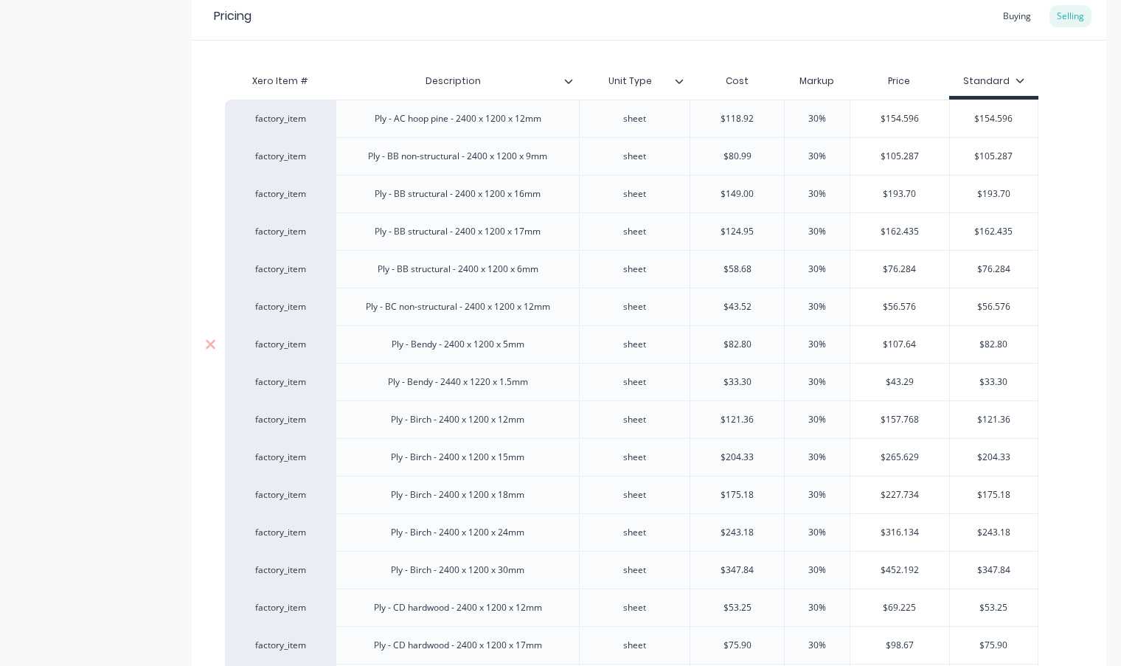
paste input "107.64"
type textarea "x"
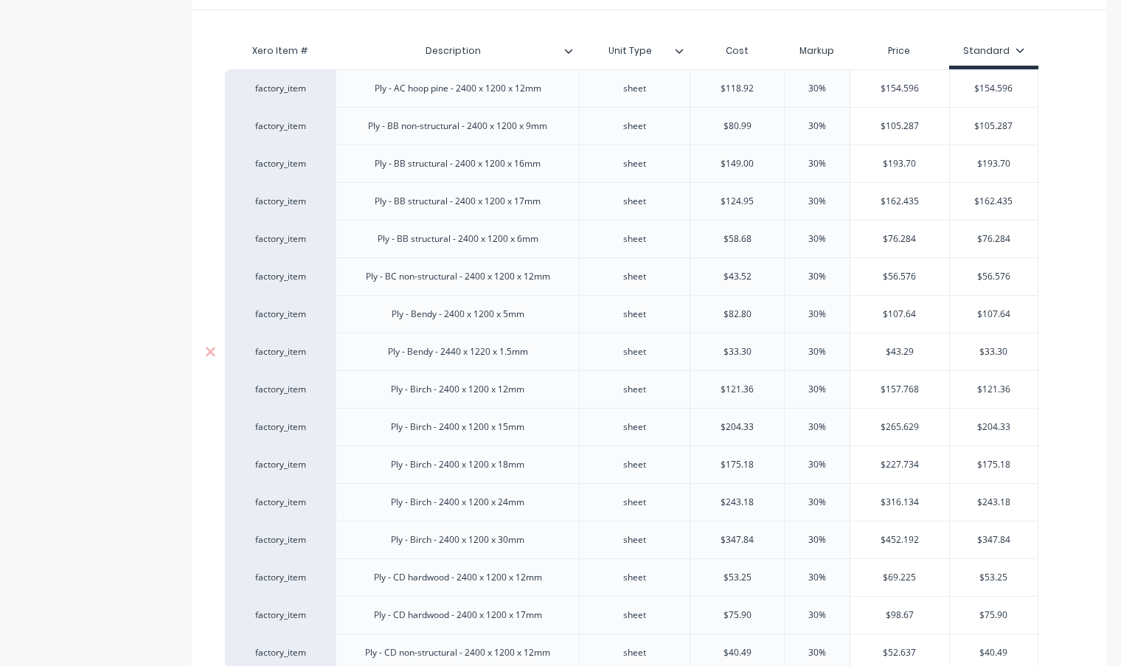
scroll to position [369, 0]
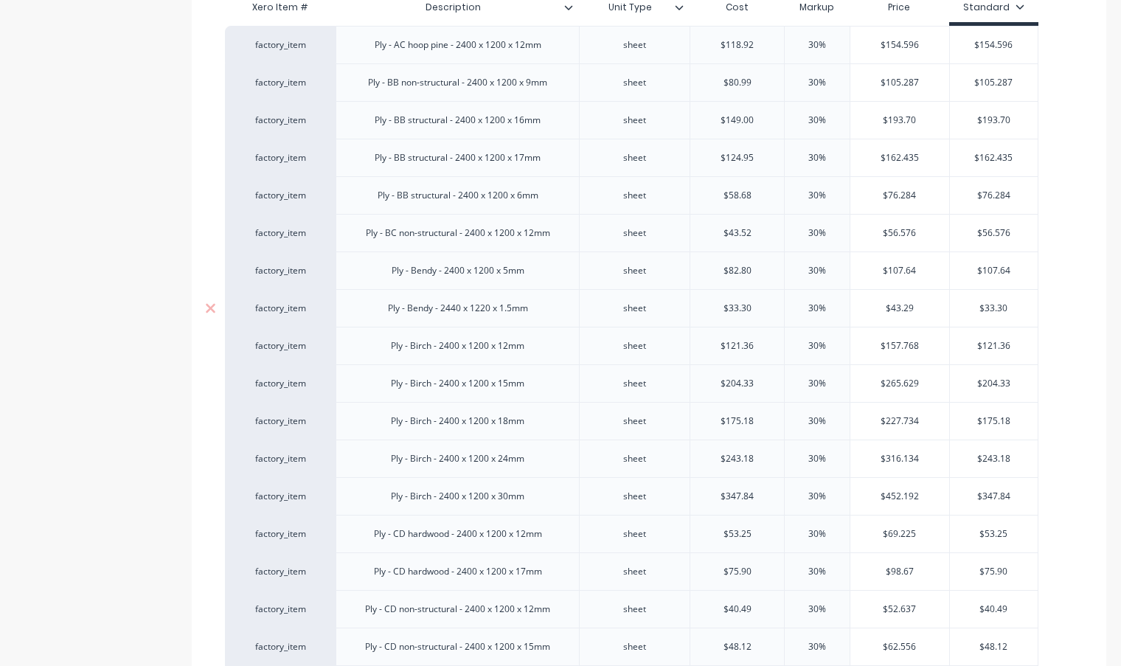
type input "$107.64"
type input "$43.29"
drag, startPoint x: 931, startPoint y: 311, endPoint x: 850, endPoint y: 314, distance: 80.4
click at [850, 311] on input "$43.29" at bounding box center [899, 308] width 99 height 13
click at [1007, 311] on input "$33.30" at bounding box center [994, 308] width 88 height 13
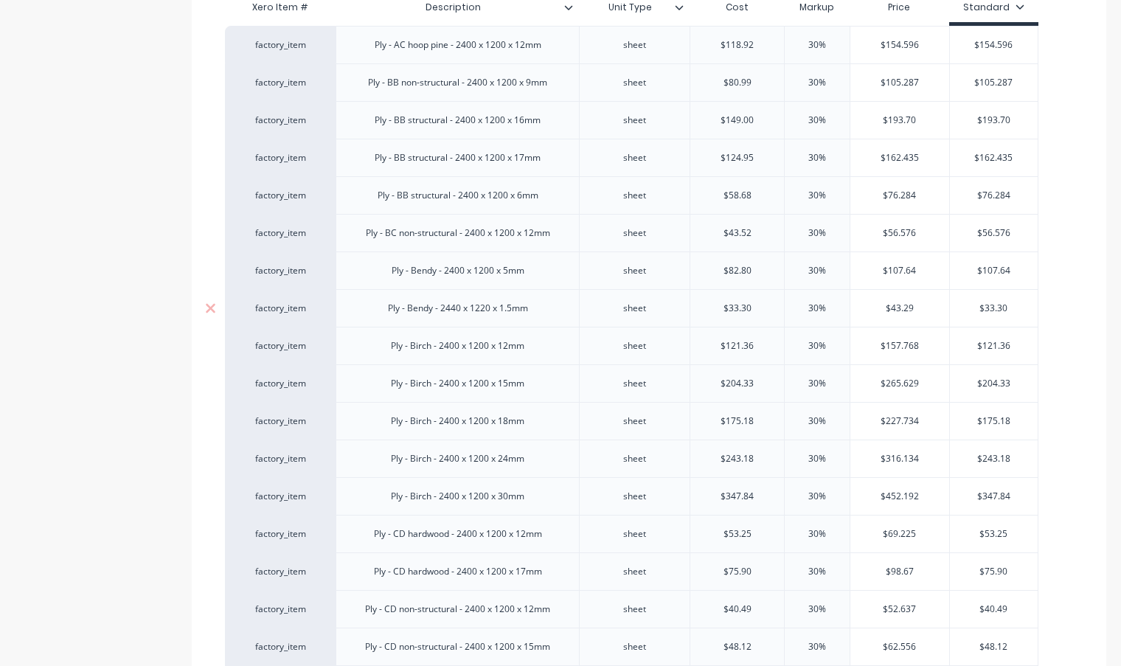
drag, startPoint x: 1021, startPoint y: 311, endPoint x: 964, endPoint y: 310, distance: 57.5
click at [964, 310] on input "$33.30" at bounding box center [994, 308] width 88 height 13
paste input "43.29"
type input "$43.29"
type textarea "x"
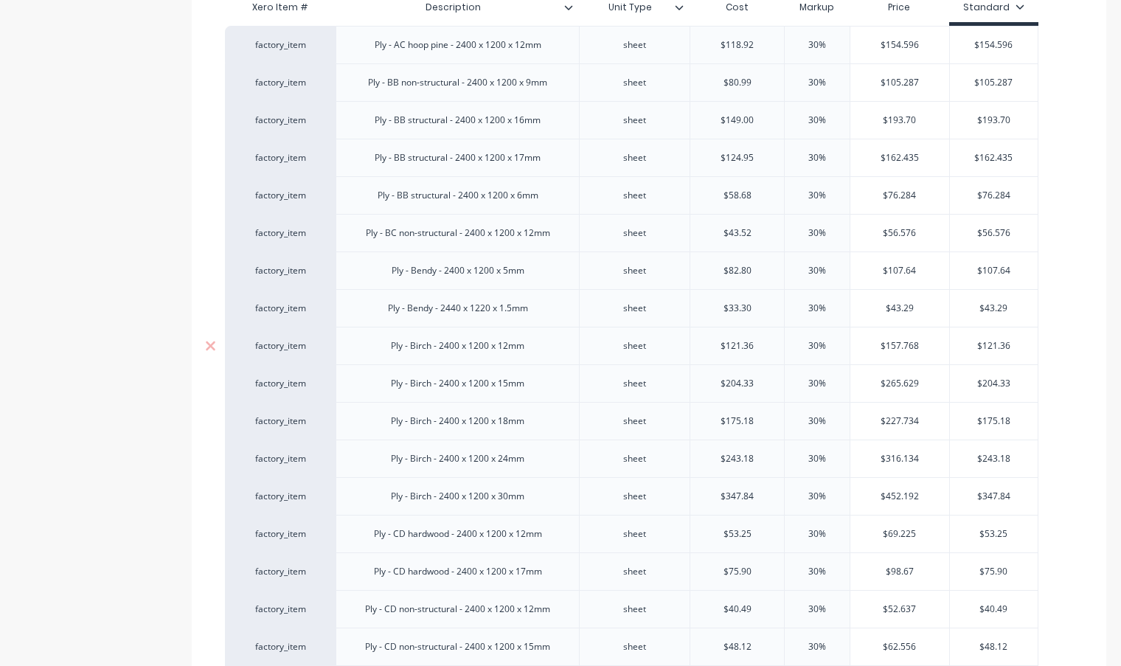
click at [929, 341] on div "$157.768" at bounding box center [899, 345] width 99 height 37
type input "$43.29"
type input "$157.768"
click at [922, 344] on input "$157.768" at bounding box center [899, 345] width 99 height 13
drag, startPoint x: 931, startPoint y: 343, endPoint x: 864, endPoint y: 341, distance: 67.1
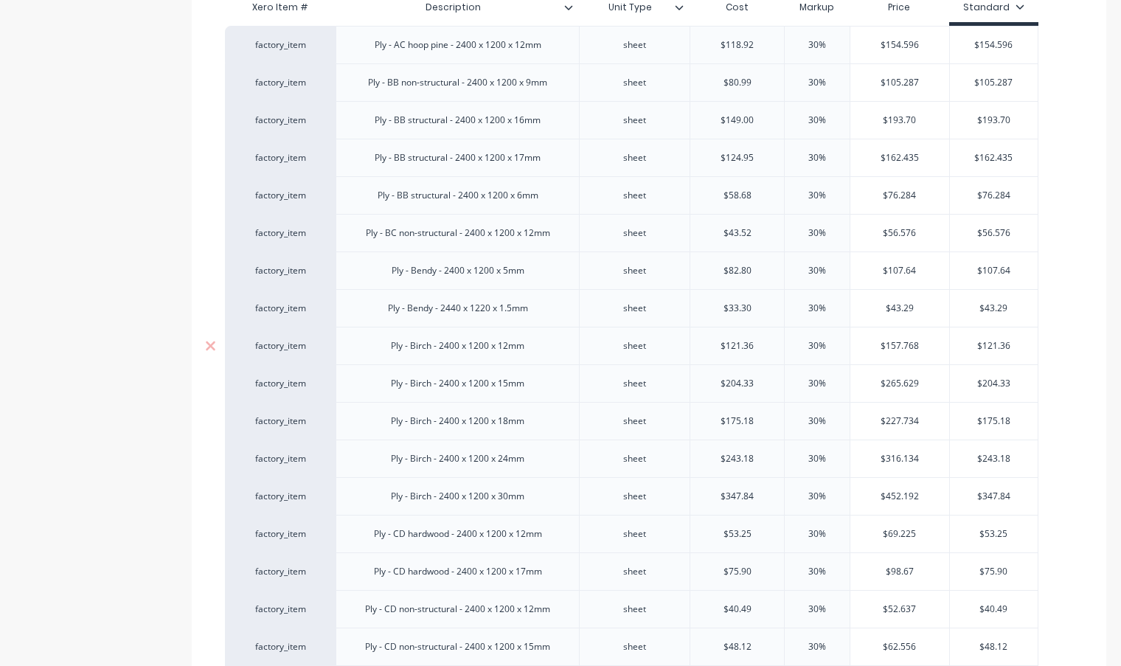
click at [864, 341] on input "$157.768" at bounding box center [899, 345] width 99 height 13
drag, startPoint x: 1020, startPoint y: 354, endPoint x: 966, endPoint y: 350, distance: 54.0
type input "$121.36"
click at [1010, 343] on input "$121.36" at bounding box center [994, 345] width 88 height 13
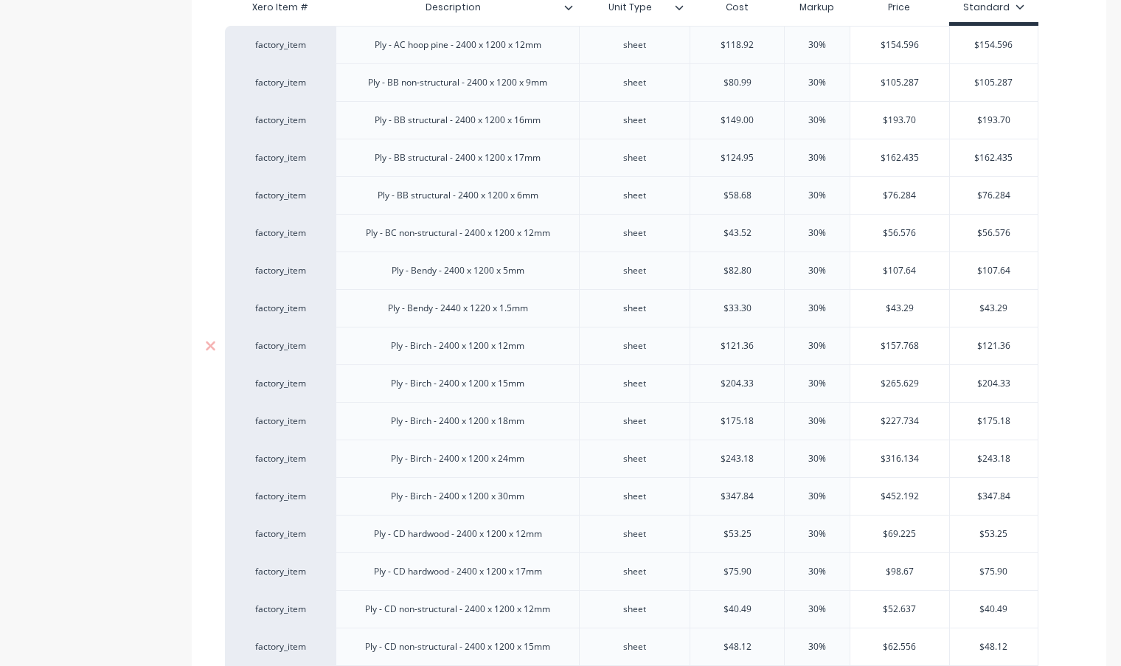
drag, startPoint x: 1012, startPoint y: 343, endPoint x: 969, endPoint y: 344, distance: 42.8
click at [969, 344] on input "$121.36" at bounding box center [994, 345] width 88 height 13
paste input "57.768"
type textarea "x"
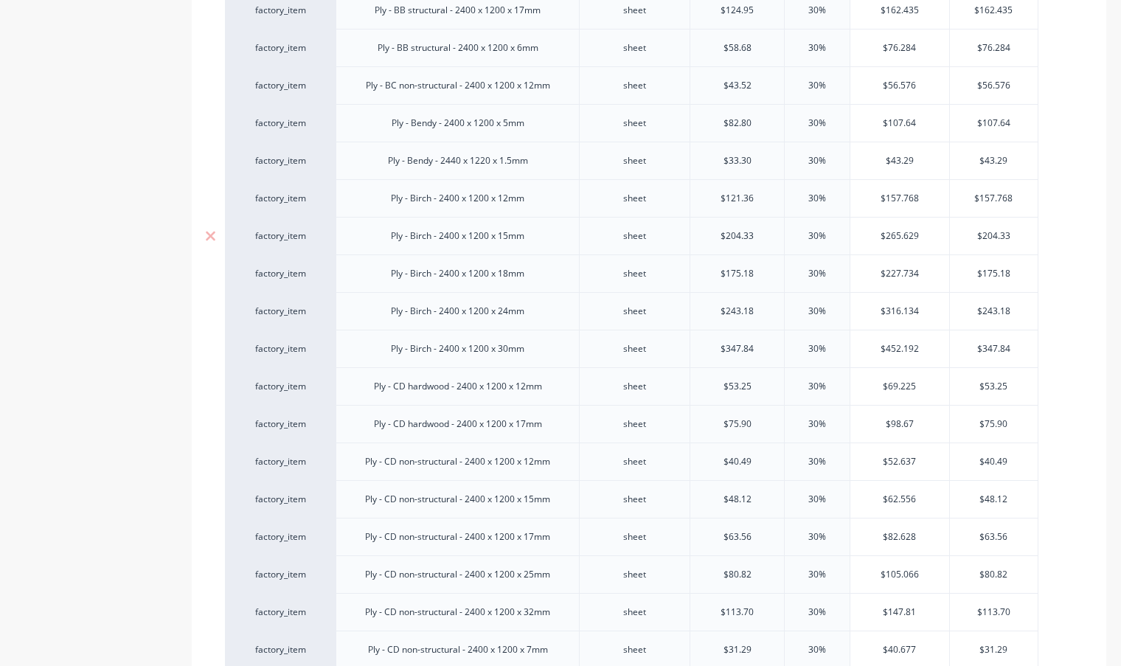
type input "$157.768"
type input "$265.629"
click at [947, 240] on input "$265.629" at bounding box center [899, 235] width 99 height 13
drag, startPoint x: 934, startPoint y: 237, endPoint x: 880, endPoint y: 235, distance: 53.9
click at [880, 235] on input "$265.629" at bounding box center [899, 235] width 99 height 13
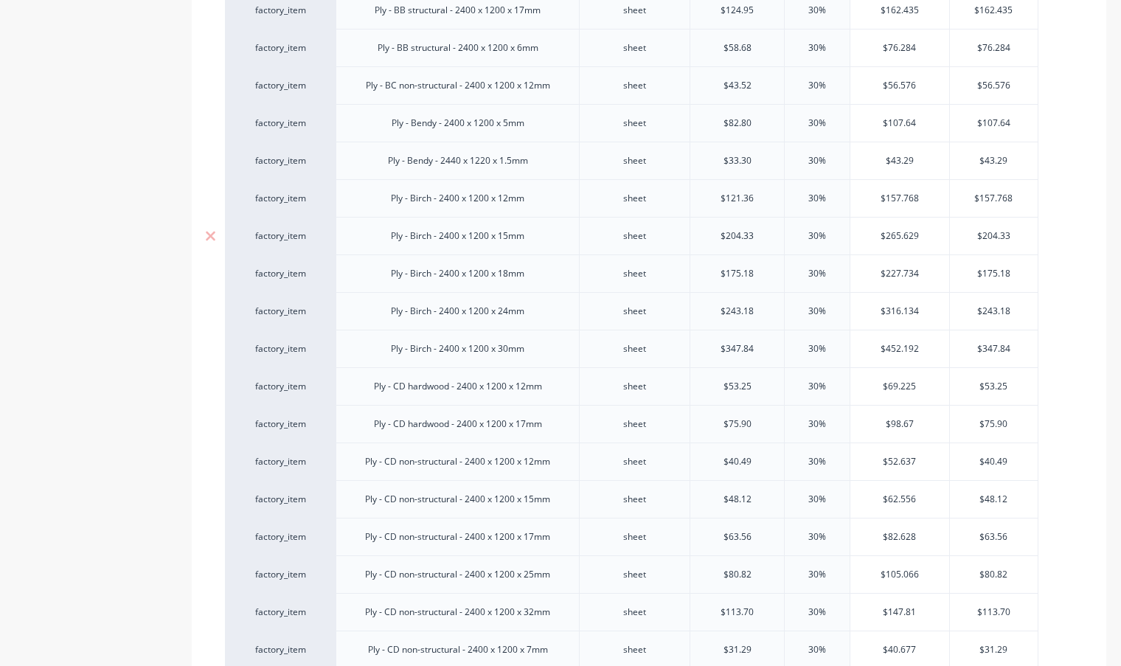
click at [1021, 232] on input "$204.33" at bounding box center [994, 235] width 88 height 13
drag, startPoint x: 1015, startPoint y: 236, endPoint x: 950, endPoint y: 235, distance: 64.9
click at [949, 235] on div "$204.33 $204.33" at bounding box center [994, 236] width 90 height 38
paste input "65.629"
type input "$265.629"
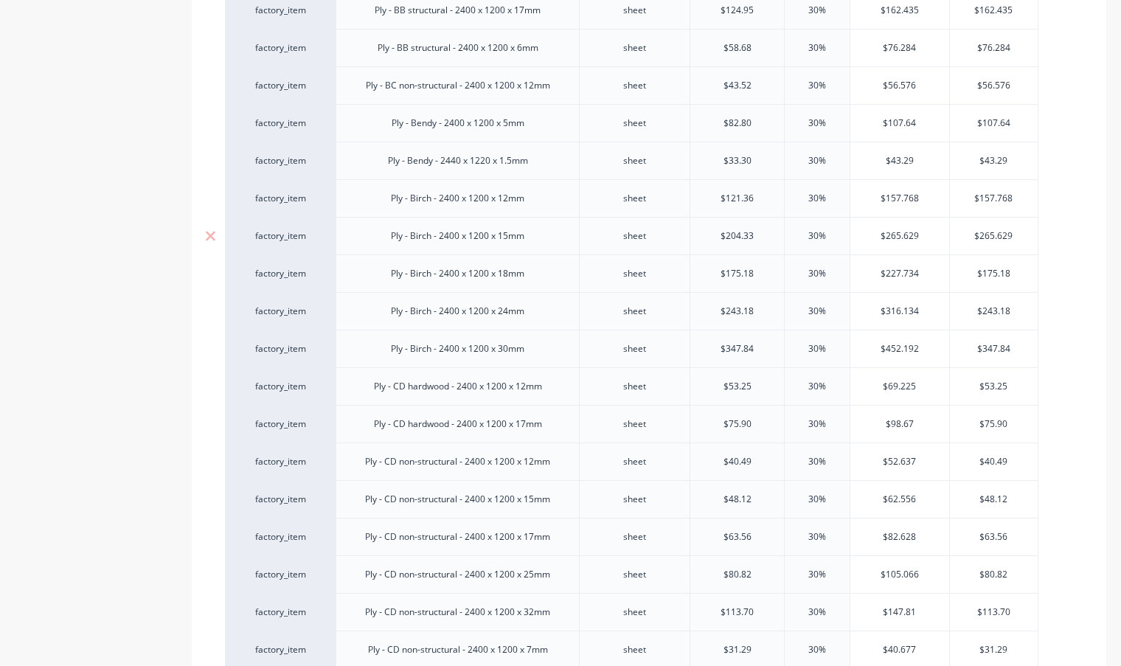
type textarea "x"
type input "$265.629"
type input "$227.734"
click at [929, 279] on input "$227.734" at bounding box center [899, 273] width 99 height 13
drag, startPoint x: 929, startPoint y: 279, endPoint x: 886, endPoint y: 283, distance: 43.0
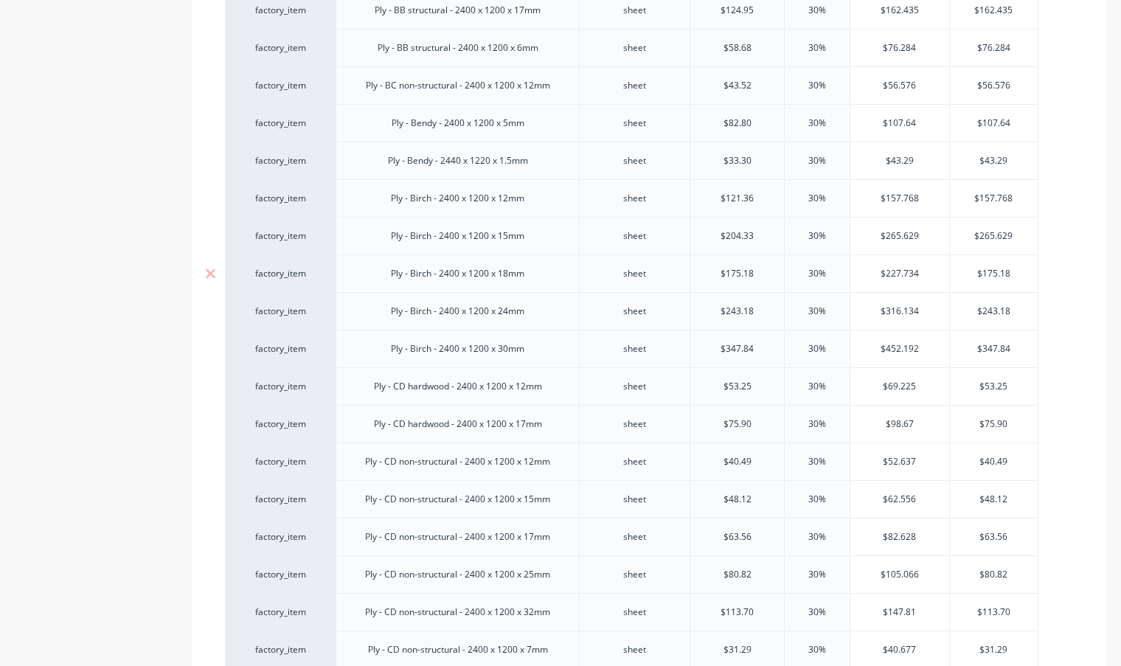
click at [870, 282] on div "$227.734 $227.734" at bounding box center [899, 273] width 99 height 37
click at [1025, 262] on div "$175.18" at bounding box center [994, 273] width 88 height 37
drag, startPoint x: 1018, startPoint y: 274, endPoint x: 972, endPoint y: 279, distance: 46.7
click at [972, 279] on input "$175.18" at bounding box center [994, 273] width 88 height 13
paste input "227.734"
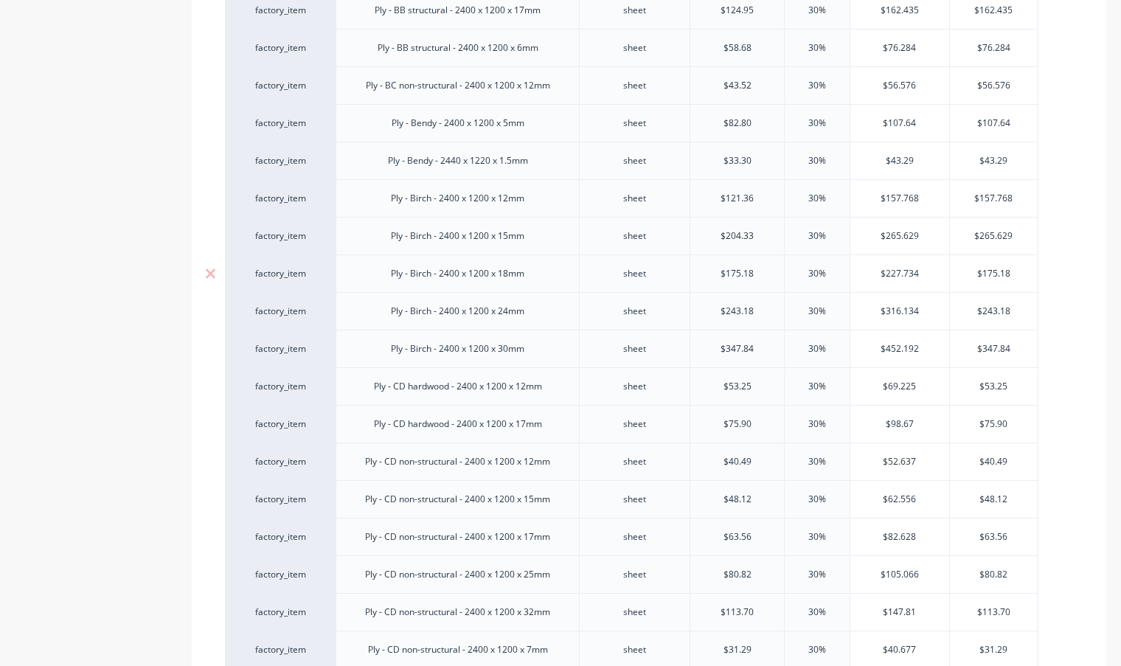
type input "$227.734"
type textarea "x"
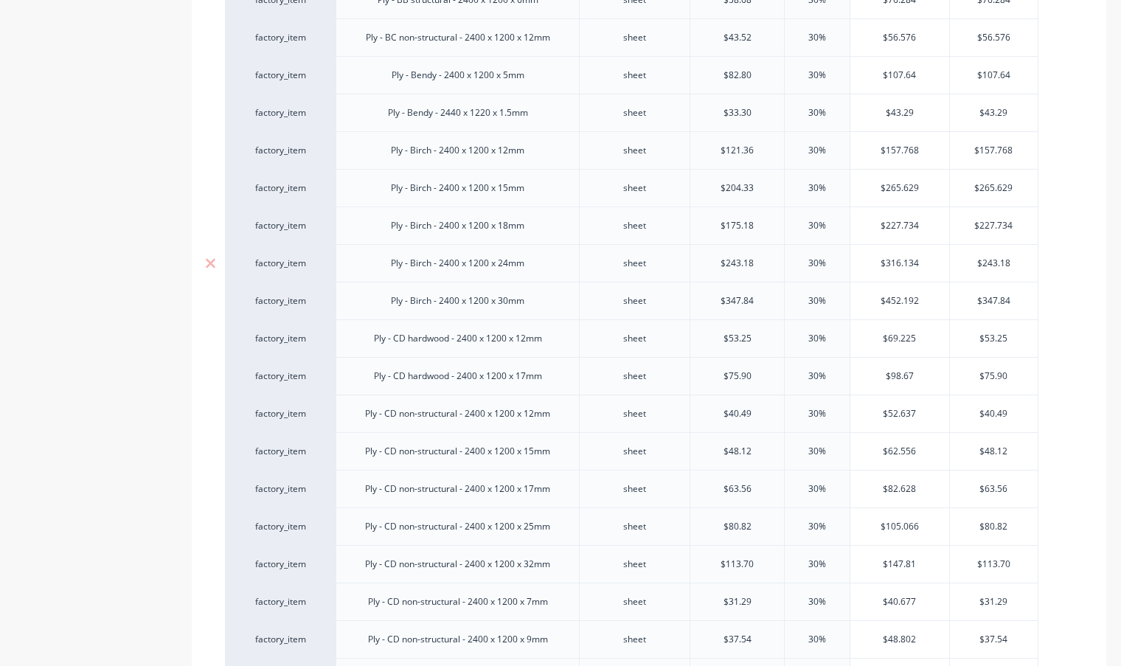
scroll to position [590, 0]
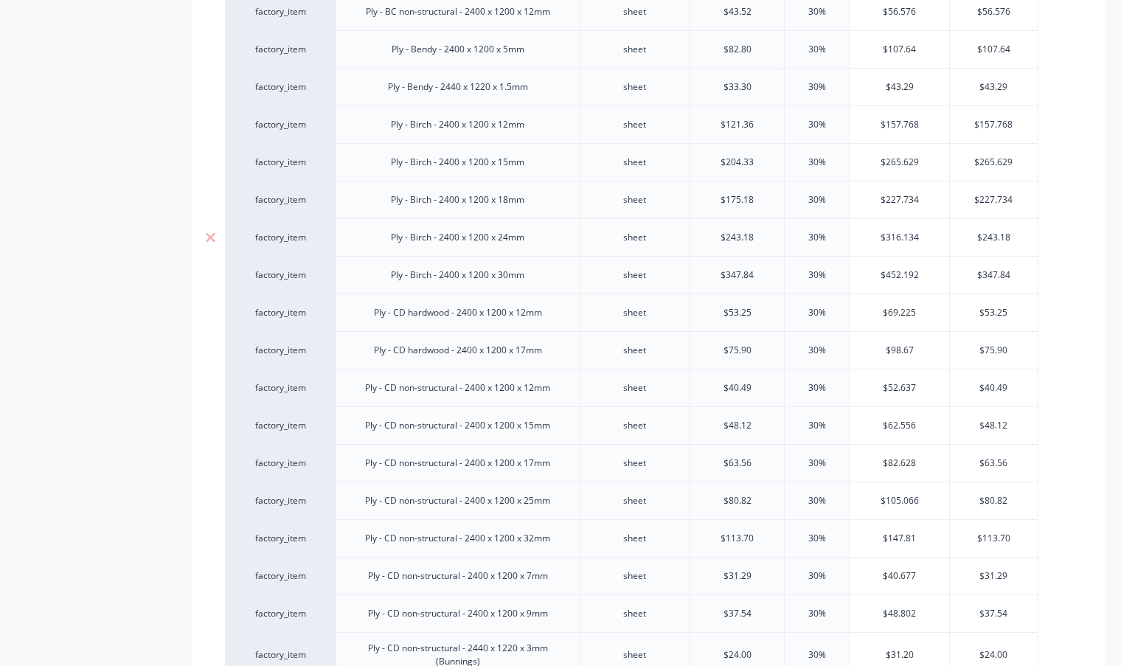
type input "$227.734"
type input "$316.134"
click at [920, 236] on input "$316.134" at bounding box center [899, 237] width 99 height 13
drag, startPoint x: 920, startPoint y: 235, endPoint x: 868, endPoint y: 237, distance: 52.4
click at [868, 237] on input "$316.134" at bounding box center [899, 237] width 99 height 13
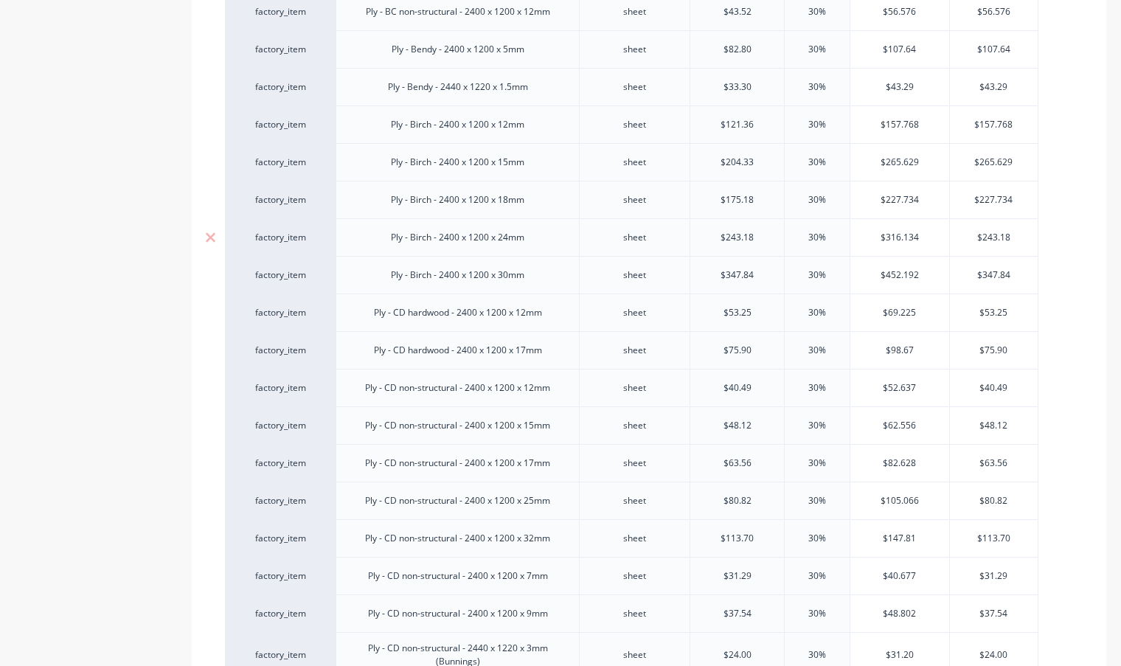
click at [1021, 246] on div "$243.18" at bounding box center [994, 237] width 88 height 37
drag, startPoint x: 1018, startPoint y: 242, endPoint x: 964, endPoint y: 242, distance: 54.6
click at [964, 242] on input "$243.18" at bounding box center [994, 237] width 88 height 13
paste input "316.134"
type input "$316.134"
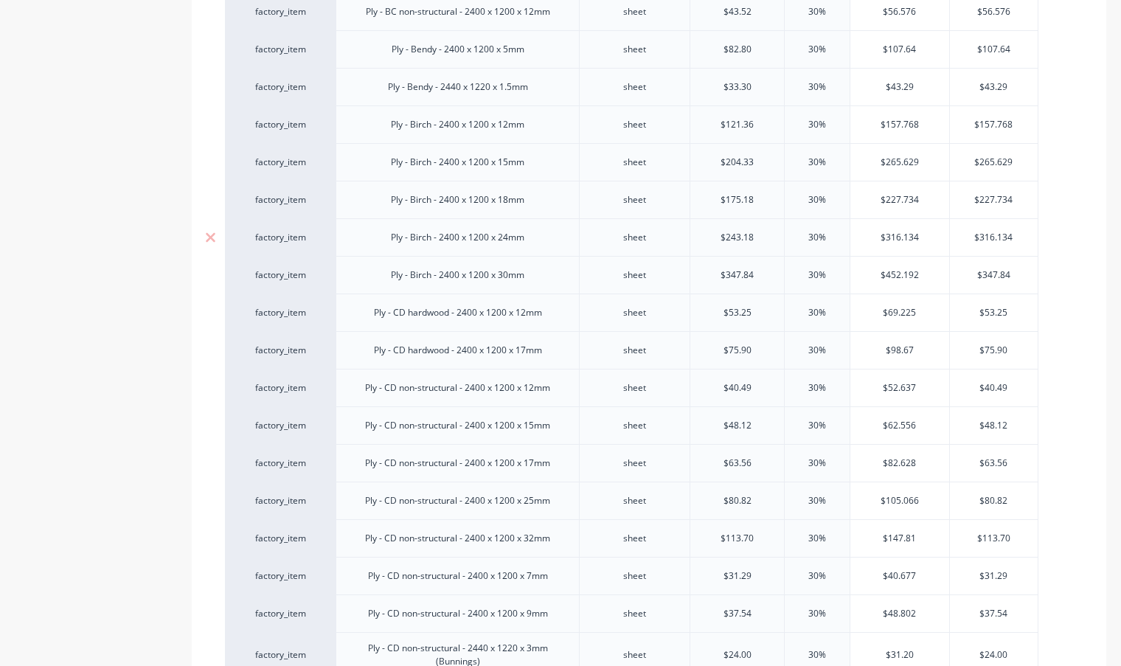
type textarea "x"
type input "$316.134"
type input "$452.192"
drag, startPoint x: 889, startPoint y: 274, endPoint x: 869, endPoint y: 274, distance: 19.9
click at [869, 274] on input "$452.192" at bounding box center [899, 274] width 99 height 13
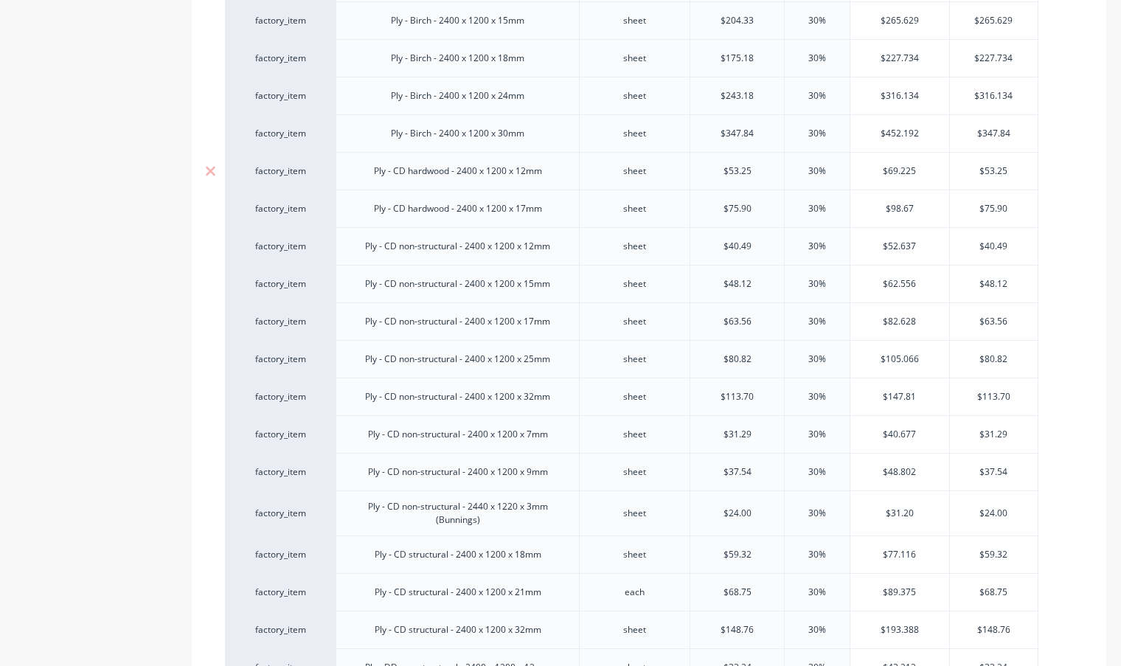
scroll to position [737, 0]
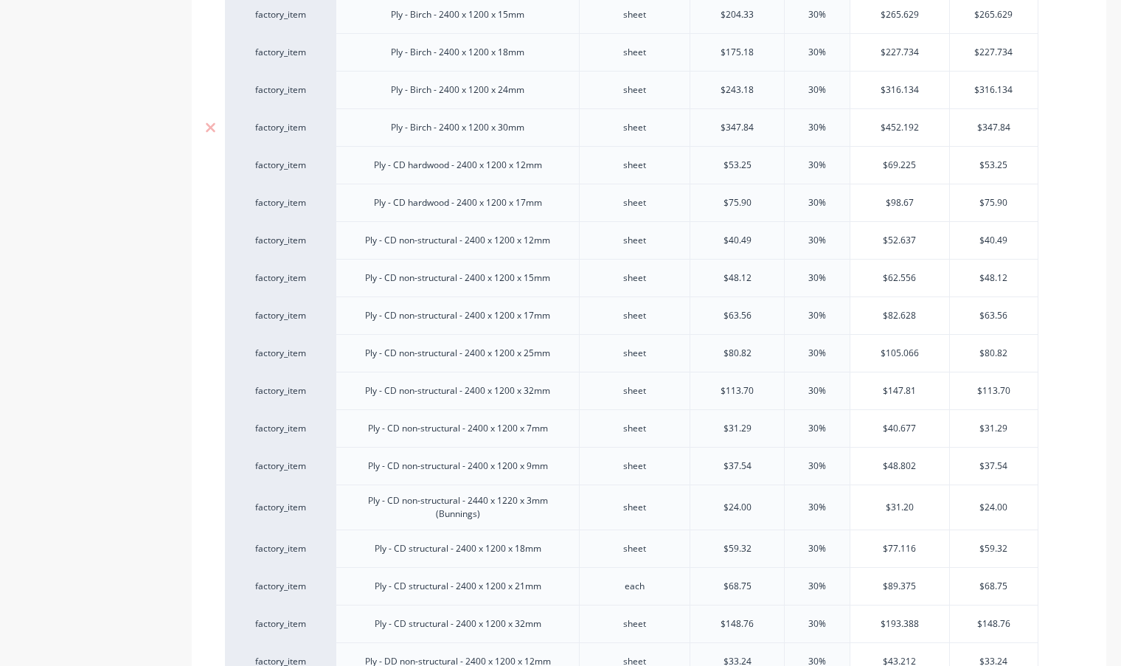
type input "$347.84"
drag, startPoint x: 1008, startPoint y: 129, endPoint x: 970, endPoint y: 129, distance: 38.3
click at [970, 129] on input "$347.84" at bounding box center [994, 127] width 88 height 13
paste input "452.192"
type textarea "x"
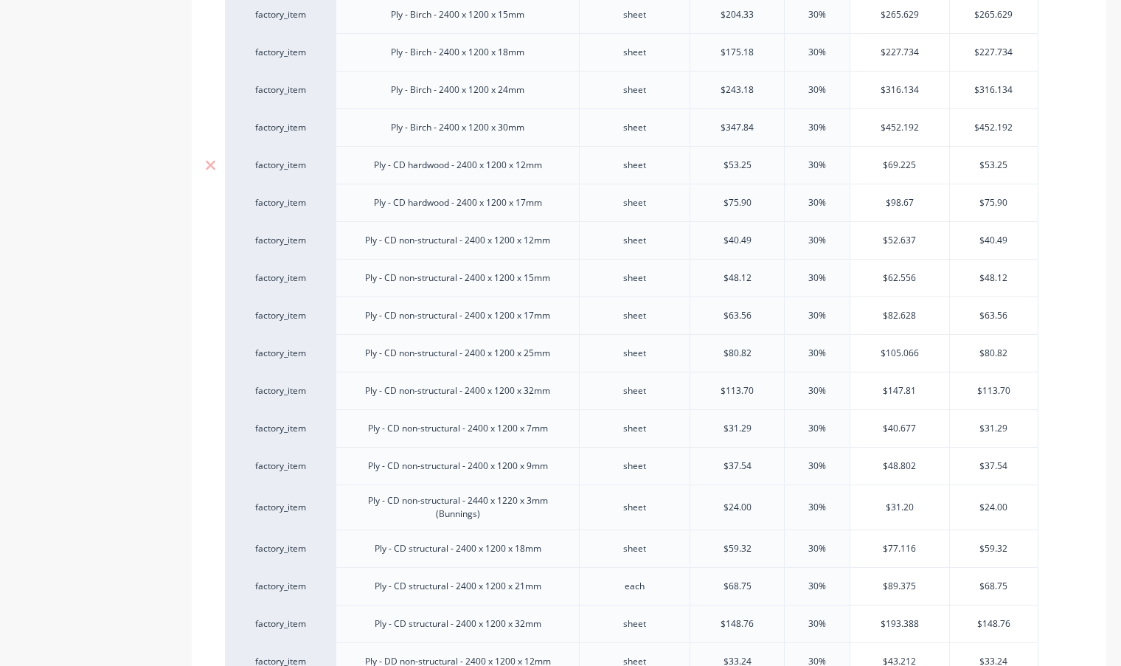
click at [922, 158] on div "$69.225" at bounding box center [899, 165] width 99 height 37
type input "$452.192"
type input "$69.225"
drag, startPoint x: 923, startPoint y: 168, endPoint x: 863, endPoint y: 171, distance: 59.8
click at [863, 171] on input "$69.225" at bounding box center [899, 165] width 99 height 13
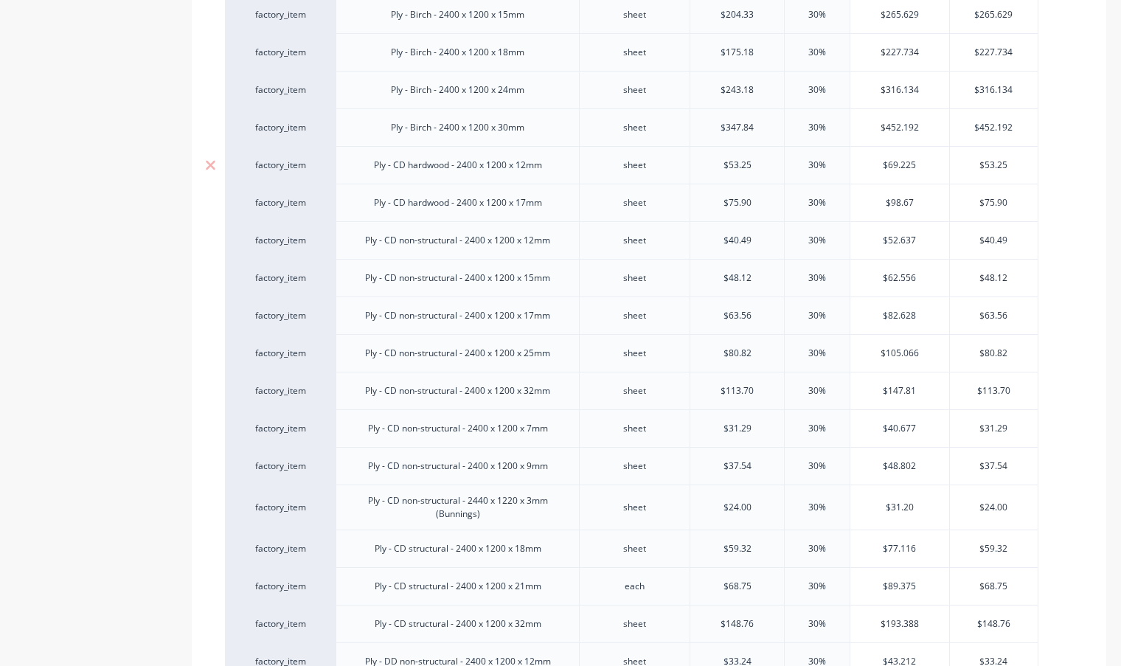
click at [1011, 156] on div "$53.25" at bounding box center [994, 165] width 88 height 37
click at [936, 168] on div "factory_item Ply - CD hardwood - 2400 x 1200 x 12mm sheet $53.25 30% 30% $69.22…" at bounding box center [631, 165] width 813 height 38
paste input "69.2"
type input "$69.225"
type textarea "x"
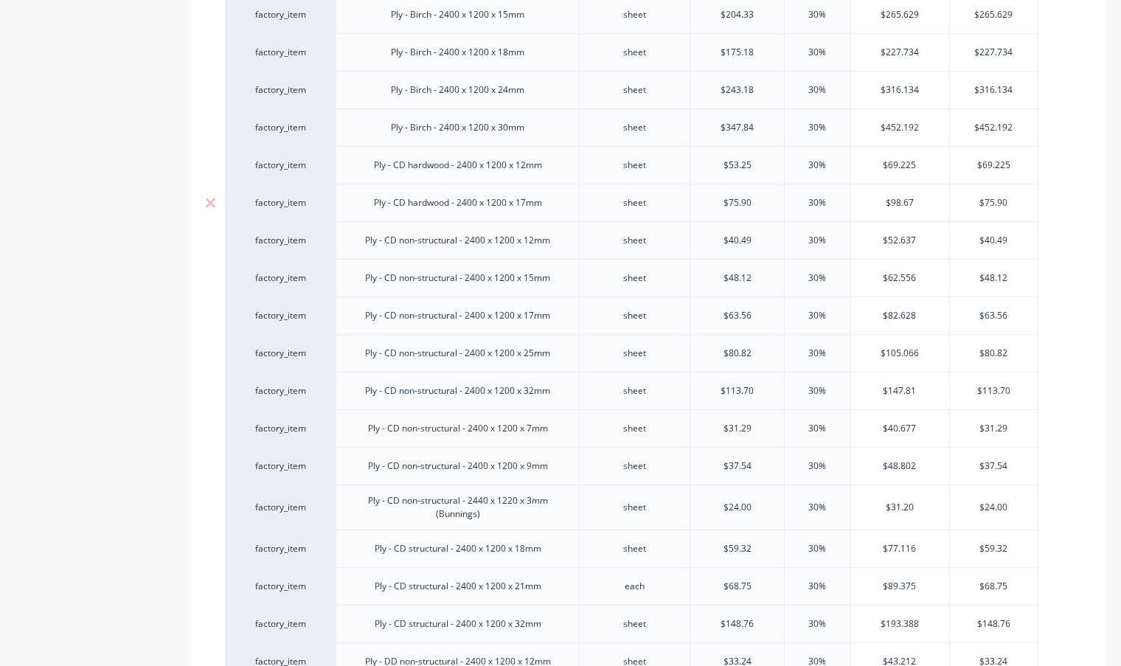
scroll to position [811, 0]
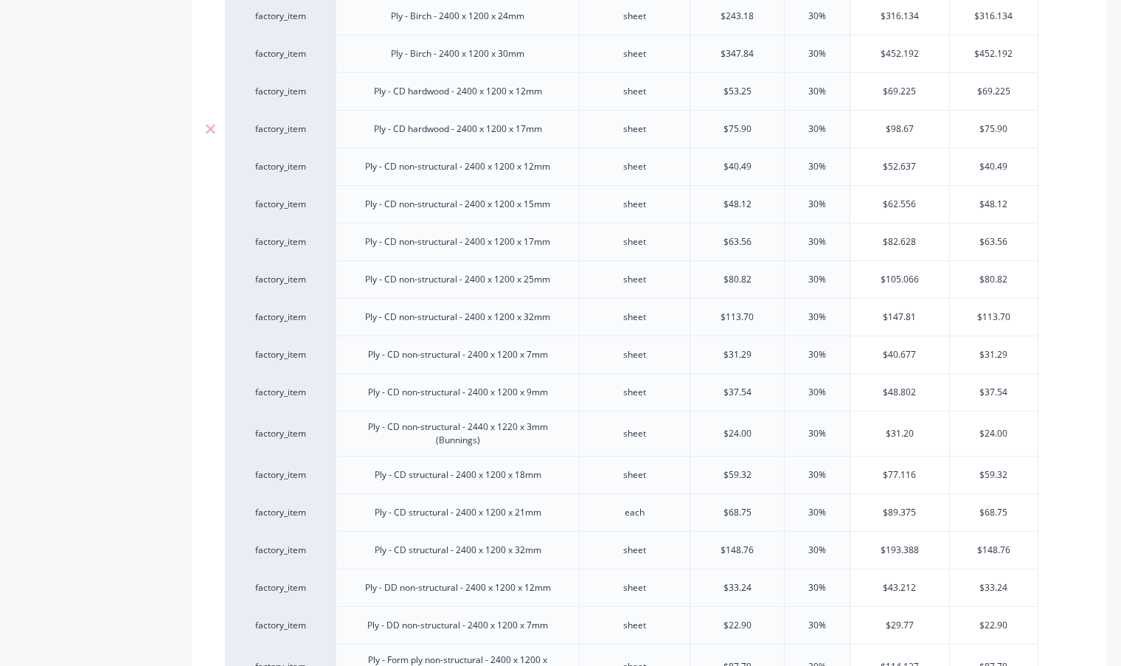
drag, startPoint x: 894, startPoint y: 128, endPoint x: 872, endPoint y: 128, distance: 21.4
click at [872, 128] on input "$98.67" at bounding box center [899, 128] width 99 height 13
click at [1021, 133] on input "$75.90" at bounding box center [994, 128] width 88 height 13
drag, startPoint x: 966, startPoint y: 133, endPoint x: 954, endPoint y: 133, distance: 12.5
click at [954, 133] on input "$75.90" at bounding box center [994, 128] width 88 height 13
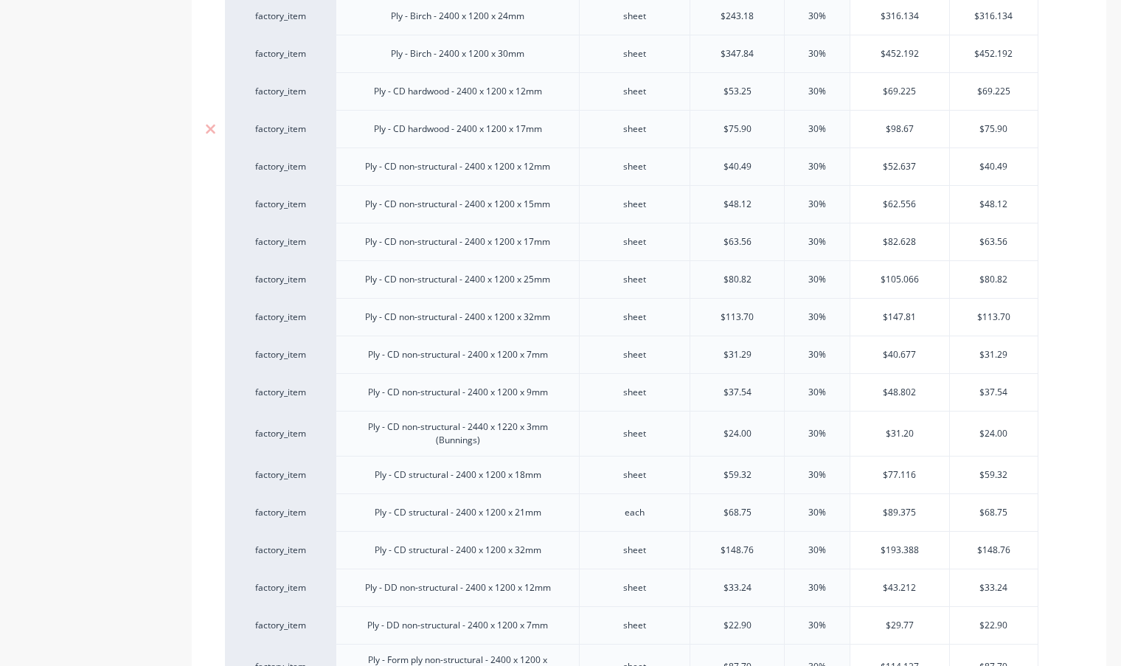
paste input "98.67"
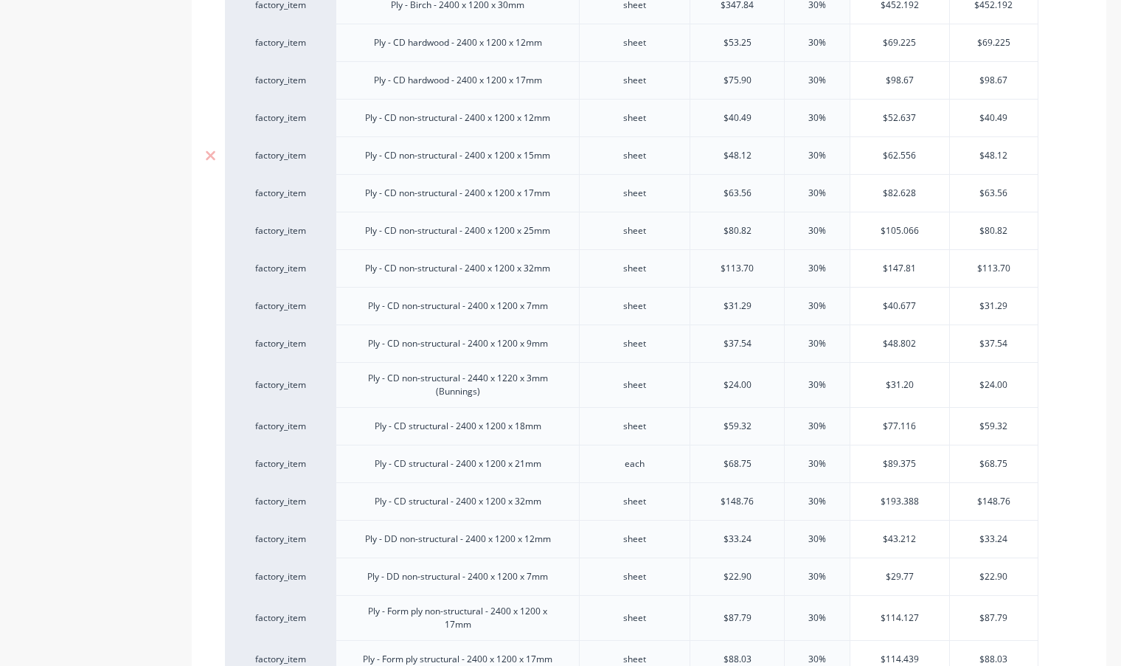
scroll to position [885, 0]
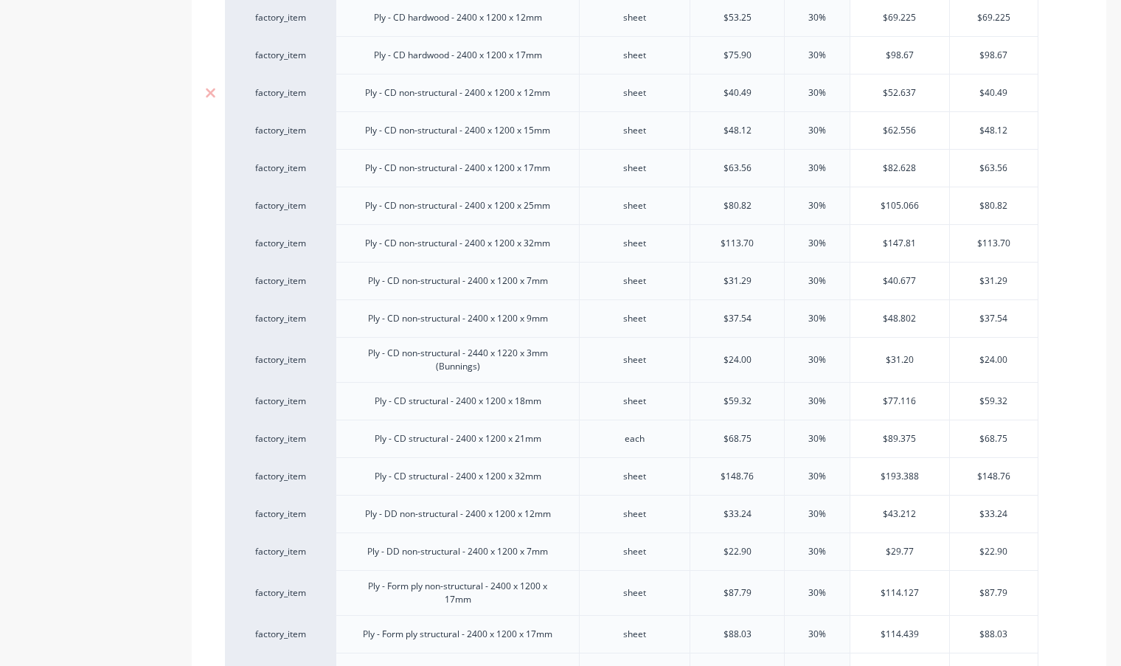
drag, startPoint x: 945, startPoint y: 89, endPoint x: 875, endPoint y: 94, distance: 70.2
click at [875, 94] on input "$52.637" at bounding box center [899, 92] width 99 height 13
click at [1033, 92] on input "$40.49" at bounding box center [994, 92] width 88 height 13
drag, startPoint x: 963, startPoint y: 91, endPoint x: 955, endPoint y: 91, distance: 8.1
click at [955, 91] on input "$40.49" at bounding box center [994, 92] width 88 height 13
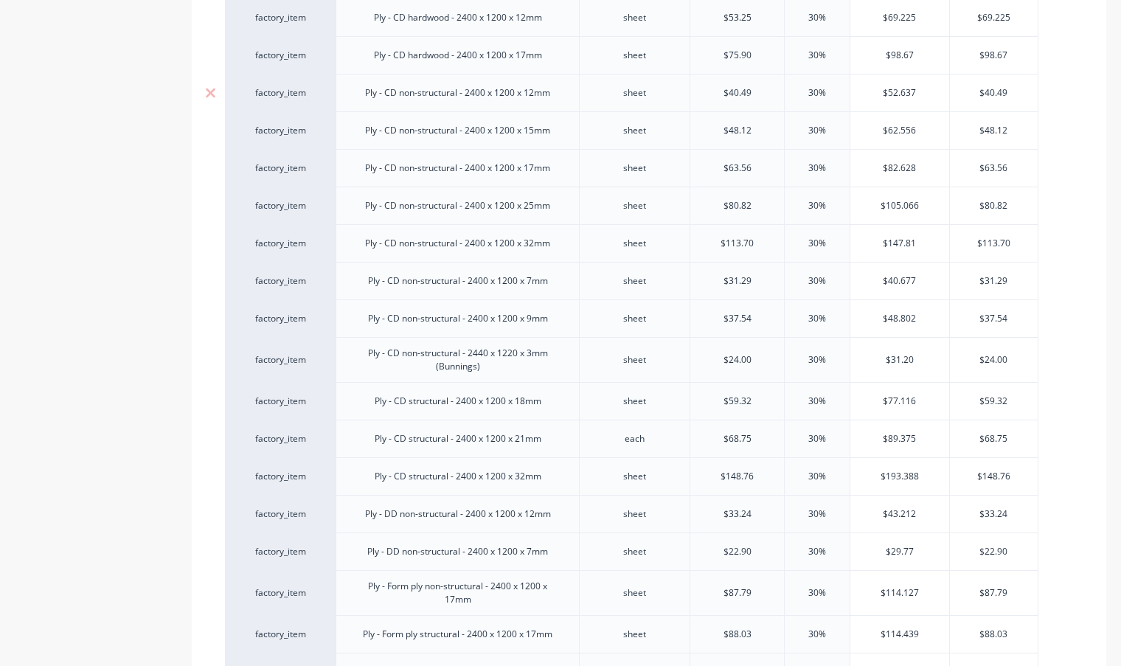
paste input "52.637"
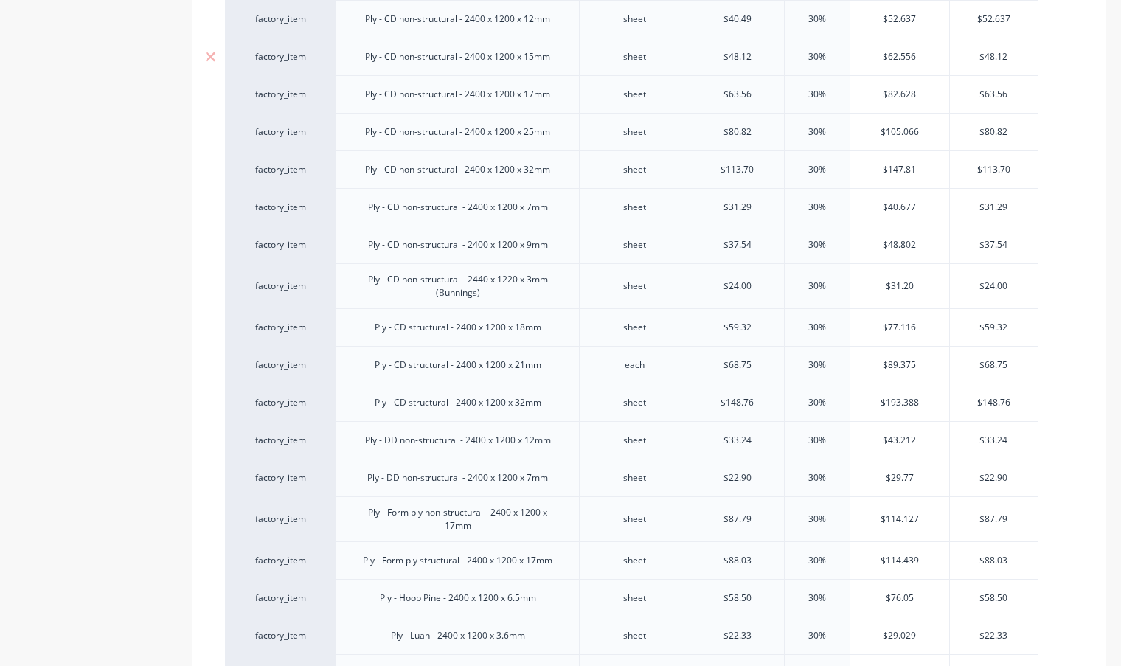
drag, startPoint x: 937, startPoint y: 57, endPoint x: 858, endPoint y: 56, distance: 78.2
click at [858, 56] on input "$62.556" at bounding box center [899, 56] width 99 height 13
click at [1015, 74] on div "$48.12" at bounding box center [994, 56] width 88 height 37
drag, startPoint x: 1019, startPoint y: 58, endPoint x: 971, endPoint y: 58, distance: 47.9
click at [971, 58] on input "$48.12" at bounding box center [994, 56] width 88 height 13
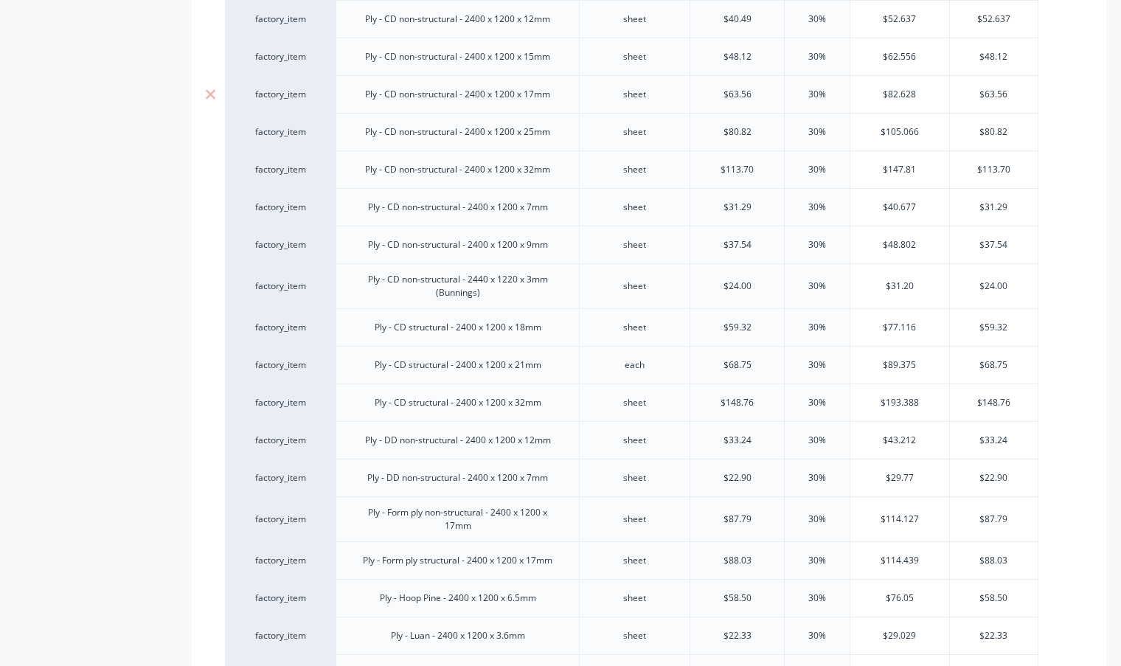
paste input "62.556"
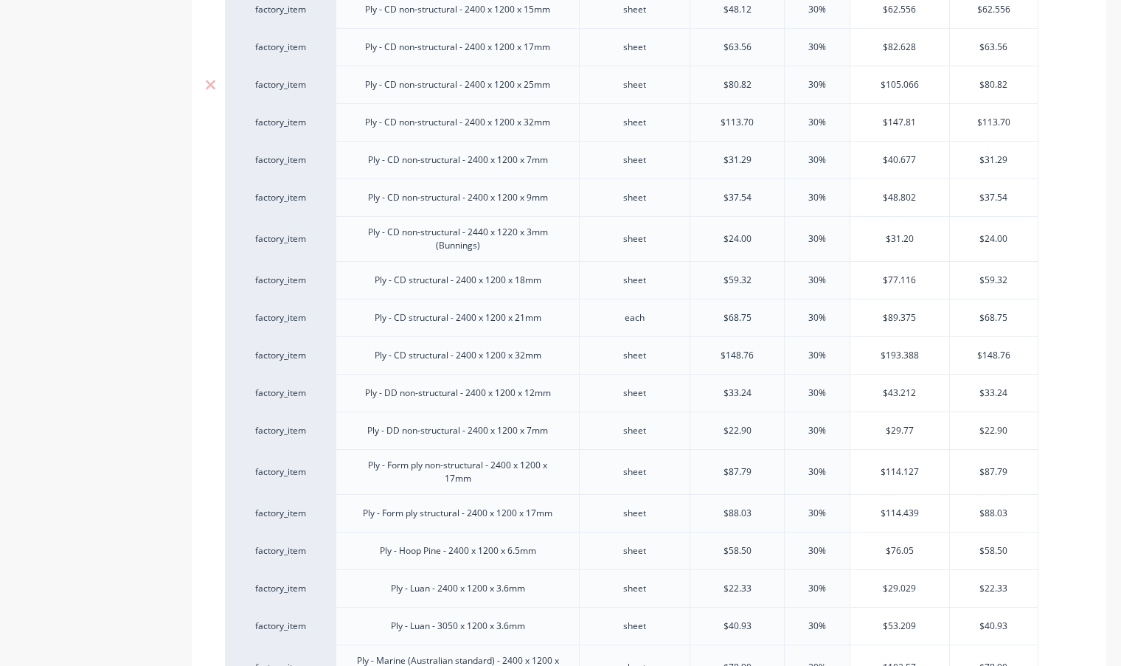
scroll to position [1032, 0]
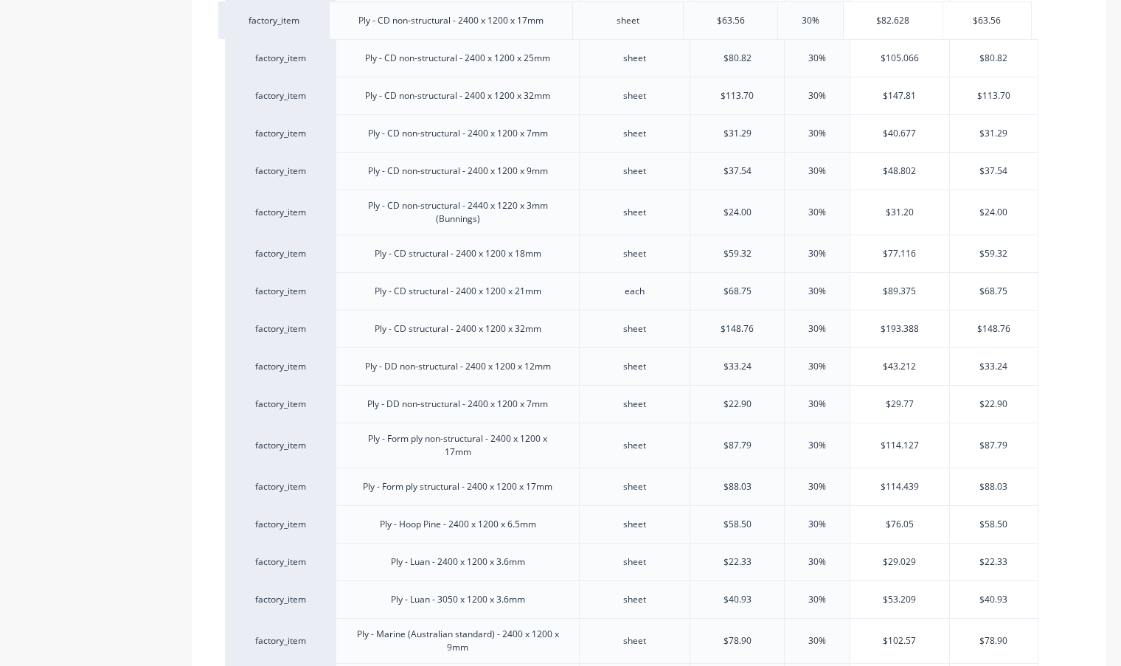
drag, startPoint x: 914, startPoint y: 27, endPoint x: 861, endPoint y: 27, distance: 53.1
click at [861, 27] on div "factory_item Ply - AC hoop pine - 2400 x 1200 x 12mm sheet $118.92 30% $154.596…" at bounding box center [649, 95] width 848 height 1466
drag, startPoint x: 932, startPoint y: 21, endPoint x: 872, endPoint y: 21, distance: 60.5
click at [872, 21] on input "$82.628" at bounding box center [899, 20] width 99 height 13
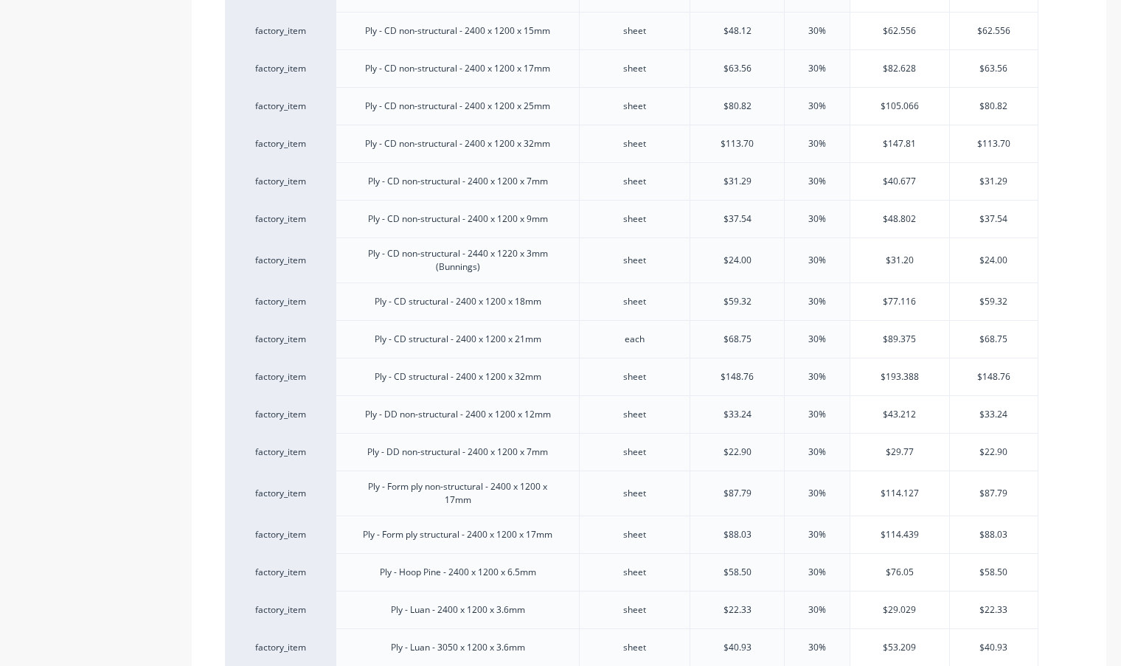
scroll to position [959, 0]
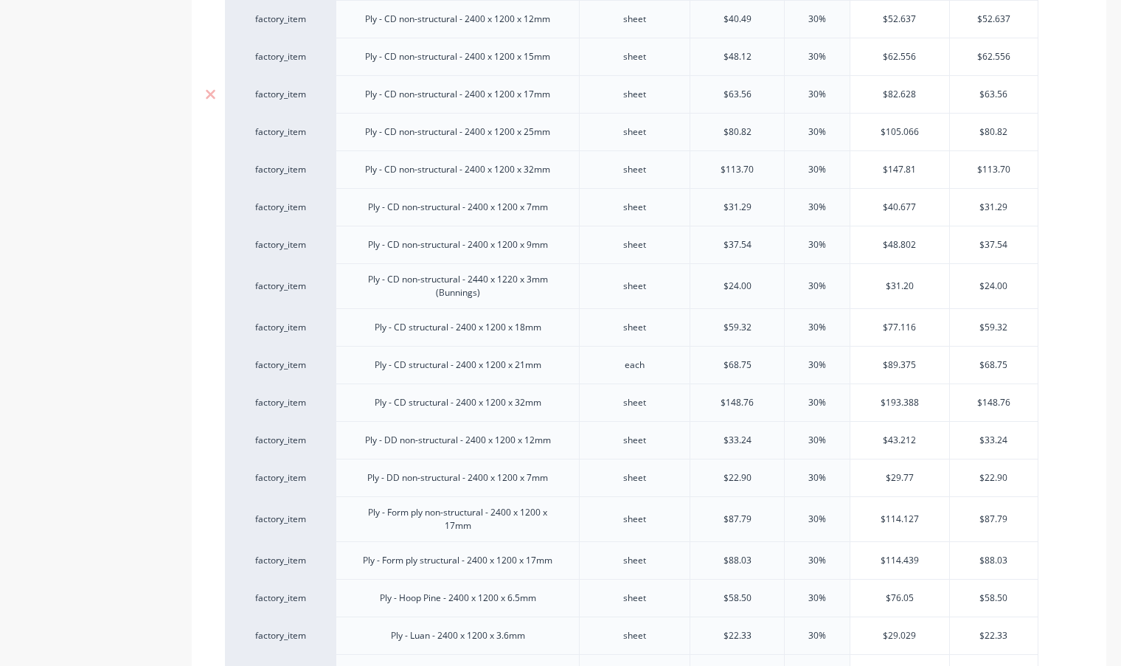
click at [1012, 95] on input "$63.56" at bounding box center [994, 94] width 88 height 13
drag, startPoint x: 1013, startPoint y: 88, endPoint x: 946, endPoint y: 88, distance: 67.1
click at [946, 88] on div "factory_item Ply - CD non-structural - 2400 x 1200 x 17mm sheet $63.56 30% 30% …" at bounding box center [631, 94] width 813 height 38
paste input "82.628"
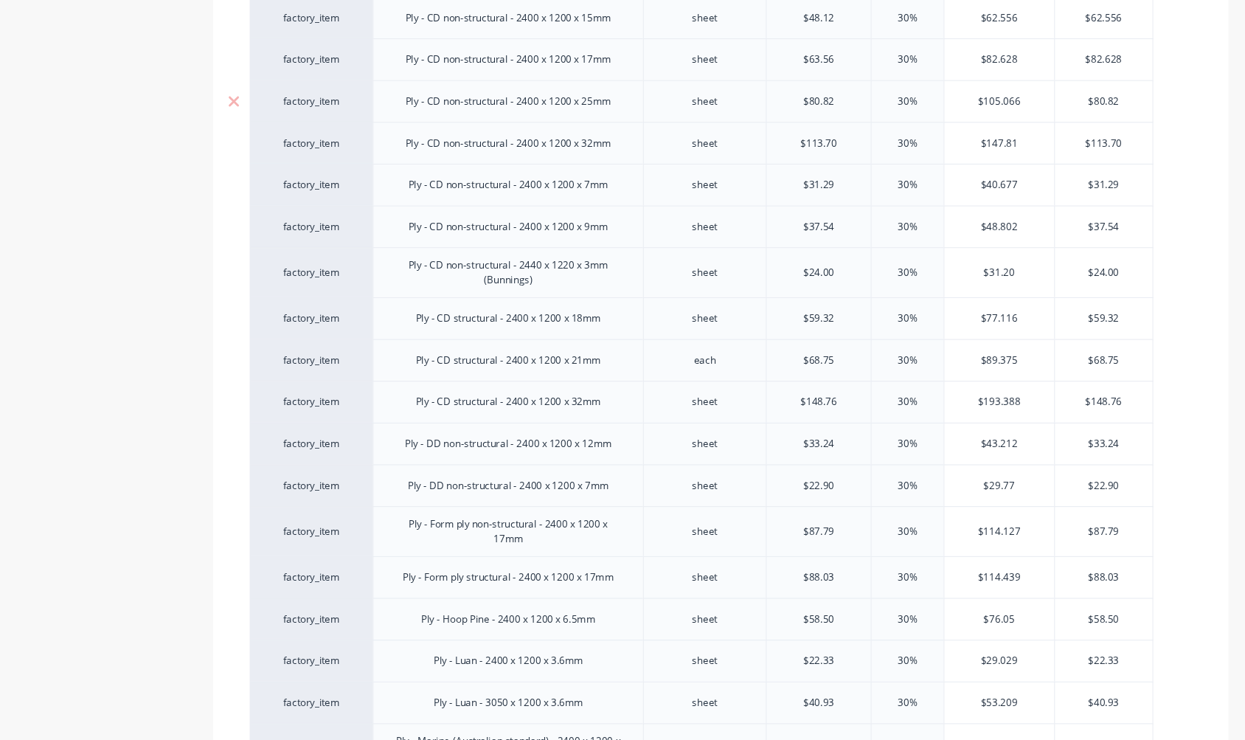
scroll to position [1032, 0]
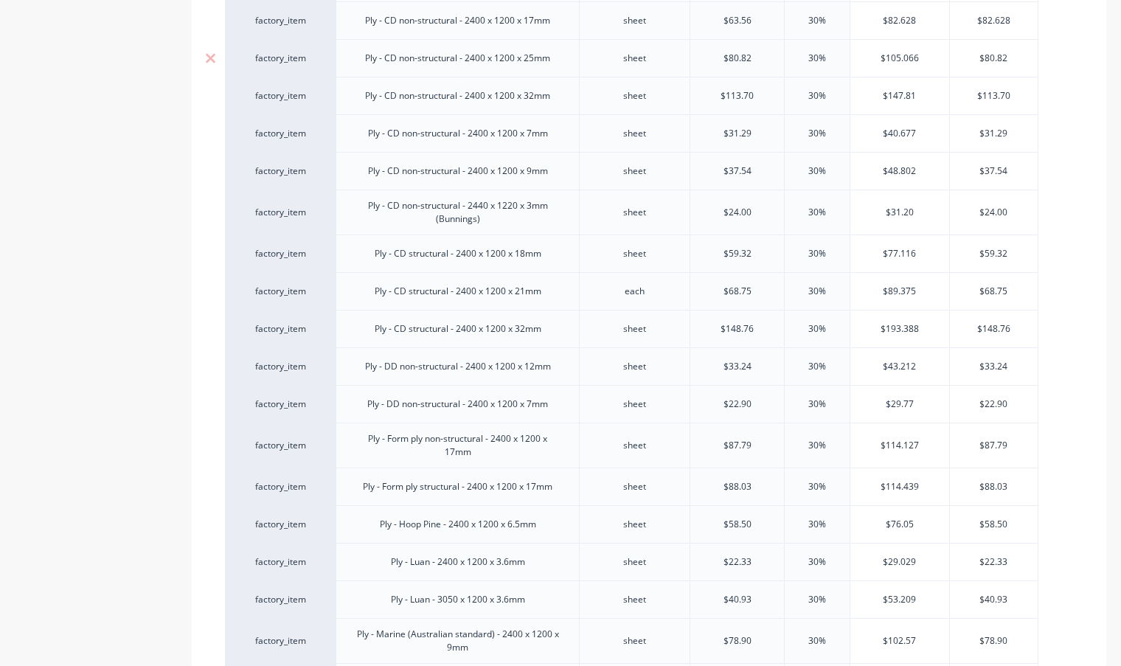
drag, startPoint x: 918, startPoint y: 55, endPoint x: 855, endPoint y: 55, distance: 62.7
click at [855, 55] on input "$105.066" at bounding box center [899, 58] width 99 height 13
click at [1008, 55] on input "$80.82" at bounding box center [994, 58] width 88 height 13
drag, startPoint x: 984, startPoint y: 58, endPoint x: 976, endPoint y: 58, distance: 8.1
click at [976, 58] on input "$80.82" at bounding box center [994, 58] width 88 height 13
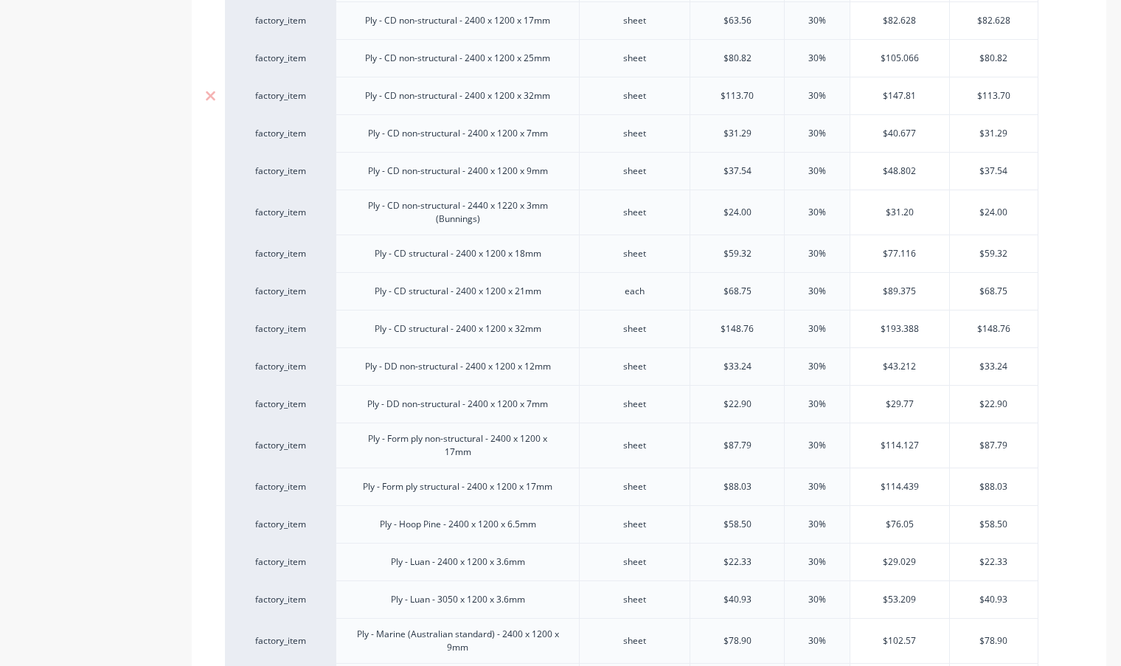
paste input "105.066"
drag, startPoint x: 923, startPoint y: 98, endPoint x: 858, endPoint y: 97, distance: 64.9
click at [858, 97] on input "$147.81" at bounding box center [899, 95] width 99 height 13
click at [1017, 89] on input "$113.70" at bounding box center [994, 95] width 88 height 13
drag, startPoint x: 1018, startPoint y: 91, endPoint x: 944, endPoint y: 92, distance: 74.5
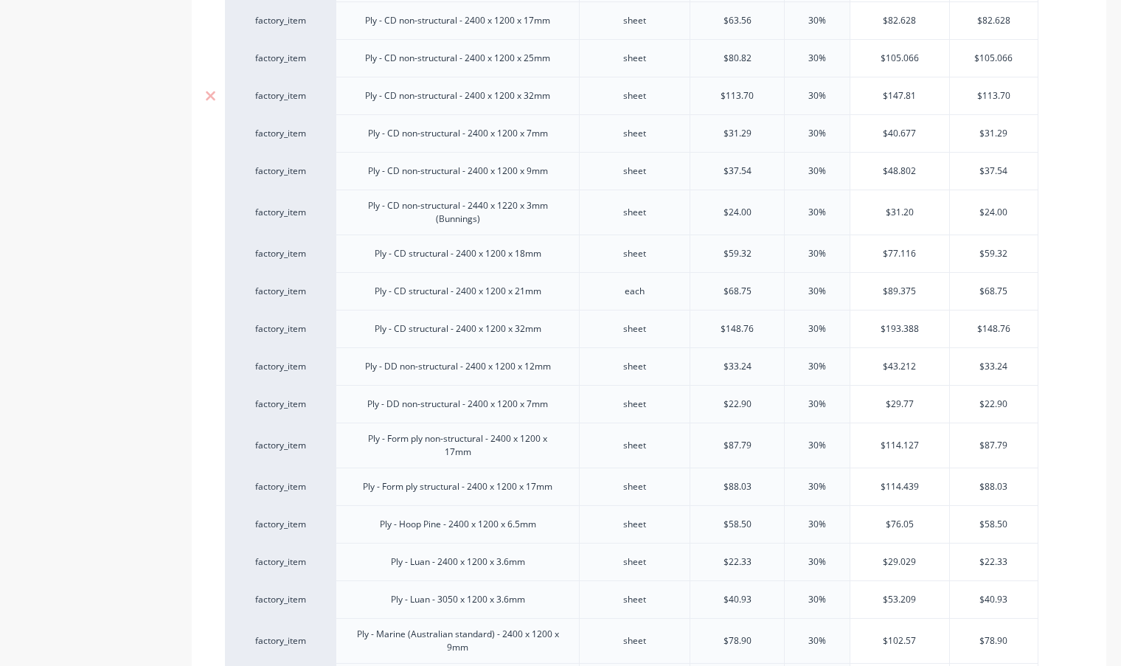
click at [944, 92] on div "factory_item Ply - CD non-structural - 2400 x 1200 x 32mm sheet $113.70 30% 30%…" at bounding box center [631, 96] width 813 height 38
paste input "47.81"
drag, startPoint x: 931, startPoint y: 133, endPoint x: 893, endPoint y: 133, distance: 38.4
click at [893, 133] on input "$40.677" at bounding box center [899, 133] width 99 height 13
click at [936, 133] on input "$40.677" at bounding box center [899, 133] width 99 height 13
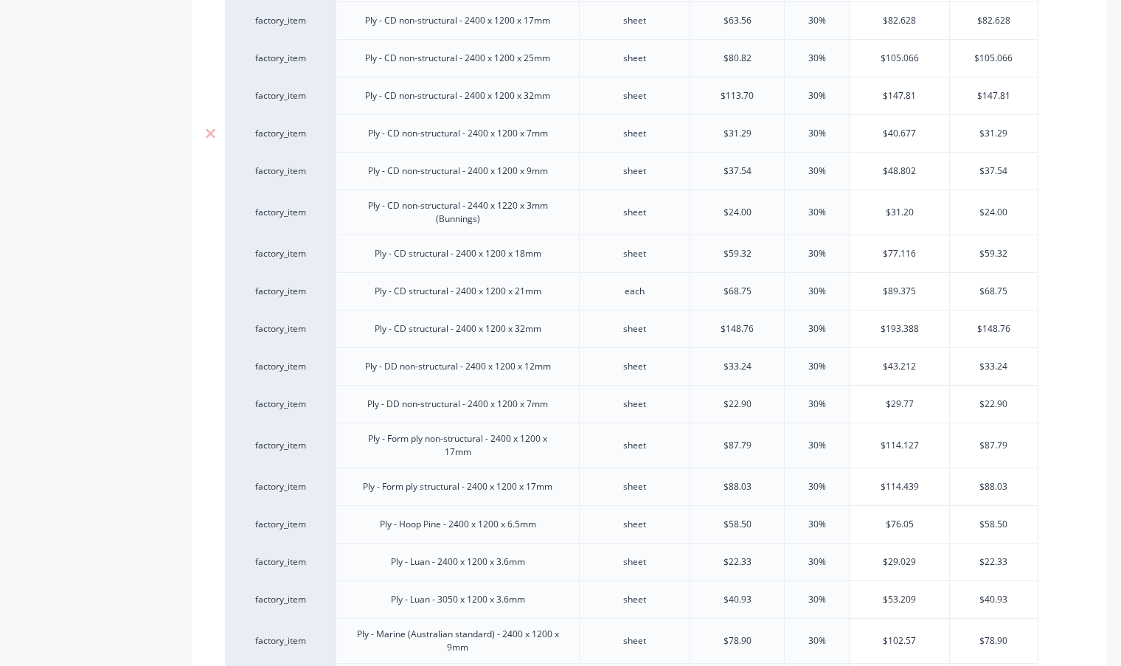
drag
click at [871, 133] on input "$40.677" at bounding box center [899, 133] width 99 height 13
click at [977, 129] on input "$31.29" at bounding box center [994, 133] width 88 height 13
paste input "40.677"
click at [844, 171] on div "factory_item Ply - CD non-structural - 2400 x 1200 x 9mm sheet $37.54 30% 30% $…" at bounding box center [631, 171] width 813 height 38
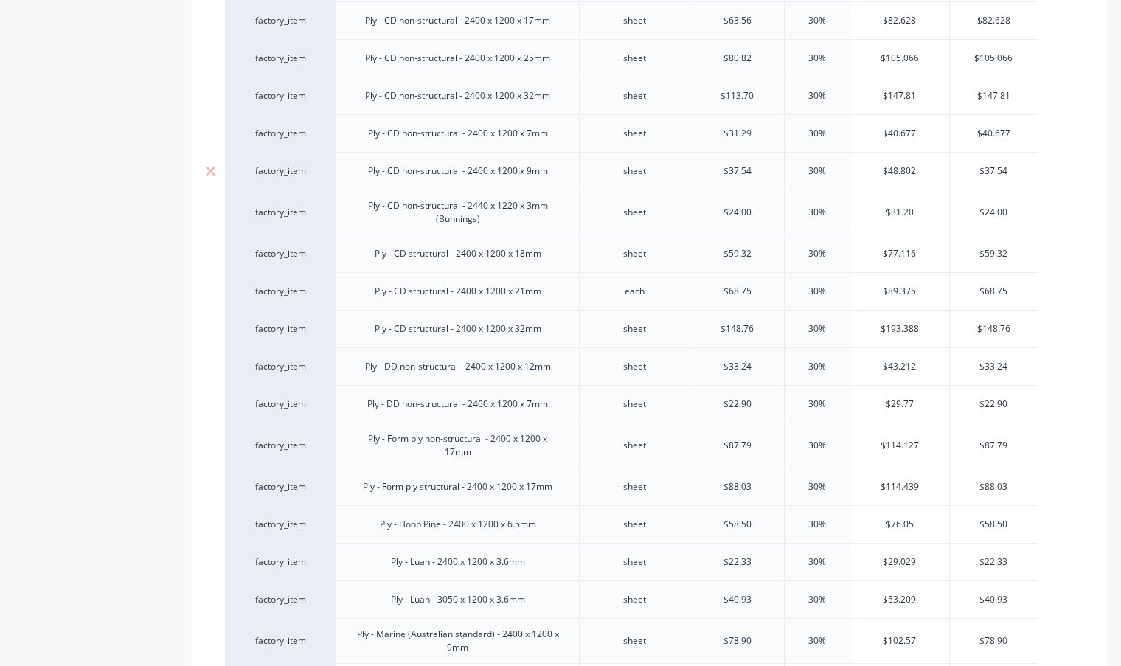
click at [924, 166] on div "factory_item Ply - CD non-structural - 2400 x 1200 x 9mm sheet $37.54 30% 30% $…" at bounding box center [631, 171] width 813 height 38
paste input "48.802"
click at [866, 216] on input "$31.20" at bounding box center [899, 212] width 99 height 13
click at [971, 211] on input "$24.00" at bounding box center [994, 212] width 88 height 13
paste input "31.2"
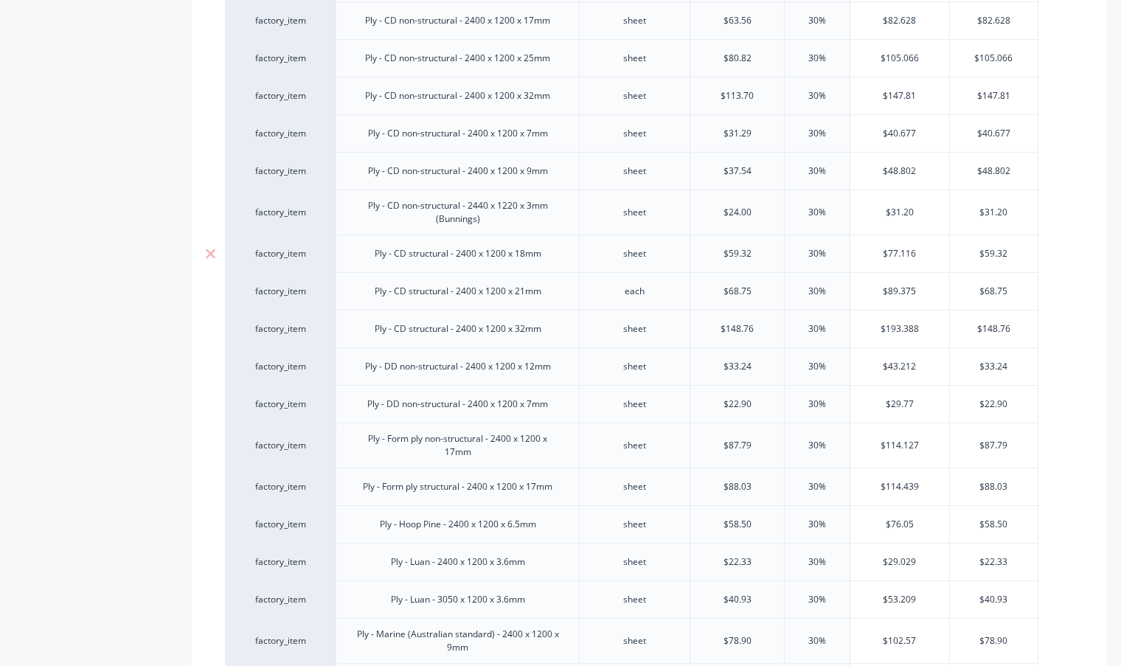
click at [870, 259] on input "$77.116" at bounding box center [899, 253] width 99 height 13
click at [944, 248] on div "factory_item Ply - CD structural - 2400 x 1200 x 18mm sheet $59.32 30% 30% $77.…" at bounding box center [631, 254] width 813 height 38
paste input "77.116"
click at [857, 296] on input "$89.375" at bounding box center [899, 291] width 99 height 13
click at [972, 291] on input "$68.75" at bounding box center [994, 291] width 88 height 13
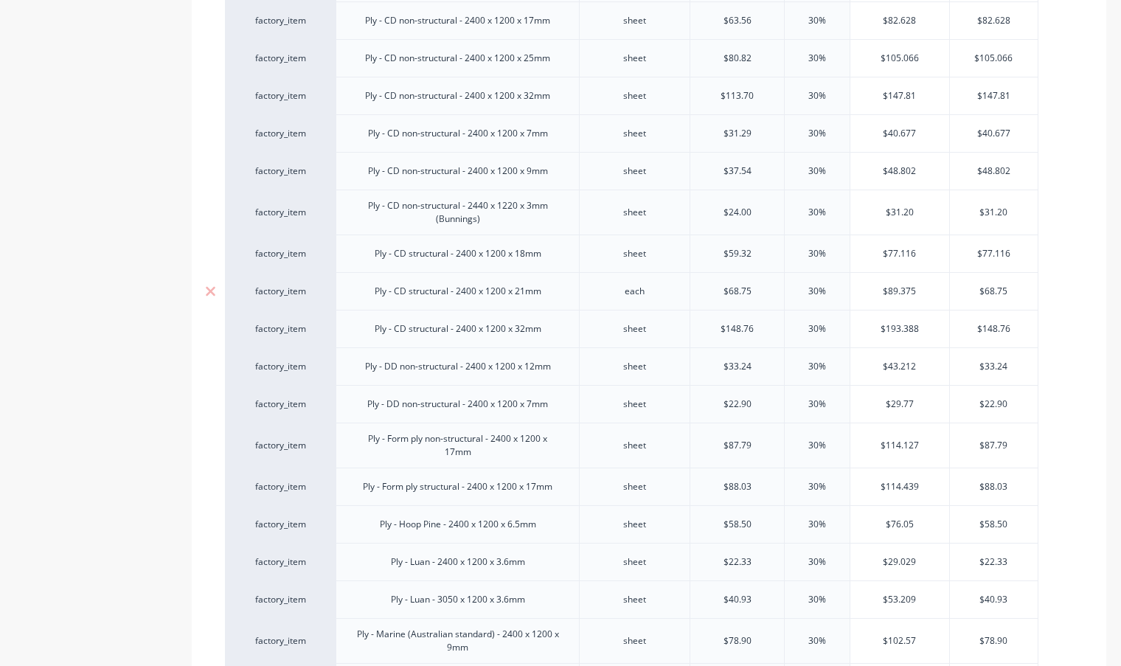
paste input "89.3"
click at [842, 329] on div "factory_item Ply - CD structural - 2400 x 1200 x 32mm sheet $148.76 30% 30% $19…" at bounding box center [631, 329] width 813 height 38
click at [930, 328] on div "factory_item Ply - CD structural - 2400 x 1200 x 32mm sheet $148.76 30% 30% $19…" at bounding box center [631, 329] width 813 height 38
paste input "93.388"
click at [856, 370] on input "$43.212" at bounding box center [899, 366] width 99 height 13
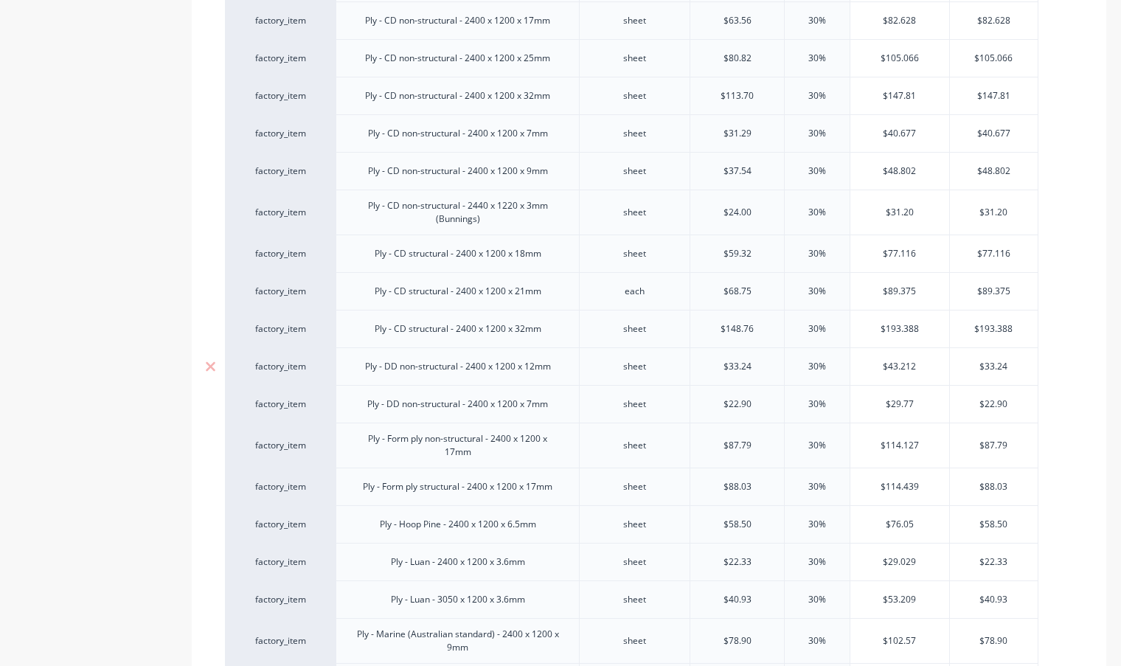
click at [961, 369] on input "$33.24" at bounding box center [994, 366] width 88 height 13
paste input "43.212"
click at [844, 405] on div "factory_item Ply - DD non-structural - 2400 x 1200 x 7mm sheet $22.90 30% 30% $…" at bounding box center [631, 404] width 813 height 38
click at [920, 404] on div "factory_item Ply - DD non-structural - 2400 x 1200 x 7mm sheet $22.90 30% 30% $…" at bounding box center [631, 404] width 813 height 38
paste input "9.77"
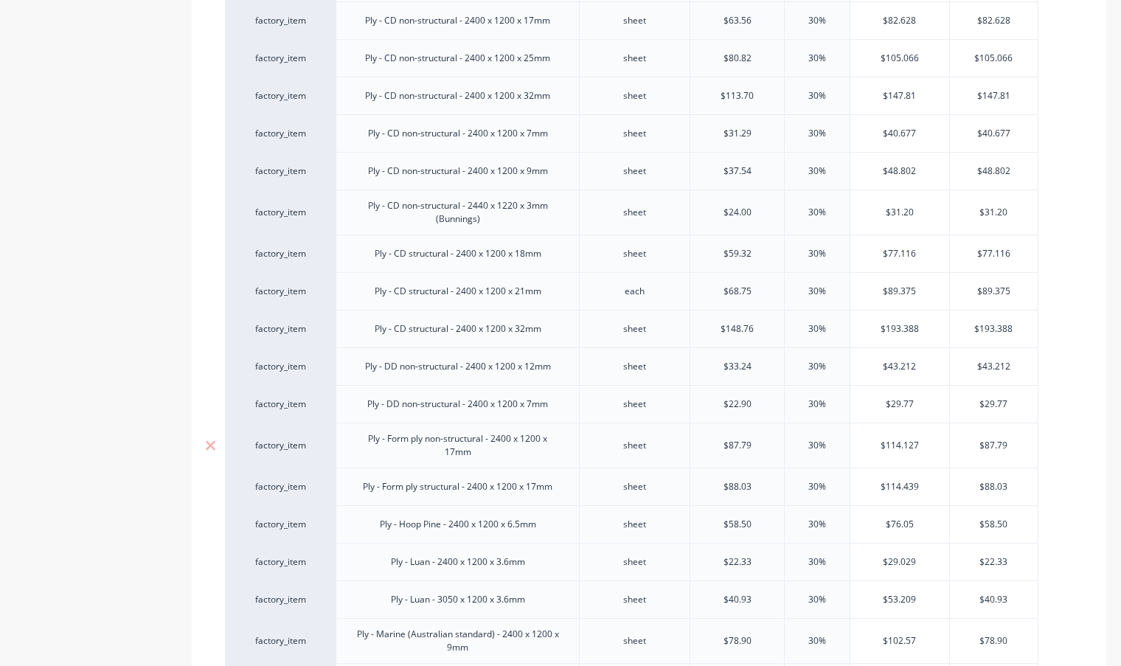
click at [845, 448] on div "factory_item Ply - Form ply non-structural - 2400 x 1200 x 17mm sheet $87.79 30…" at bounding box center [631, 445] width 813 height 45
click at [943, 453] on div "factory_item Ply - Form ply non-structural - 2400 x 1200 x 17mm sheet $87.79 30…" at bounding box center [631, 445] width 813 height 45
paste input "114.127"
click at [869, 493] on div "$114.439 $114.439" at bounding box center [899, 486] width 99 height 37
click at [941, 493] on div "factory_item Ply - Form ply structural - 2400 x 1200 x 17mm sheet $88.03 30% 30…" at bounding box center [631, 487] width 813 height 38
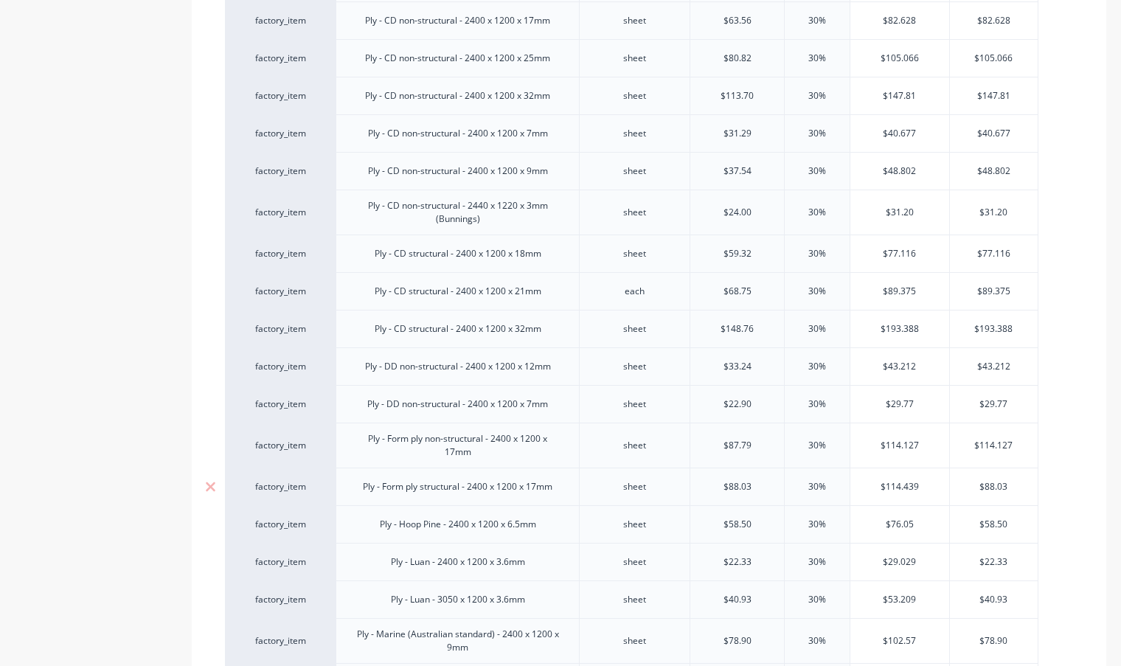
paste input "114.439"
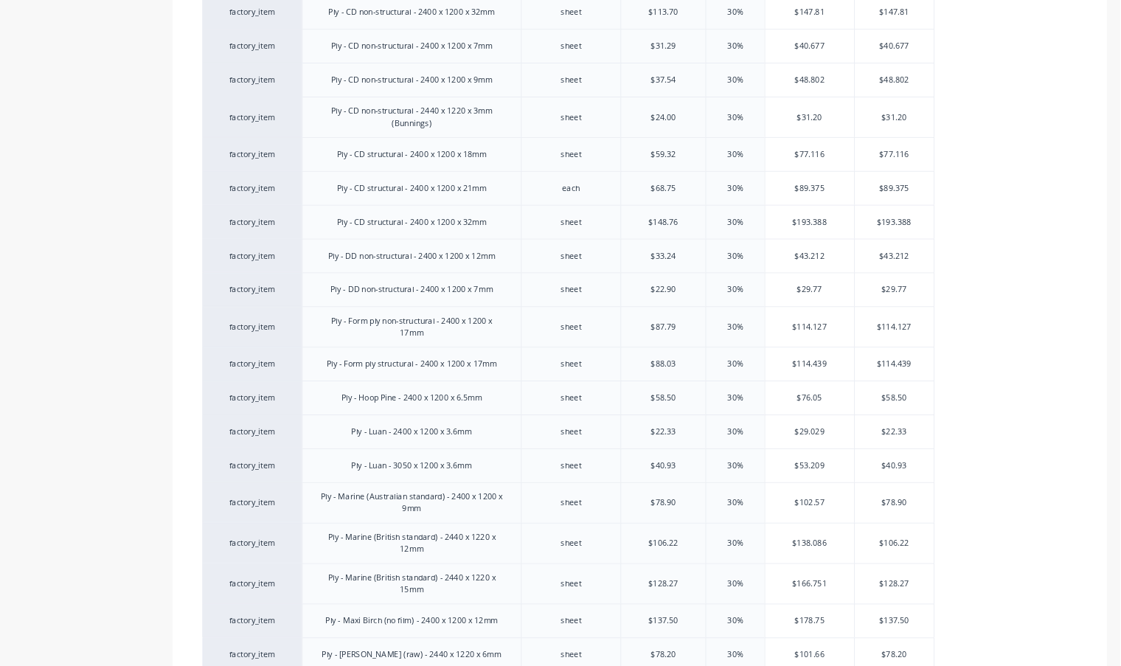
scroll to position [1114, 0]
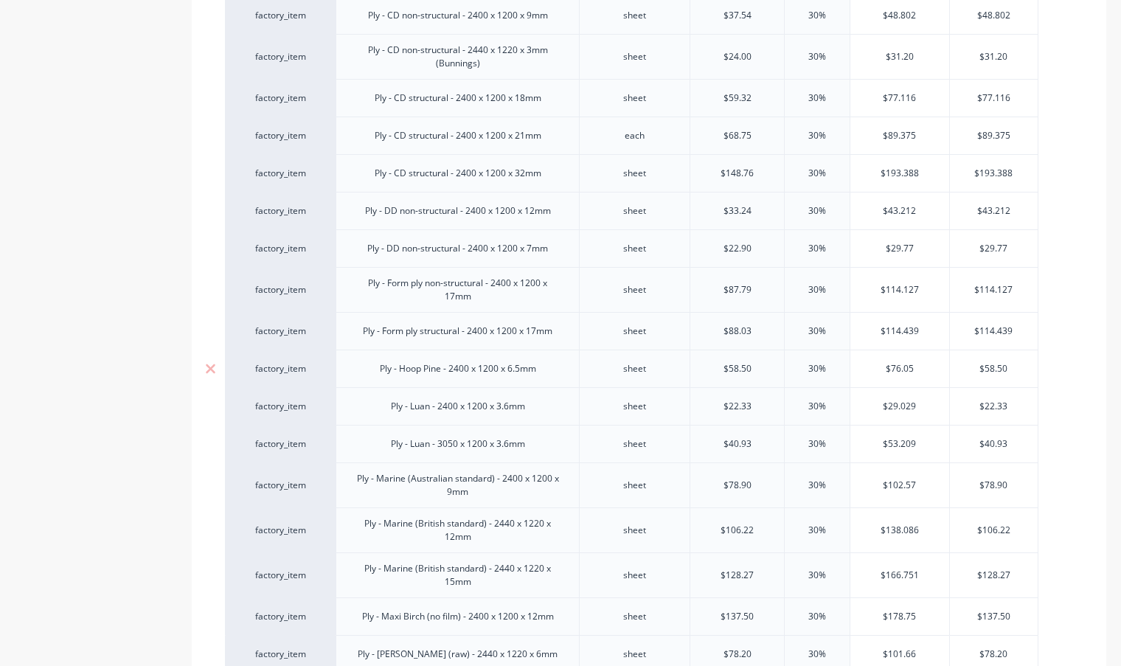
click at [923, 369] on input "$76.05" at bounding box center [899, 368] width 99 height 13
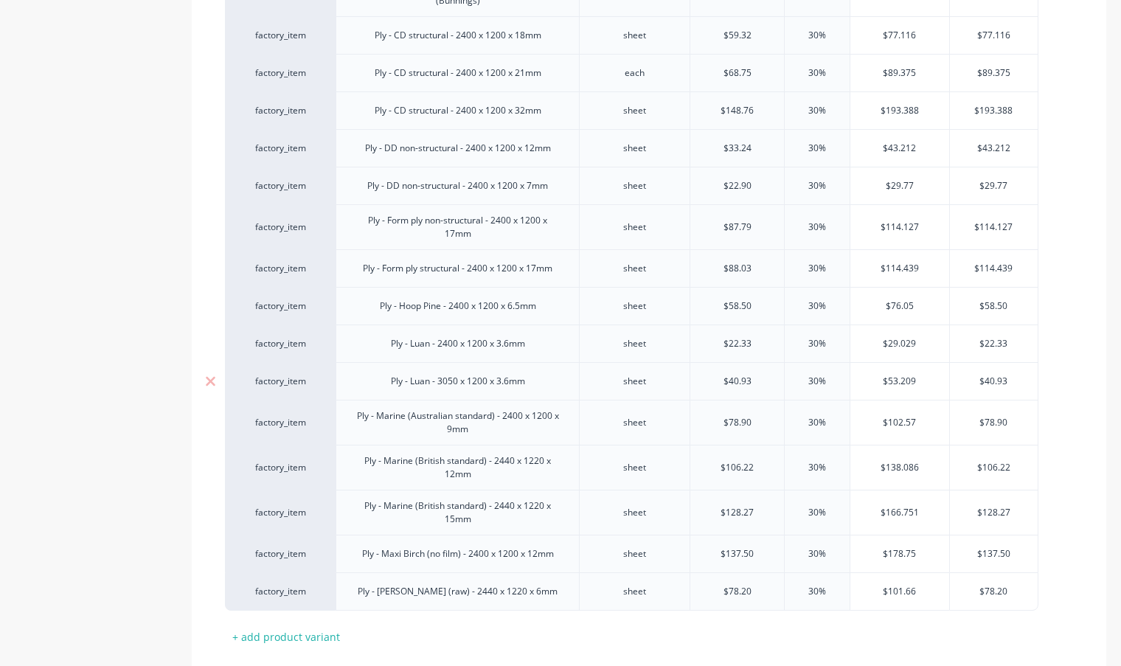
scroll to position [1336, 0]
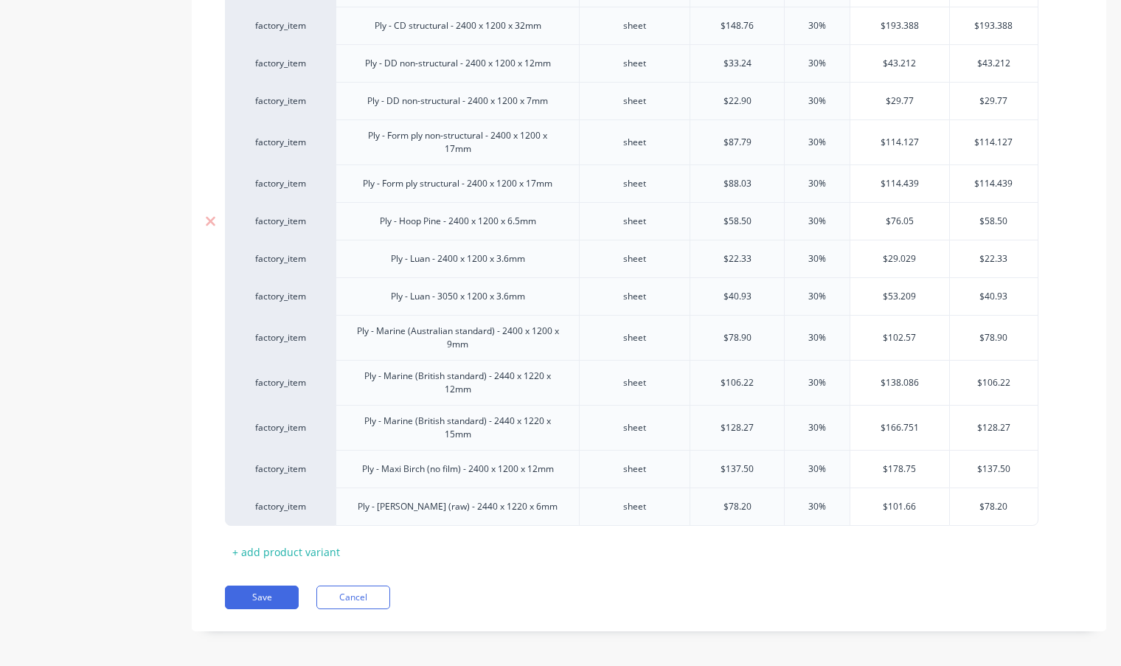
click at [914, 218] on input "$76.05" at bounding box center [899, 221] width 99 height 13
click at [862, 220] on input "$76.05" at bounding box center [899, 221] width 99 height 13
click at [954, 227] on input "$58.50" at bounding box center [994, 221] width 88 height 13
paste input "76.05"
click at [865, 260] on input "$29.029" at bounding box center [899, 258] width 99 height 13
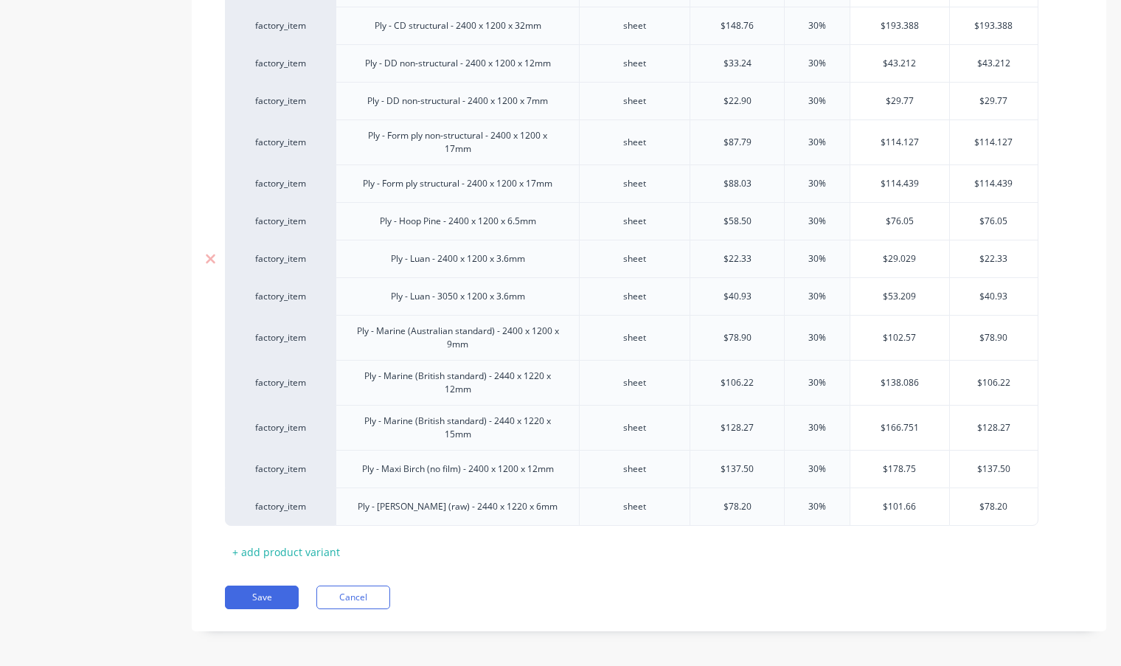
click at [951, 263] on input "$22.33" at bounding box center [994, 258] width 88 height 13
paste input "9.029"
click at [858, 294] on input "$53.209" at bounding box center [899, 296] width 99 height 13
click at [950, 301] on input "$40.93" at bounding box center [994, 296] width 88 height 13
paste input "53.209"
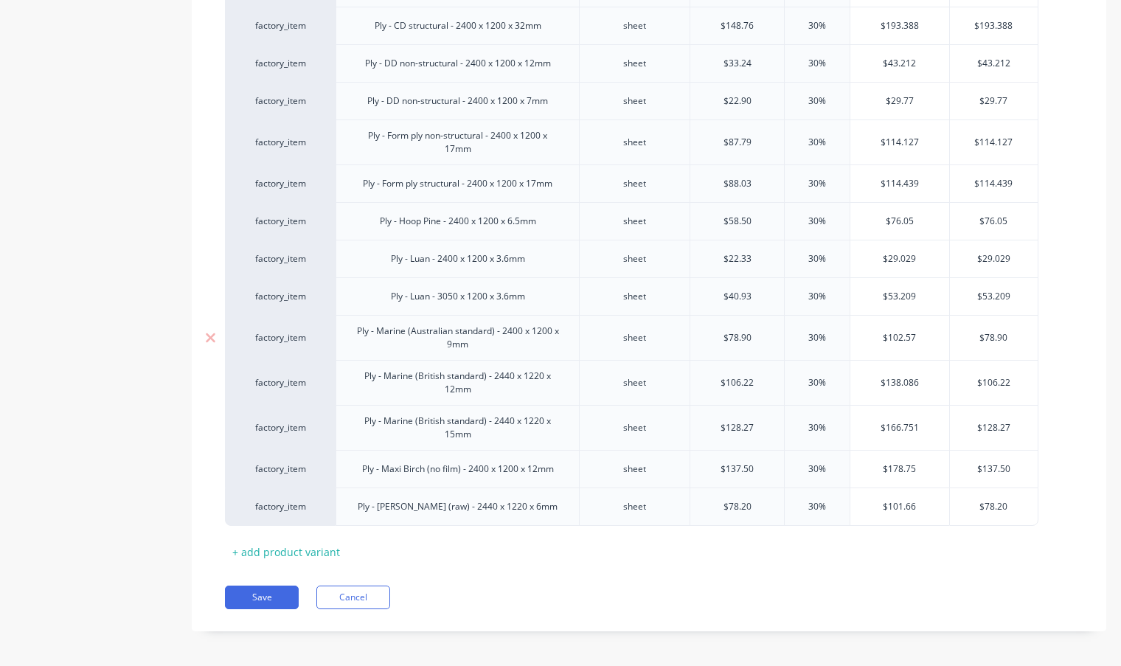
click at [861, 341] on input "$102.57" at bounding box center [899, 337] width 99 height 13
click at [948, 348] on div "factory_item Ply - Marine (Australian standard) - 2400 x 1200 x 9mm sheet $78.9…" at bounding box center [631, 337] width 813 height 45
paste input "102.57"
click at [871, 383] on input "$138.086" at bounding box center [899, 382] width 99 height 13
click at [952, 388] on input "$106.22" at bounding box center [994, 382] width 88 height 13
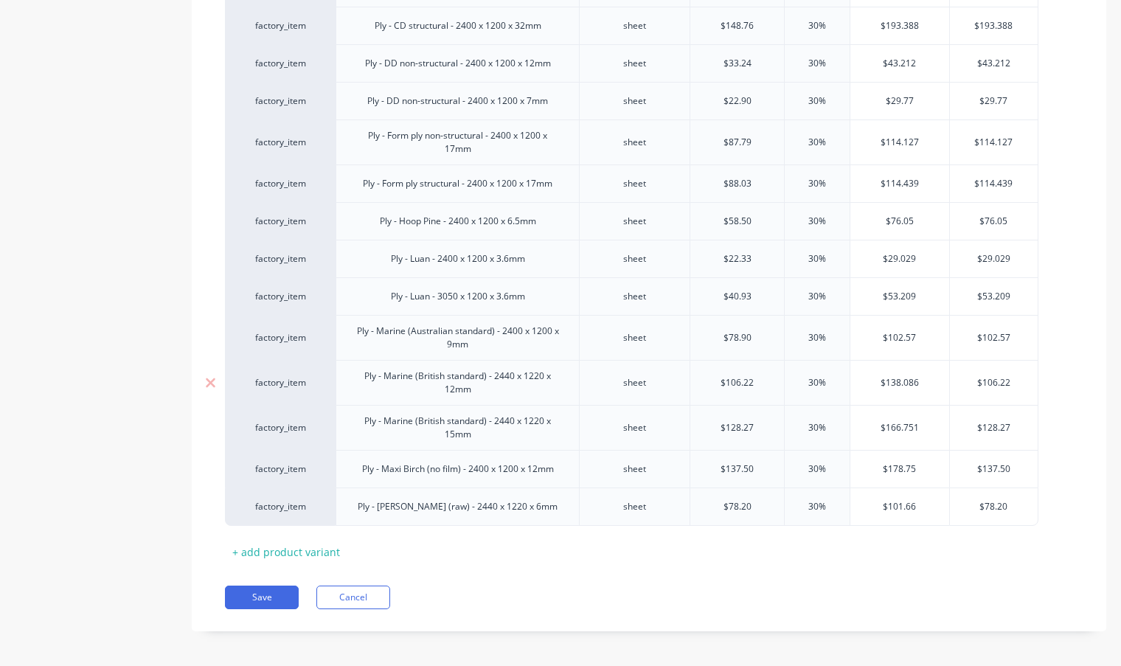
paste input "38.086"
click at [849, 434] on div "factory_item Ply - Marine (British standard) - 2440 x 1220 x 15mm sheet $128.27…" at bounding box center [631, 427] width 813 height 45
click at [953, 432] on input "$128.27" at bounding box center [994, 427] width 88 height 13
paste input "66.751"
click at [859, 471] on input "$178.75" at bounding box center [899, 468] width 99 height 13
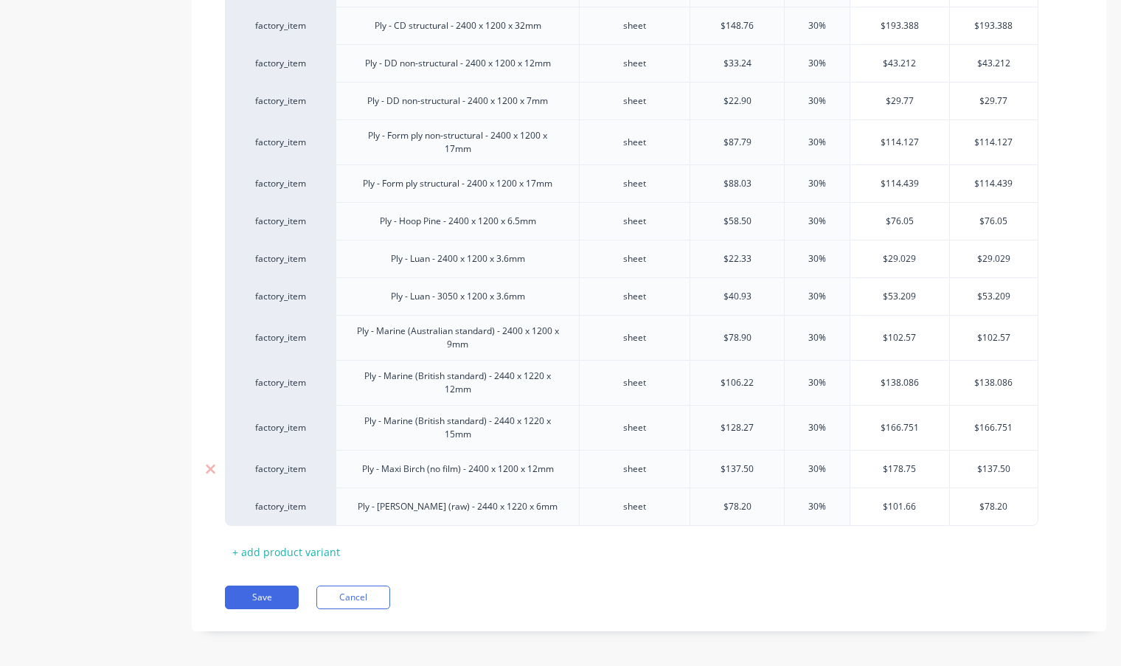
click at [968, 469] on input "$137.50" at bounding box center [994, 468] width 88 height 13
paste input "78.75"
click at [830, 509] on div "factory_item Ply - Maxi Birch (raw) - 2440 x 1220 x 6mm sheet $78.20 30% 30% $1…" at bounding box center [631, 506] width 813 height 38
click at [948, 513] on div "factory_item Ply - Maxi Birch (raw) - 2440 x 1220 x 6mm sheet $78.20 30% 30% $1…" at bounding box center [631, 506] width 813 height 38
click at [932, 513] on input "$101.66" at bounding box center [899, 506] width 99 height 13
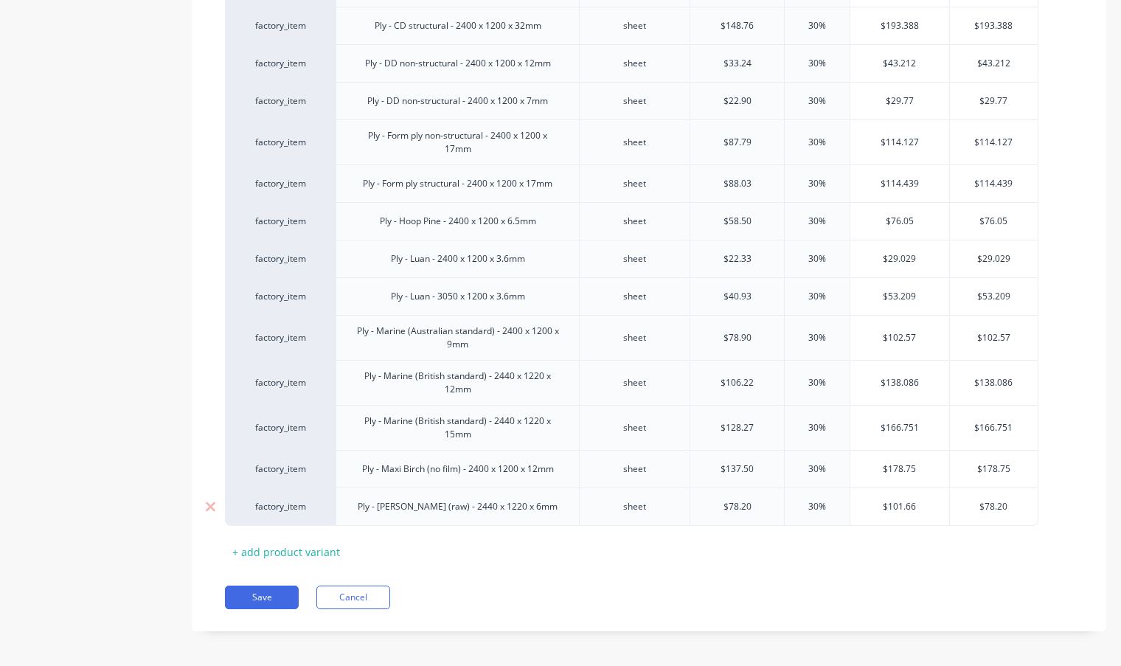
click at [864, 514] on div "$101.66 $101.66" at bounding box center [899, 506] width 99 height 37
click at [976, 512] on input "$78.20" at bounding box center [994, 506] width 88 height 13
paste input "101.66"
click at [271, 597] on button "Save" at bounding box center [262, 598] width 74 height 24
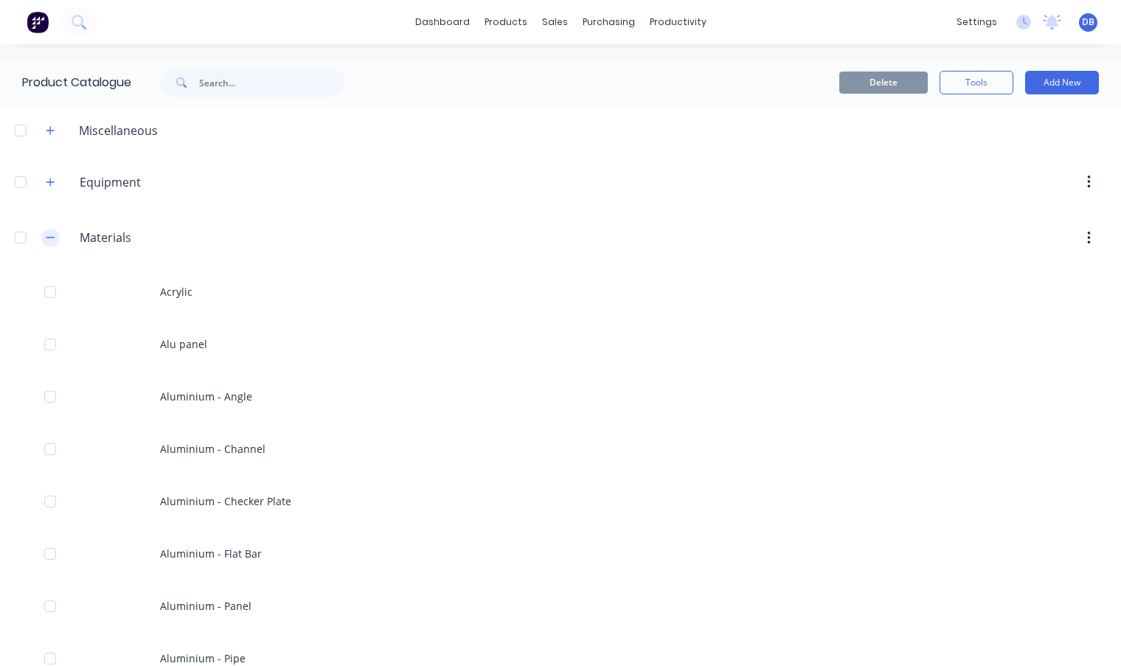
click at [47, 240] on icon "button" at bounding box center [50, 237] width 9 height 10
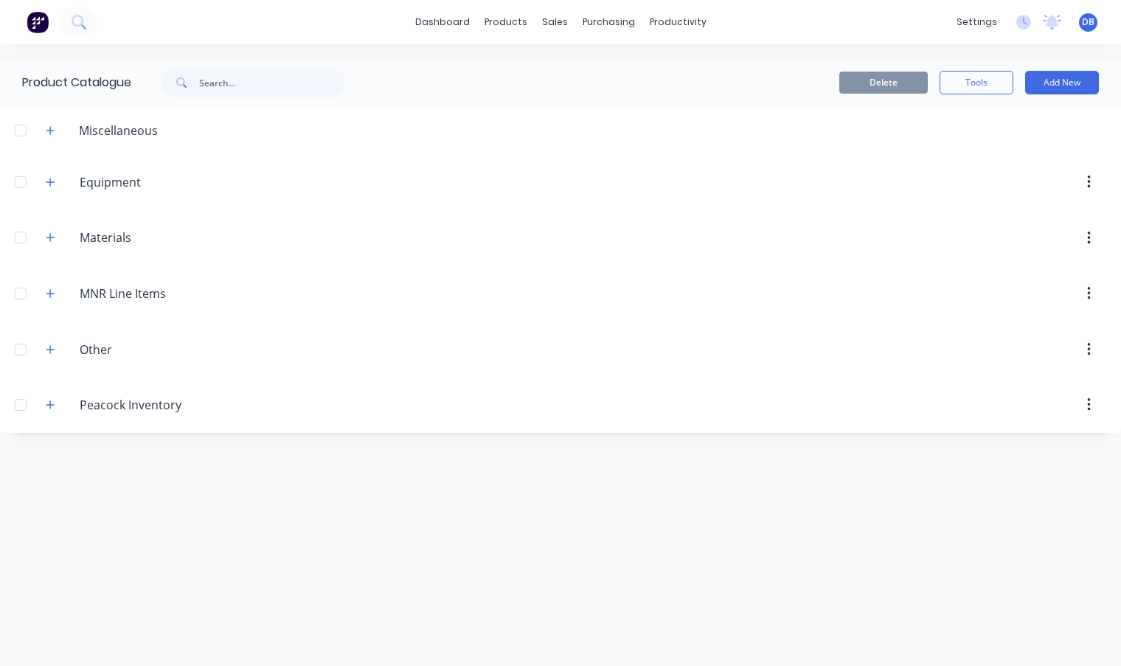
click at [699, 223] on header "Materials Materials" at bounding box center [560, 238] width 1121 height 56
click at [591, 68] on div "Sales Orders" at bounding box center [609, 70] width 60 height 13
